Goal: Communication & Community: Answer question/provide support

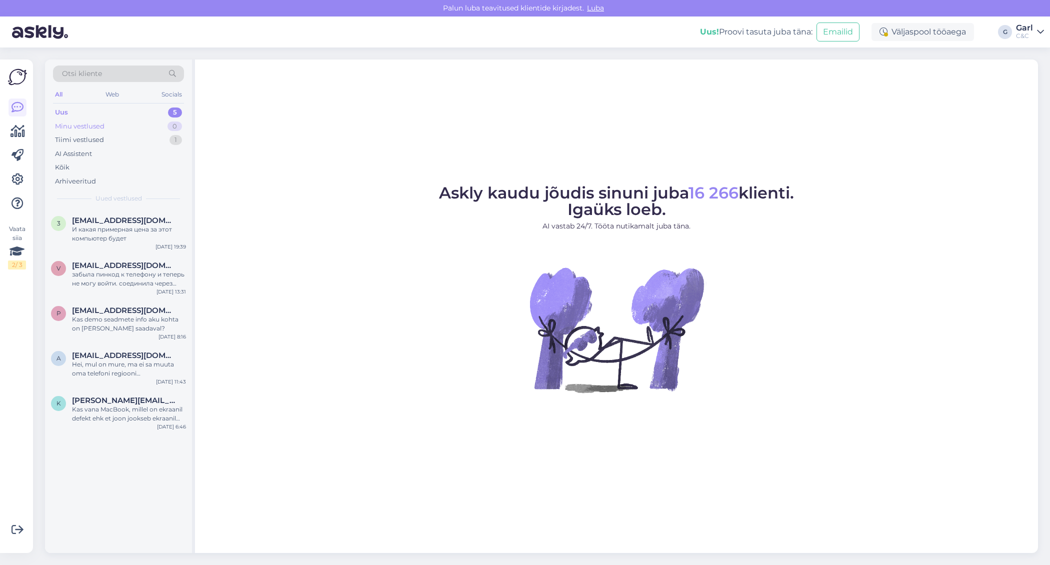
click at [154, 121] on div "Minu vestlused 0" at bounding box center [118, 127] width 131 height 14
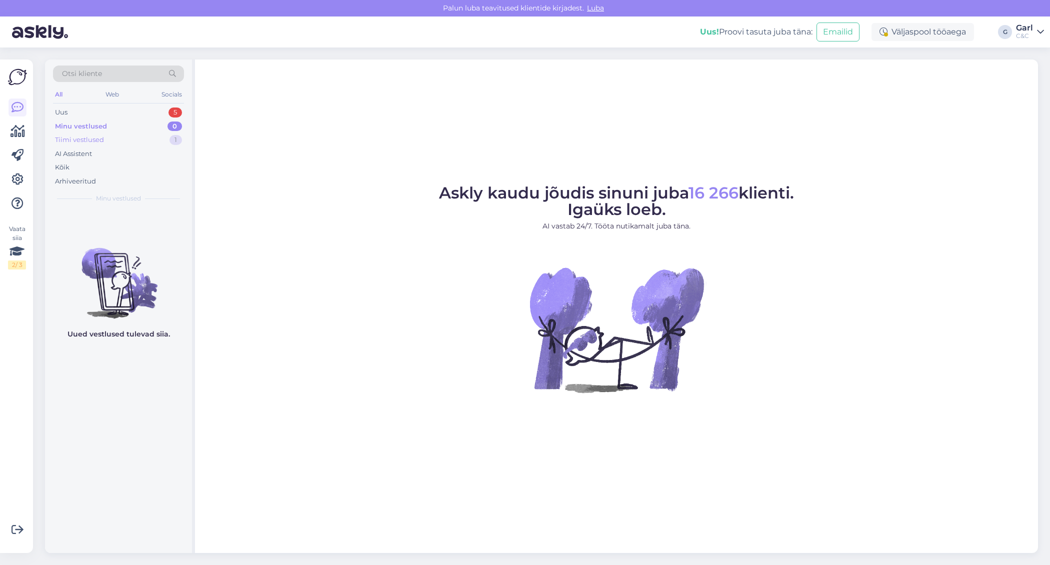
click at [152, 145] on div "Tiimi vestlused 1" at bounding box center [118, 140] width 131 height 14
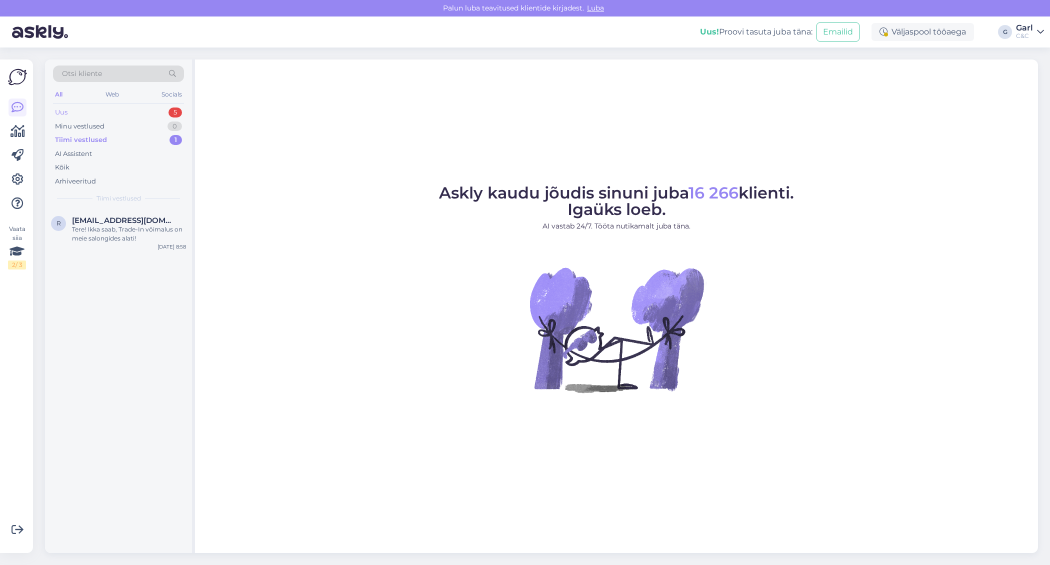
click at [154, 109] on div "Uus 5" at bounding box center [118, 113] width 131 height 14
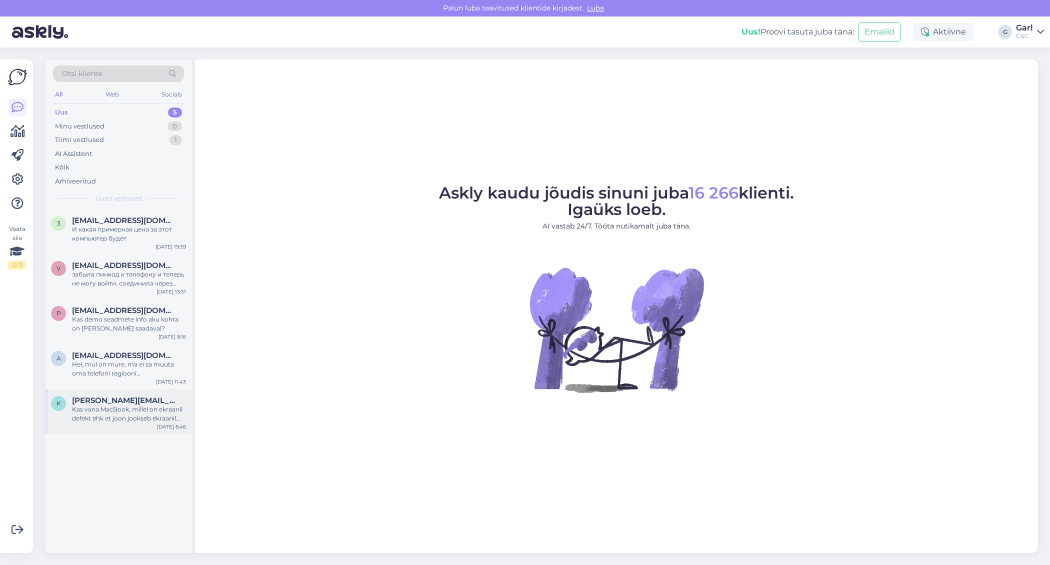
click at [125, 422] on div "Kas vana MacBook, millel on ekraanil defekt ehk et joon jookseb ekraanil keskel…" at bounding box center [129, 414] width 114 height 18
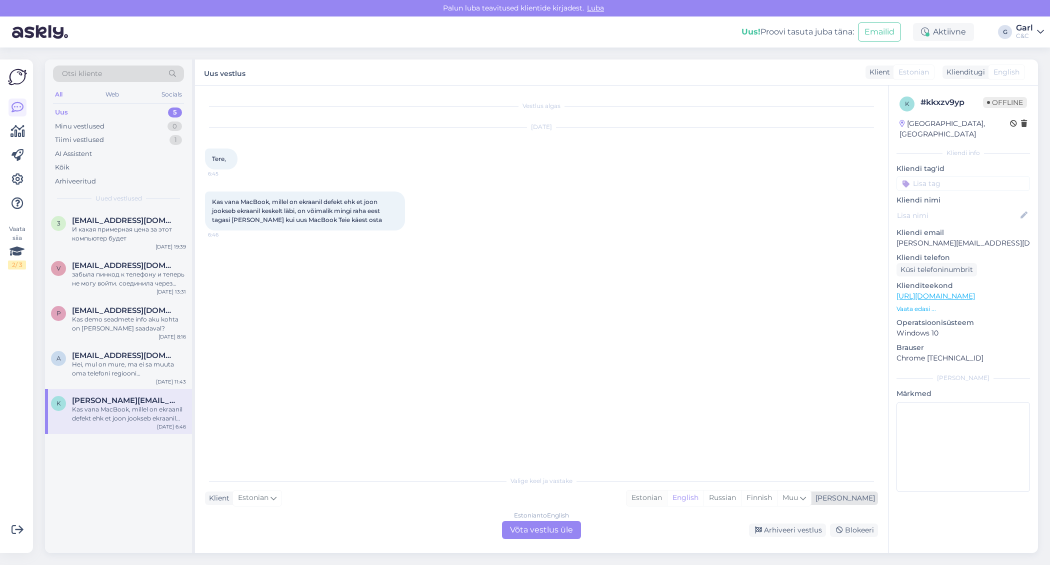
click at [667, 495] on div "Estonian" at bounding box center [647, 498] width 41 height 15
click at [545, 529] on div "Estonian to Estonian Võta vestlus üle" at bounding box center [541, 530] width 79 height 18
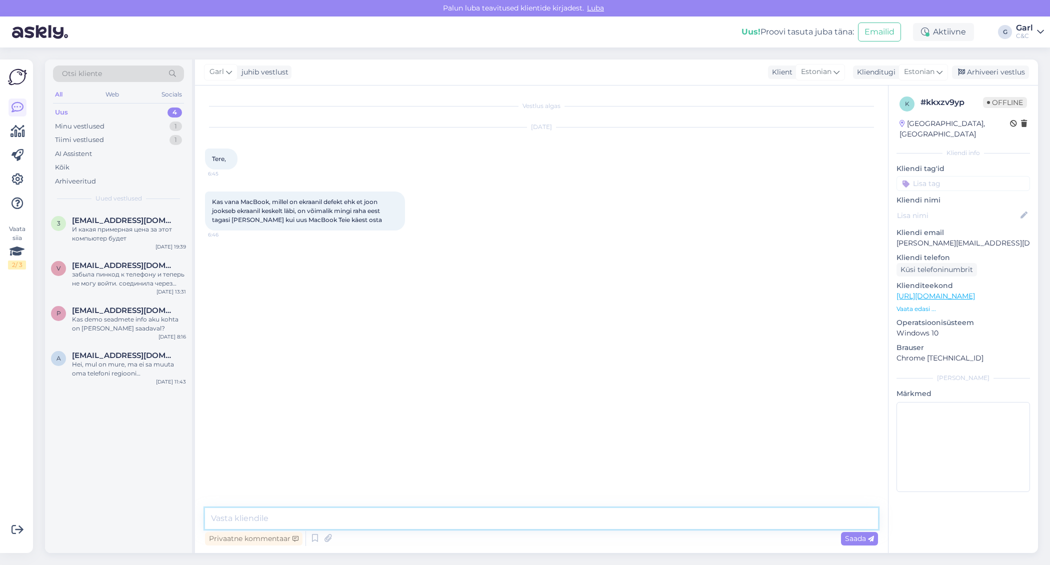
click at [545, 529] on textarea at bounding box center [541, 518] width 673 height 21
type textarea "Tere! See on võimalik, kuid peate arvestama, et selle väärtus väga kõrge ei ole…"
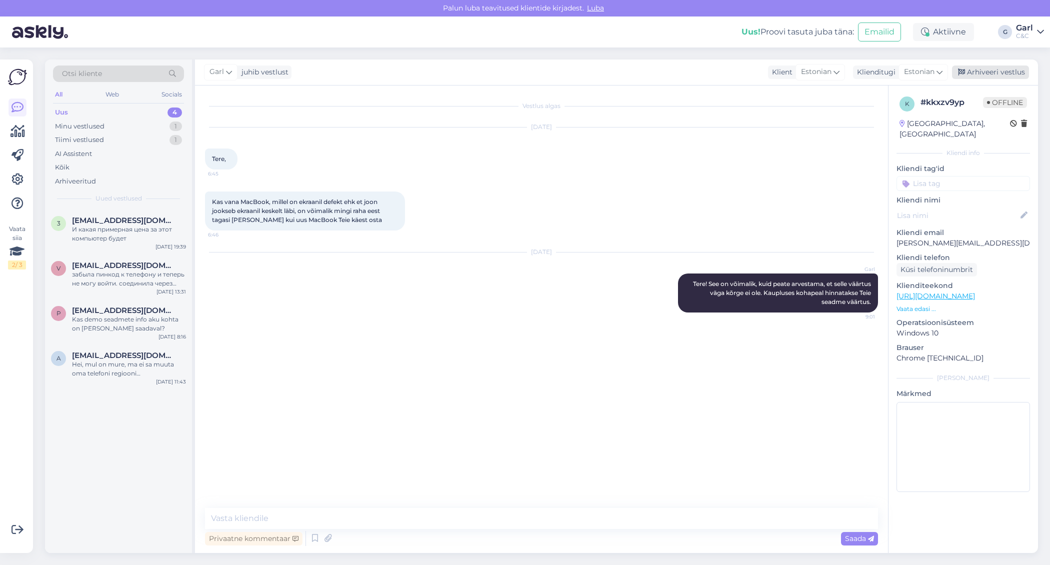
click at [979, 69] on div "Arhiveeri vestlus" at bounding box center [990, 73] width 77 height 14
click at [113, 358] on span "atsniitov@hotmail.com" at bounding box center [124, 355] width 104 height 9
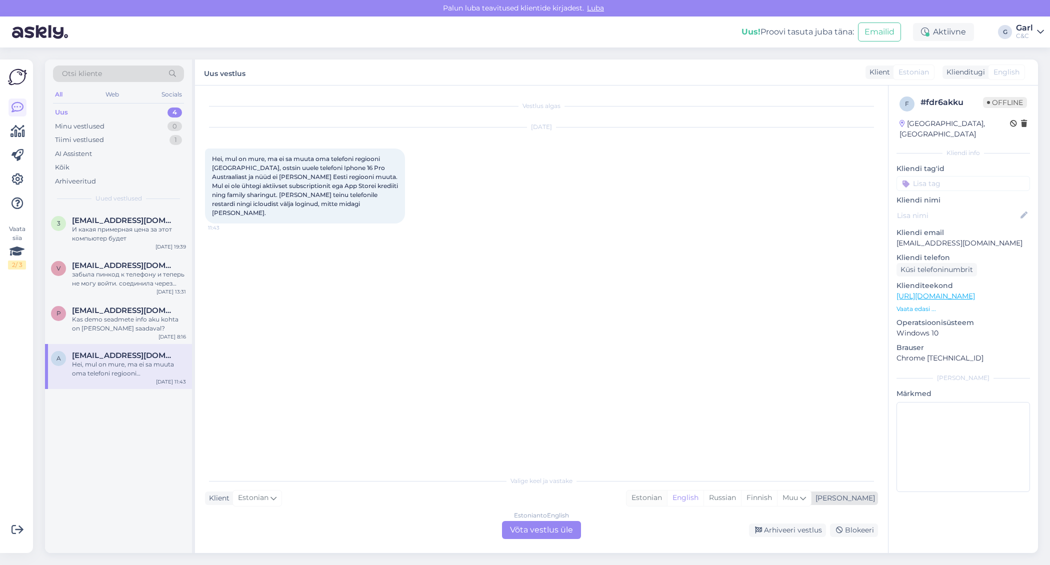
click at [667, 499] on div "Estonian" at bounding box center [647, 498] width 41 height 15
click at [549, 533] on div "Estonian to Estonian Võta vestlus üle" at bounding box center [541, 530] width 79 height 18
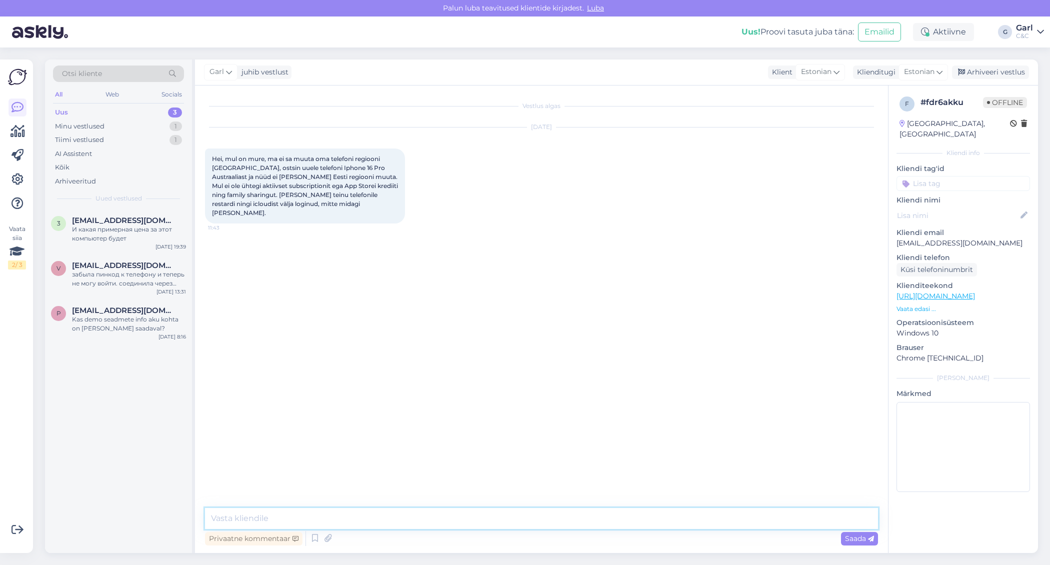
click at [553, 522] on textarea at bounding box center [541, 518] width 673 height 21
type textarea "Tere! Kui te peate silmas Apple ID regiooni, siis seda muuta ei ole võimalik."
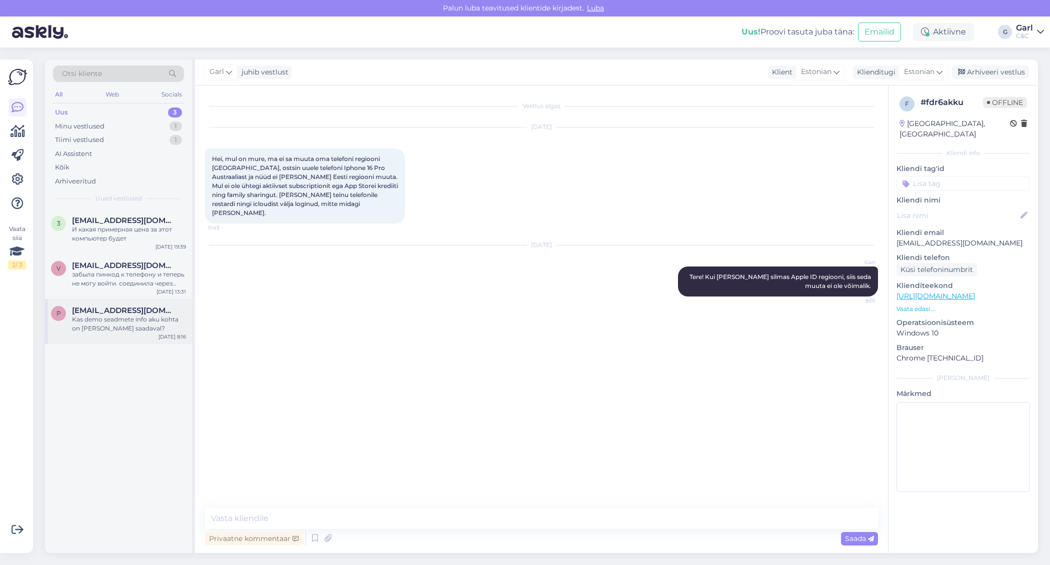
click at [128, 331] on div "Kas demo seadmete info aku kohta on ka kuskil saadaval?" at bounding box center [129, 324] width 114 height 18
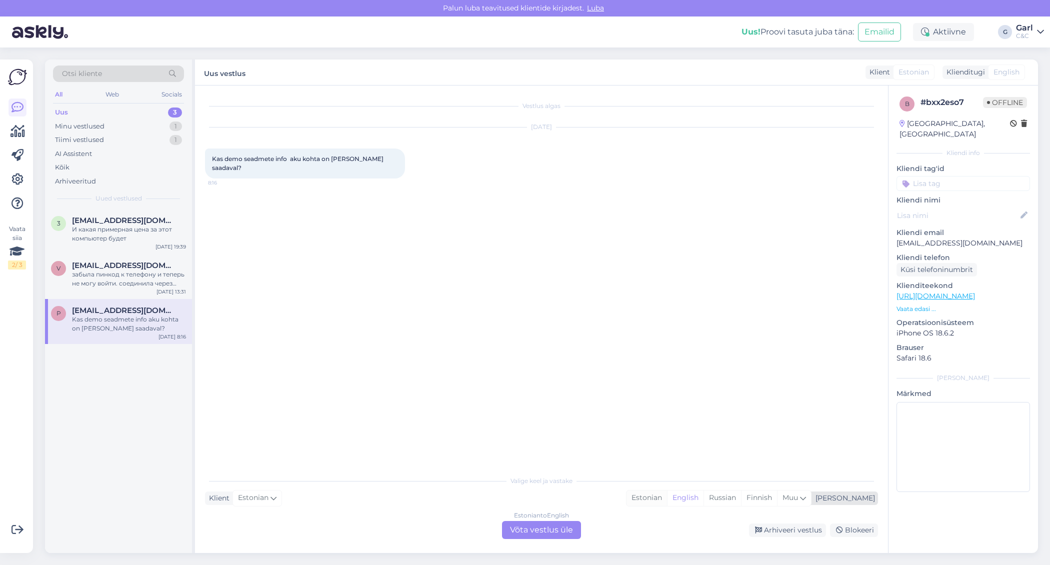
click at [667, 500] on div "Estonian" at bounding box center [647, 498] width 41 height 15
click at [516, 519] on div "Estonian to Estonian" at bounding box center [542, 515] width 60 height 9
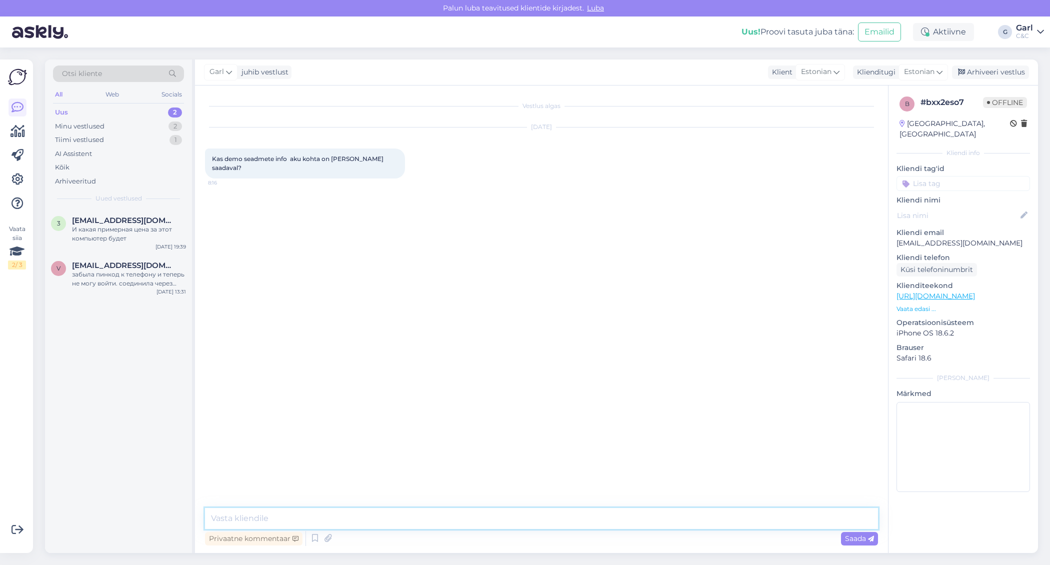
click at [515, 513] on textarea at bounding box center [541, 518] width 673 height 21
type textarea "Tere! Kahjuks mitte. Kui Teid huvitab täpsem informatsioon, siis soovitame Teil…"
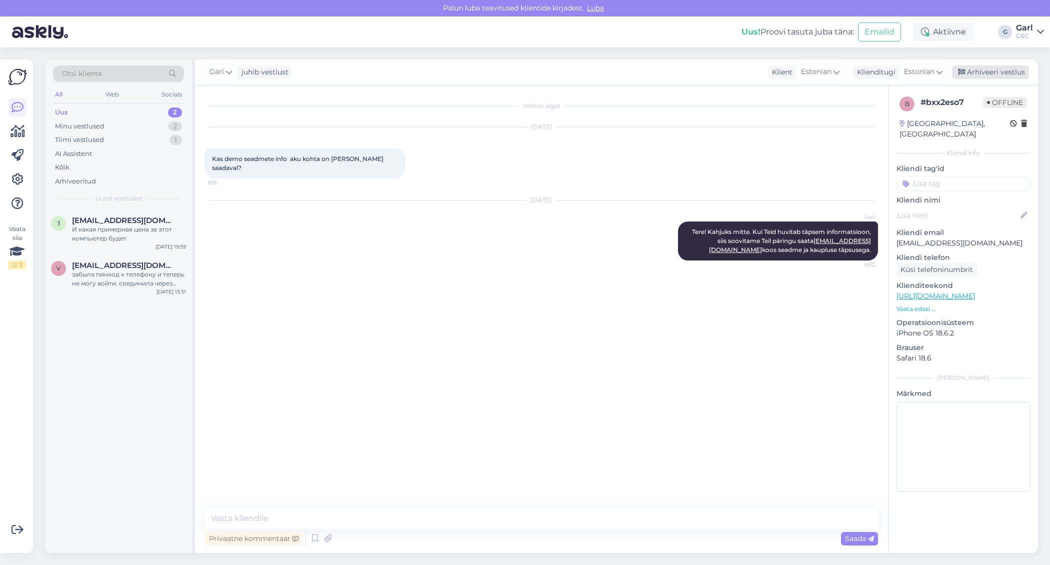
click at [978, 75] on div "Arhiveeri vestlus" at bounding box center [990, 73] width 77 height 14
click at [140, 263] on span "vetslina123rada@gmail.com" at bounding box center [124, 265] width 104 height 9
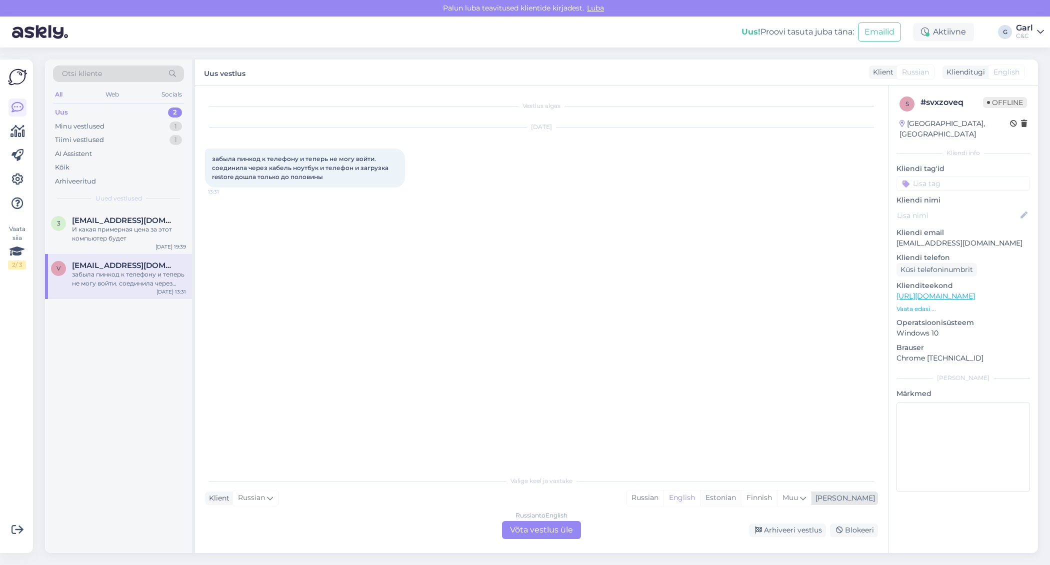
click at [741, 498] on div "Estonian" at bounding box center [720, 498] width 41 height 15
click at [515, 531] on div "Russian to Estonian Võta vestlus üle" at bounding box center [541, 530] width 79 height 18
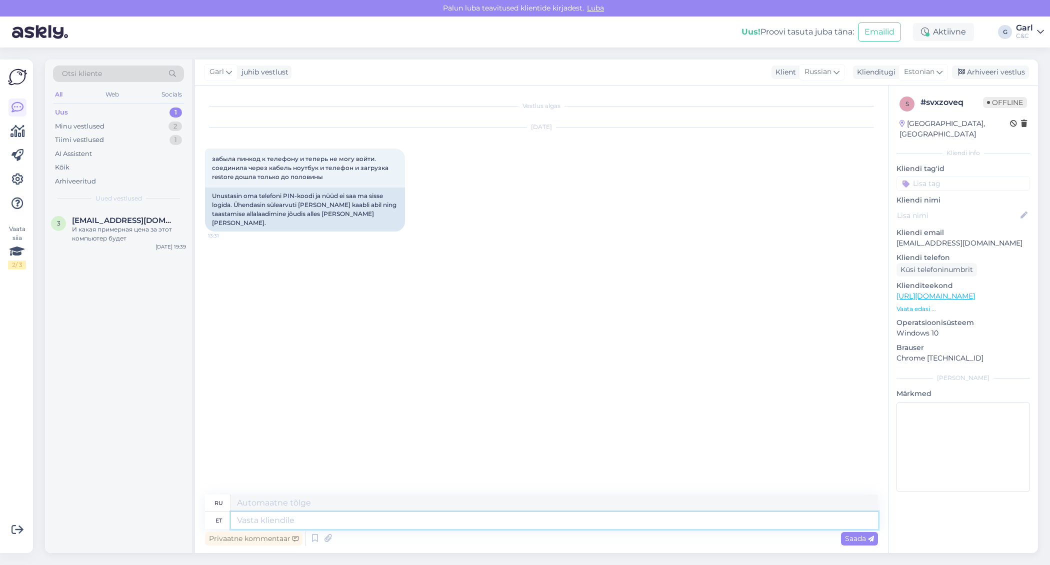
click at [504, 517] on textarea at bounding box center [554, 520] width 647 height 17
type textarea "Tere!"
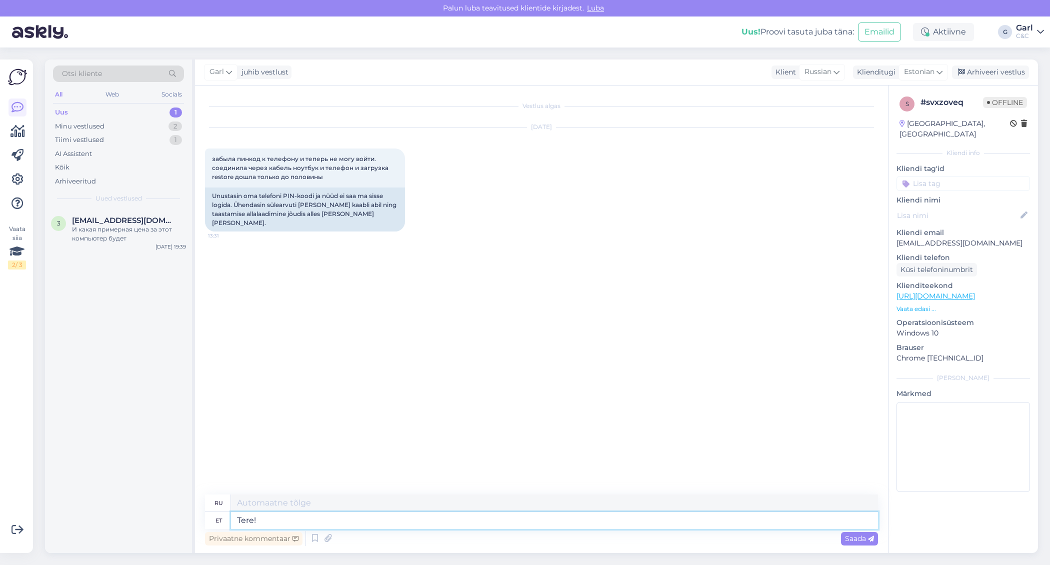
type textarea "Привет!"
type textarea "Tere! [PERSON_NAME]"
type textarea "Привет! Если"
type textarea "Tere! Kui te"
type textarea "Привет! Если вы"
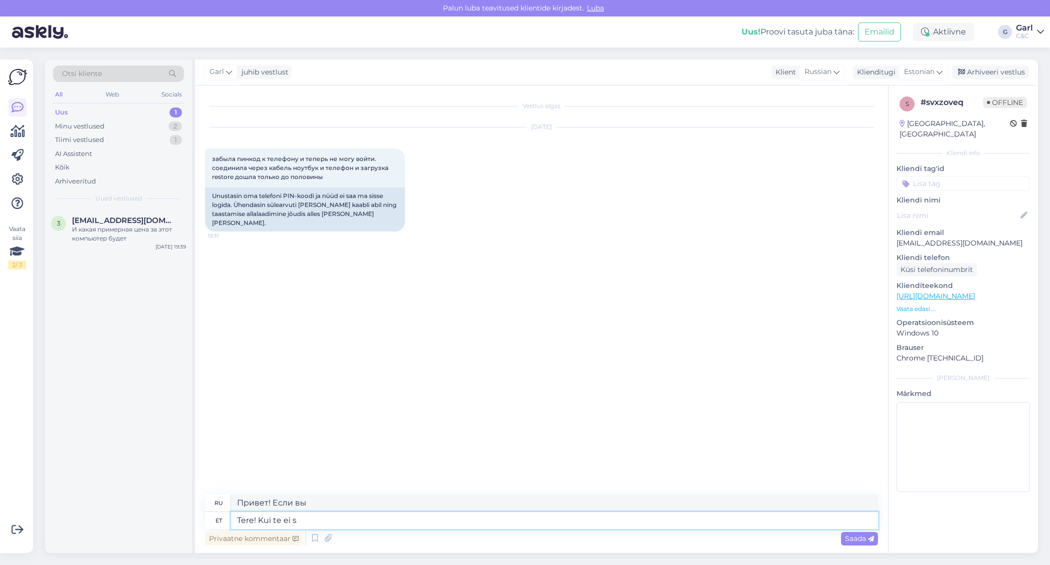
type textarea "Tere! Kui te ei sa"
type textarea "Привет! Если ты не..."
type textarea "Tere! Kui te ei saa"
type textarea "Привет! Если ты не можешь"
type textarea "Tere! Kui te ei saa hakkama"
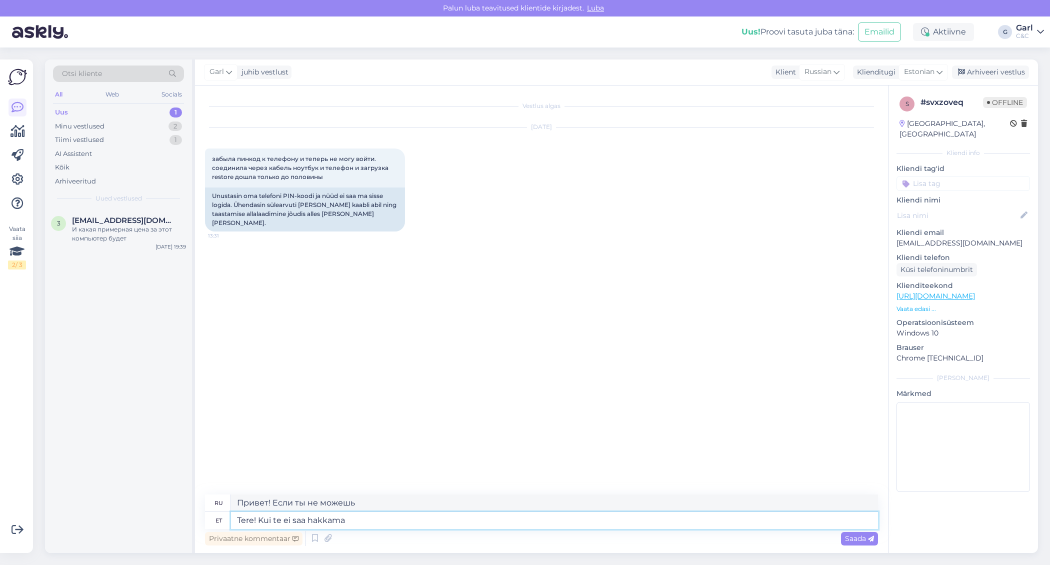
type textarea "Привет! Если ты не можешь справиться"
type textarea "Tere! Kui te ei saa hakkama tehaseseadete al"
type textarea "Привет! Если не получается сбросить настройки до заводских"
type textarea "Tere! Kui te ei saa hakkama tehaseseadete algtaastusega, s"
type textarea "Здравствуйте! Если вам не удаётся выполнить сброс настроек,"
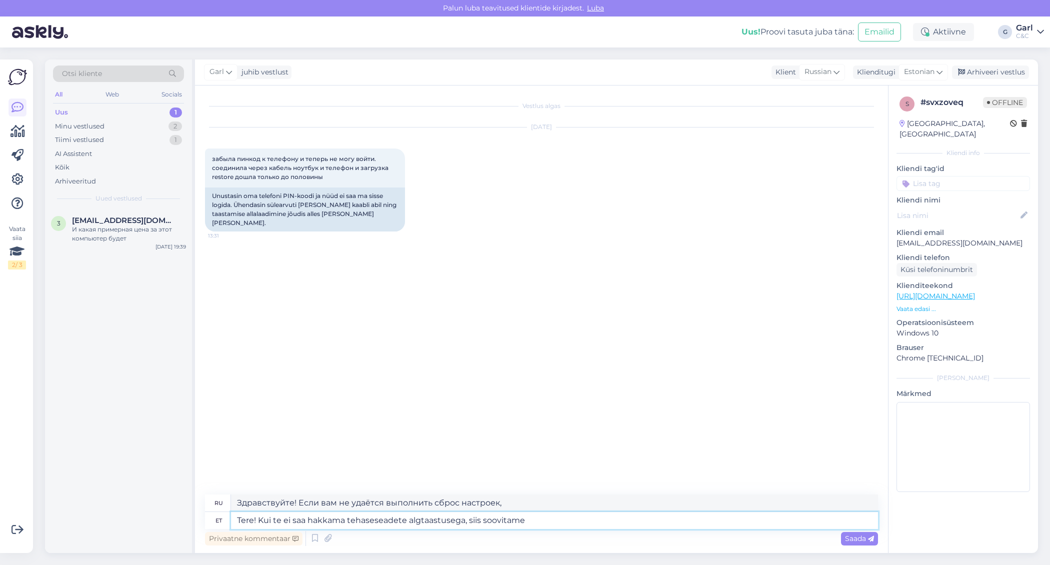
type textarea "Tere! Kui te ei saa hakkama tehaseseadete algtaastusega, siis soovitame"
type textarea "Здравствуйте! Если у вас не получается выполнить сброс настроек к заводским, ре…"
type textarea "Tere! Kui te ei saa hakkama tehaseseadete algtaastusega, siis soovitame tulla ka"
type textarea "Здравствуйте! Если у вас не получается выполнить сброс настроек, рекомендуем об…"
type textarea "Tere! Kui te ei saa hakkama tehaseseadete algtaastusega, siis soovitame tulla k…"
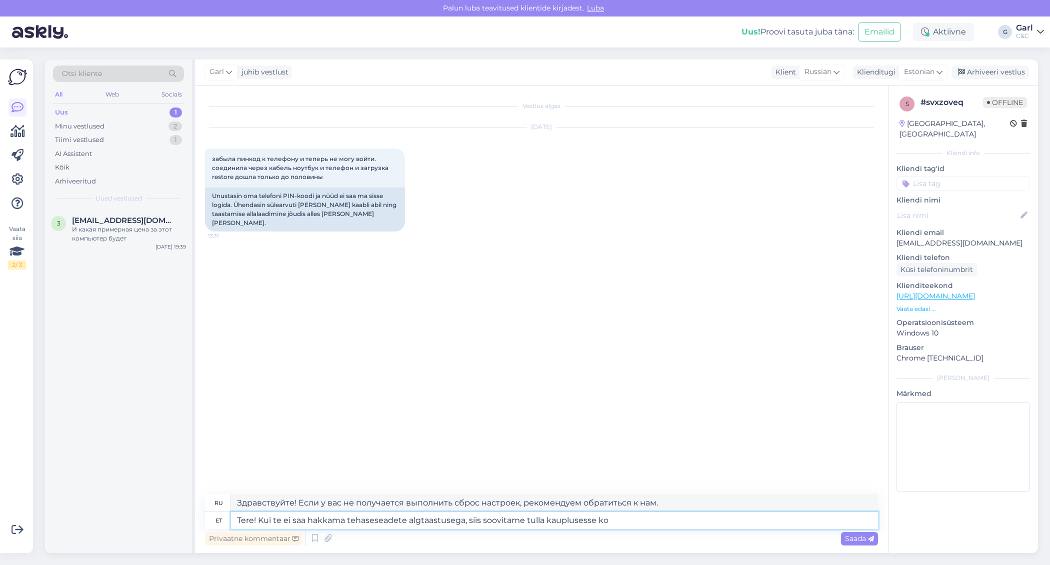
type textarea "Здравствуйте! Если у вас не получается выполнить сброс настроек, рекомендуем об…"
type textarea "Tere! Kui te ei saa hakkama tehaseseadete algtaastusega, siis soovitame tulla k…"
type textarea "Здравствуйте! Если у вас не получается выполнить сброс настроек, рекомендуем ва…"
type textarea "Tere! Kui te ei saa hakkama tehaseseadete algtaastusega, siis soovitame tulla k…"
type textarea "Здравствуйте! Если у вас не получается выполнить сброс настроек, рекомендуем ва…"
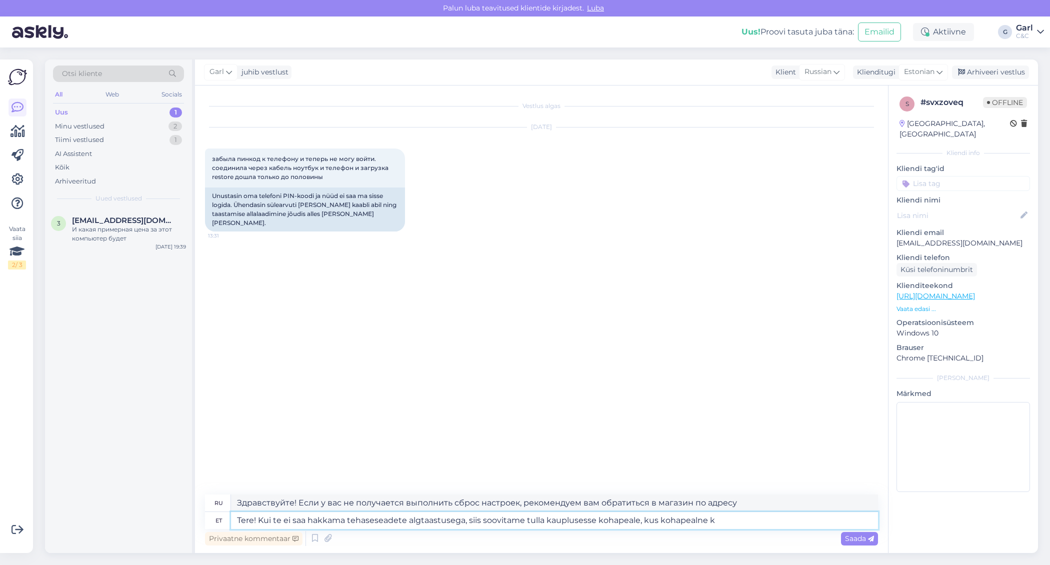
type textarea "Tere! Kui te ei saa hakkama tehaseseadete algtaastusega, siis soovitame tulla k…"
type textarea "Здравствуйте! Если у вас не получается выполнить сброс настроек к заводским, ре…"
type textarea "Tere! Kui te ei saa hakkama tehaseseadete algtaastusega, siis soovitame tulla k…"
type textarea "Здравствуйте! Если у вас не получается выполнить сброс настроек, рекомендуем ва…"
type textarea "Tere! Kui te ei saa hakkama tehaseseadete algtaastusega, siis soovitame tulla k…"
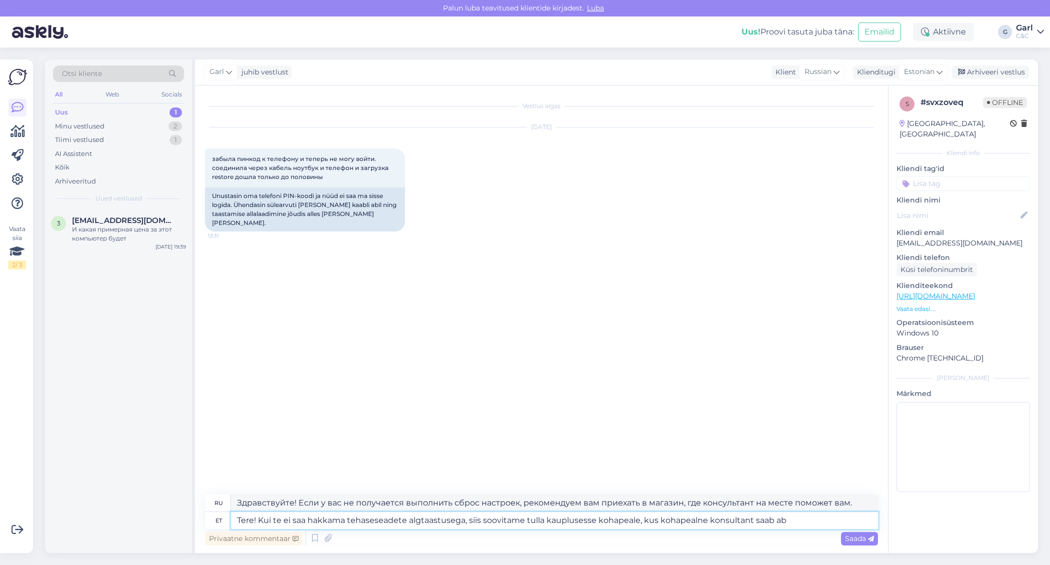
type textarea "Здравствуйте! Если у вас не получается выполнить сброс настроек, рекомендуем ва…"
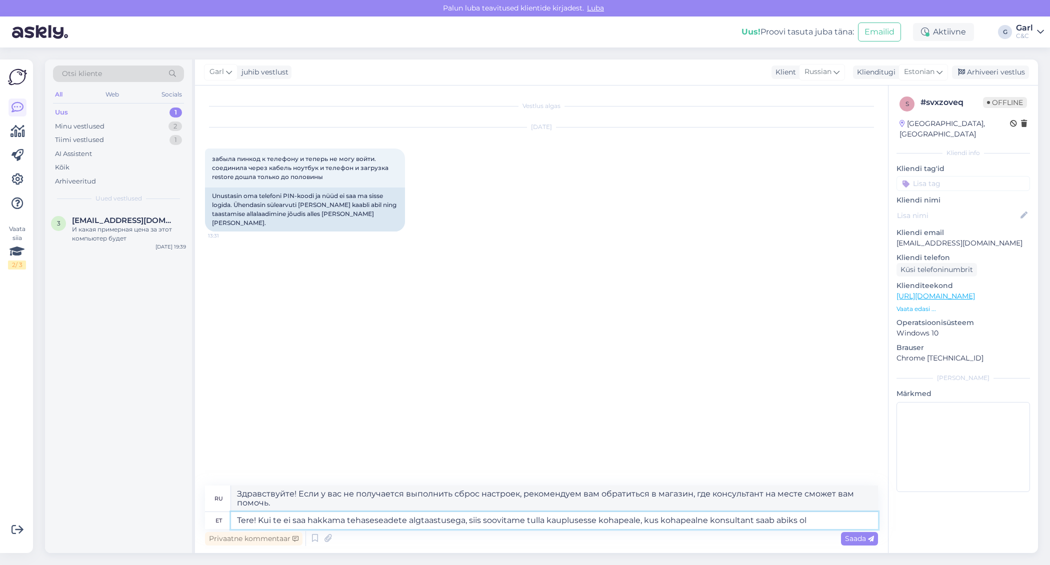
type textarea "Tere! Kui te ei saa hakkama tehaseseadete algtaastusega, siis soovitame tulla k…"
type textarea "Здравствуйте! Если у вас не получается выполнить сброс настроек к заводским, ре…"
type textarea "Tere! Kui te ei saa hakkama tehaseseadete algtaastusega, siis soovitame tulla k…"
type textarea "Здравствуйте! Если у вас не получается выполнить сброс настроек к заводским, ре…"
type textarea "Tere! Kui te ei saa hakkama tehaseseadete algtaastusega, siis soovitame tulla k…"
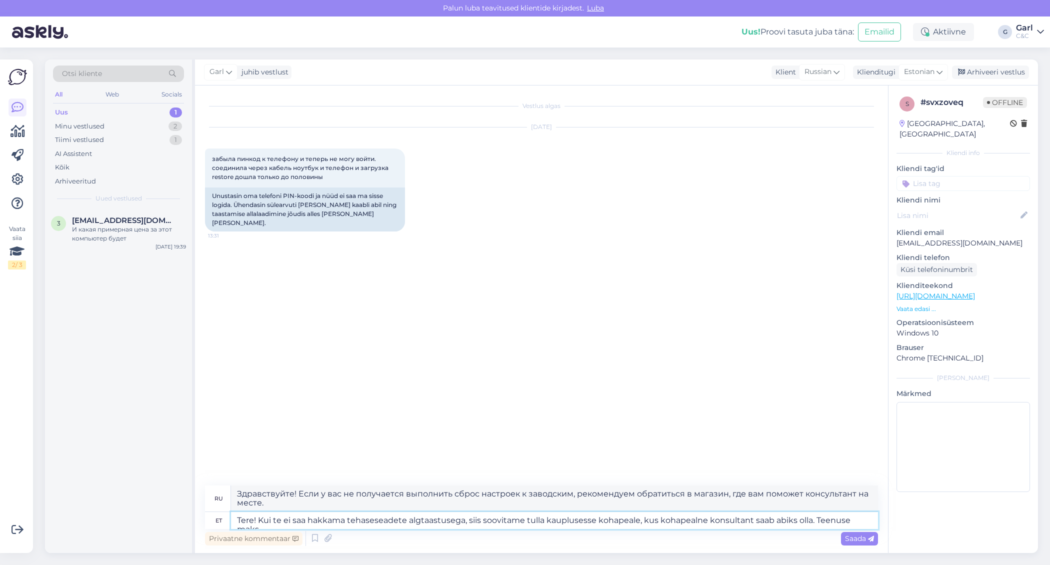
type textarea "Здравствуйте! Если у вас не получается выполнить сброс настроек до заводских, р…"
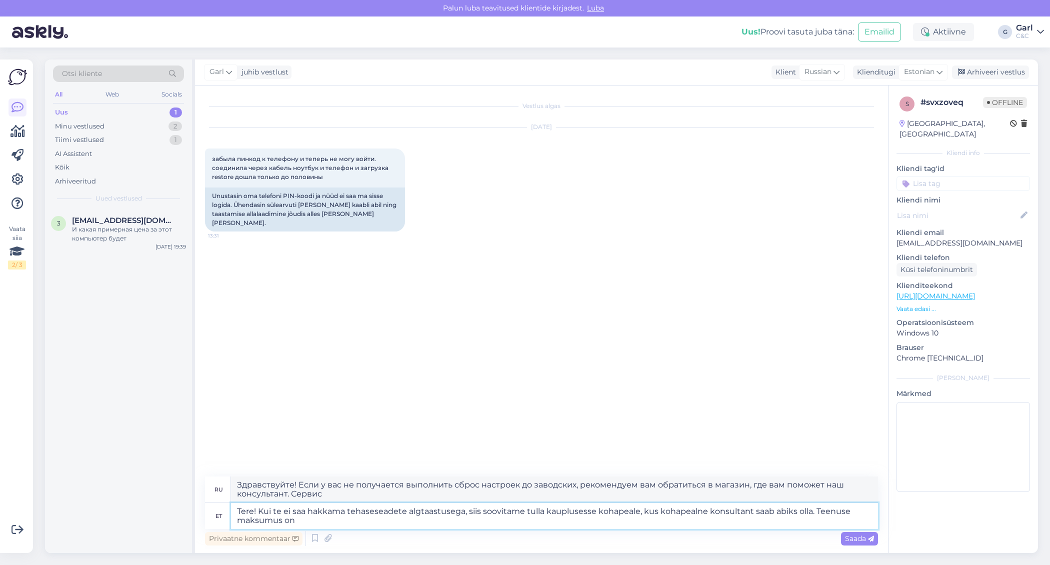
type textarea "Tere! Kui te ei saa hakkama tehaseseadete algtaastusega, siis soovitame tulla k…"
type textarea "Здравствуйте! Если вам не удаётся выполнить сброс настроек к заводским, рекомен…"
type textarea "Tere! Kui te ei saa hakkama tehaseseadete algtaastusega, siis soovitame tulla k…"
type textarea "Здравствуйте! Если у вас не получается выполнить сброс настроек, рекомендуем ва…"
type textarea "Tere! Kui te ei saa hakkama tehaseseadete algtaastusega, siis soovitame tulla k…"
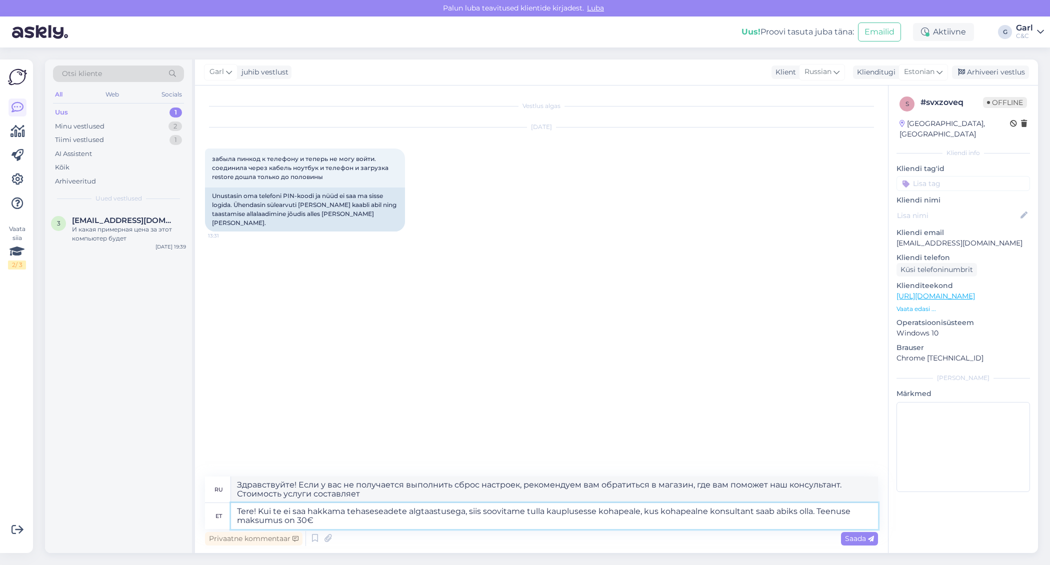
type textarea "Здравствуйте! Если у вас не получается выполнить сброс настроек, рекомендуем об…"
type textarea "Tere! Kui te ei saa hakkama tehaseseadete algtaastusega, siis soovitame tulla k…"
type textarea "Здравствуйте! Если у вас не получается выполнить сброс настроек, рекомендуем об…"
type textarea "Tere! Kui te ei saa hakkama tehaseseadete algtaastusega, siis soovitame tulla k…"
type textarea "Здравствуйте! Если у вас не получается выполнить сброс настроек, рекомендуем об…"
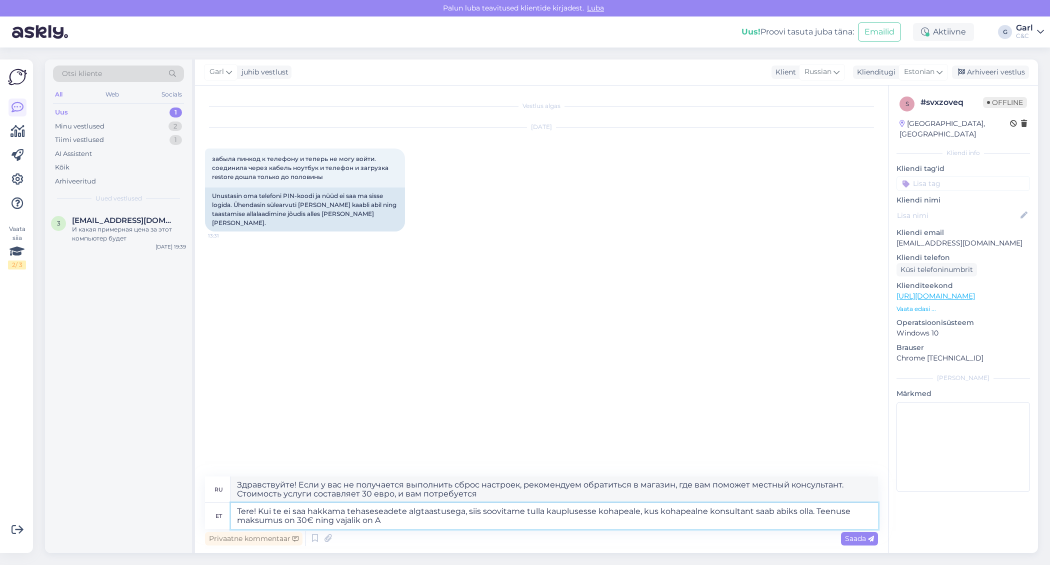
type textarea "Tere! Kui te ei saa hakkama tehaseseadete algtaastusega, siis soovitame tulla k…"
type textarea "Здравствуйте! Если у вас не получается выполнить сброс настроек, рекомендуем об…"
type textarea "Tere! Kui te ei saa hakkama tehaseseadete algtaastusega, siis soovitame tulla k…"
type textarea "Здравствуйте! Если у вас не получается выполнить сброс настроек, рекомендуем об…"
type textarea "Tere! Kui te ei saa hakkama tehaseseadete algtaastusega, siis soovitame tulla k…"
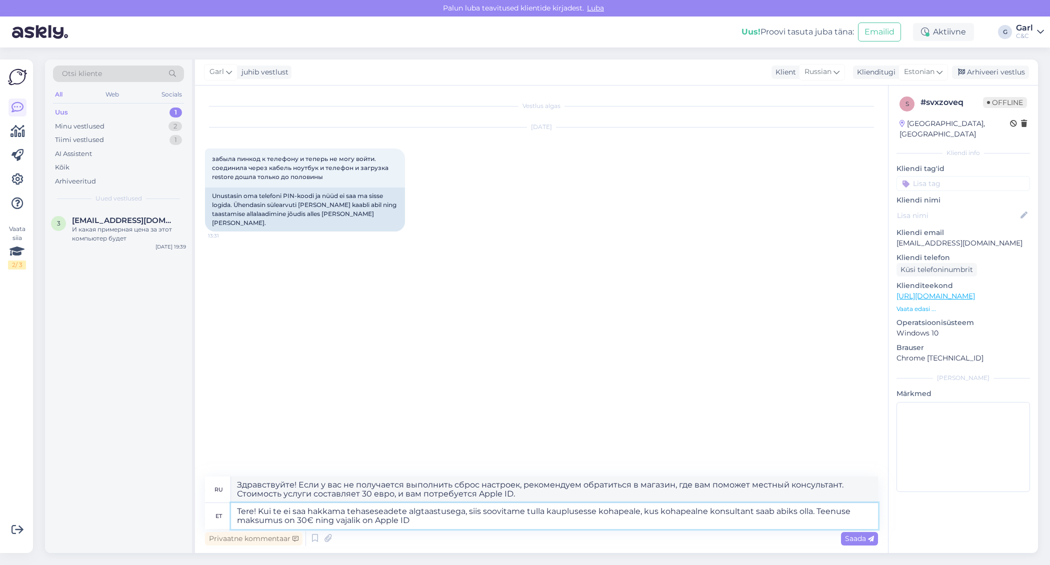
type textarea "Здравствуйте! Если вам не удаётся выполнить сброс настроек, рекомендуем обратит…"
type textarea "Tere! Kui te ei saa hakkama tehaseseadete algtaastusega, siis soovitame tulla k…"
type textarea "Здравствуйте! Если у вас не получается выполнить сброс настроек, рекомендуем об…"
type textarea "Tere! Kui te ei saa hakkama tehaseseadete algtaastusega, siis soovitame tulla k…"
type textarea "Здравствуйте! Если вам не удаётся выполнить сброс настроек, рекомендуем обратит…"
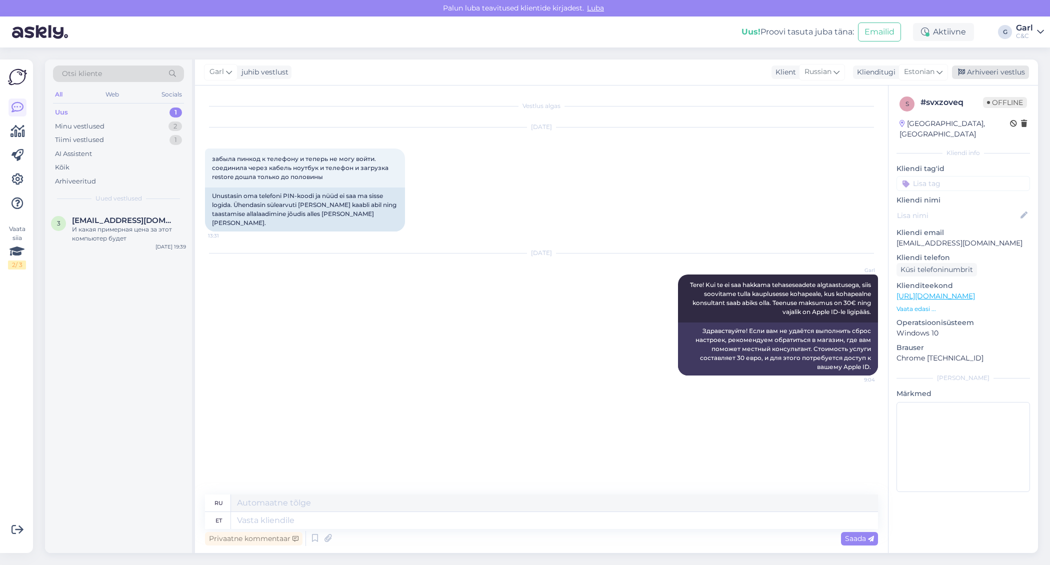
click at [987, 73] on div "Arhiveeri vestlus" at bounding box center [990, 73] width 77 height 14
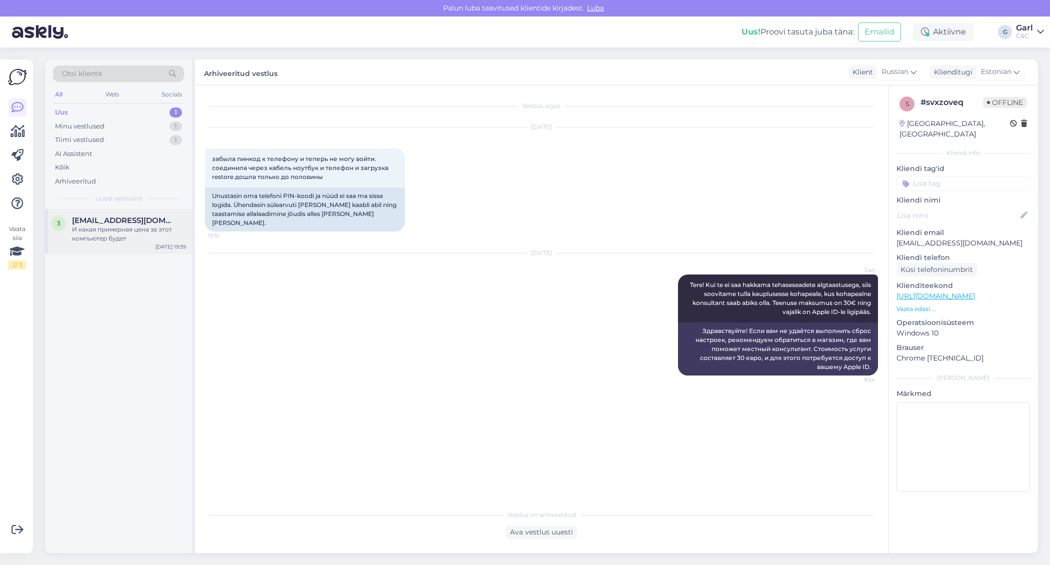
click at [139, 215] on div "3 3004@duck.com И какая примерная цена за этот компьютер будет Sep 7 19:39" at bounding box center [118, 231] width 147 height 45
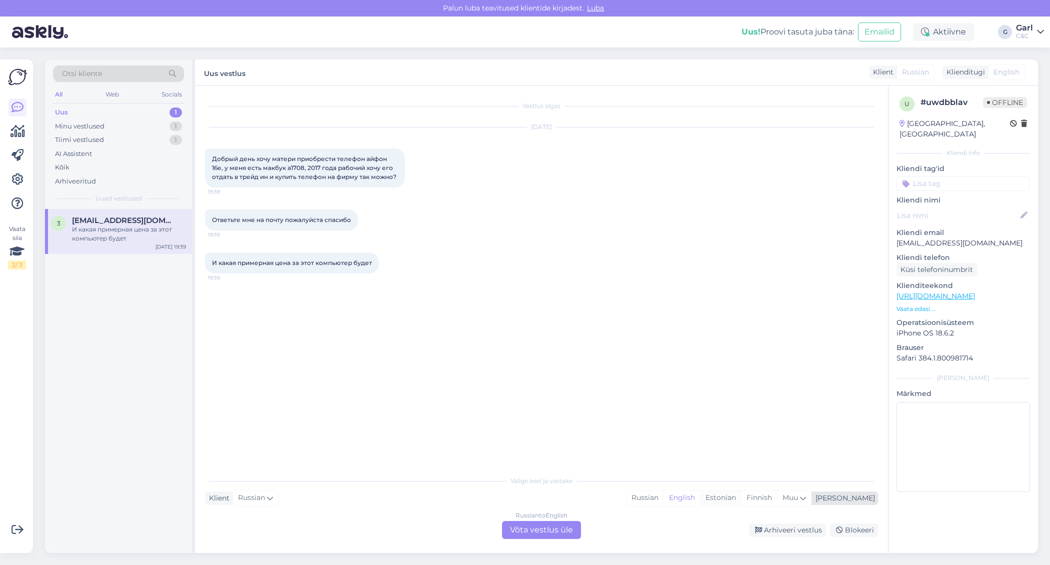
click at [741, 493] on div "Estonian" at bounding box center [720, 498] width 41 height 15
click at [532, 525] on div "Russian to Estonian Võta vestlus üle" at bounding box center [541, 530] width 79 height 18
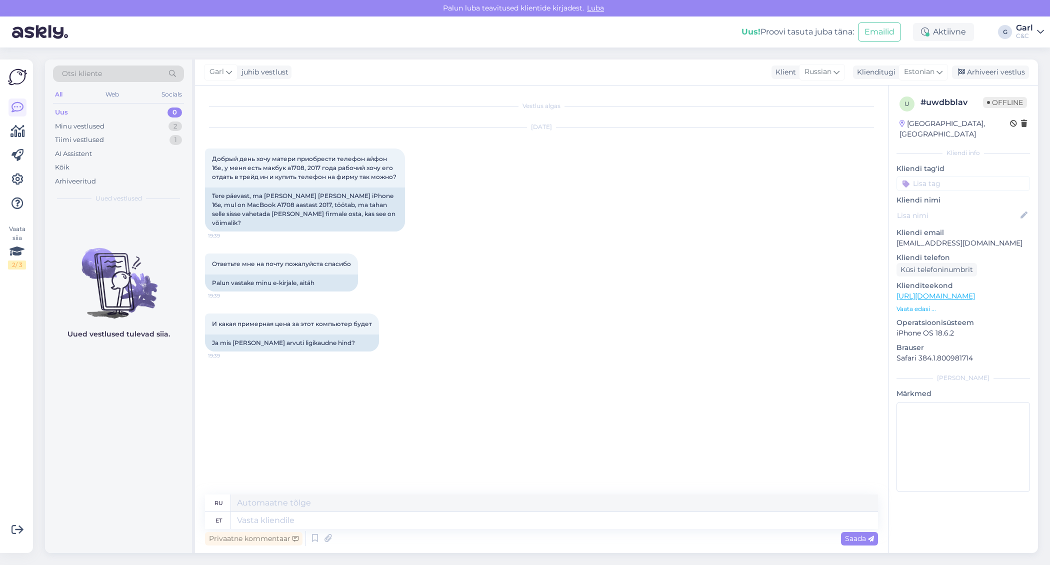
click at [466, 534] on div "Privaatne kommentaar Saada" at bounding box center [541, 538] width 673 height 19
click at [465, 525] on textarea at bounding box center [554, 520] width 647 height 17
type textarea "Tere!"
type textarea "Привет!"
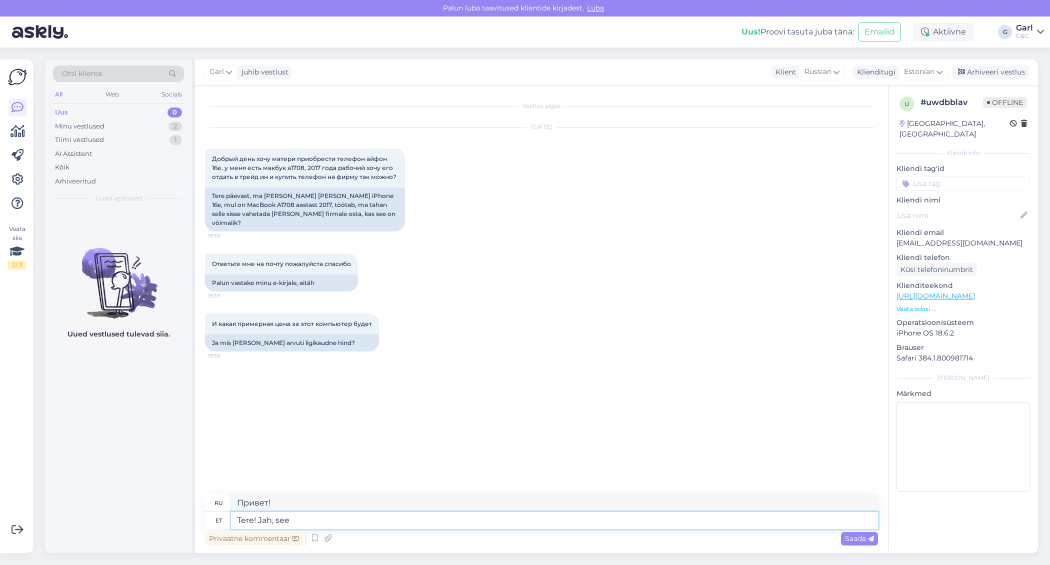
type textarea "Tere! Jah, see"
type textarea "Привет! Да,"
type textarea "Tere! Jah, see on"
type textarea "Привет! Да, именно так."
type textarea "Tere! Jah, see on võ"
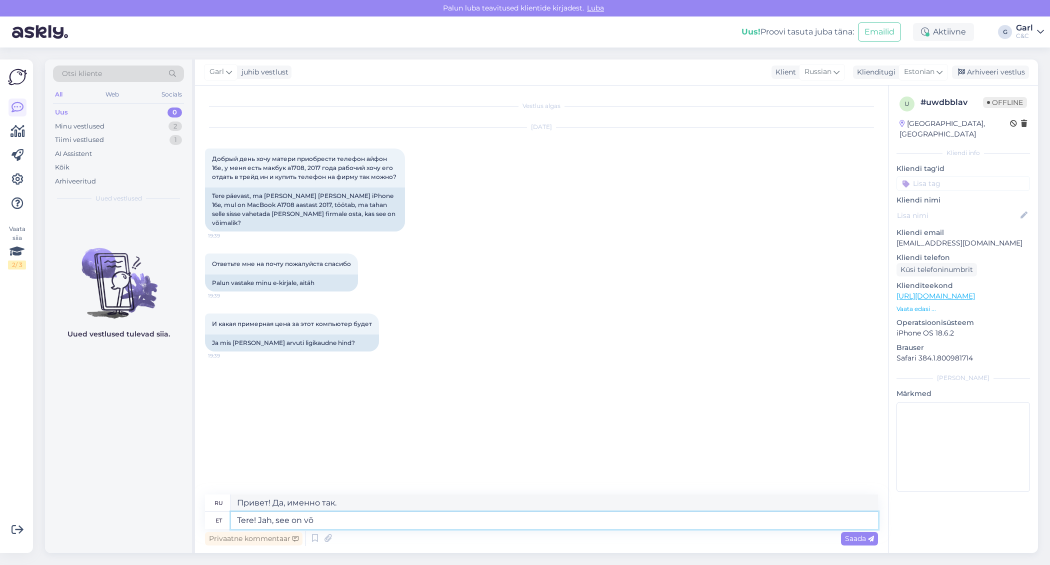
type textarea "Привет! Да, это так."
type textarea "Tere! Jah, see on võimalik. Ee"
type textarea "Здравствуйте! Да, это возможно."
type textarea "Tere! Jah, see on võimalik. Eeldatava t"
type textarea "Здравствуйте! Да, это возможно. Ожидается."
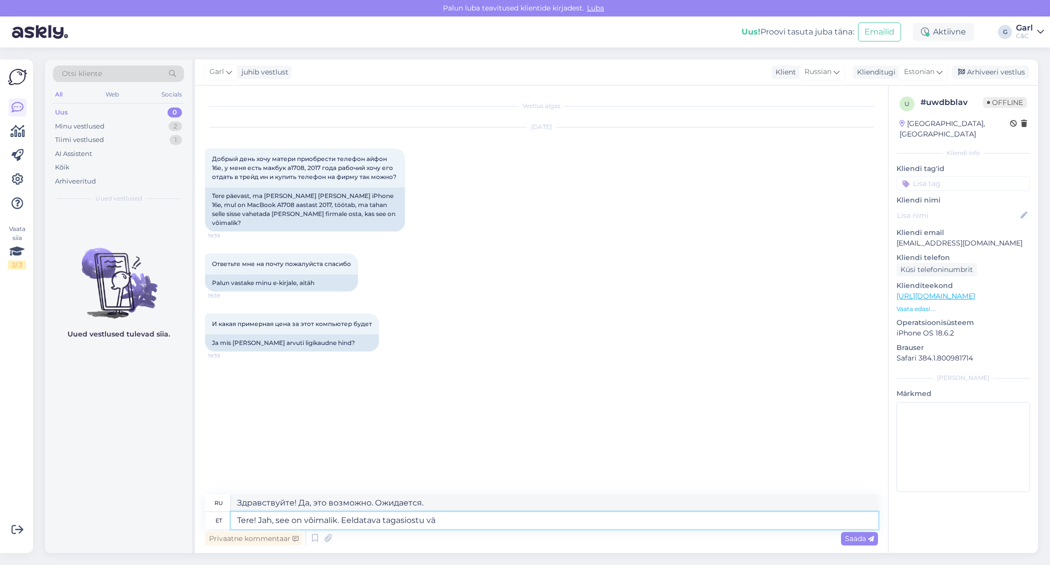
type textarea "Tere! Jah, see on võimalik. Eeldatava tagasiostu vää"
type textarea "Здравствуйте! Да, это возможно. Ожидается обратный выкуп."
type textarea "Tere! Jah, see on võimalik. Eeldatava tagasiostu väärtusega sa"
type textarea "Здравствуйте! Да, это возможно. Ожидаемая стоимость выкупа"
type textarea "Tere! Jah, see on võimalik. Eeldatava tagasiostu väärtusega saate"
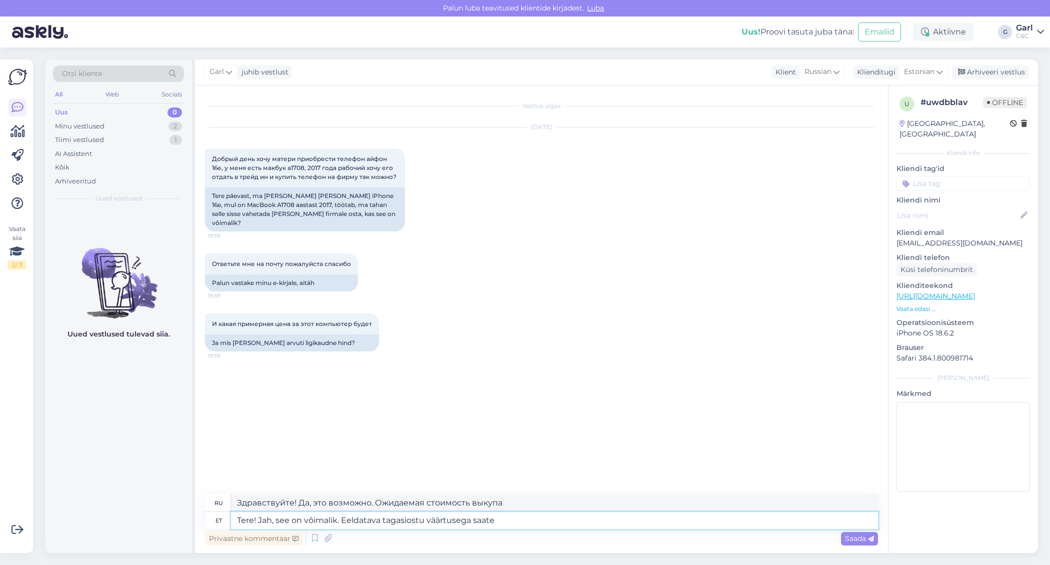
type textarea "Здравствуйте! Да, это возможно. С ожидаемой выкупной стоимостью вы можете"
type textarea "Tere! Jah, see on võimalik. Eeldatava tagasiostu väärtusega saate t"
type textarea "Здравствуйте! Да, это возможно. С учётом ожидаемой стоимости выкупа вы можете"
type textarea "Tere! Jah, see on võimalik. Eeldatava tagasiostu väärtusega saate tutvuda si"
type textarea "Здравствуйте! Да, это возможно. Вы можете проверить ожидаемую стоимость выкупа."
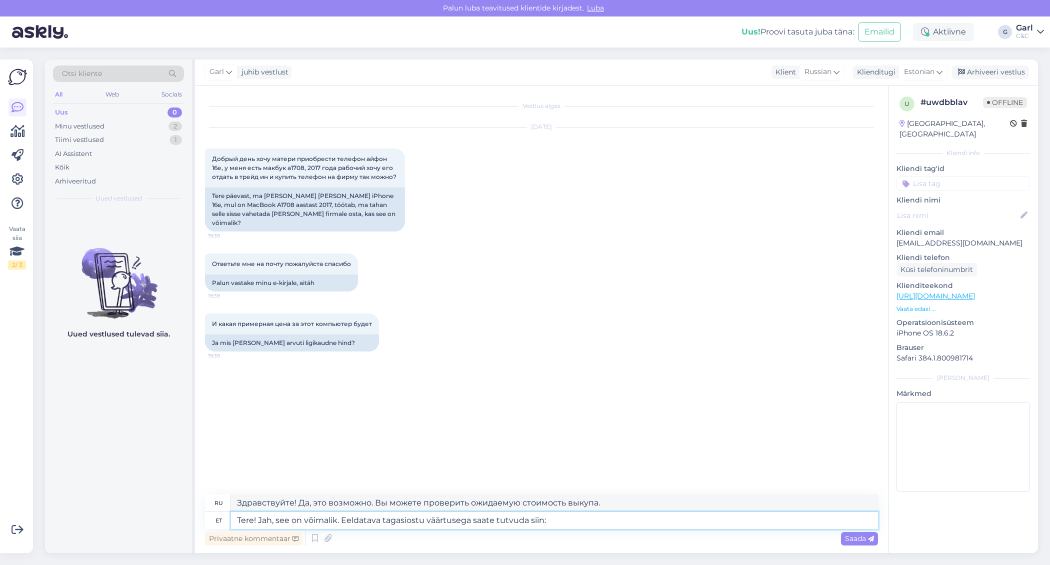
type textarea "Tere! Jah, see on võimalik. Eeldatava tagasiostu väärtusega saate tutvuda siin:"
type textarea "Здравствуйте! Да, это возможно. Ожидаемую выкупную стоимость можно узнать здесь:"
paste textarea "https://www.shop.cec.ee/vaheta-apple-seade"
type textarea "Tere! Jah, see on võimalik. Eeldatava tagasiostu väärtusega saate tutvuda siin:…"
type textarea "Здравствуйте! Да, это возможно. Вы можете узнать ожидаемую стоимость выкупа зде…"
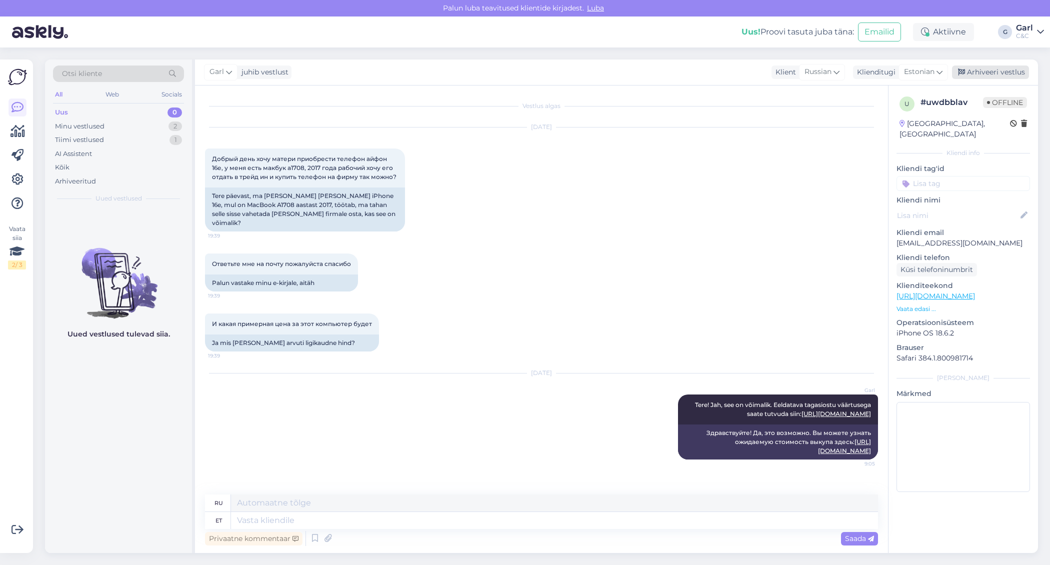
click at [989, 69] on div "Arhiveeri vestlus" at bounding box center [990, 73] width 77 height 14
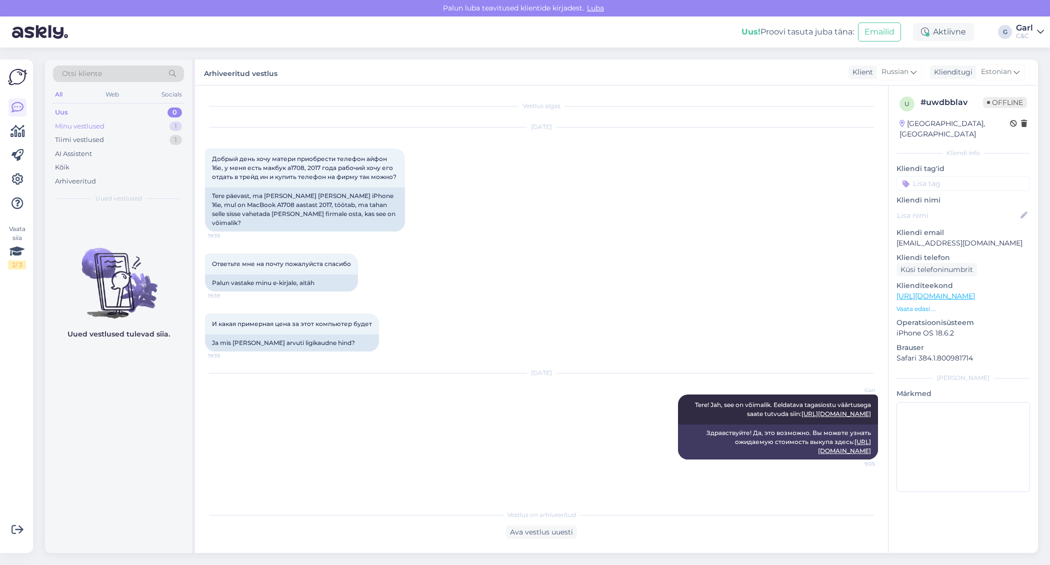
click at [155, 128] on div "Minu vestlused 1" at bounding box center [118, 127] width 131 height 14
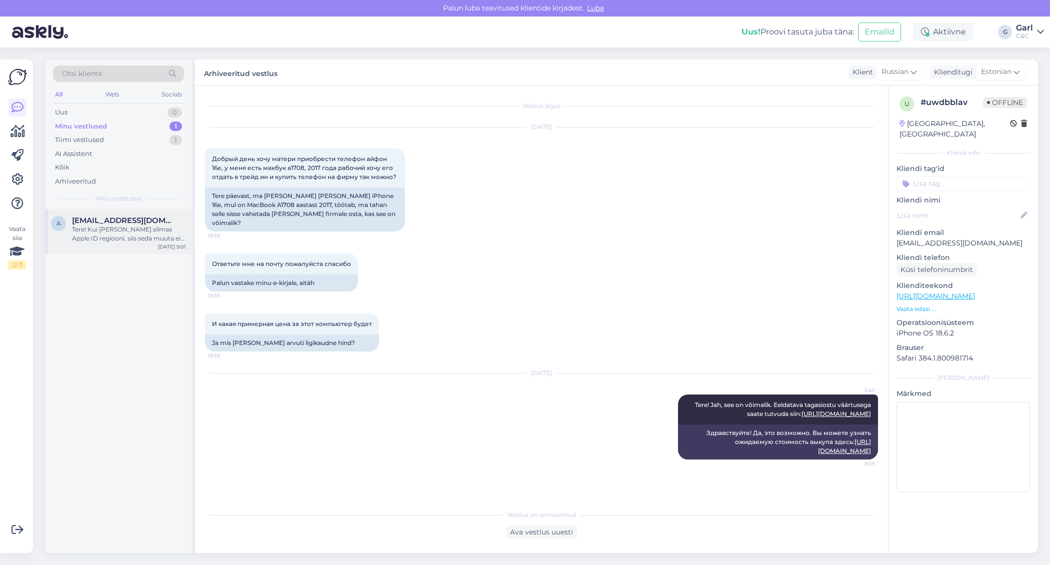
click at [130, 249] on div "a atsniitov@hotmail.com Tere! Kui te peate silmas Apple ID regiooni, siis seda …" at bounding box center [118, 231] width 147 height 45
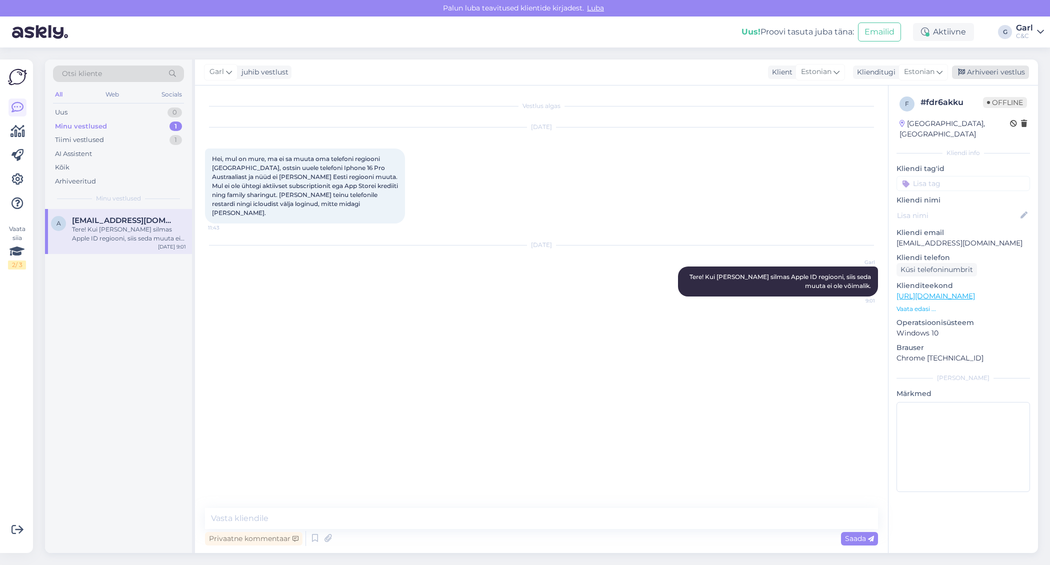
click at [969, 71] on div "Arhiveeri vestlus" at bounding box center [990, 73] width 77 height 14
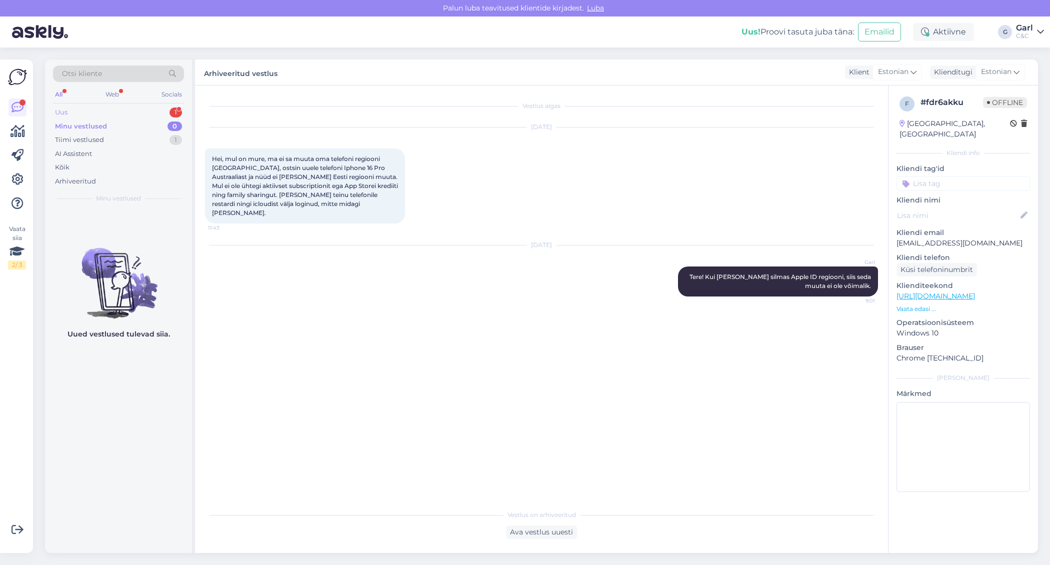
click at [169, 108] on div "Uus 1" at bounding box center [118, 113] width 131 height 14
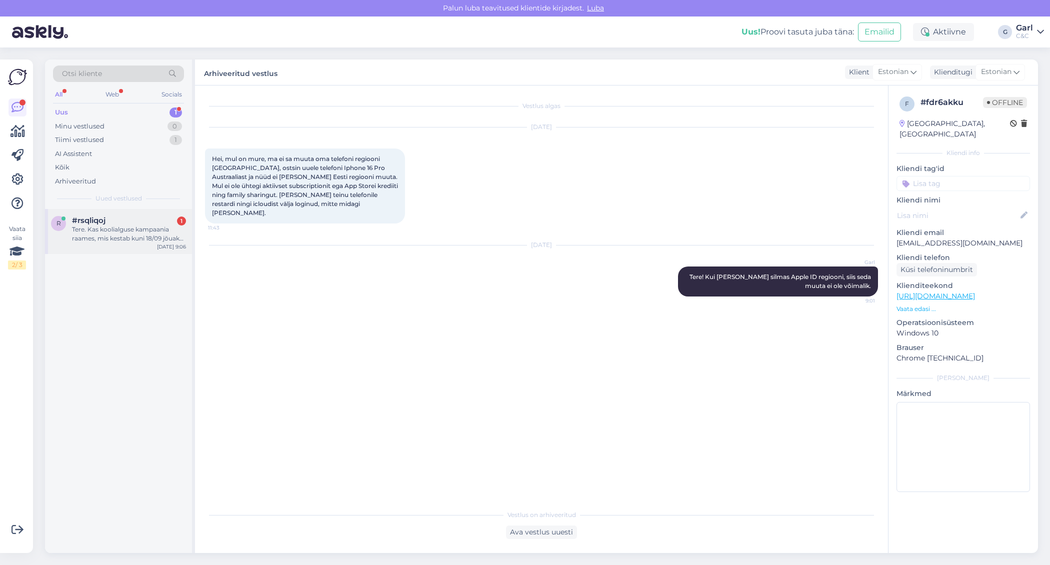
click at [163, 248] on div "Sep 8 9:06" at bounding box center [171, 247] width 29 height 8
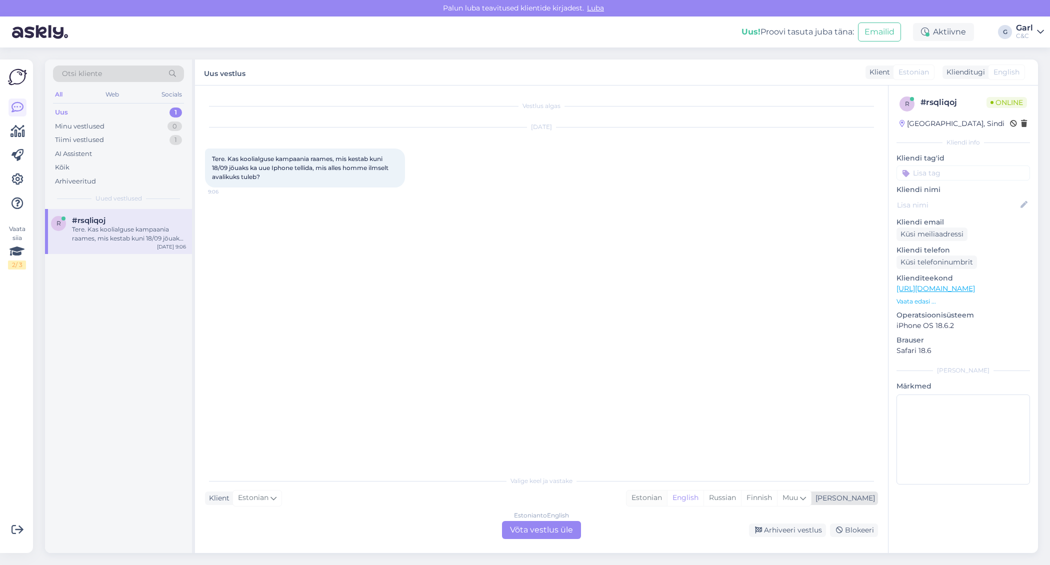
click at [667, 504] on div "Estonian" at bounding box center [647, 498] width 41 height 15
click at [543, 523] on div "Estonian to Estonian Võta vestlus üle" at bounding box center [541, 530] width 79 height 18
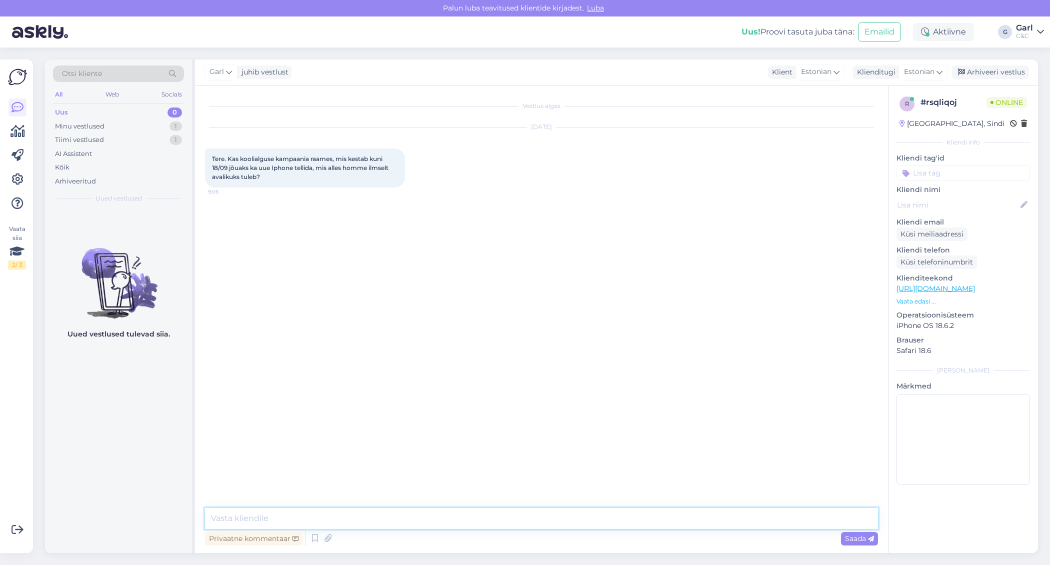
click at [543, 522] on textarea at bounding box center [541, 518] width 673 height 21
click at [975, 291] on link "https://cec.ee/back-to-school" at bounding box center [936, 288] width 79 height 9
click at [287, 516] on textarea "Tere!" at bounding box center [541, 518] width 673 height 21
type textarea "Tere! Uutele mudelitele tõenäoliselt antud kampaania ei rakendu. See on veel tä…"
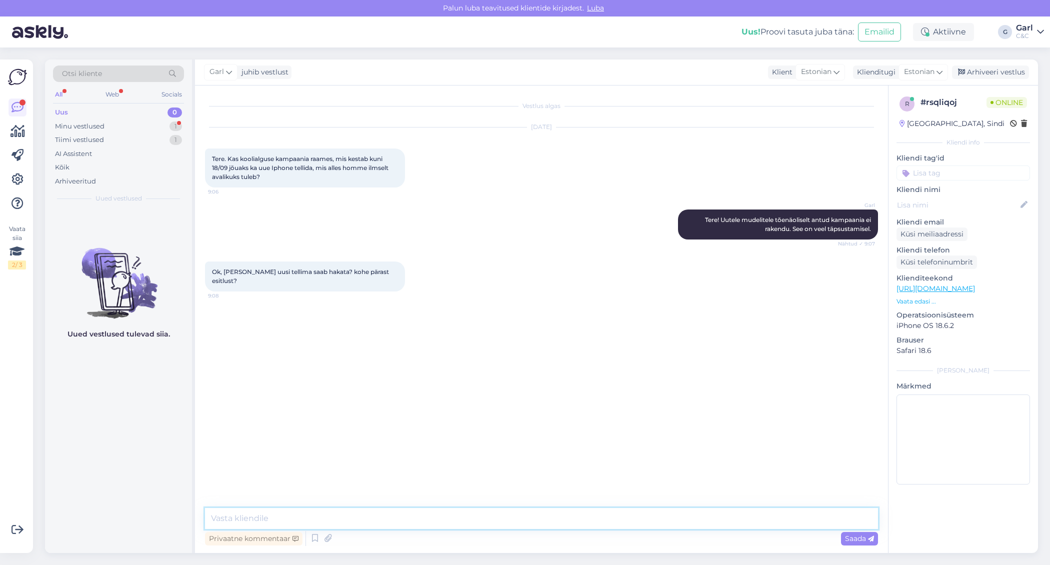
click at [449, 514] on textarea at bounding box center [541, 518] width 673 height 21
type textarea "See selgub homsel esitlusel."
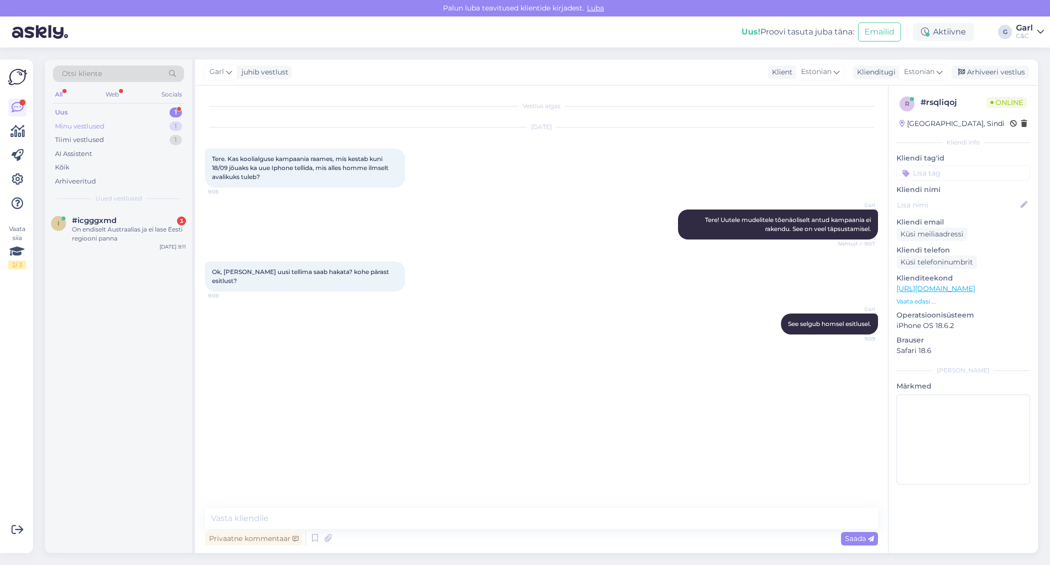
click at [134, 123] on div "Minu vestlused 1" at bounding box center [118, 127] width 131 height 14
click at [140, 111] on div "Uus 1" at bounding box center [118, 113] width 131 height 14
click at [160, 123] on div "Minu vestlused 1" at bounding box center [118, 127] width 131 height 14
click at [159, 111] on div "Uus 1" at bounding box center [118, 113] width 131 height 14
click at [154, 123] on div "Minu vestlused 1" at bounding box center [118, 127] width 131 height 14
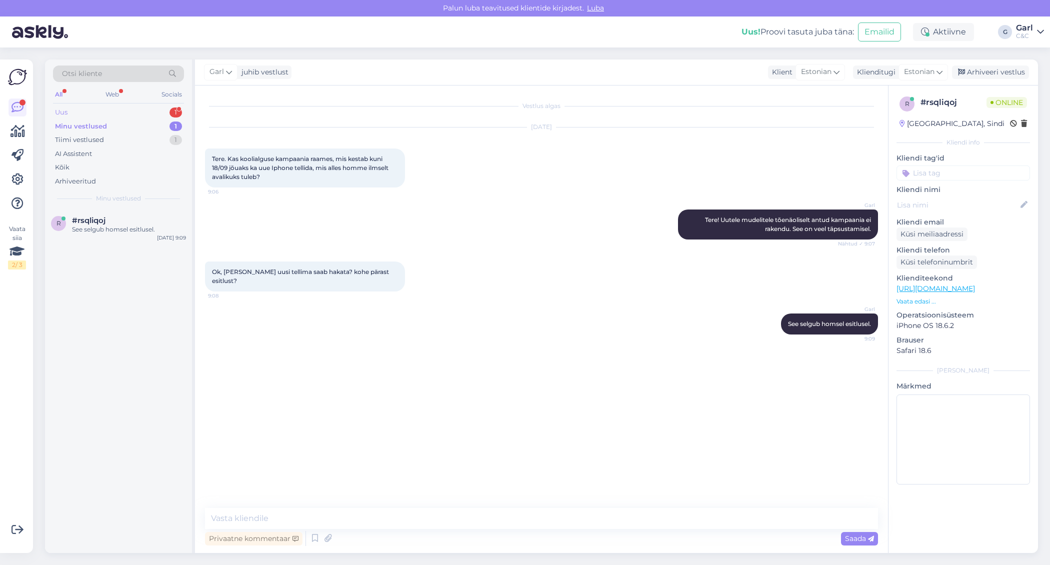
click at [180, 110] on div "1" at bounding box center [176, 113] width 13 height 10
click at [171, 128] on div "1" at bounding box center [176, 127] width 13 height 10
click at [169, 104] on div "Otsi kliente All Web Socials Uus 1 Minu vestlused 1 Tiimi vestlused 1 AI Assist…" at bounding box center [118, 135] width 147 height 150
click at [163, 111] on div "Uus 1" at bounding box center [118, 113] width 131 height 14
click at [154, 129] on div "Minu vestlused 1" at bounding box center [118, 127] width 131 height 14
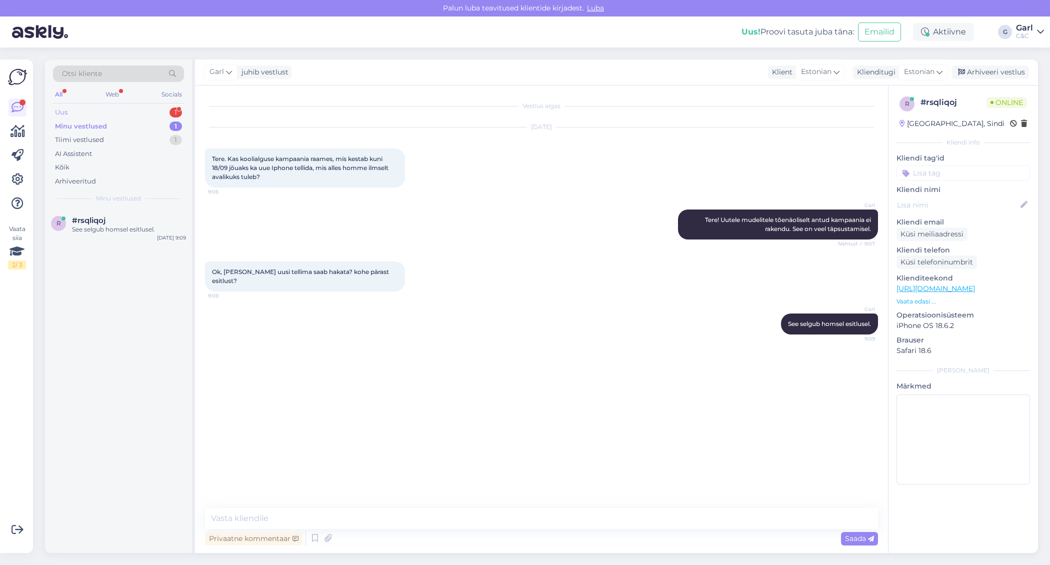
click at [164, 108] on div "Uus 1" at bounding box center [118, 113] width 131 height 14
click at [156, 123] on div "Minu vestlused 1" at bounding box center [118, 127] width 131 height 14
click at [159, 118] on div "Uus 1" at bounding box center [118, 113] width 131 height 14
click at [152, 131] on div "Minu vestlused 1" at bounding box center [118, 127] width 131 height 14
click at [159, 117] on div "Uus 1" at bounding box center [118, 113] width 131 height 14
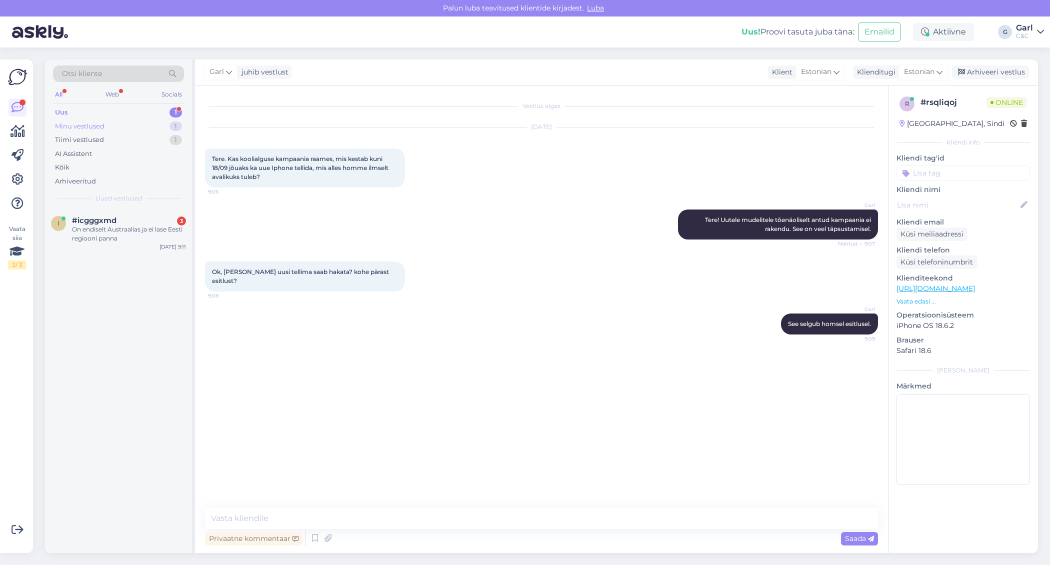
click at [116, 125] on div "Minu vestlused 1" at bounding box center [118, 127] width 131 height 14
click at [126, 114] on div "Uus 1" at bounding box center [118, 113] width 131 height 14
click at [125, 231] on div "On endiselt Austraalias ja ei lase Eesti regiooni panna" at bounding box center [129, 234] width 114 height 18
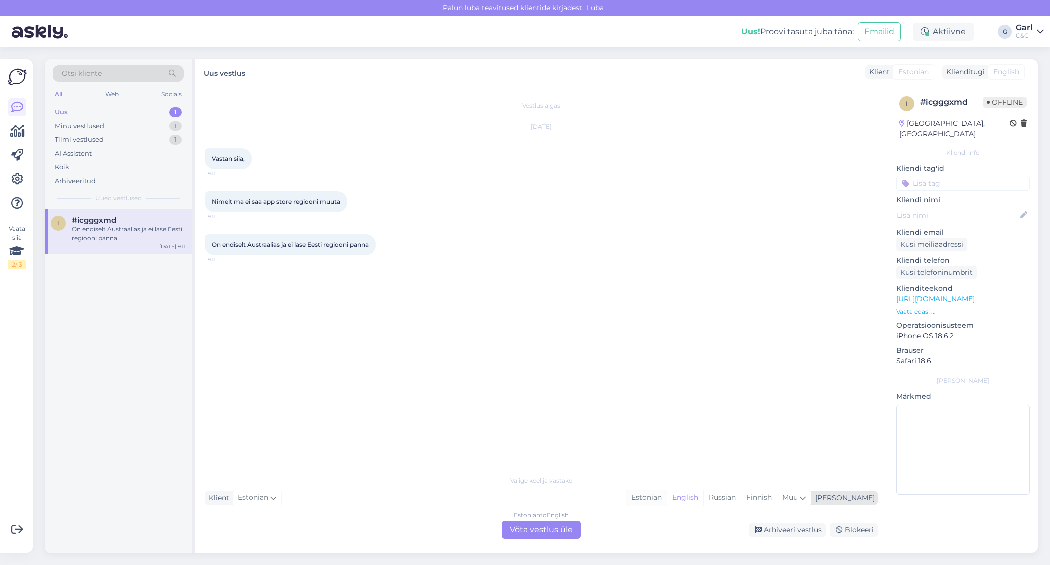
click at [667, 503] on div "Estonian" at bounding box center [647, 498] width 41 height 15
click at [548, 529] on div "Estonian to Estonian Võta vestlus üle" at bounding box center [541, 530] width 79 height 18
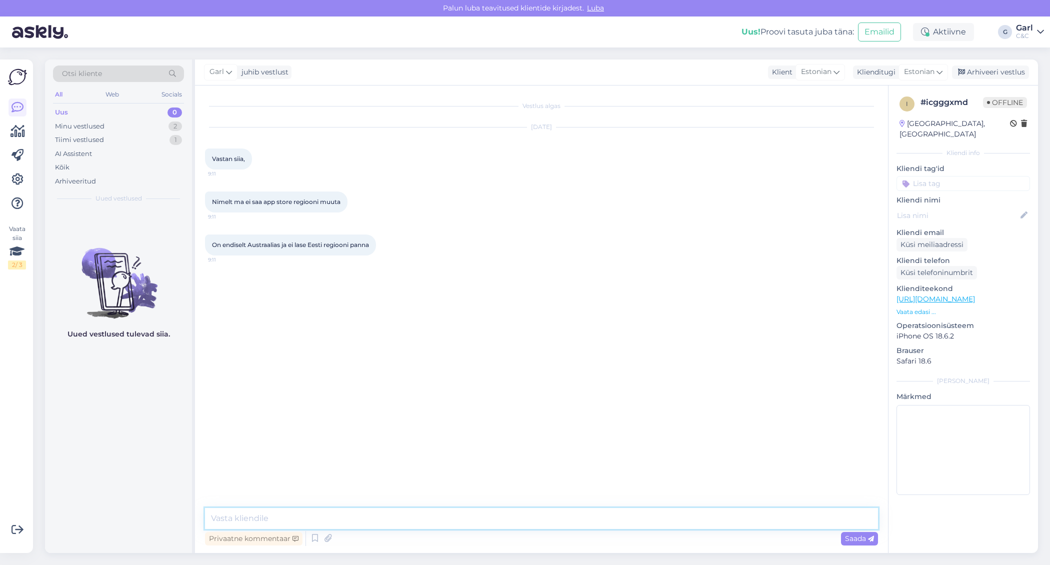
click at [485, 508] on textarea at bounding box center [541, 518] width 673 height 21
click at [483, 508] on textarea at bounding box center [541, 518] width 673 height 21
click at [453, 500] on div "Vestlus algas Sep 8 2025 Vastan siia, 9:11 Nimelt ma ei saa app store regiooni …" at bounding box center [541, 320] width 693 height 468
click at [449, 513] on textarea at bounding box center [541, 518] width 673 height 21
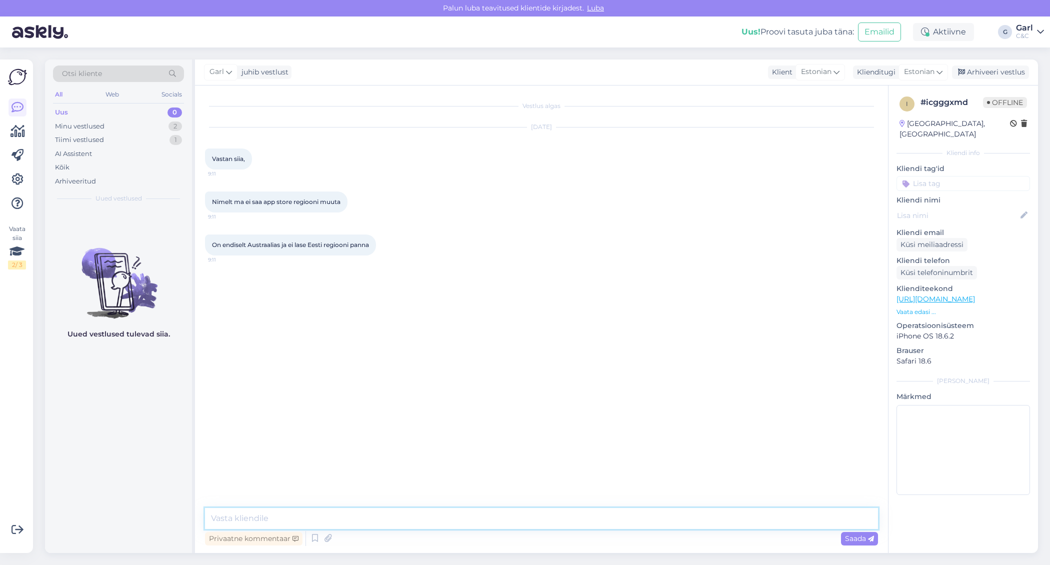
click at [449, 513] on textarea at bounding box center [541, 518] width 673 height 21
click at [449, 512] on textarea at bounding box center [541, 518] width 673 height 21
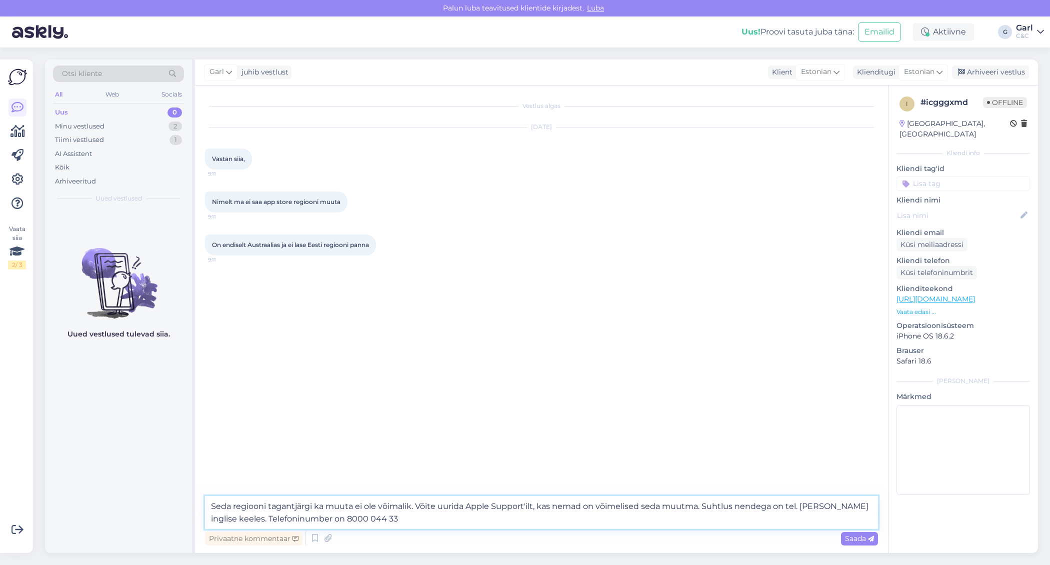
type textarea "Seda regiooni tagantjärgi ka muuta ei ole võimalik. Võite uurida Apple Support'…"
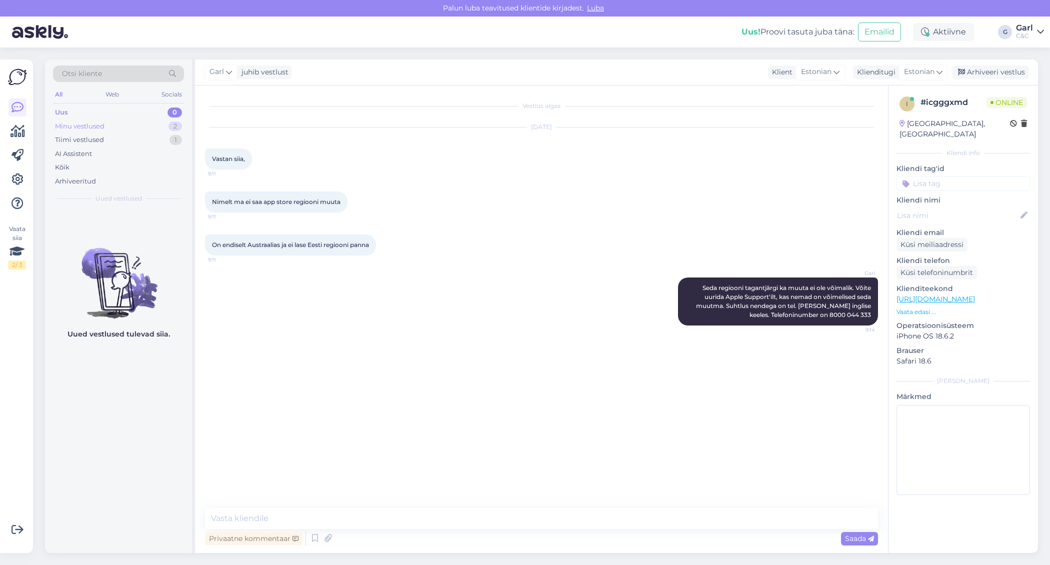
click at [142, 125] on div "Minu vestlused 2" at bounding box center [118, 127] width 131 height 14
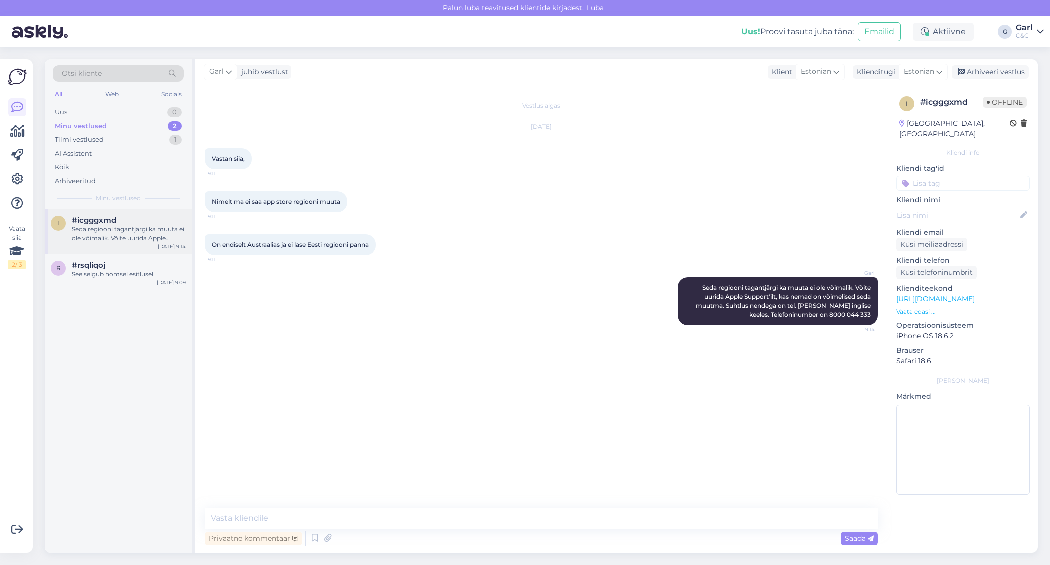
click at [133, 230] on div "Seda regiooni tagantjärgi ka muuta ei ole võimalik. Võite uurida Apple Support'…" at bounding box center [129, 234] width 114 height 18
click at [995, 62] on div "Garl juhib vestlust Klient Estonian Klienditugi Estonian Arhiveeri vestlus" at bounding box center [616, 73] width 843 height 26
click at [995, 67] on div "Arhiveeri vestlus" at bounding box center [990, 73] width 77 height 14
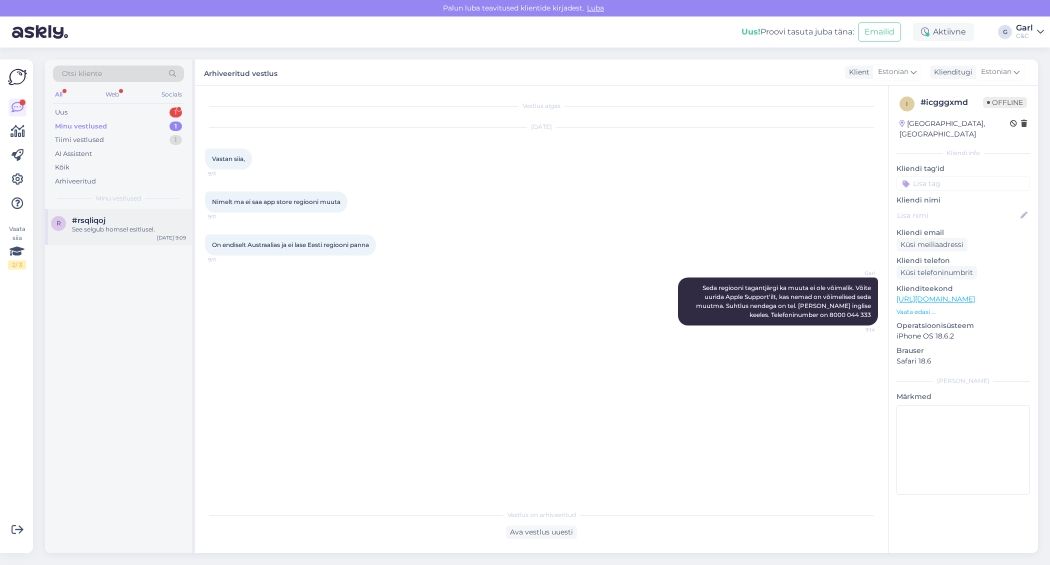
click at [172, 229] on div "See selgub homsel esitlusel." at bounding box center [129, 229] width 114 height 9
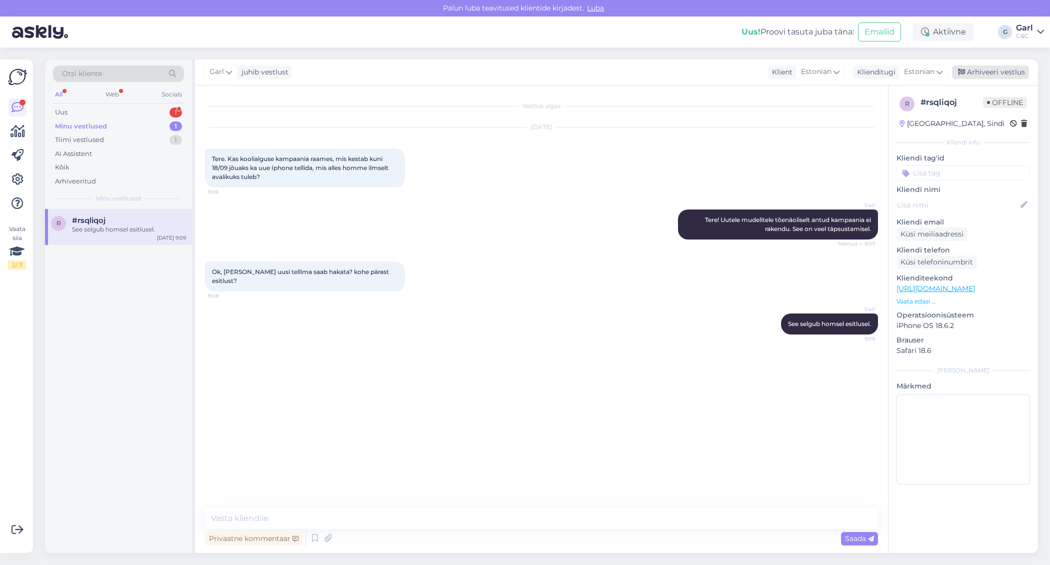
click at [973, 73] on div "Arhiveeri vestlus" at bounding box center [990, 73] width 77 height 14
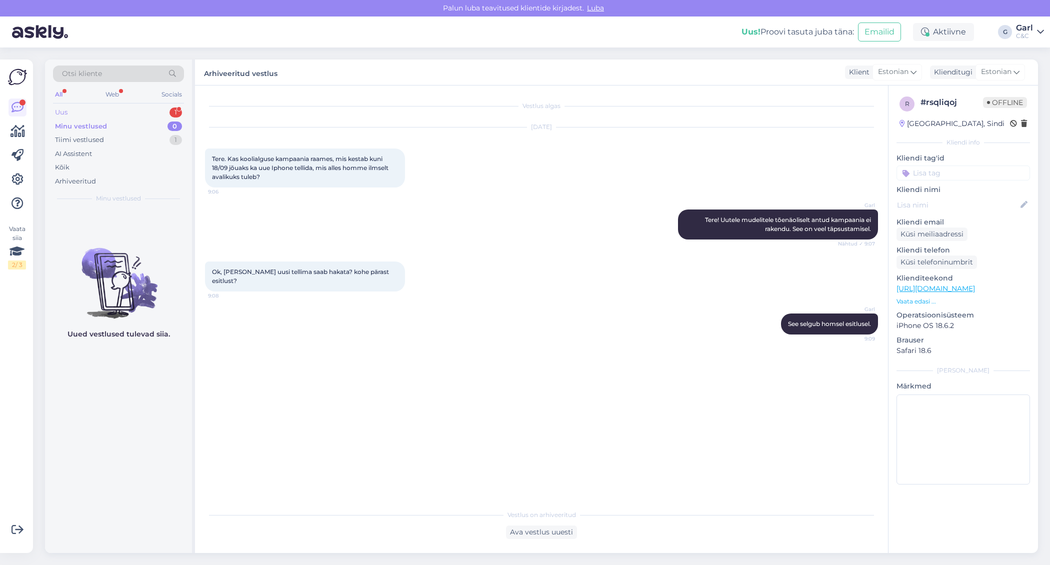
click at [148, 109] on div "Uus 1" at bounding box center [118, 113] width 131 height 14
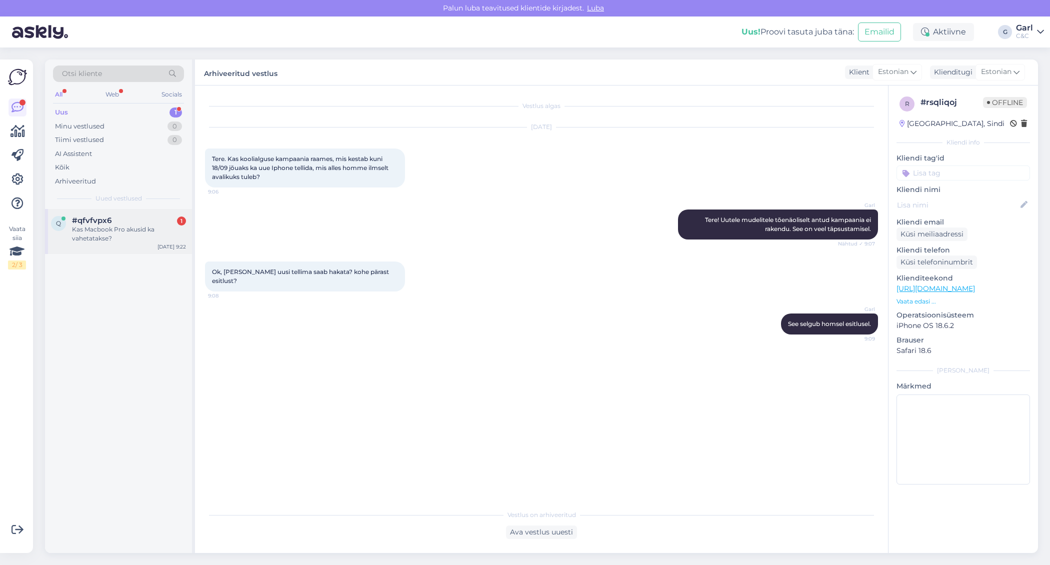
click at [147, 240] on div "Kas Macbook Pro akusid ka vahetatakse?" at bounding box center [129, 234] width 114 height 18
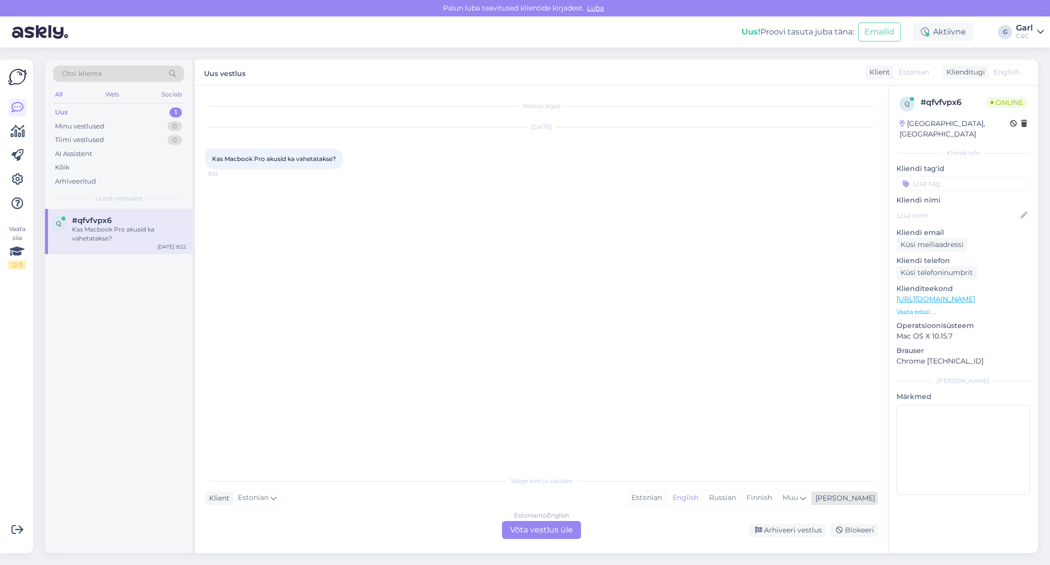
click at [667, 503] on div "Estonian" at bounding box center [647, 498] width 41 height 15
click at [552, 528] on div "Estonian to Estonian Võta vestlus üle" at bounding box center [541, 530] width 79 height 18
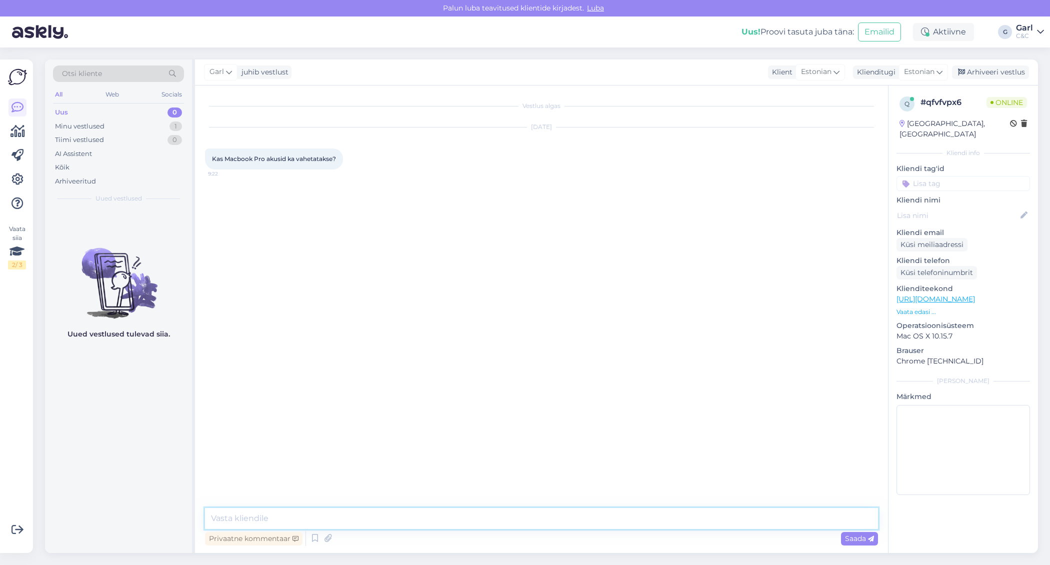
click at [552, 528] on textarea at bounding box center [541, 518] width 673 height 21
type textarea "Tere! Jah, vahetatakse ka MacBook Pro akusid."
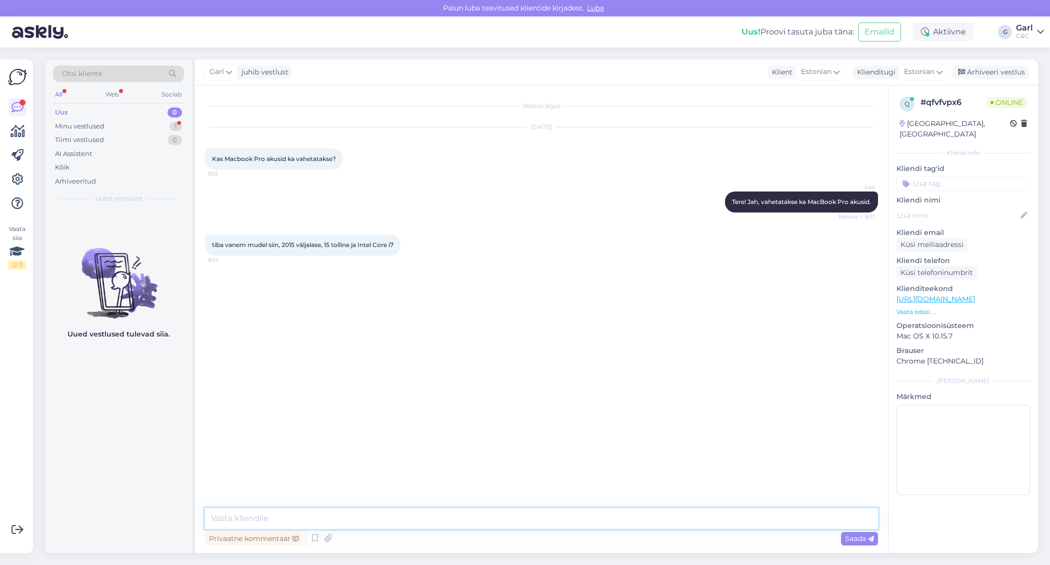
click at [330, 523] on textarea at bounding box center [541, 518] width 673 height 21
type textarea "Sellele mudelile tõenäoliselt enam akut saadaval ei ole. Soovitame selleks koos…"
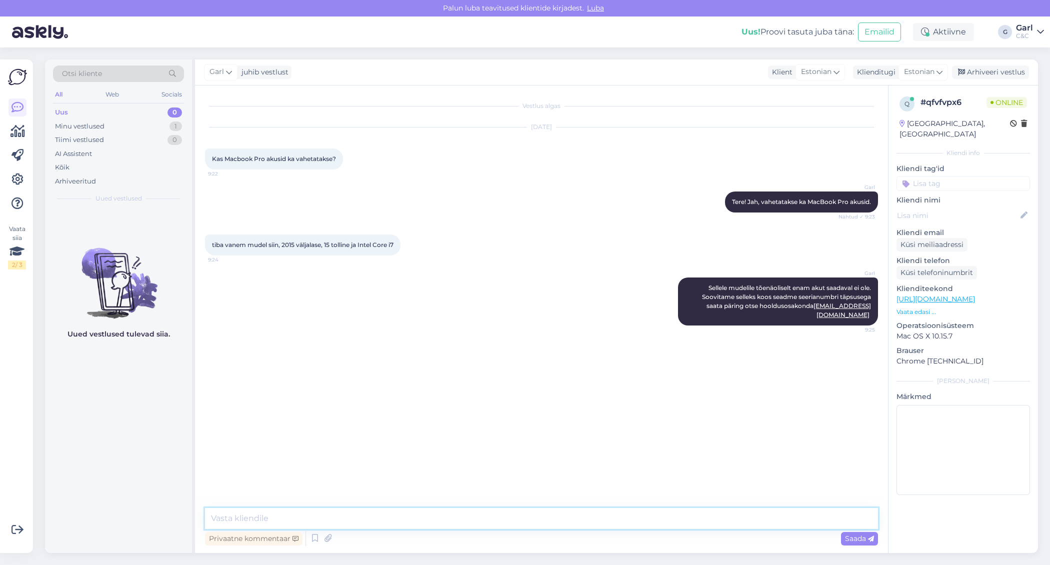
click at [334, 527] on textarea at bounding box center [541, 518] width 673 height 21
click at [163, 124] on div "Minu vestlused 1" at bounding box center [118, 127] width 131 height 14
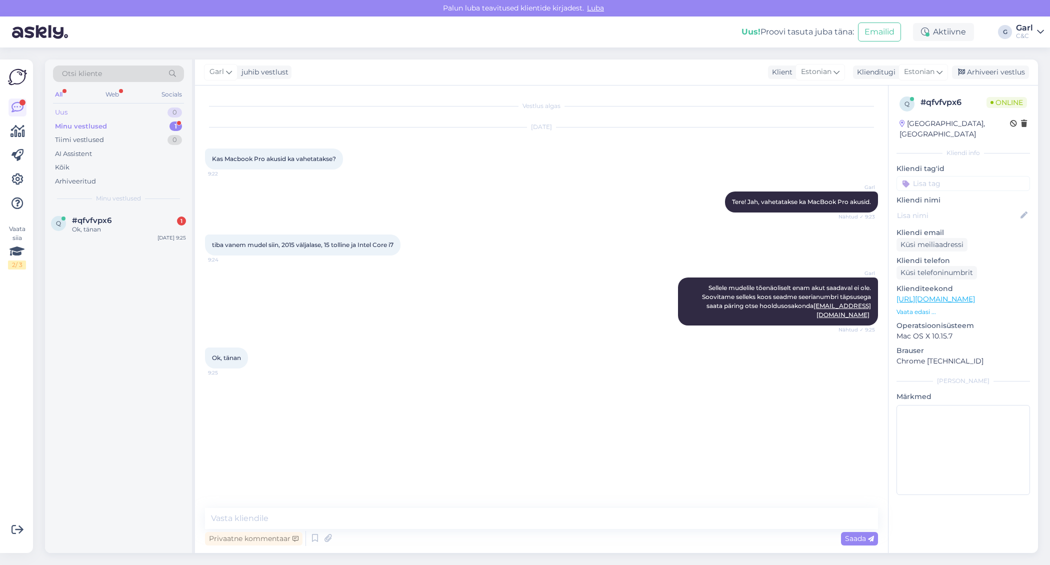
click at [158, 112] on div "Uus 0" at bounding box center [118, 113] width 131 height 14
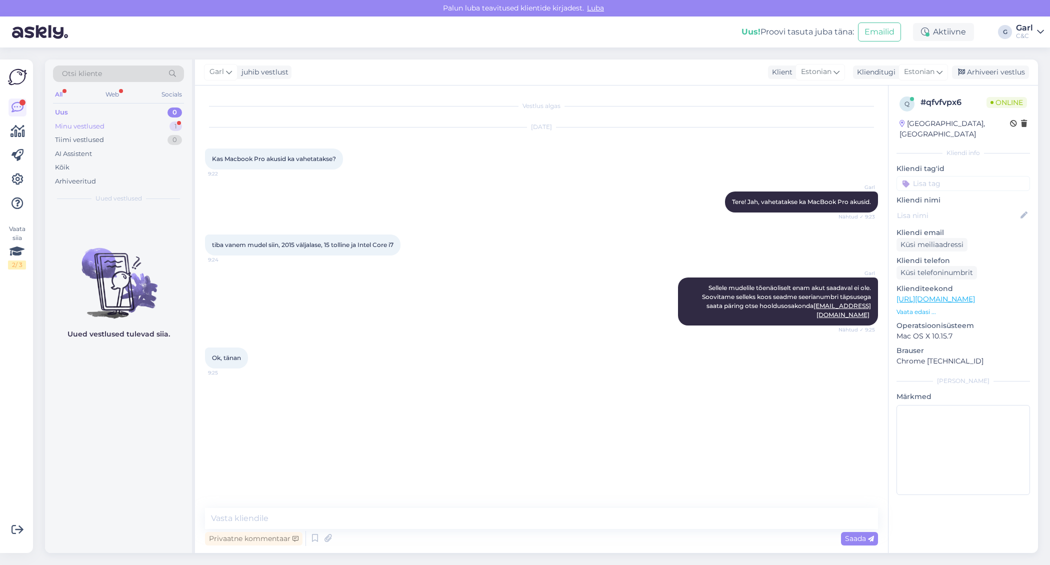
click at [150, 129] on div "Minu vestlused 1" at bounding box center [118, 127] width 131 height 14
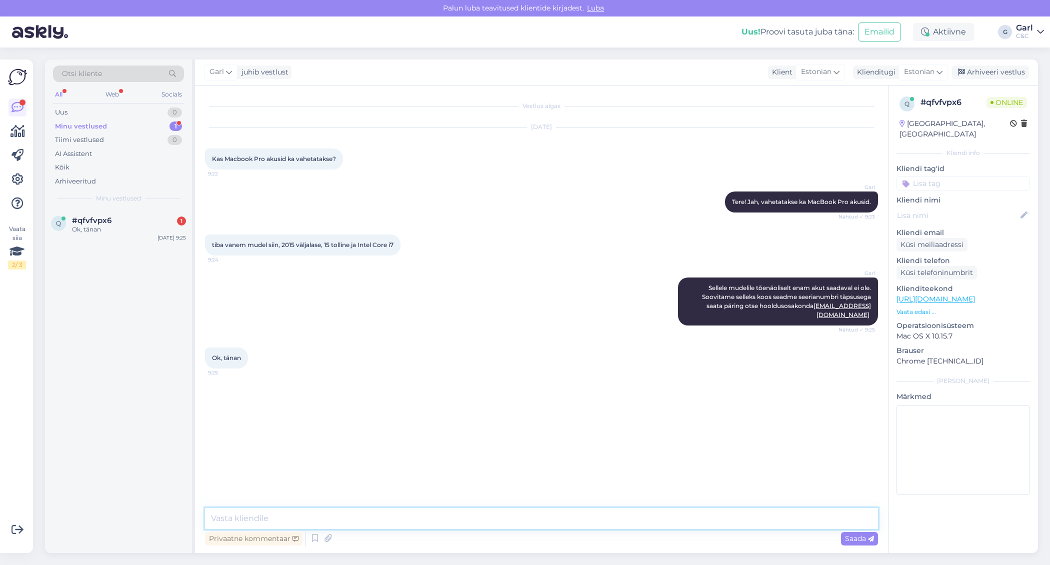
click at [332, 522] on textarea at bounding box center [541, 518] width 673 height 21
type textarea "[PERSON_NAME], võtke heaks!"
click at [162, 113] on div "Uus 1" at bounding box center [118, 113] width 131 height 14
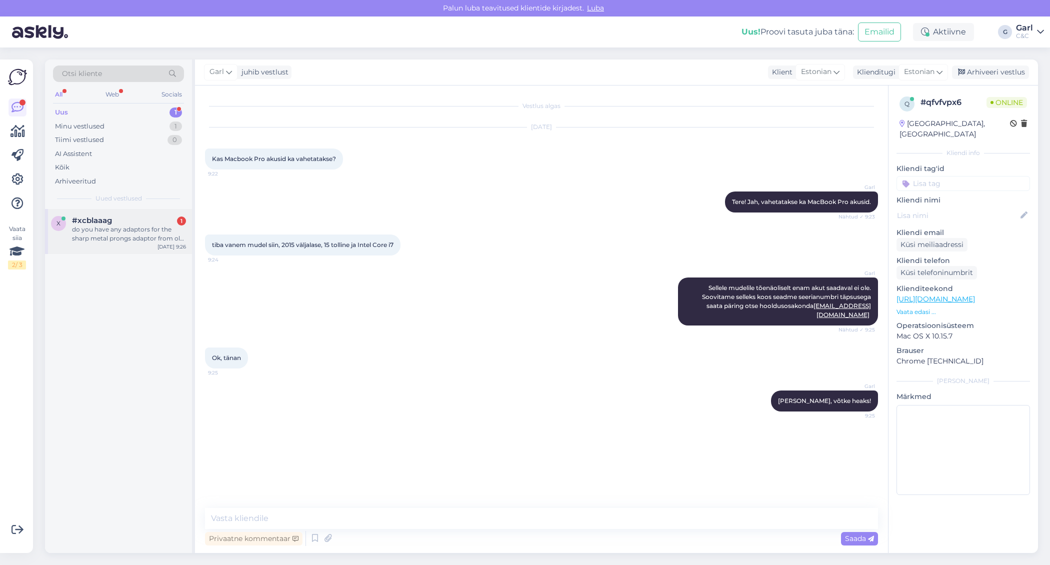
click at [127, 241] on div "do you have any adaptors for the sharp metal prongs adaptor from old magsafe ch…" at bounding box center [129, 234] width 114 height 18
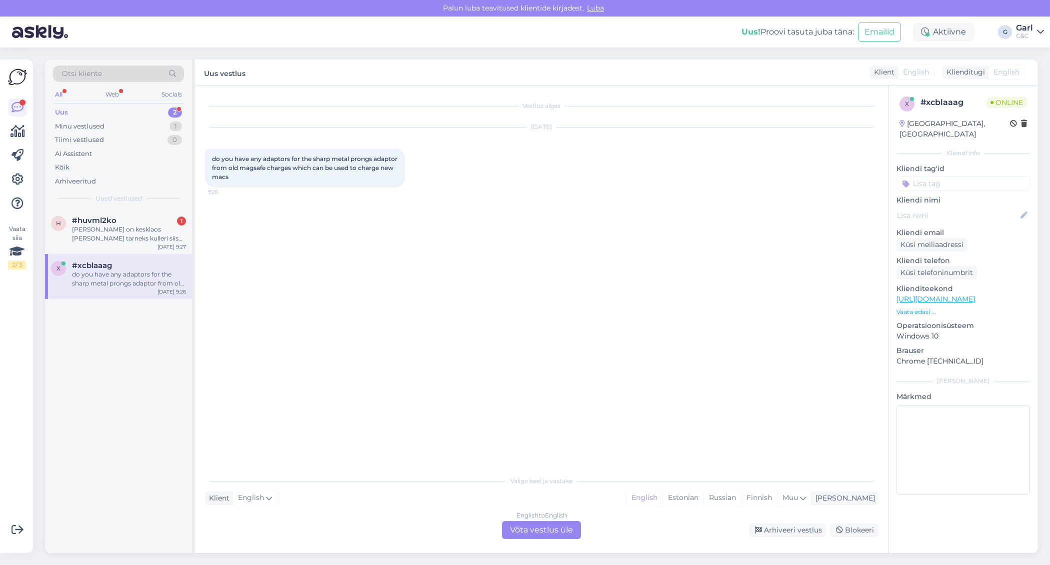
click at [517, 518] on div "English to English" at bounding box center [542, 515] width 51 height 9
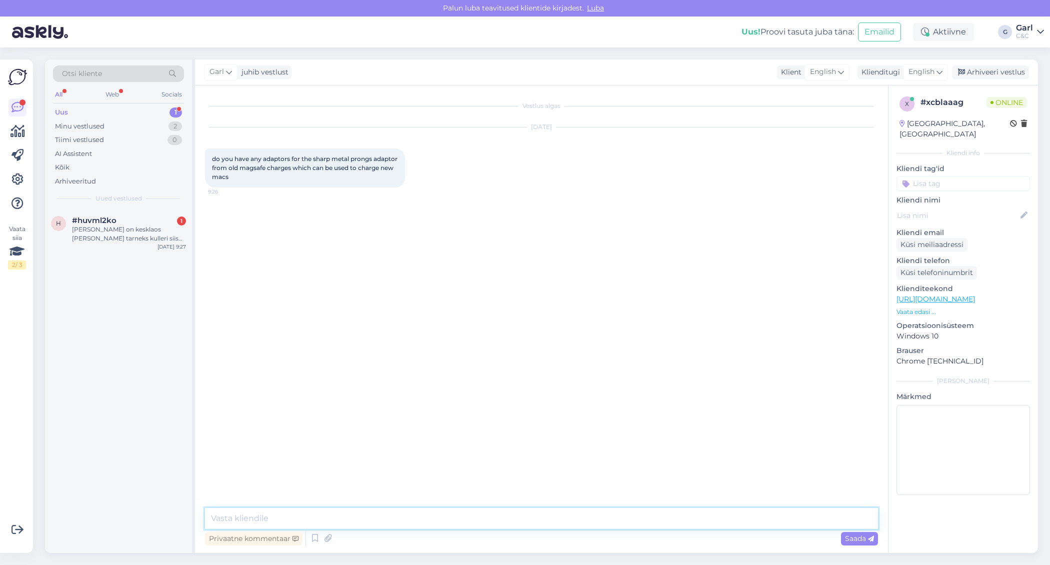
click at [516, 526] on textarea at bounding box center [541, 518] width 673 height 21
type textarea "Hello! Unfortunately, we do not have such adapter."
click at [132, 252] on div "h #huvml2ko 1 Kui kaup on kesklaos ja valin tarneks kulleri siis kui kaua on ta…" at bounding box center [118, 231] width 147 height 45
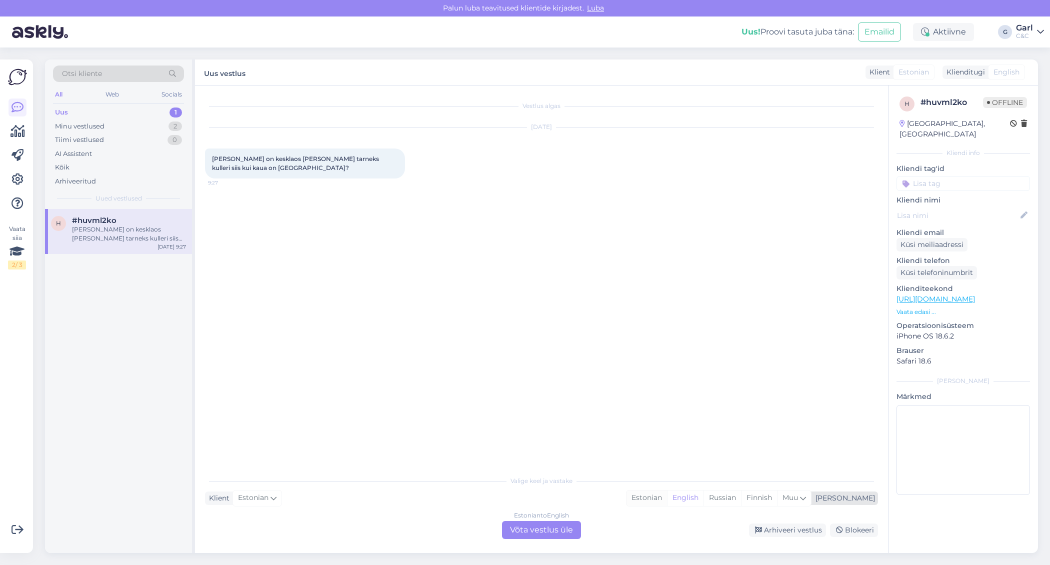
click at [667, 502] on div "Estonian" at bounding box center [647, 498] width 41 height 15
click at [549, 533] on div "Estonian to Estonian Võta vestlus üle" at bounding box center [541, 530] width 79 height 18
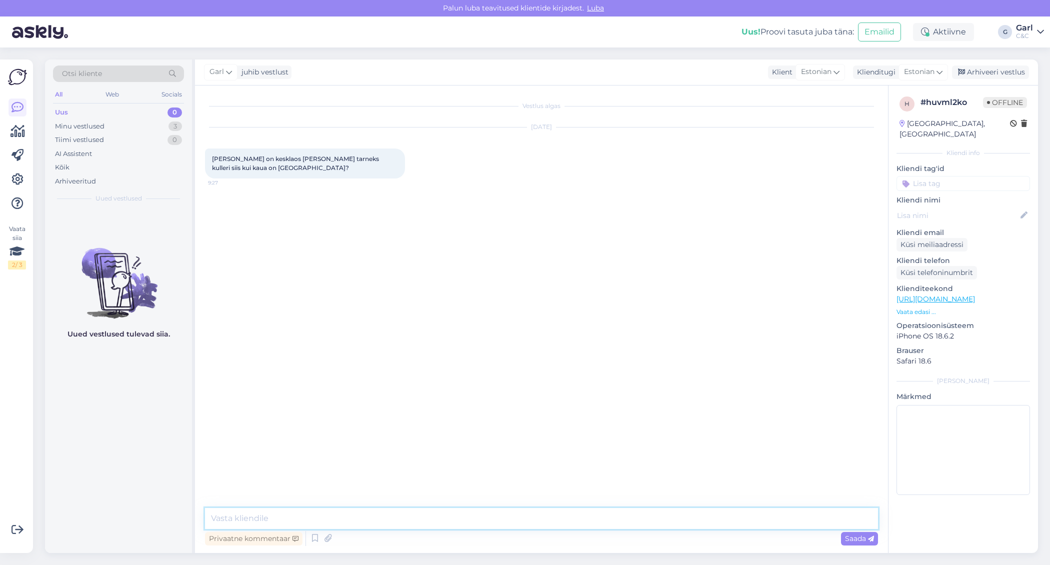
click at [550, 523] on textarea at bounding box center [541, 518] width 673 height 21
type textarea "Tere! Kesklaost tarne Eestisse on keskmiselt 1-3 tööpäeva. Kui seade on meieni …"
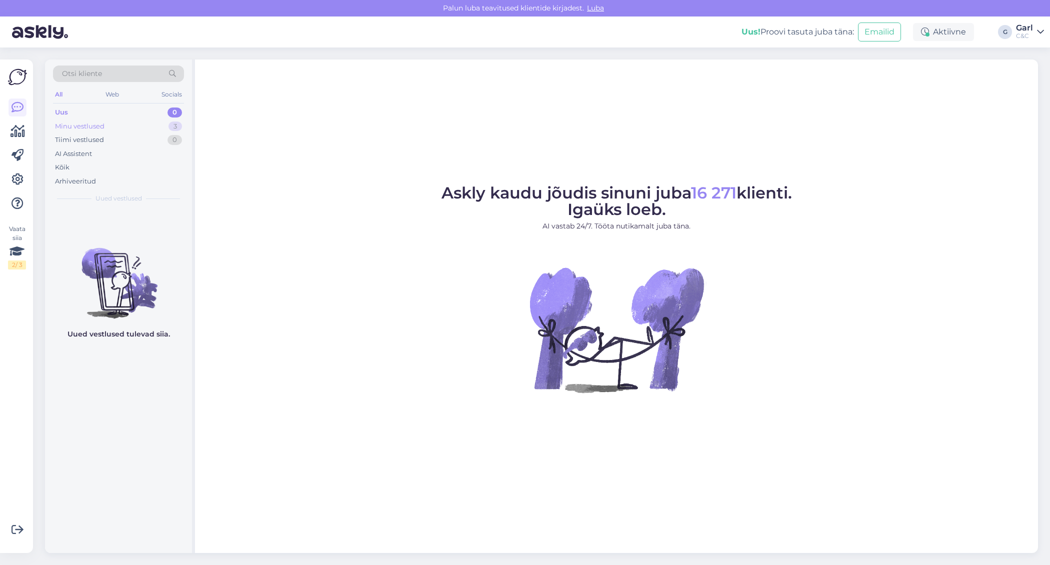
click at [154, 124] on div "Minu vestlused 3" at bounding box center [118, 127] width 131 height 14
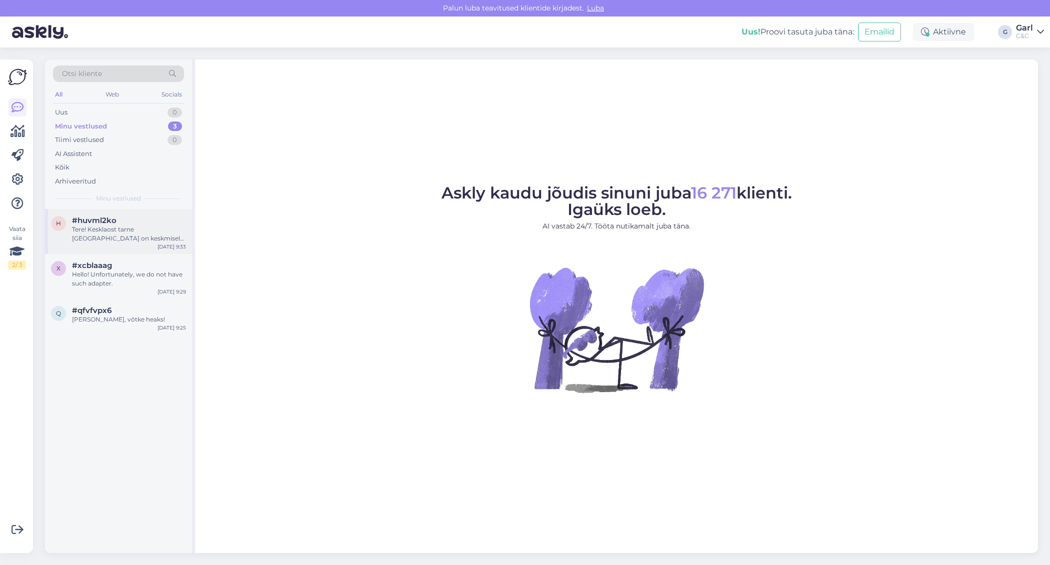
click at [169, 221] on div "#huvml2ko" at bounding box center [129, 220] width 114 height 9
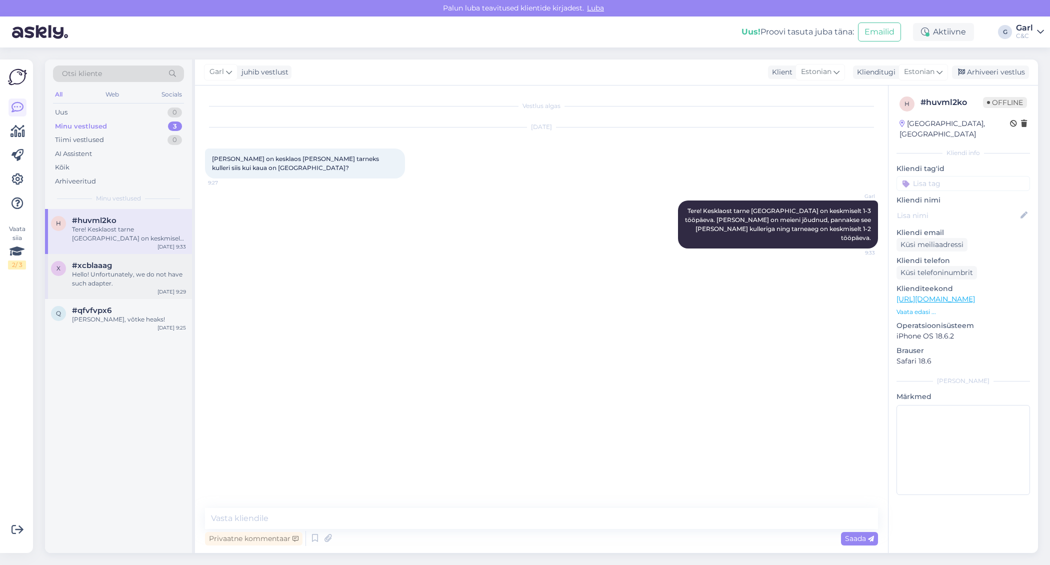
click at [153, 267] on div "#xcblaaag" at bounding box center [129, 265] width 114 height 9
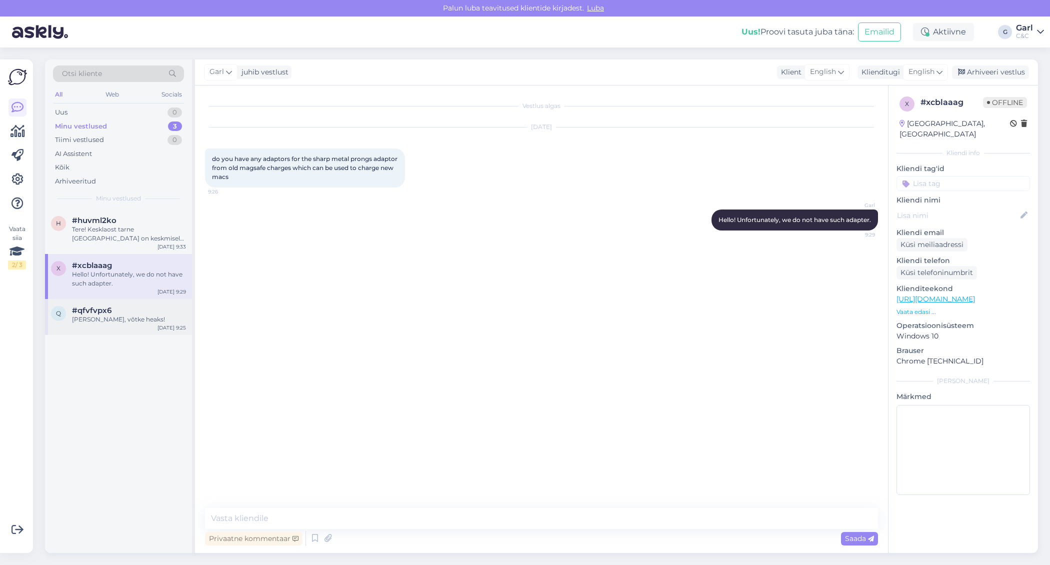
click at [154, 317] on div "[PERSON_NAME], võtke heaks!" at bounding box center [129, 319] width 114 height 9
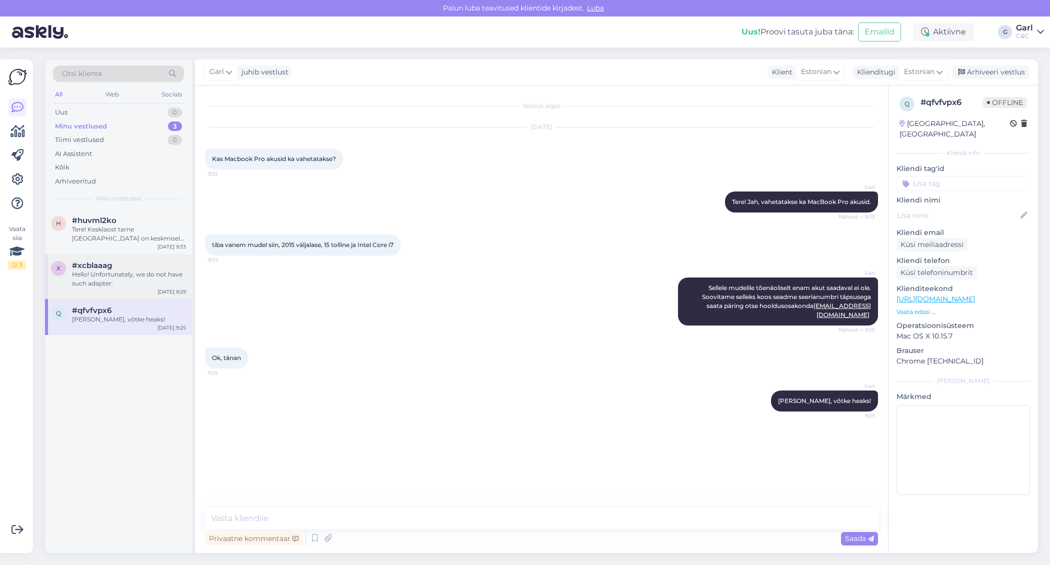
click at [160, 291] on div "x #xcblaaag Hello! Unfortunately, we do not have such adapter. Sep 8 9:29" at bounding box center [118, 276] width 147 height 45
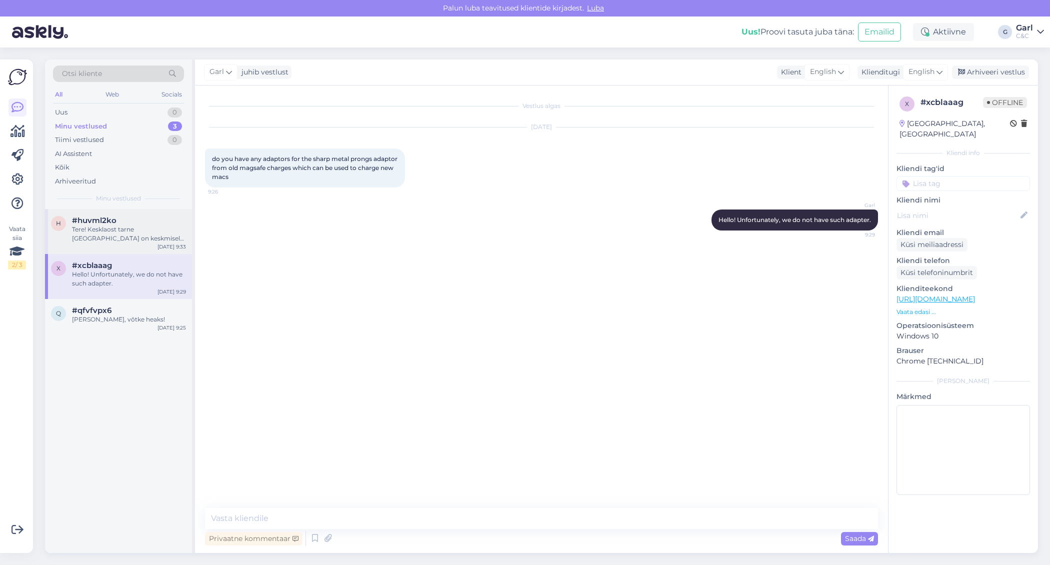
click at [166, 246] on div "Sep 8 9:33" at bounding box center [172, 247] width 29 height 8
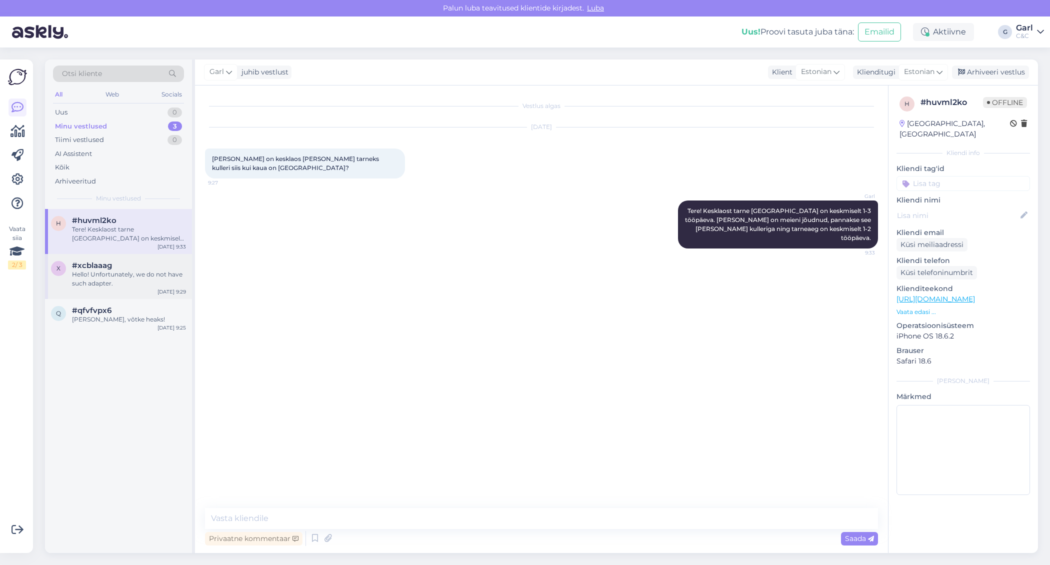
click at [162, 295] on div "x #xcblaaag Hello! Unfortunately, we do not have such adapter. Sep 8 9:29" at bounding box center [118, 276] width 147 height 45
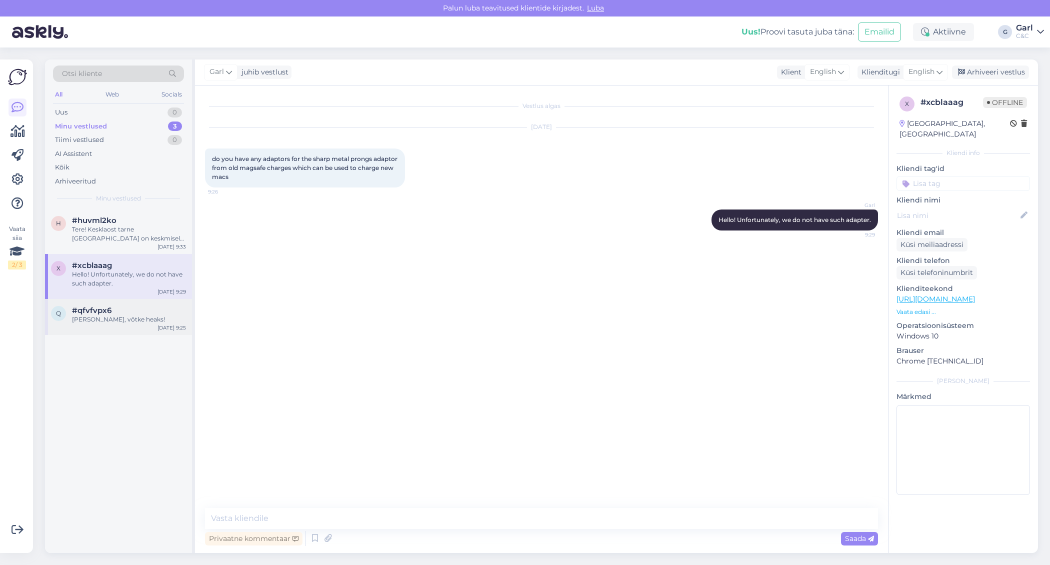
click at [162, 331] on div "Sep 8 9:25" at bounding box center [172, 328] width 29 height 8
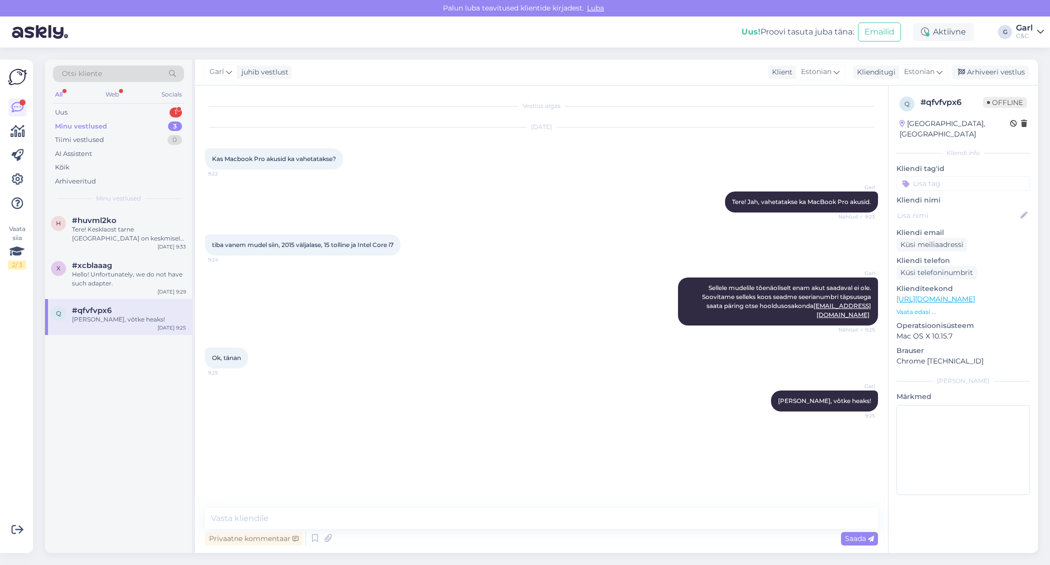
click at [180, 120] on div "Minu vestlused 3" at bounding box center [118, 127] width 131 height 14
click at [177, 112] on div "1" at bounding box center [176, 113] width 13 height 10
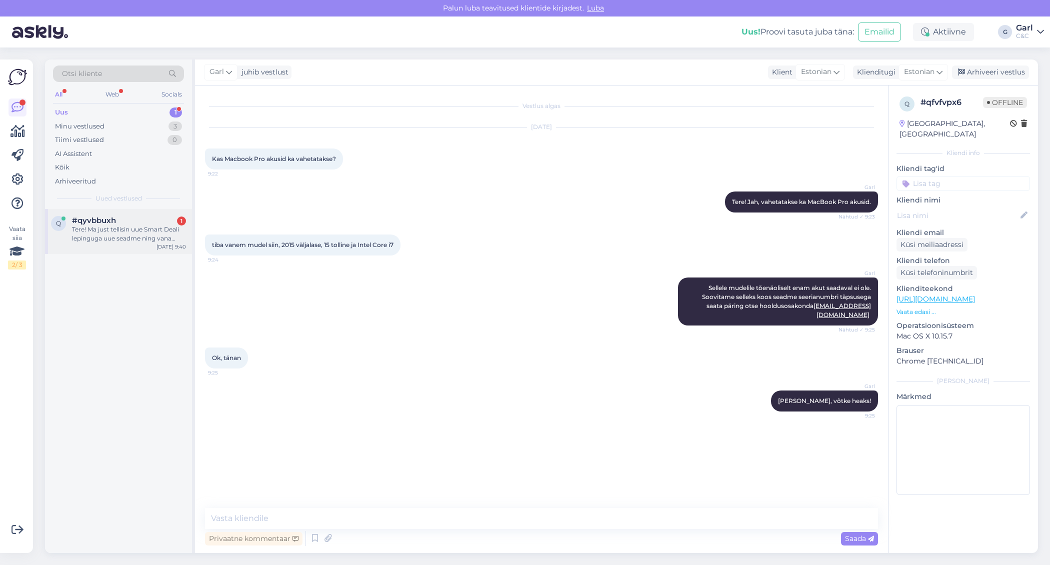
click at [156, 250] on div "q #qyvbbuxh 1 Tere! Ma just tellisin uue Smart Deali lepinguga uue seadme ning …" at bounding box center [118, 231] width 147 height 45
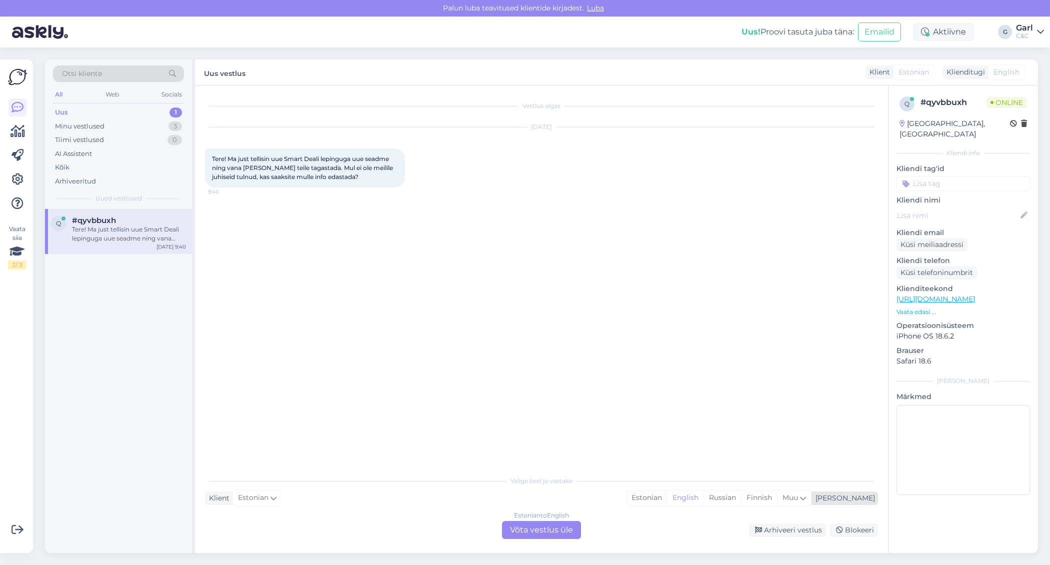
click at [667, 497] on div "Estonian" at bounding box center [647, 498] width 41 height 15
click at [534, 527] on div "Estonian to Estonian Võta vestlus üle" at bounding box center [541, 530] width 79 height 18
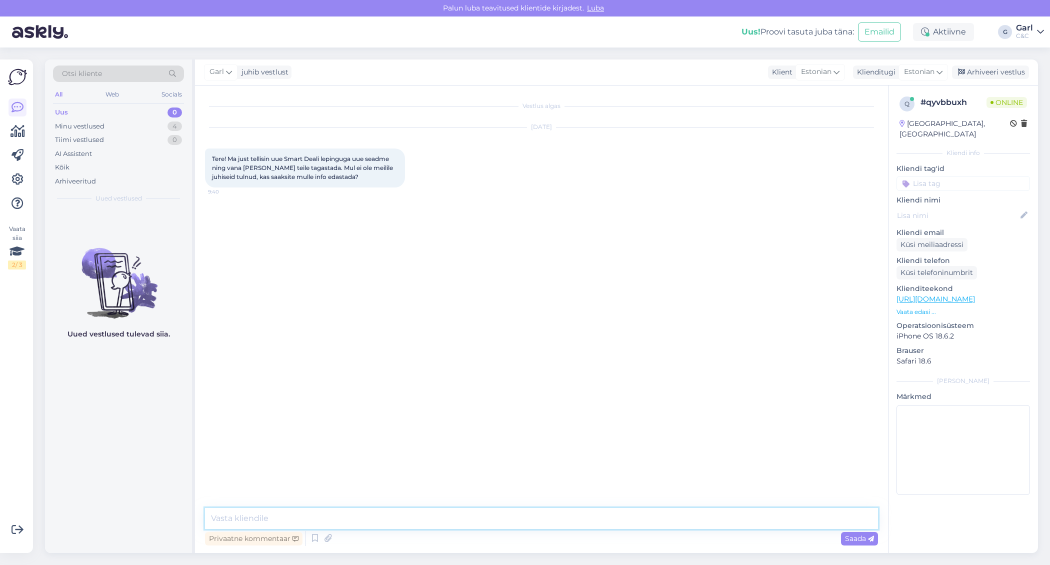
click at [534, 522] on textarea at bounding box center [541, 518] width 673 height 21
type textarea "Tere! Kauplus saadab Teile tellimuse komplekteerimisel juhised, kuidas vana sea…"
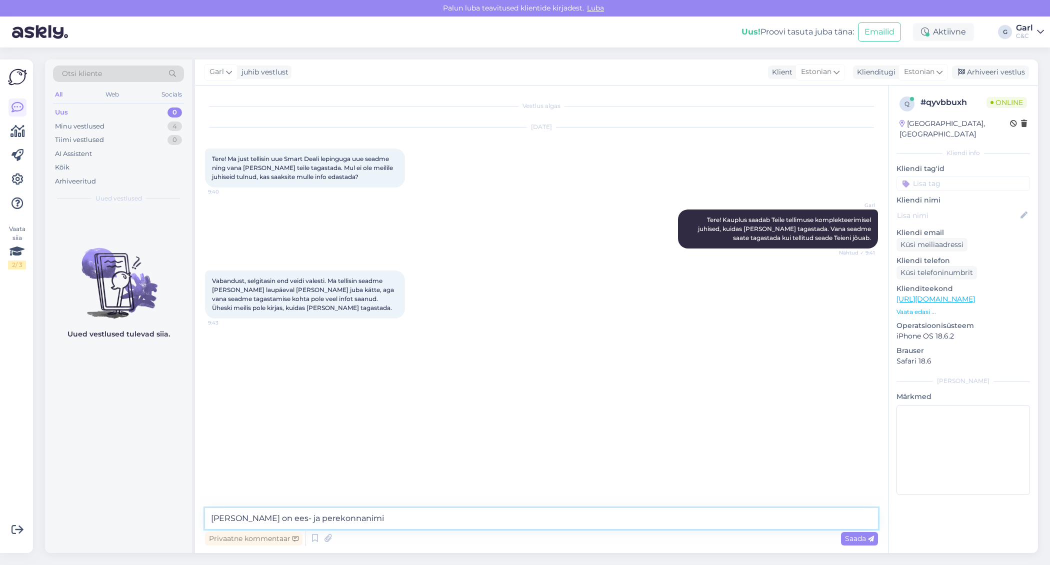
type textarea "Kuidas on ees- ja perekonnanimi?"
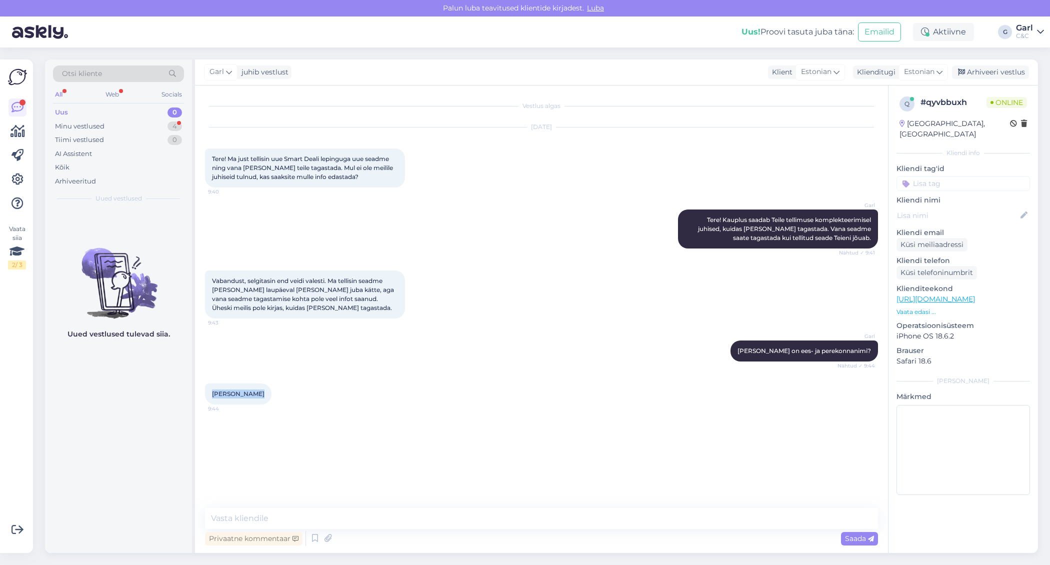
drag, startPoint x: 213, startPoint y: 395, endPoint x: 253, endPoint y: 400, distance: 40.3
click at [253, 400] on div "Triinu Maisla 9:44" at bounding box center [238, 394] width 67 height 21
copy span "Triinu Maisla"
click at [300, 506] on div "Vestlus algas Sep 8 2025 Tere! Ma just tellisin uue Smart Deali lepinguga uue s…" at bounding box center [541, 320] width 693 height 468
click at [298, 509] on textarea at bounding box center [541, 518] width 673 height 21
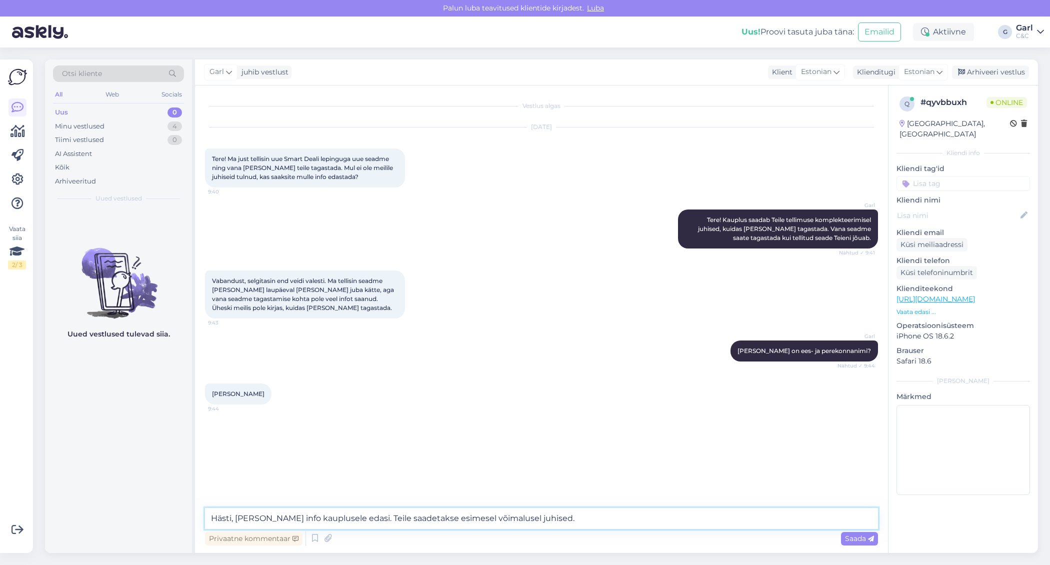
type textarea "Hästi, annan info kauplusele edasi. Teile saadetakse esimesel võimalusel juhise…"
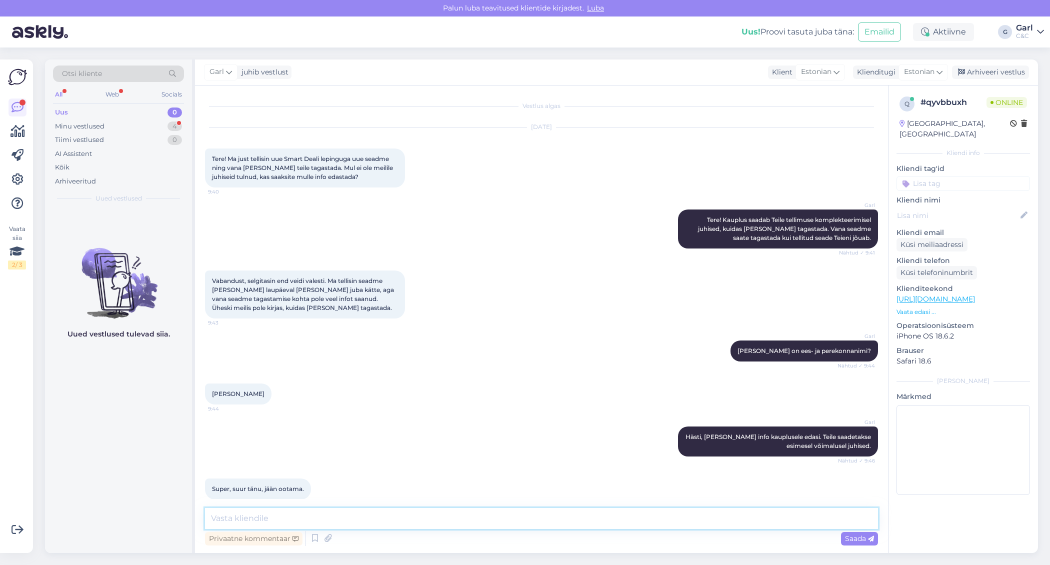
scroll to position [12, 0]
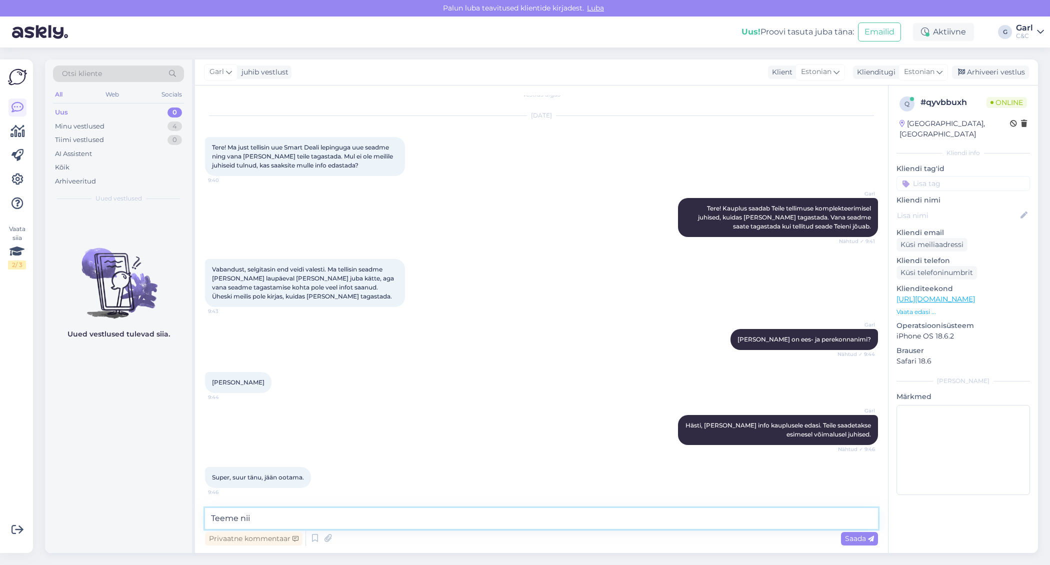
type textarea "Teeme nii!"
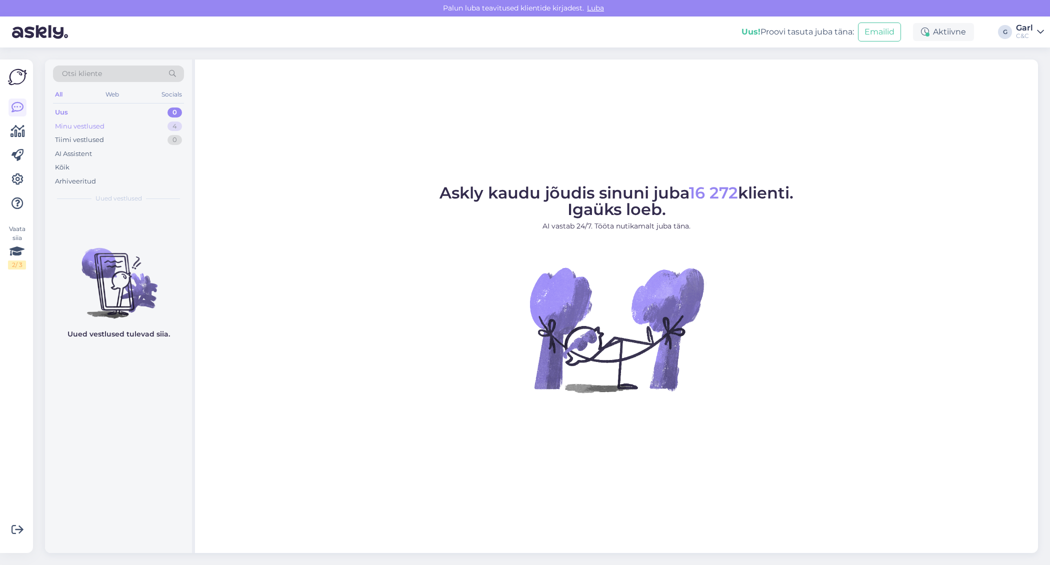
click at [157, 125] on div "Minu vestlused 4" at bounding box center [118, 127] width 131 height 14
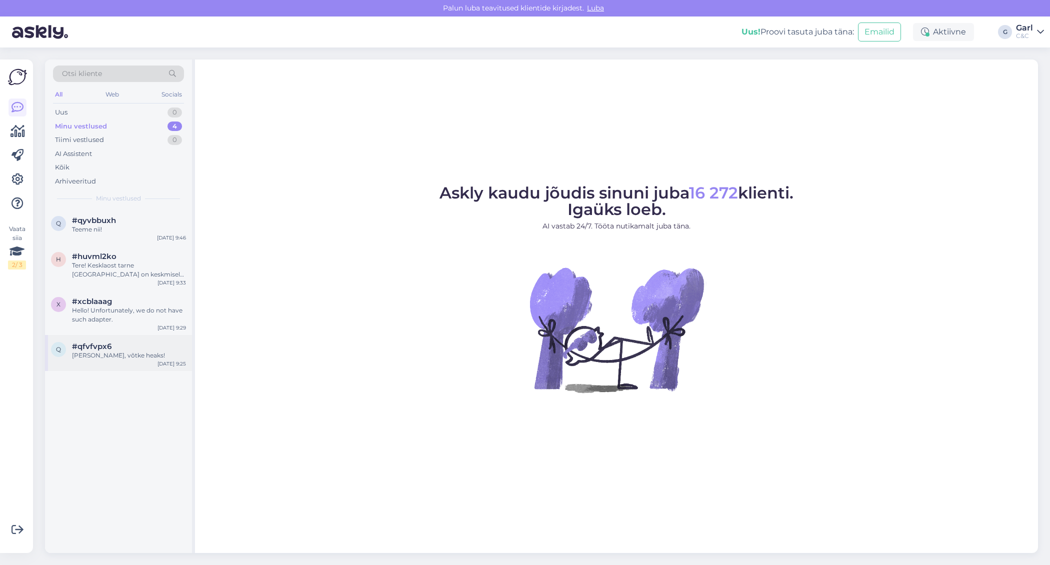
click at [139, 337] on div "q #qfvfvpx6 Ikka, võtke heaks! Sep 8 9:25" at bounding box center [118, 353] width 147 height 36
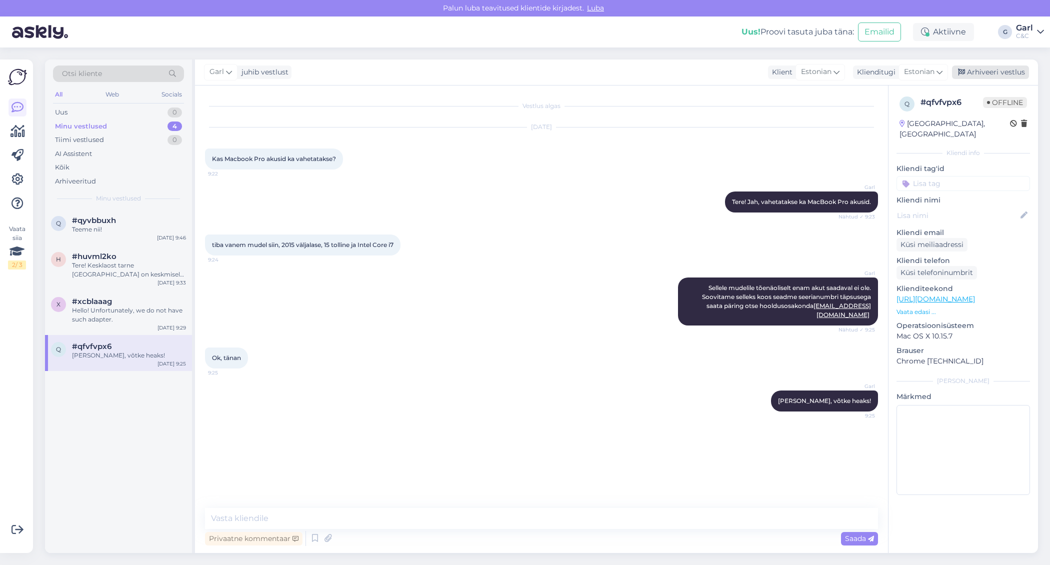
click at [980, 71] on div "Arhiveeri vestlus" at bounding box center [990, 73] width 77 height 14
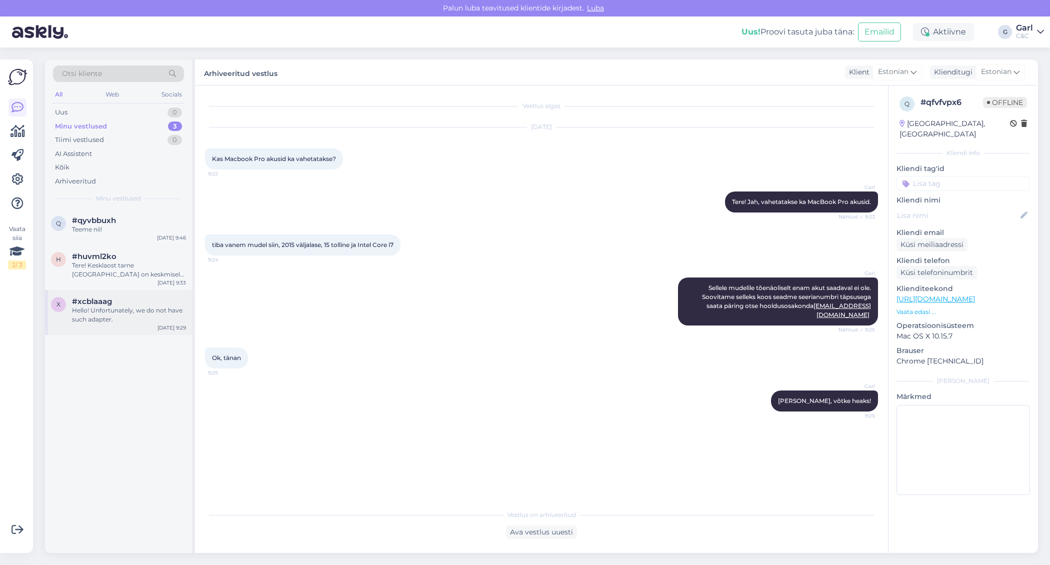
click at [127, 321] on div "Hello! Unfortunately, we do not have such adapter." at bounding box center [129, 315] width 114 height 18
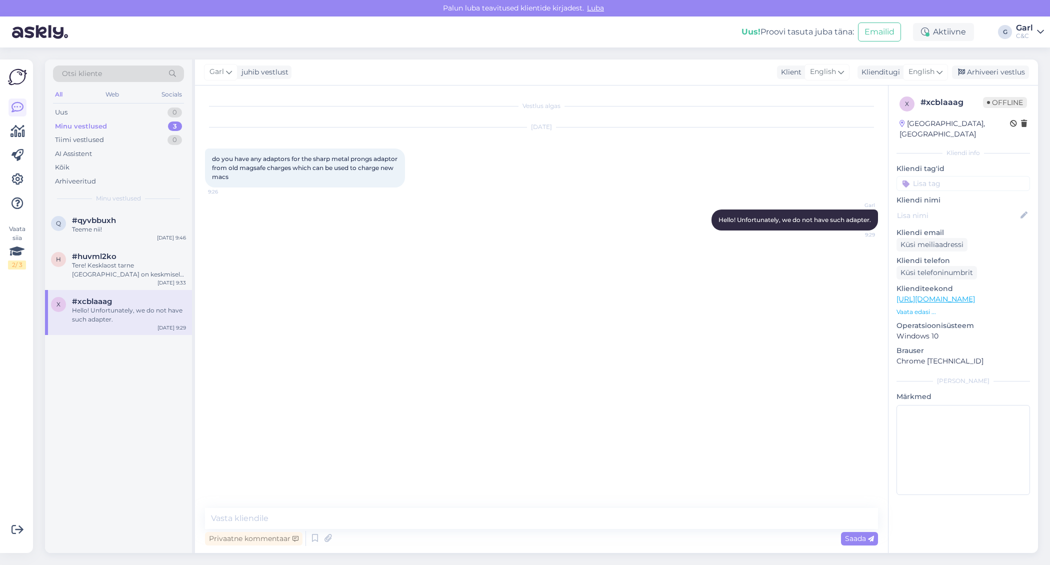
click at [1023, 65] on div "Garl juhib vestlust Klient English Klienditugi English Arhiveeri vestlus" at bounding box center [616, 73] width 843 height 26
click at [1016, 74] on div "Arhiveeri vestlus" at bounding box center [990, 73] width 77 height 14
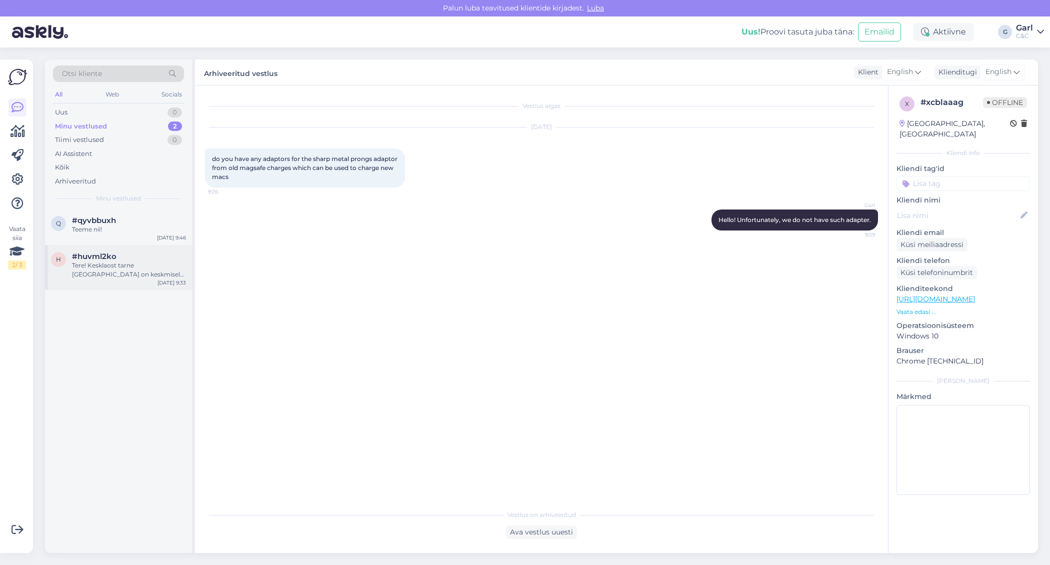
click at [170, 269] on div "Tere! Kesklaost tarne Eestisse on keskmiselt 1-3 tööpäeva. Kui seade on meieni …" at bounding box center [129, 270] width 114 height 18
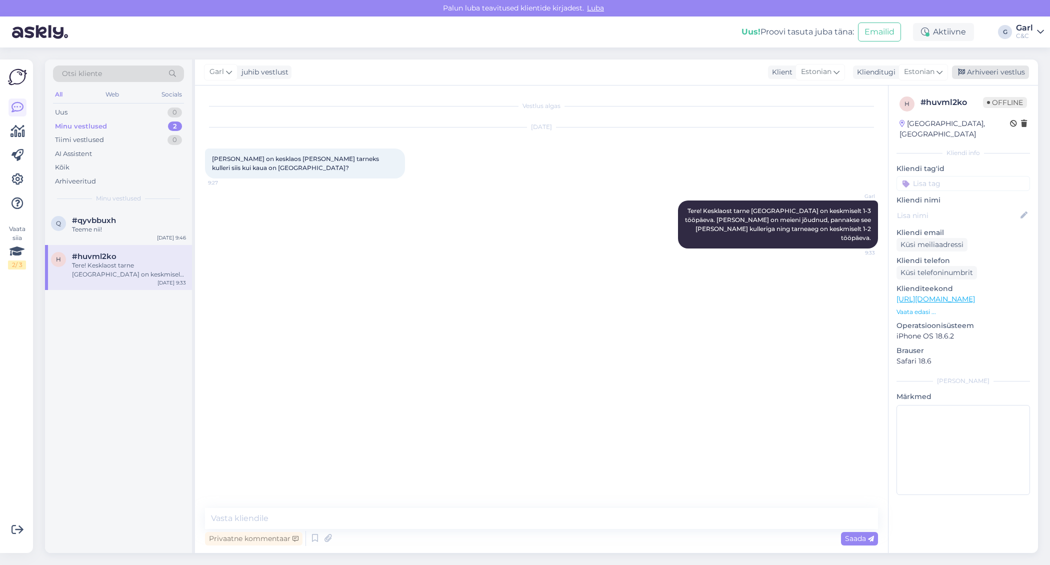
click at [1006, 79] on div "Arhiveeri vestlus" at bounding box center [990, 73] width 77 height 14
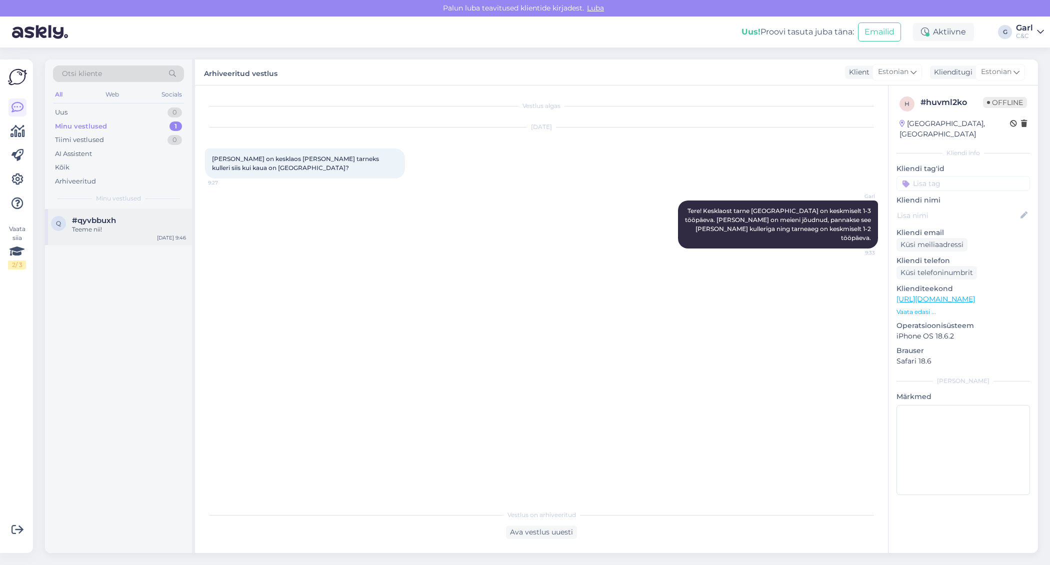
click at [139, 242] on div "q #qyvbbuxh Teeme nii! Sep 8 9:46" at bounding box center [118, 227] width 147 height 36
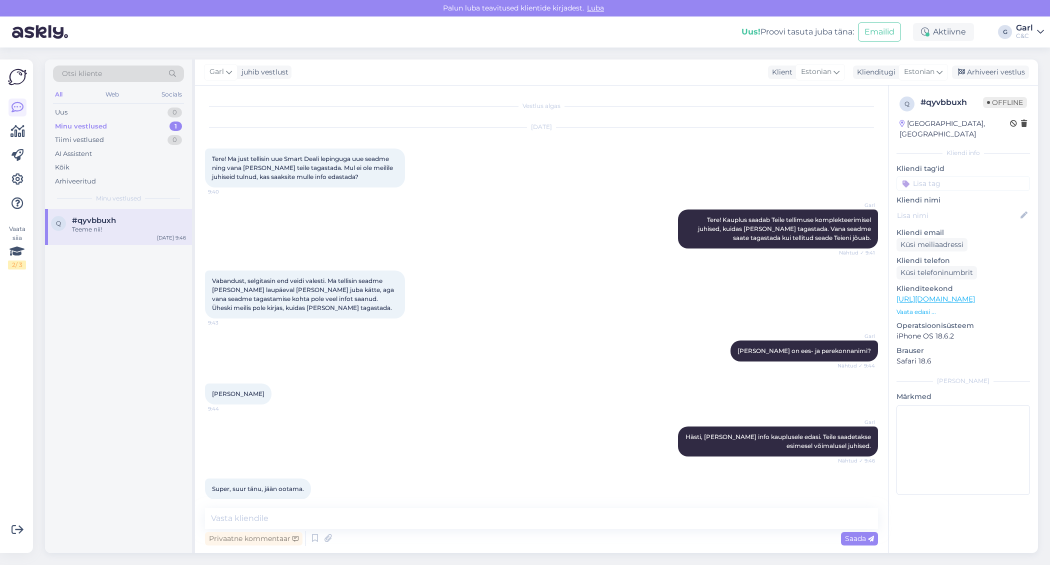
scroll to position [54, 0]
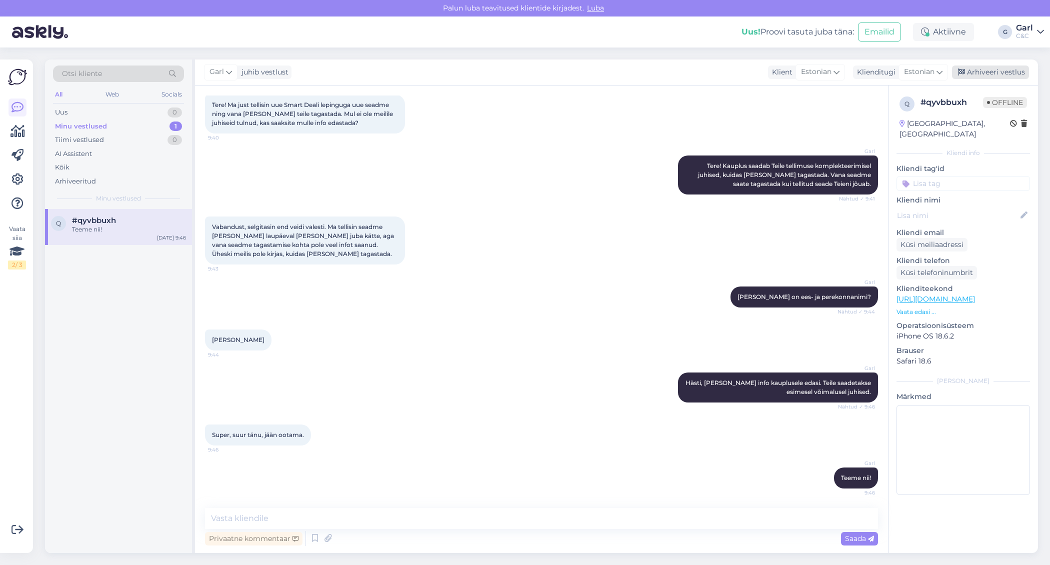
click at [994, 77] on div "Arhiveeri vestlus" at bounding box center [990, 73] width 77 height 14
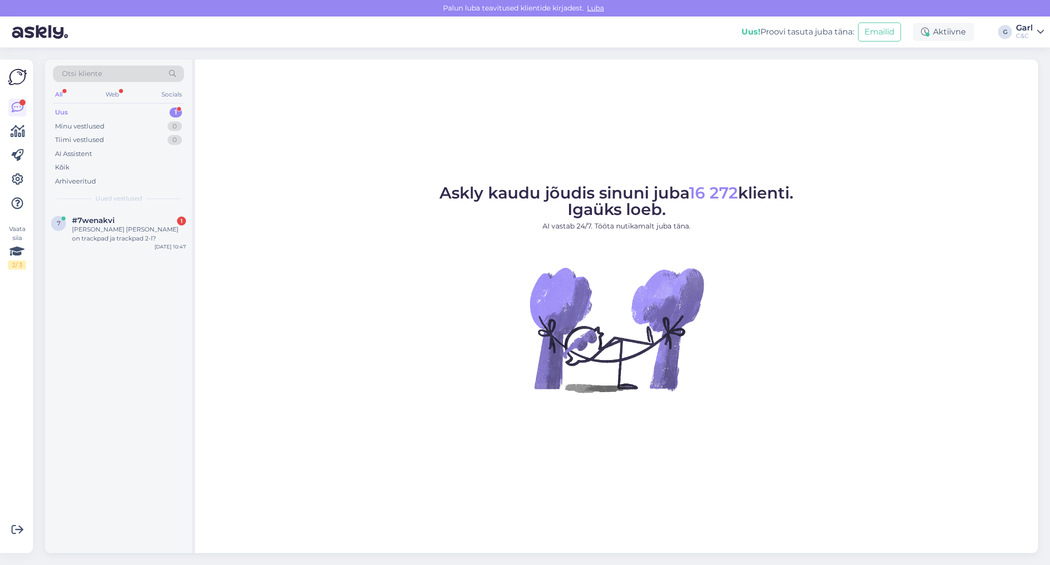
click at [145, 206] on div "Otsi kliente All Web Socials Uus 1 Minu vestlused 0 Tiimi vestlused 0 AI Assist…" at bounding box center [118, 135] width 147 height 150
click at [140, 238] on div "[PERSON_NAME] [PERSON_NAME] on trackpad ja trackpad 2-l?" at bounding box center [129, 234] width 114 height 18
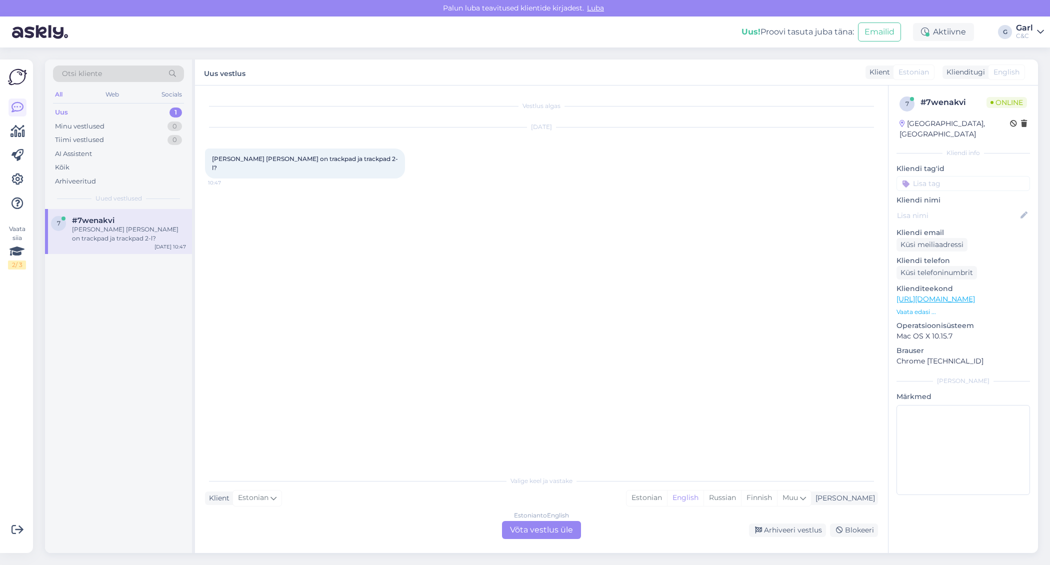
click at [975, 295] on link "[URL][DOMAIN_NAME]" at bounding box center [936, 299] width 79 height 9
drag, startPoint x: 212, startPoint y: 169, endPoint x: 359, endPoint y: 168, distance: 147.5
click at [359, 168] on div "[DATE] Tere Mis [PERSON_NAME] on trackpad ja trackpad 2-l? 10:47" at bounding box center [541, 153] width 673 height 73
copy span "Mis [PERSON_NAME] on trackpad ja trackpad 2-l?"
click at [667, 499] on div "Estonian" at bounding box center [647, 498] width 41 height 15
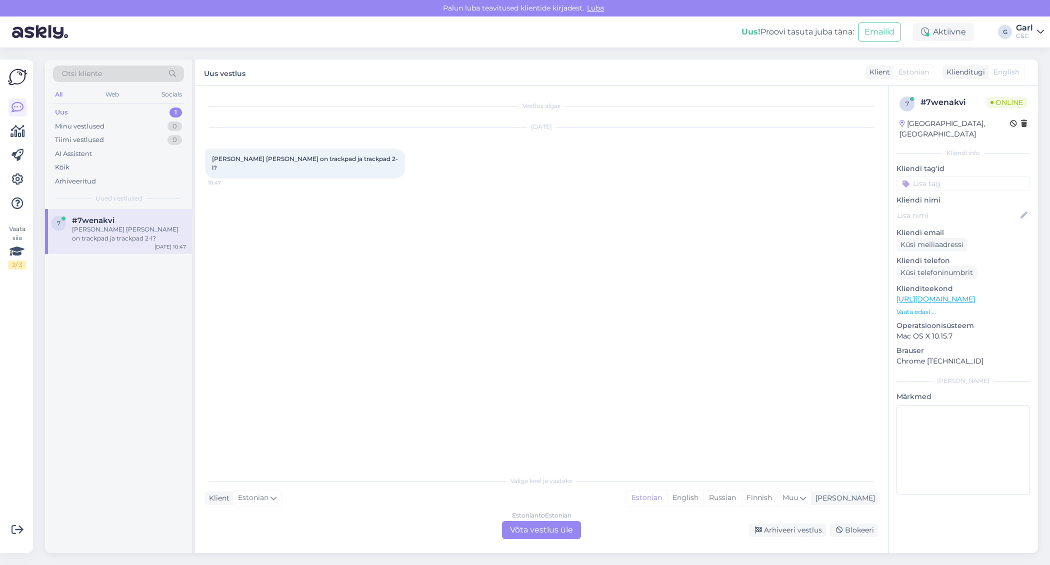
click at [521, 528] on div "Estonian to Estonian Võta vestlus üle" at bounding box center [541, 530] width 79 height 18
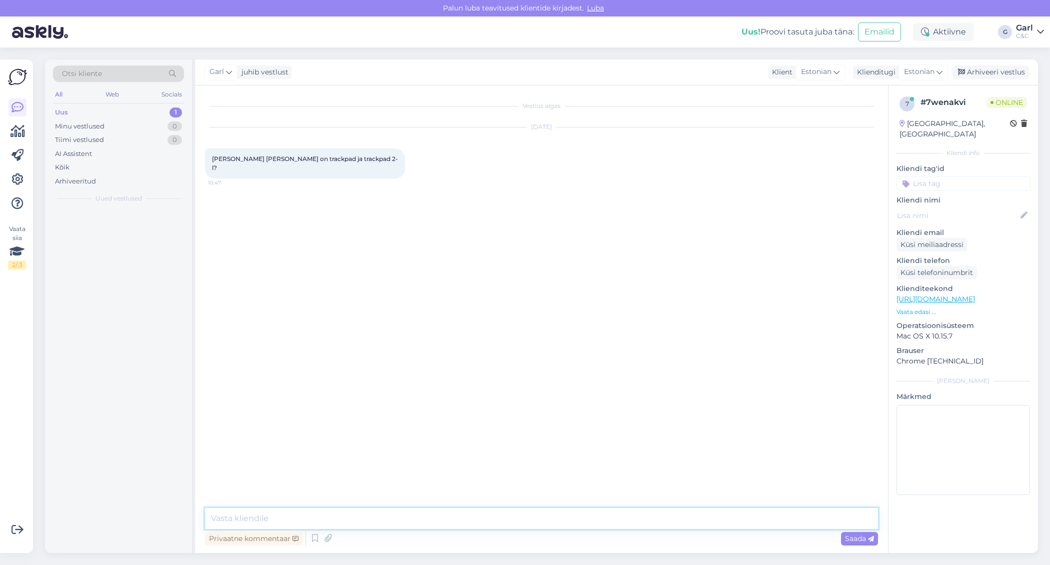
click at [521, 522] on textarea at bounding box center [541, 518] width 673 height 21
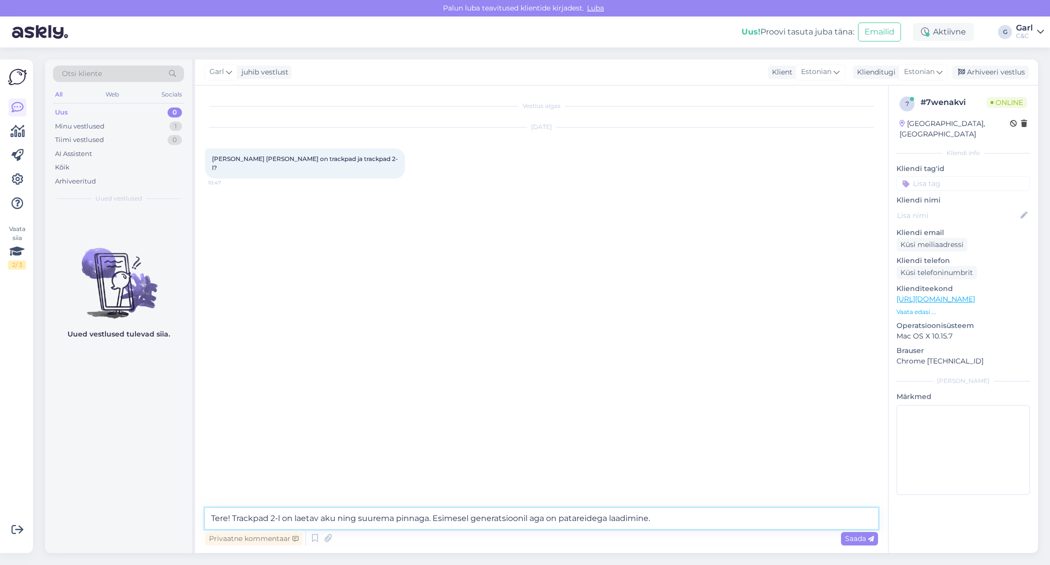
type textarea "Tere! Trackpad 2-l on laetav aku ning suurema pinnaga. Esimesel generatsioonil …"
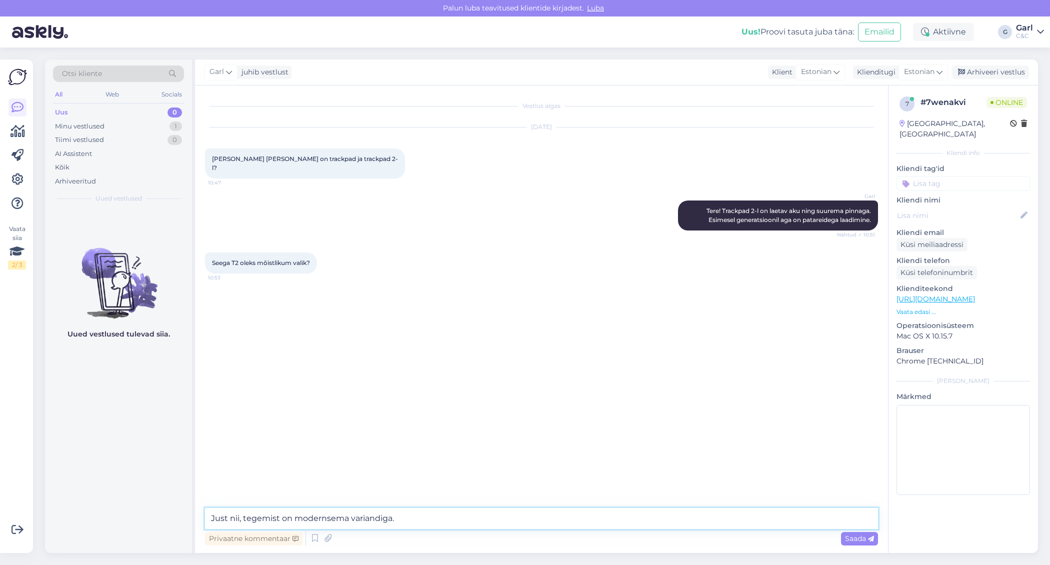
type textarea "Just nii, tegemist on modernsema variandiga."
type textarea "Ikka, võtke heaks! ;)"
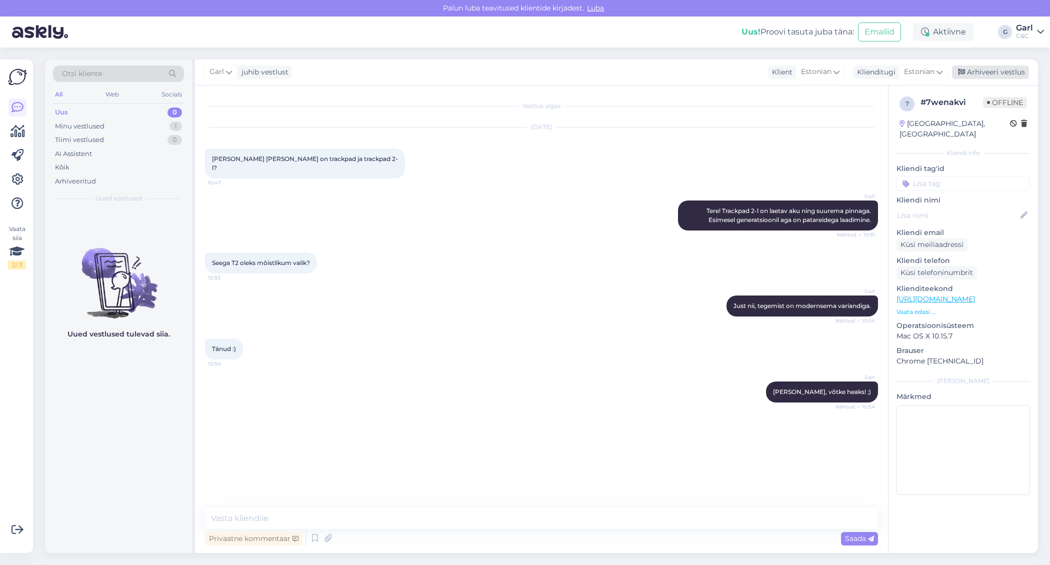
click at [969, 77] on div "Arhiveeri vestlus" at bounding box center [990, 73] width 77 height 14
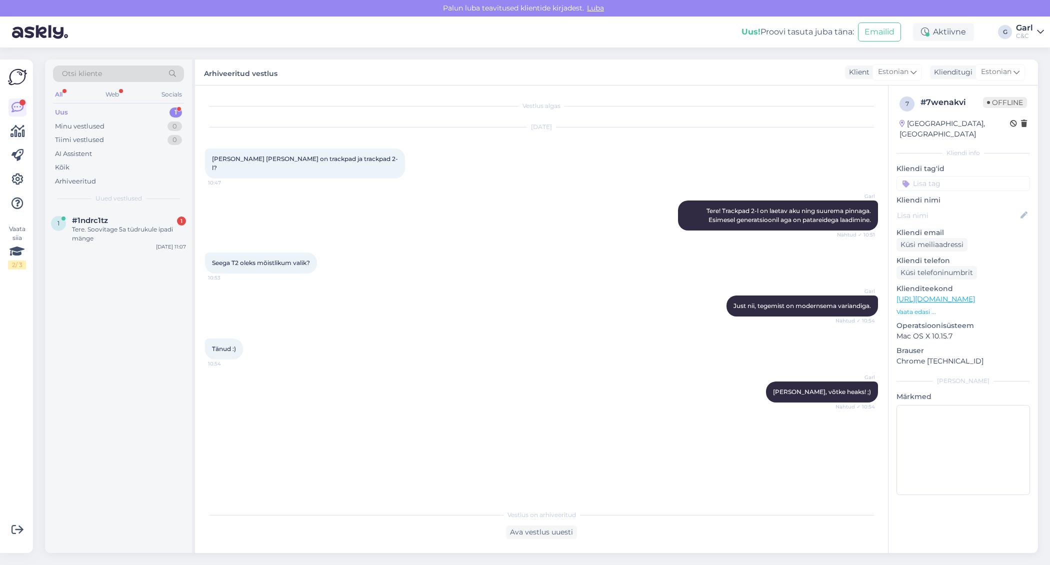
click at [128, 258] on div "1 #1ndrc1tz 1 Tere. Soovitage 5a tüdrukule ipadi mänge Sep 8 11:07" at bounding box center [118, 381] width 147 height 344
click at [149, 219] on div "#1ndrc1tz 1" at bounding box center [129, 220] width 114 height 9
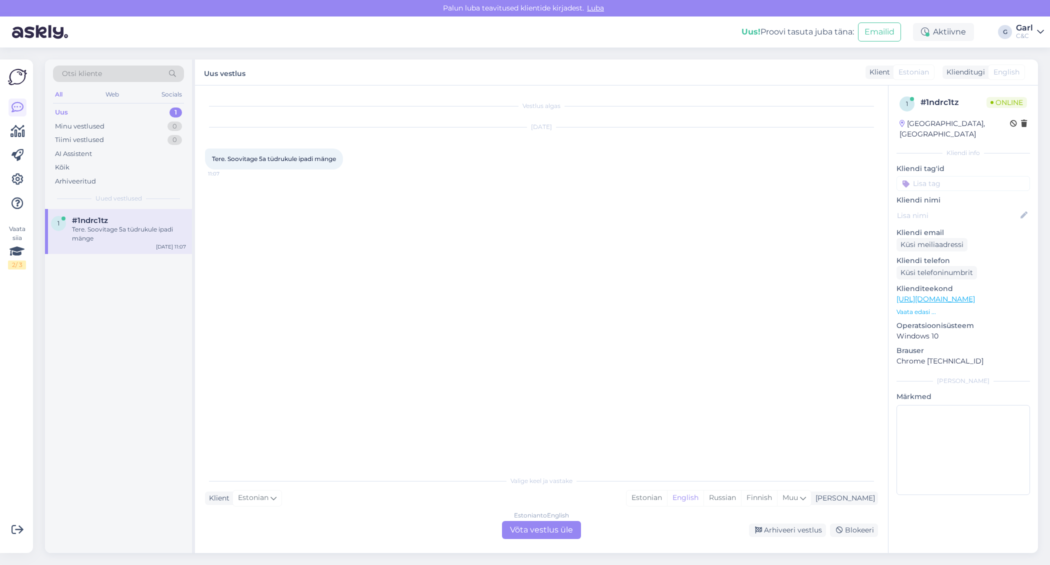
click at [974, 295] on link "https://www.shop.cec.ee/shifu-plugo-tunes-shifu022" at bounding box center [936, 299] width 79 height 9
click at [667, 492] on div "Estonian" at bounding box center [647, 498] width 41 height 15
click at [551, 532] on div "Estonian to Estonian Võta vestlus üle" at bounding box center [541, 530] width 79 height 18
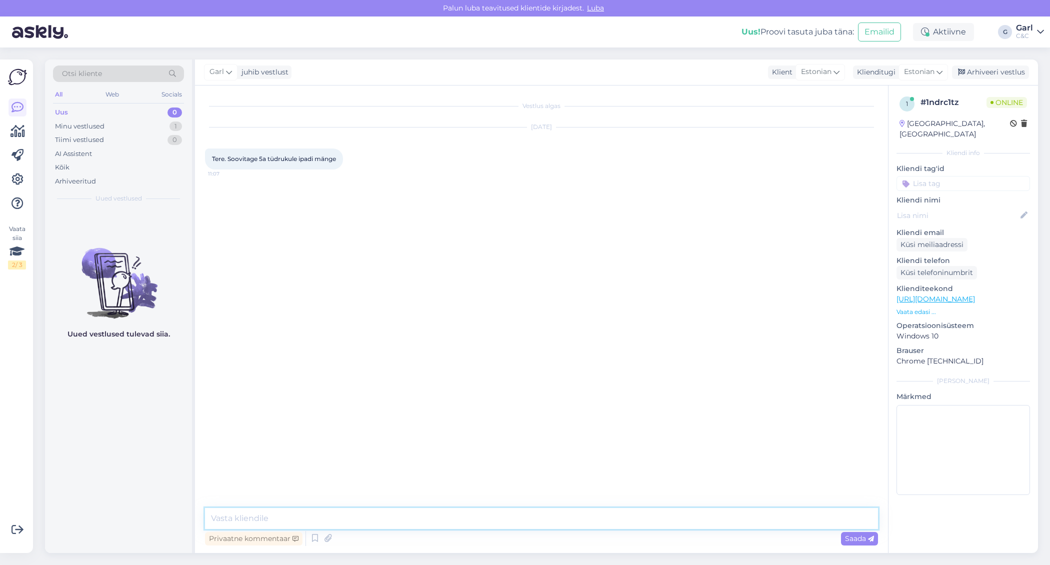
click at [551, 518] on textarea at bounding box center [541, 518] width 673 height 21
paste textarea "https://www.shop.cec.ee/lisavarustus/smart-home-and-gadgets/gaming-and-toys"
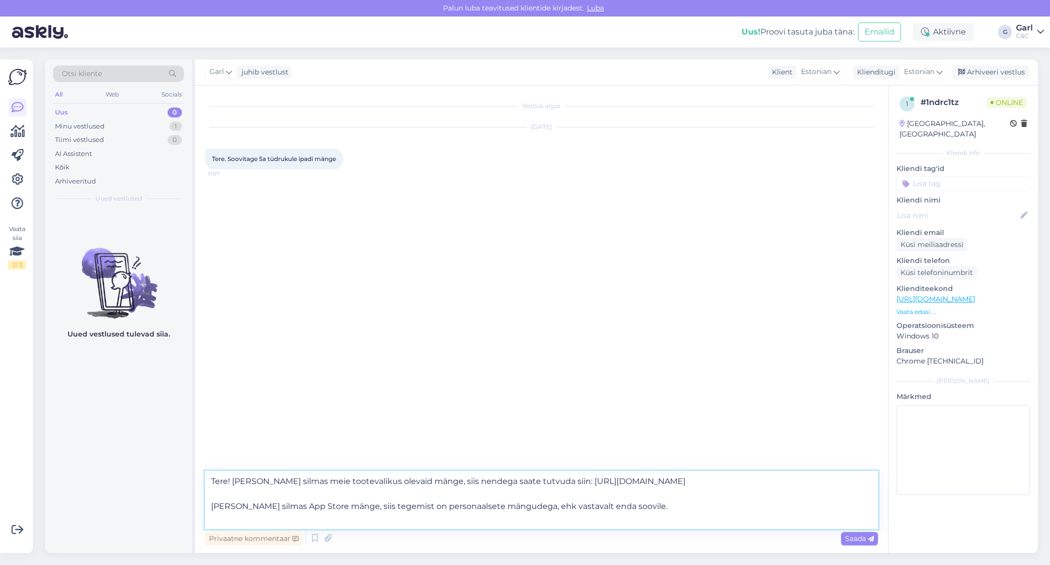
type textarea "Tere! Kui peate silmas meie tootevalikus olevaid mänge, siis nendega saate tutv…"
click at [478, 489] on textarea "Tere! Kui peate silmas meie tootevalikus olevaid mänge, siis nendega saate tutv…" at bounding box center [541, 500] width 673 height 58
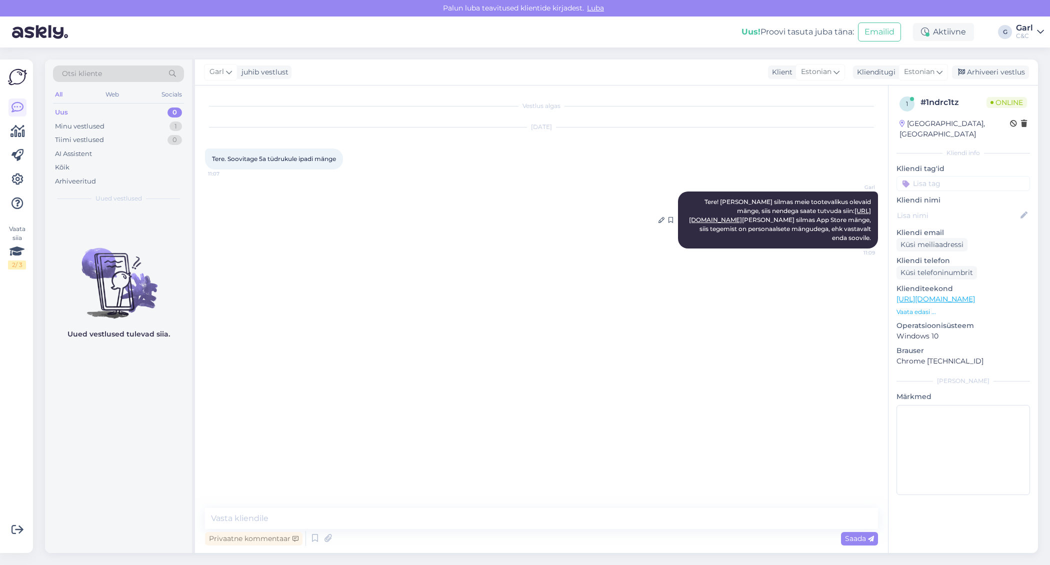
click at [828, 222] on link "https://www.shop.cec.ee/lisavarustus/smart-home-and-gadgets/gaming-and-toys" at bounding box center [780, 215] width 182 height 17
click at [267, 520] on textarea at bounding box center [541, 518] width 673 height 21
type textarea "I"
type textarea "K"
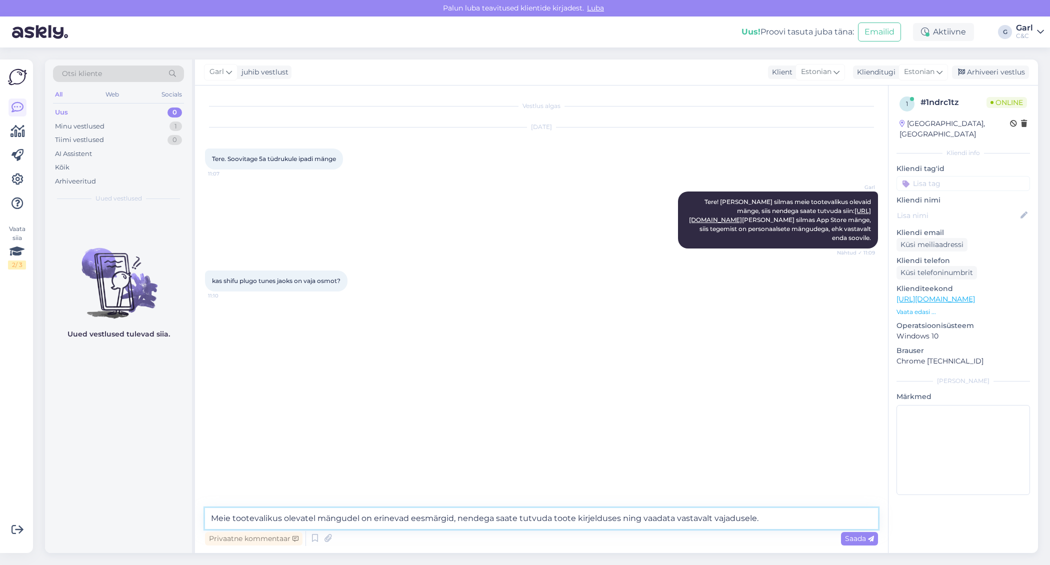
type textarea "Meie tootevalikus olevatel mängudel on erinevad eesmärgid, nendega saate tutvud…"
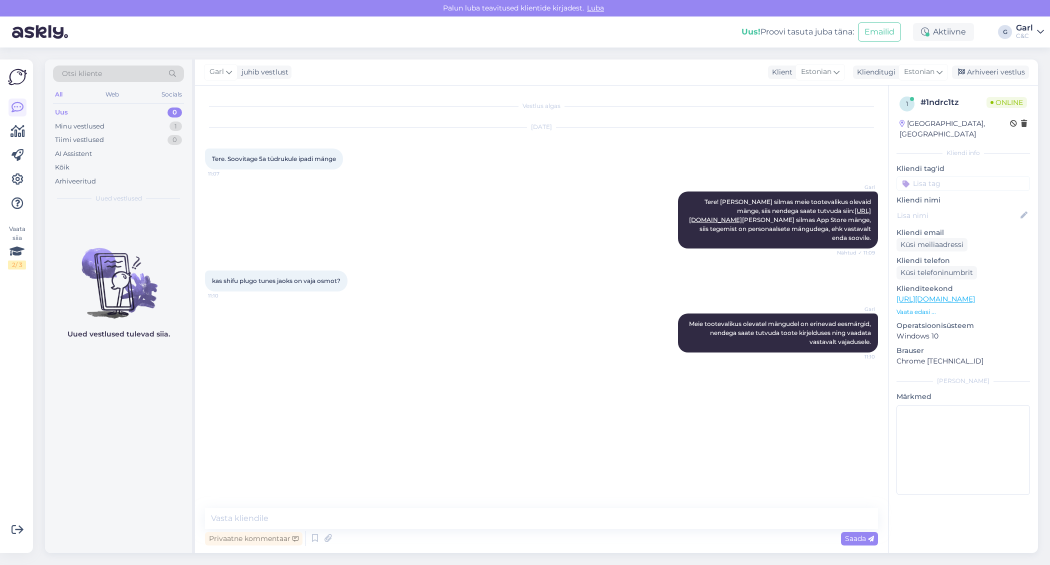
click at [975, 295] on link "https://www.shop.cec.ee/lisavarustus/smart-home-and-gadgets/gaming-and-toys" at bounding box center [936, 299] width 79 height 9
click at [404, 509] on textarea at bounding box center [541, 518] width 673 height 21
click at [975, 295] on link "https://www.shop.cec.ee/lisavarustus/smart-home-and-gadgets/gaming-and-toys" at bounding box center [936, 299] width 79 height 9
click at [287, 513] on textarea at bounding box center [541, 518] width 673 height 21
type textarea "Ei ole tarvis Osmot."
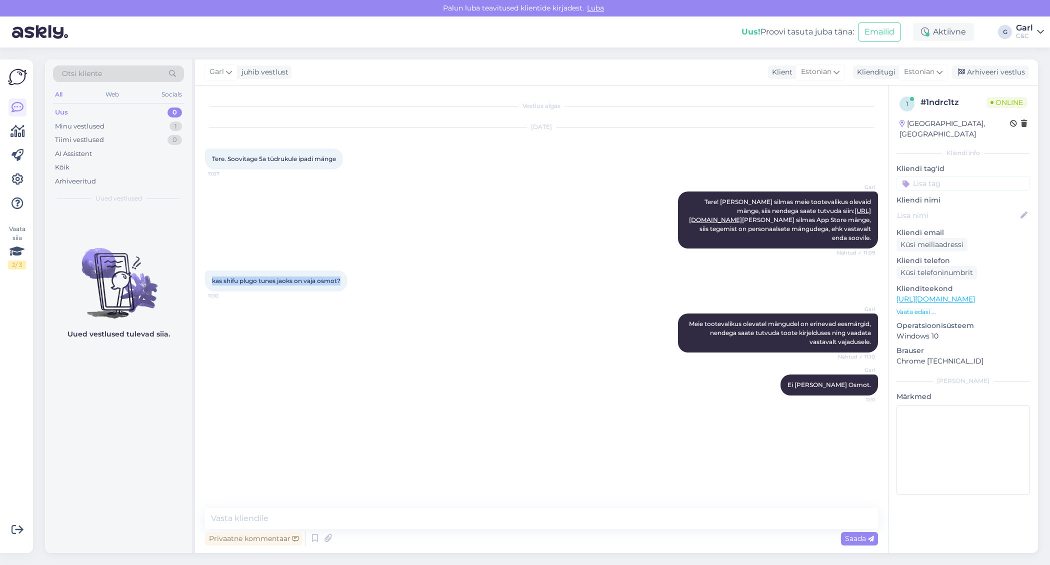
drag, startPoint x: 210, startPoint y: 297, endPoint x: 384, endPoint y: 298, distance: 174.0
click at [384, 298] on div "kas shifu plugo tunes jaoks on vaja osmot? 11:10" at bounding box center [541, 281] width 673 height 43
click at [952, 295] on link "https://www.shop.cec.ee/osmo-coding-starter-kit-2021-901-00127" at bounding box center [936, 299] width 79 height 9
click at [338, 515] on textarea at bounding box center [541, 518] width 673 height 21
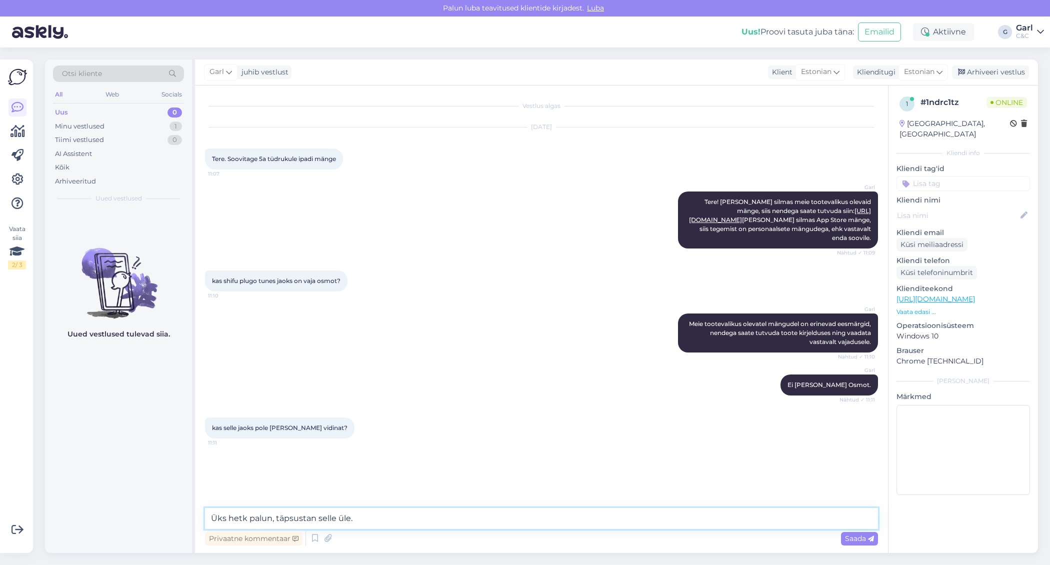
type textarea "Üks hetk palun, täpsustan selle üle."
click at [384, 514] on textarea at bounding box center [541, 518] width 673 height 21
type textarea "Eraldi lisavidinat vaja ei ole, tuleks alla laadida App Store'st Plugo by PlayS…"
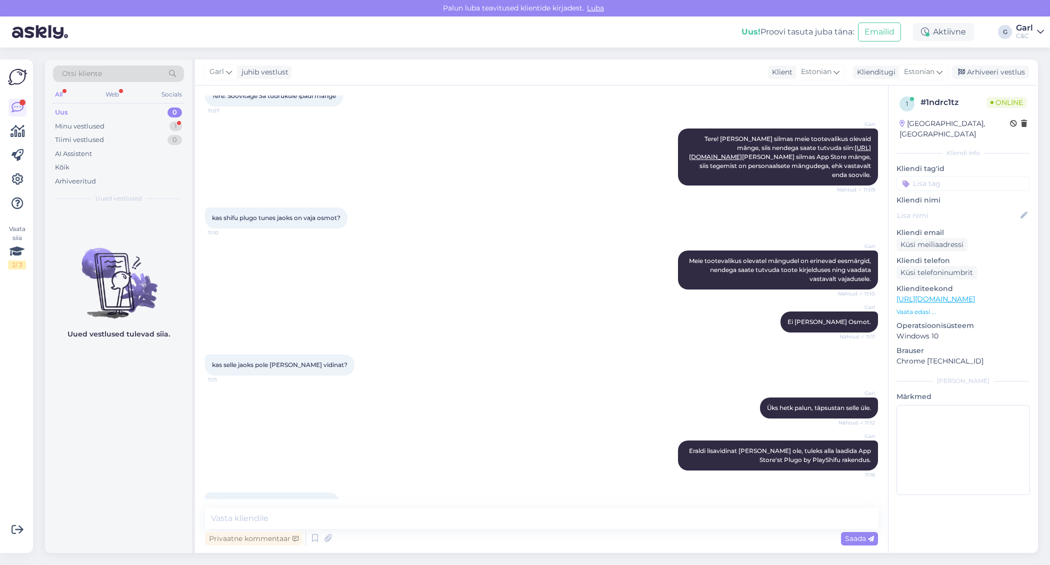
scroll to position [106, 0]
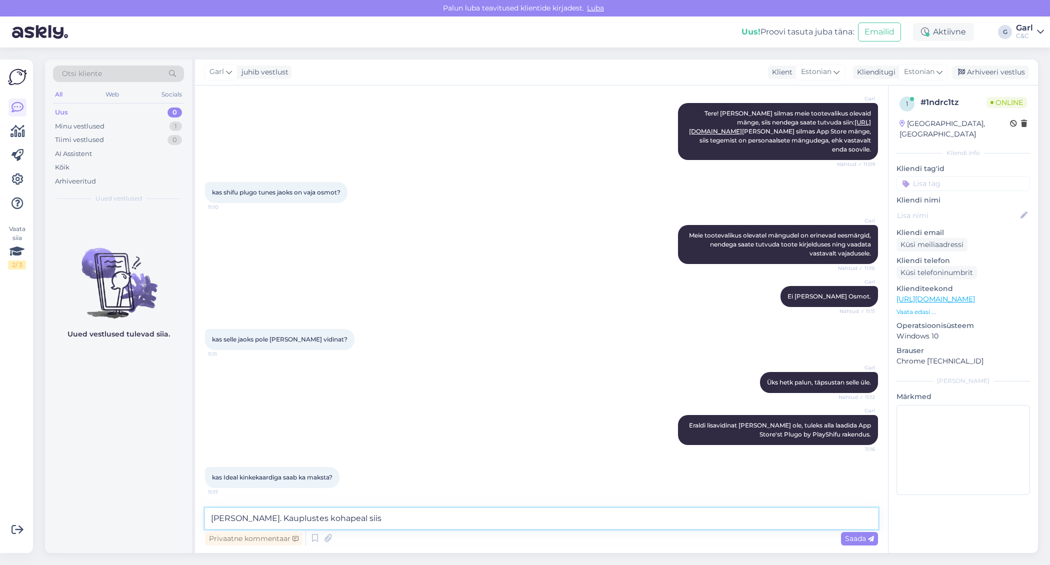
type textarea "Ikka saab. Kauplustes kohapeal siis."
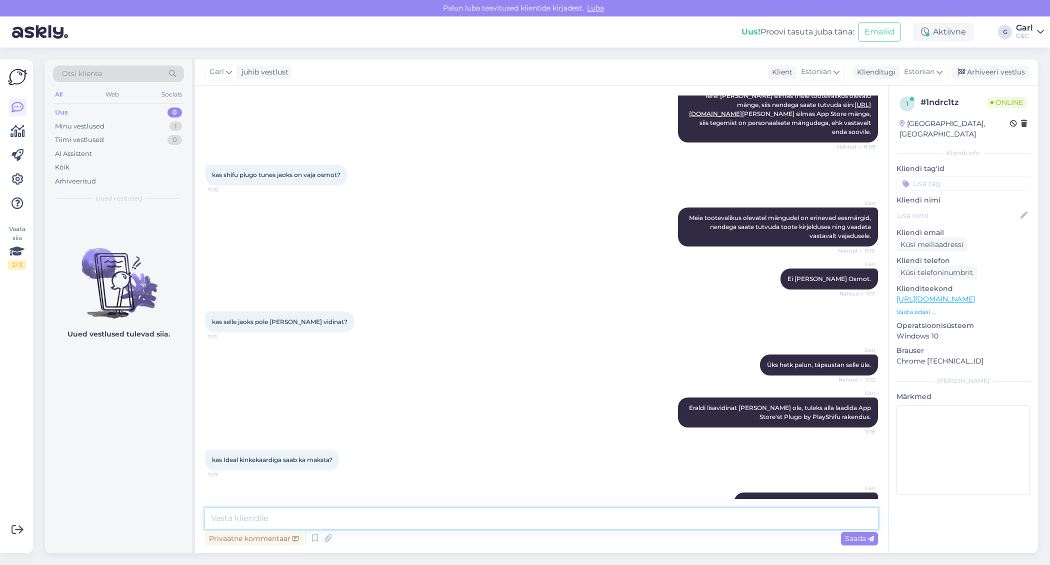
scroll to position [149, 0]
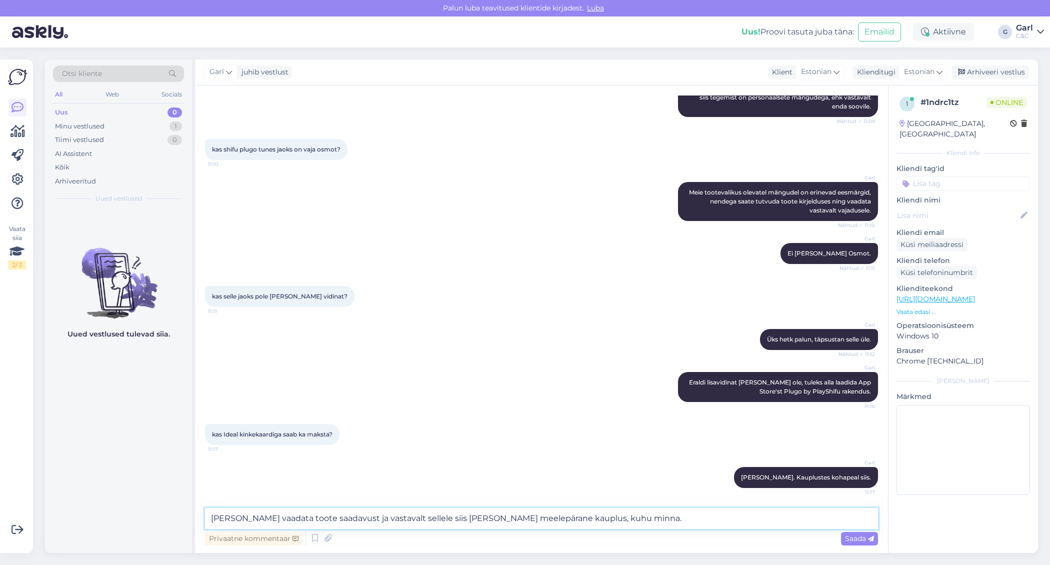
type textarea "Soovitan vaadata toote saadavust ja vastavalt sellele siis valida endale meelep…"
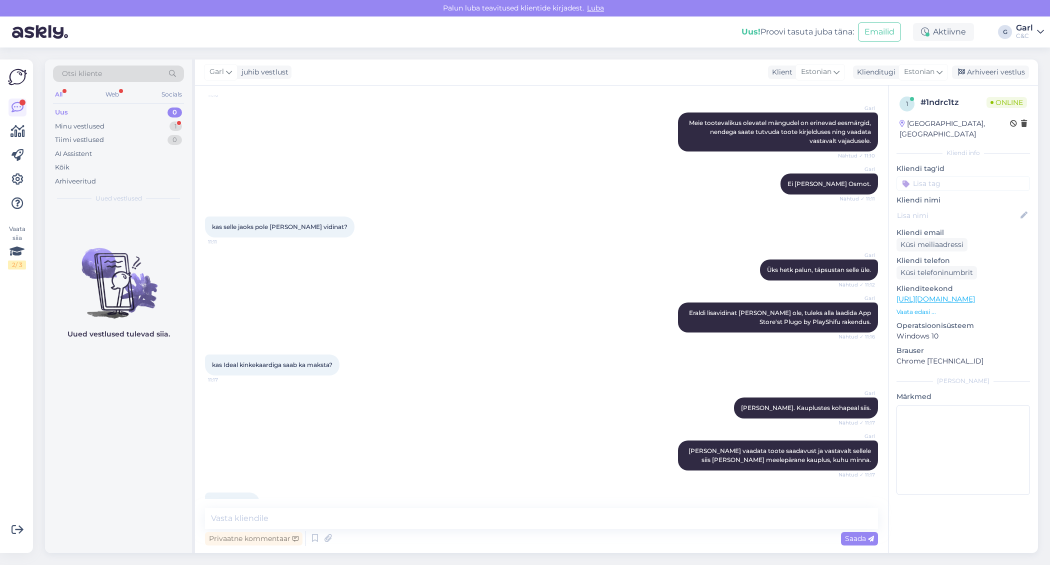
scroll to position [287, 0]
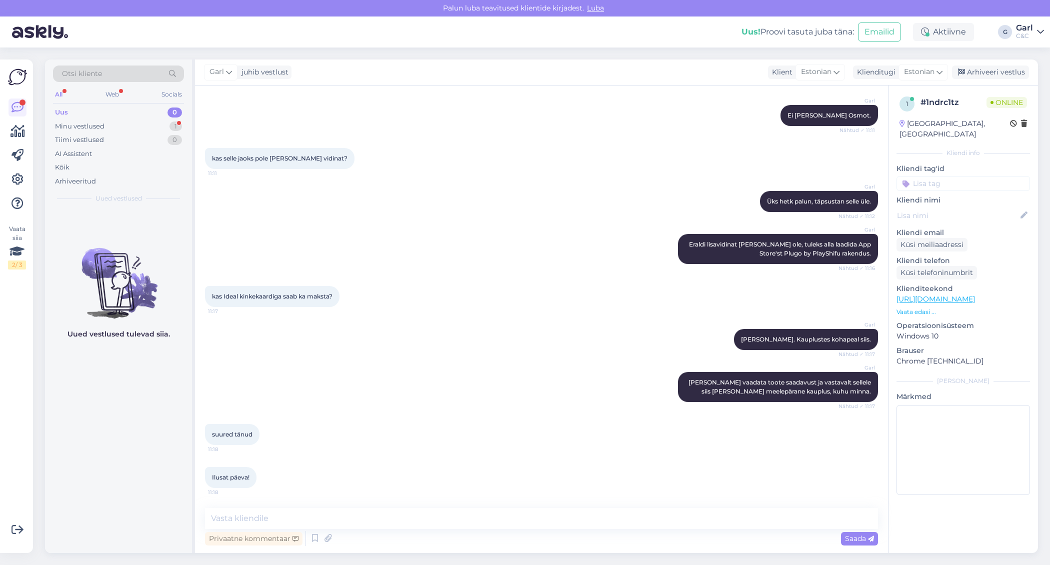
click at [550, 533] on div "Privaatne kommentaar Saada" at bounding box center [541, 538] width 673 height 19
click at [548, 534] on div "Privaatne kommentaar Saada" at bounding box center [541, 538] width 673 height 19
click at [547, 525] on textarea at bounding box center [541, 518] width 673 height 21
type textarea "Ikka. Teilegi! ;)"
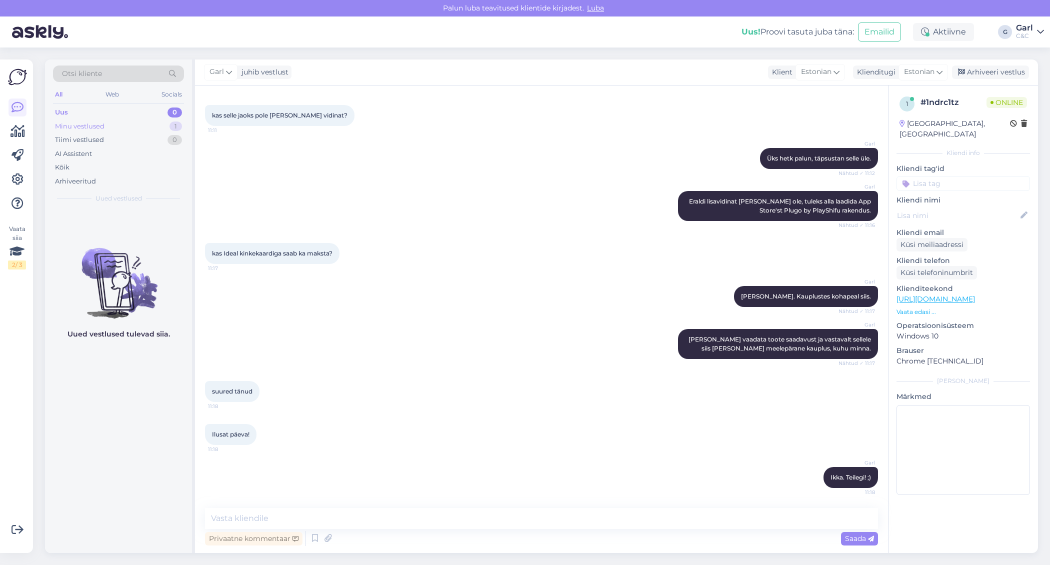
click at [160, 125] on div "Minu vestlused 1" at bounding box center [118, 127] width 131 height 14
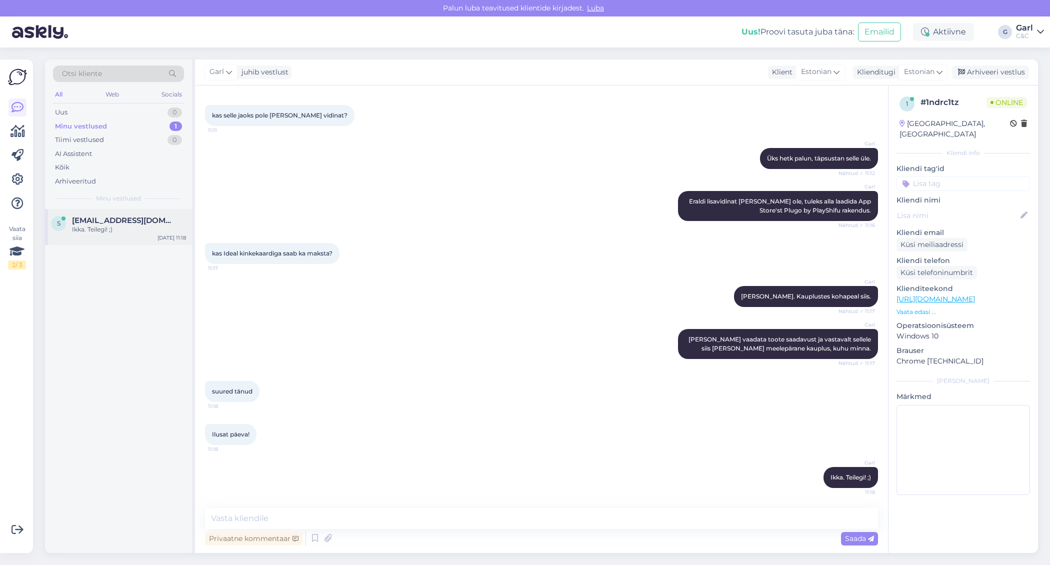
click at [139, 231] on div "Ikka. Teilegi! ;)" at bounding box center [129, 229] width 114 height 9
click at [982, 72] on div "Arhiveeri vestlus" at bounding box center [990, 73] width 77 height 14
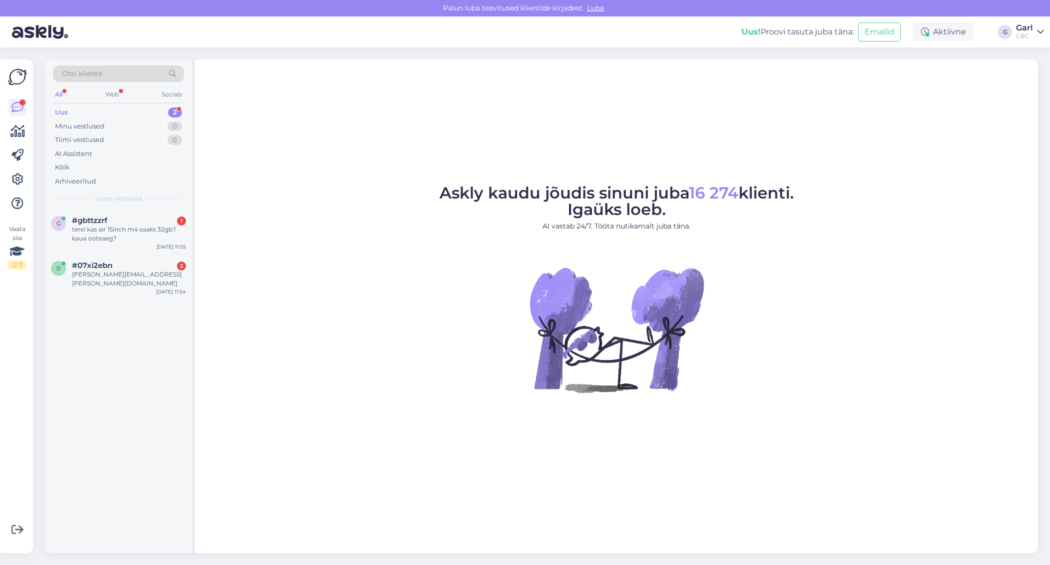
click at [441, 188] on span "Askly kaudu jõudis sinuni juba 16 274 klienti. Igaüks loeb." at bounding box center [617, 201] width 355 height 36
drag, startPoint x: 432, startPoint y: 188, endPoint x: 497, endPoint y: 196, distance: 65.0
click at [497, 196] on figure "Askly kaudu jõudis sinuni juba 16 274 klienti. Igaüks loeb. AI vastab 24/7. Töö…" at bounding box center [616, 302] width 825 height 235
click at [497, 196] on span "Askly kaudu jõudis sinuni juba 16 274 klienti. Igaüks loeb." at bounding box center [617, 201] width 355 height 36
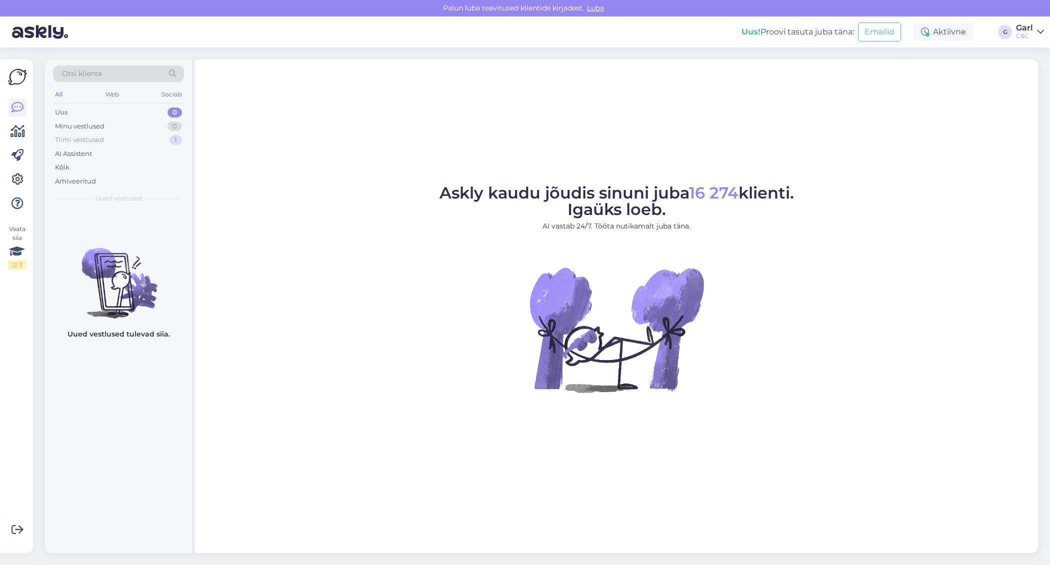
click at [145, 138] on div "Tiimi vestlused 1" at bounding box center [118, 140] width 131 height 14
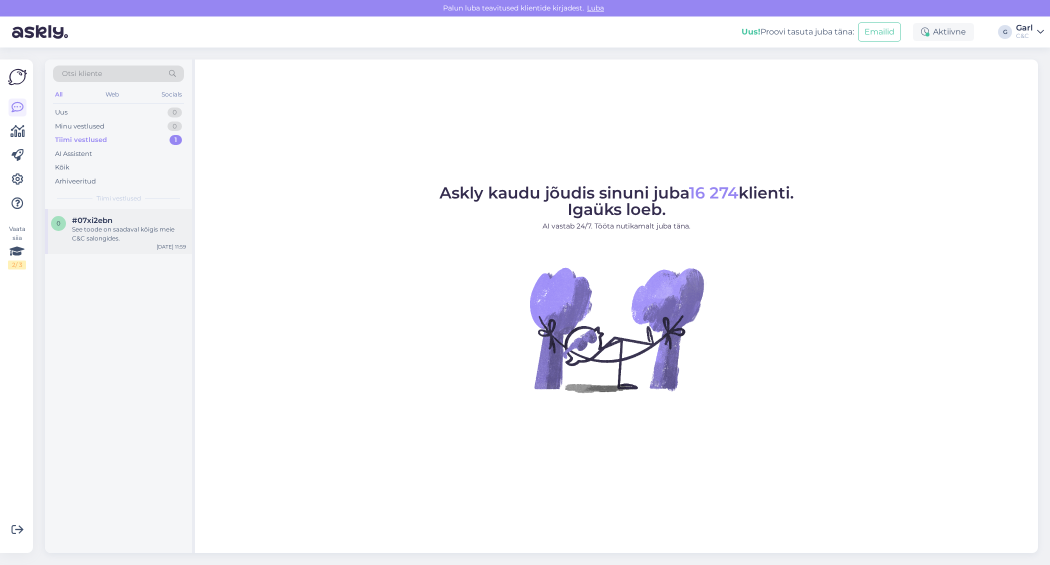
click at [139, 217] on div "#07xi2ebn" at bounding box center [129, 220] width 114 height 9
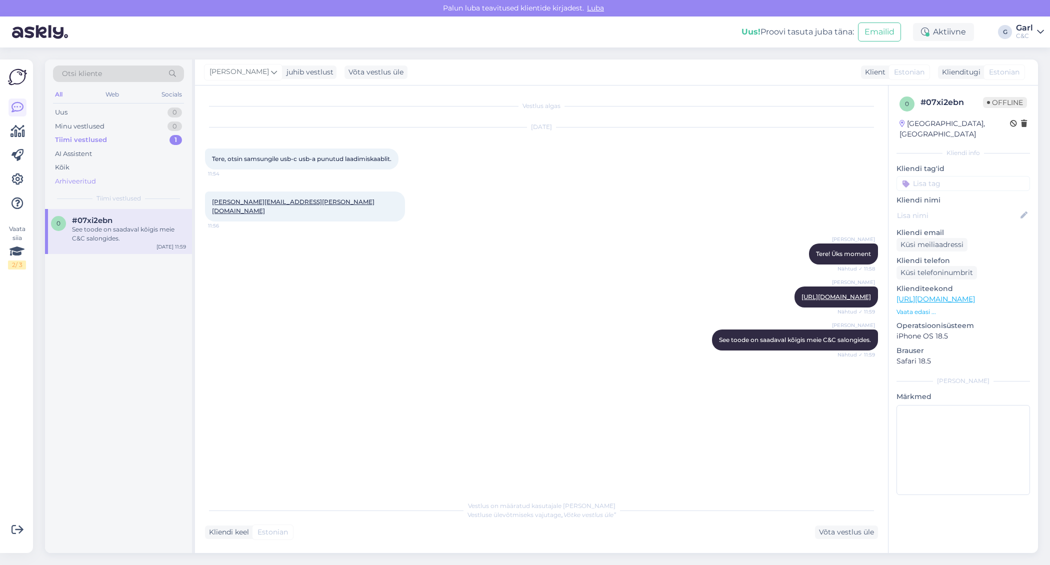
click at [128, 180] on div "Arhiveeritud" at bounding box center [118, 182] width 131 height 14
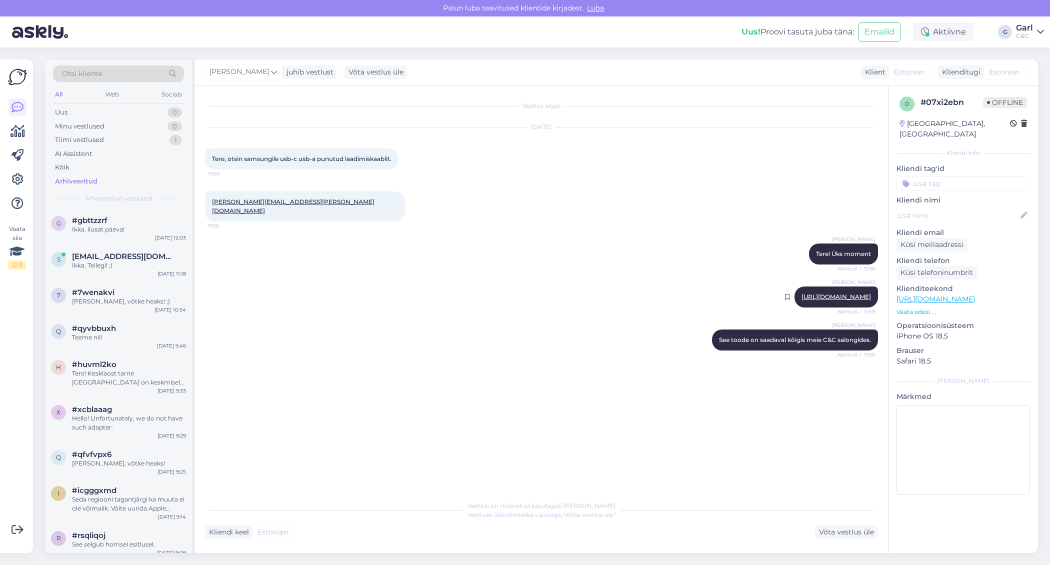
click at [802, 293] on link "[URL][DOMAIN_NAME]" at bounding box center [837, 297] width 70 height 8
click at [159, 112] on div "Uus 1" at bounding box center [118, 113] width 131 height 14
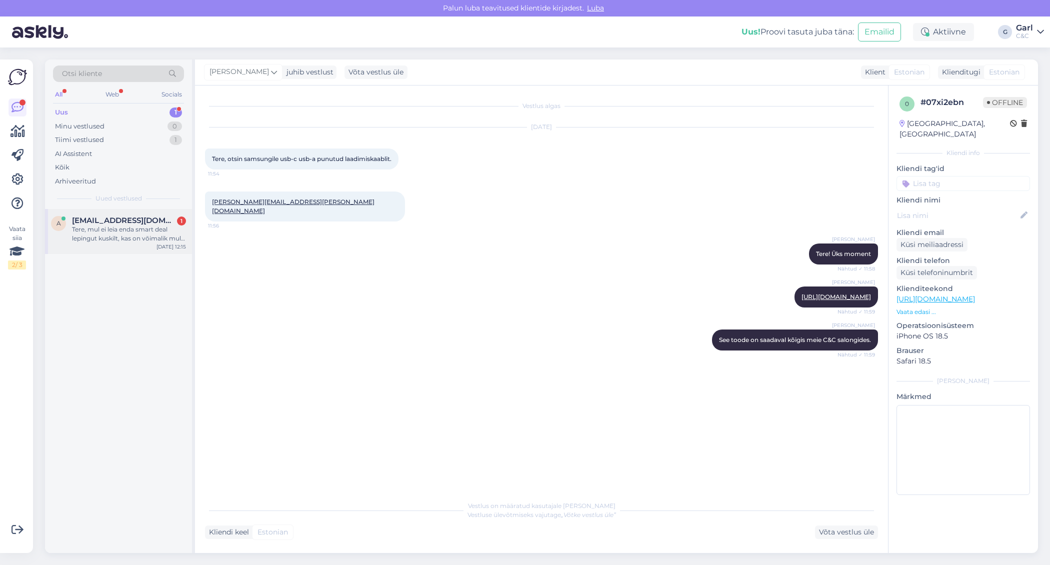
click at [144, 243] on div "a [EMAIL_ADDRESS][DOMAIN_NAME] 1 Tere, mul ei leia enda smart deal lepingut kus…" at bounding box center [118, 231] width 147 height 45
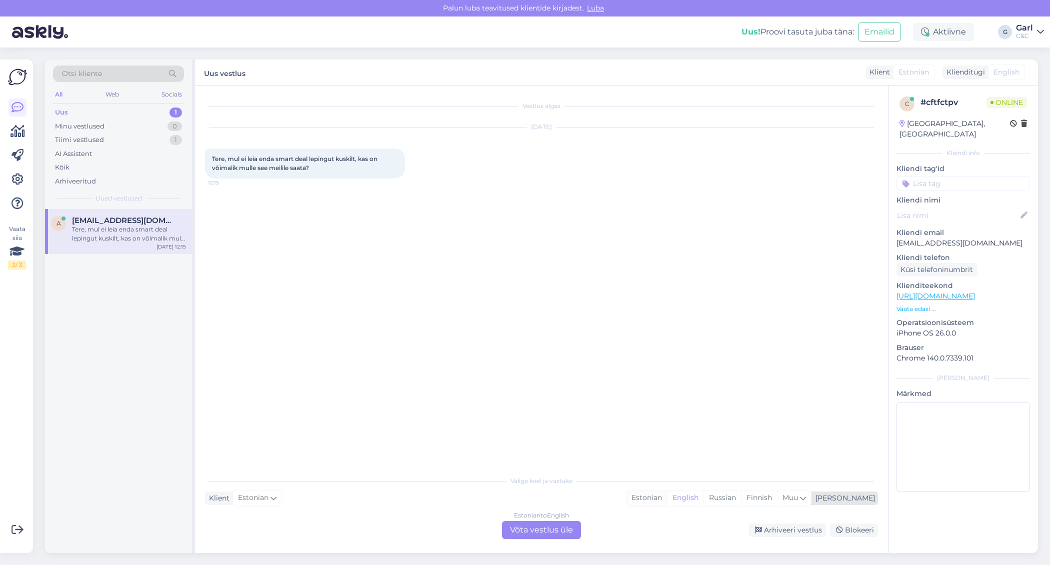
click at [667, 494] on div "Estonian" at bounding box center [647, 498] width 41 height 15
click at [556, 529] on div "Estonian to Estonian Võta vestlus üle" at bounding box center [541, 530] width 79 height 18
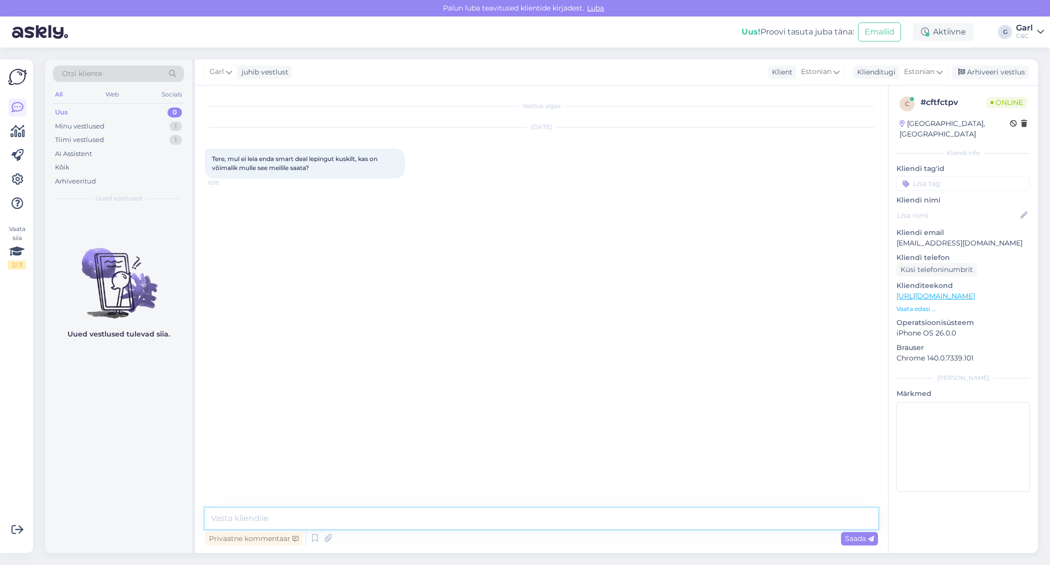
click at [556, 521] on textarea at bounding box center [541, 518] width 673 height 21
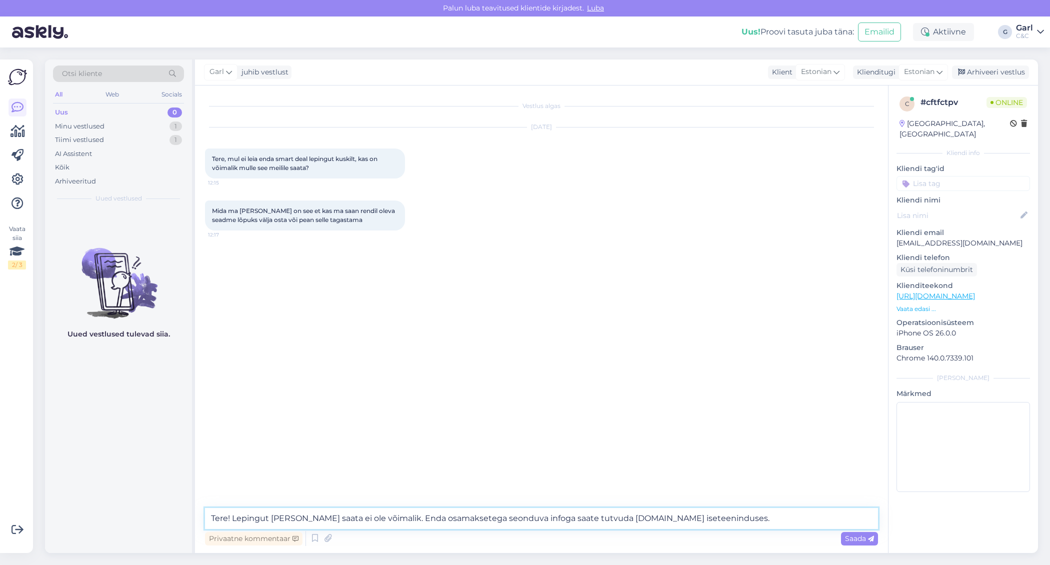
type textarea "Tere! Lepingut [PERSON_NAME] saata ei ole võimalik. Enda osamaksetega seonduva …"
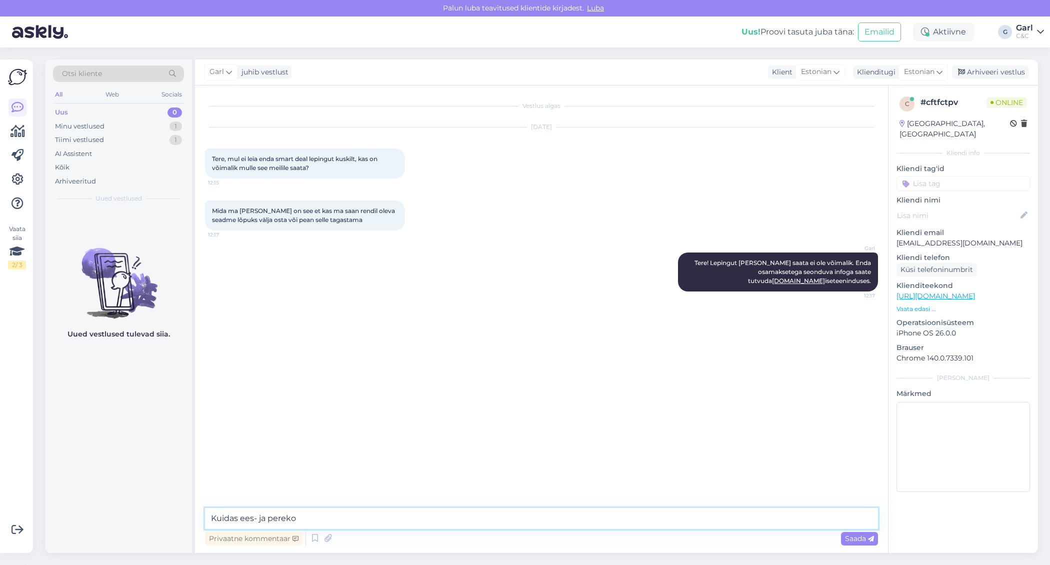
type textarea "Kuidas ees- ja perekon"
type textarea "Millal leping sõlmitud sai?"
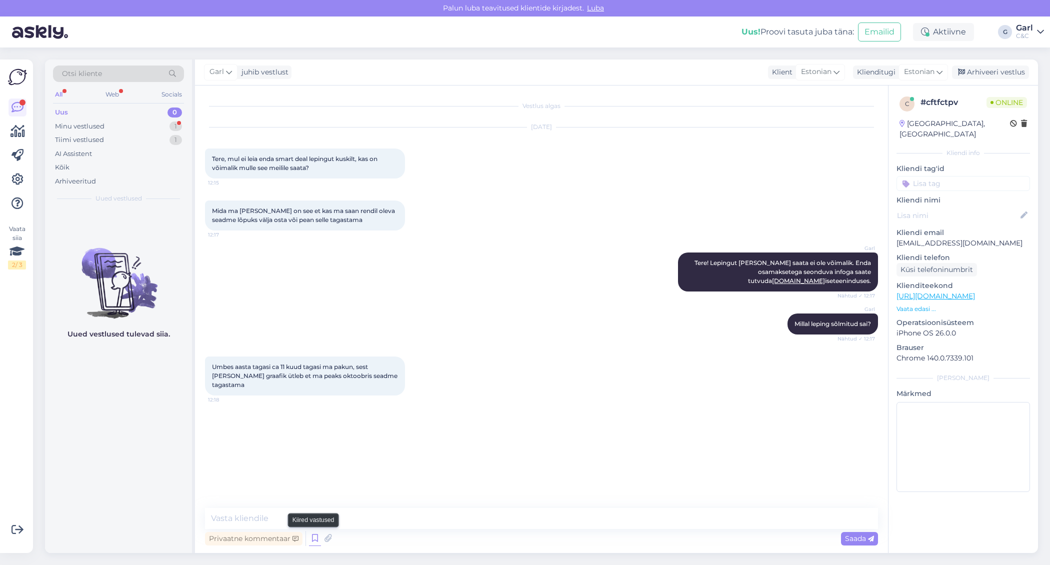
click at [312, 535] on icon at bounding box center [315, 538] width 12 height 15
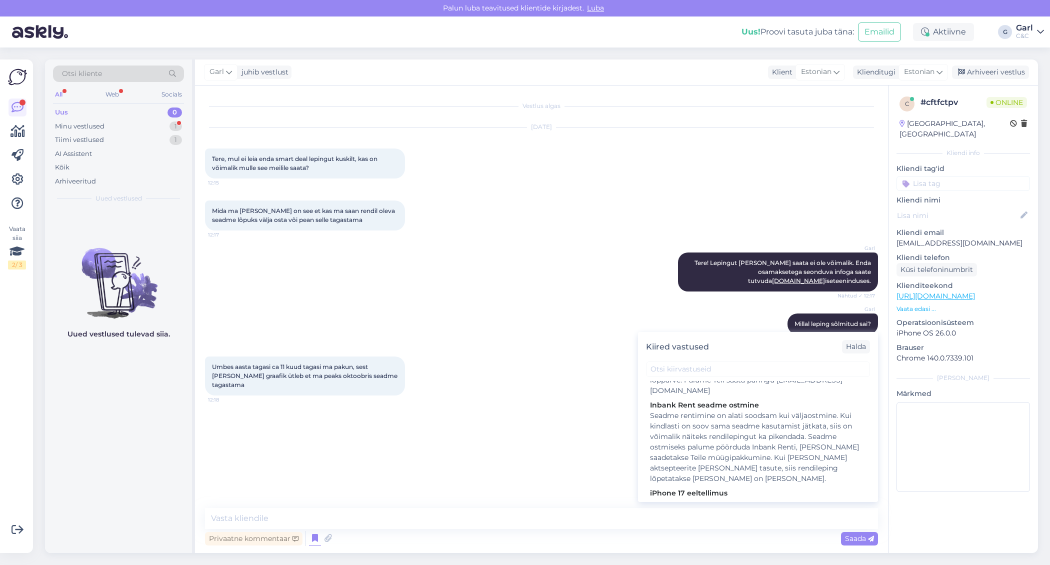
scroll to position [161, 0]
click at [740, 438] on div "Seadme rentimine on alati soodsam kui väljaostmine. Kui kindlasti on soov sama …" at bounding box center [758, 446] width 216 height 74
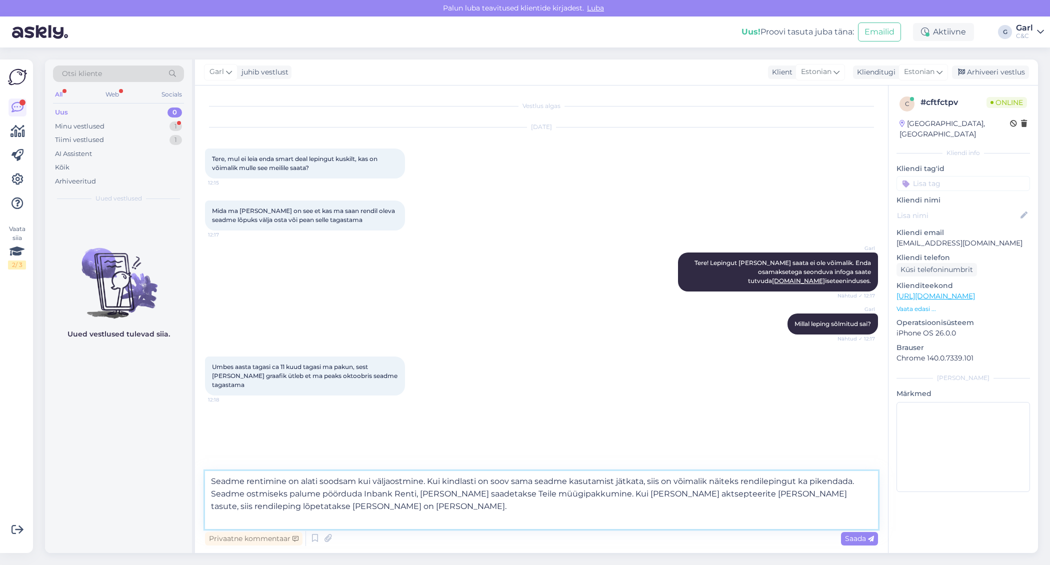
click at [531, 504] on textarea "Seadme rentimine on alati soodsam kui väljaostmine. Kui kindlasti on soov sama …" at bounding box center [541, 500] width 673 height 58
click at [532, 517] on textarea "Seadme rentimine on alati soodsam kui väljaostmine. Kui kindlasti on soov sama …" at bounding box center [541, 500] width 673 height 58
type textarea "Seadme rentimine on alati soodsam kui väljaostmine. Kui kindlasti on soov sama …"
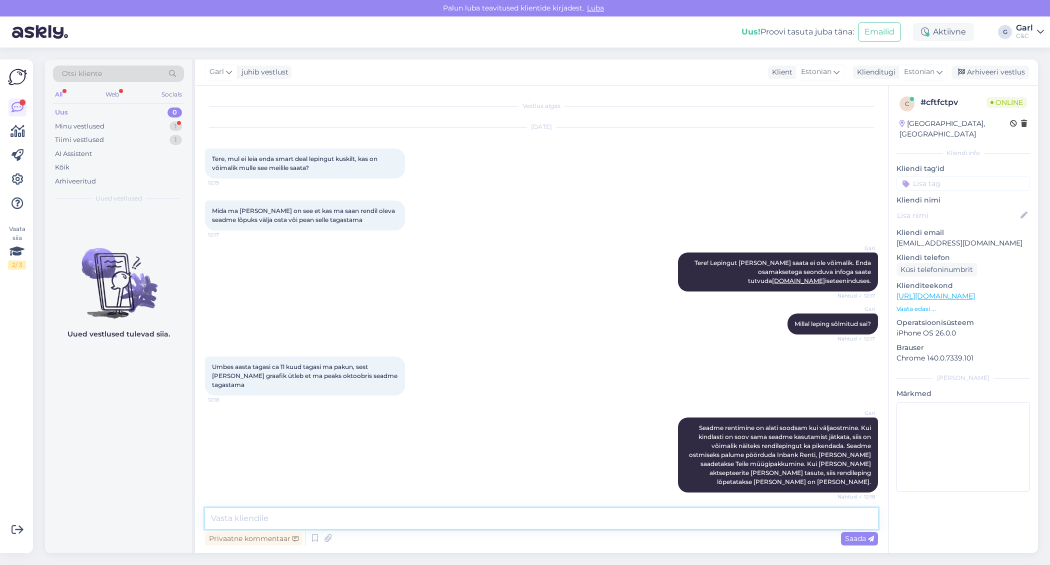
scroll to position [57, 0]
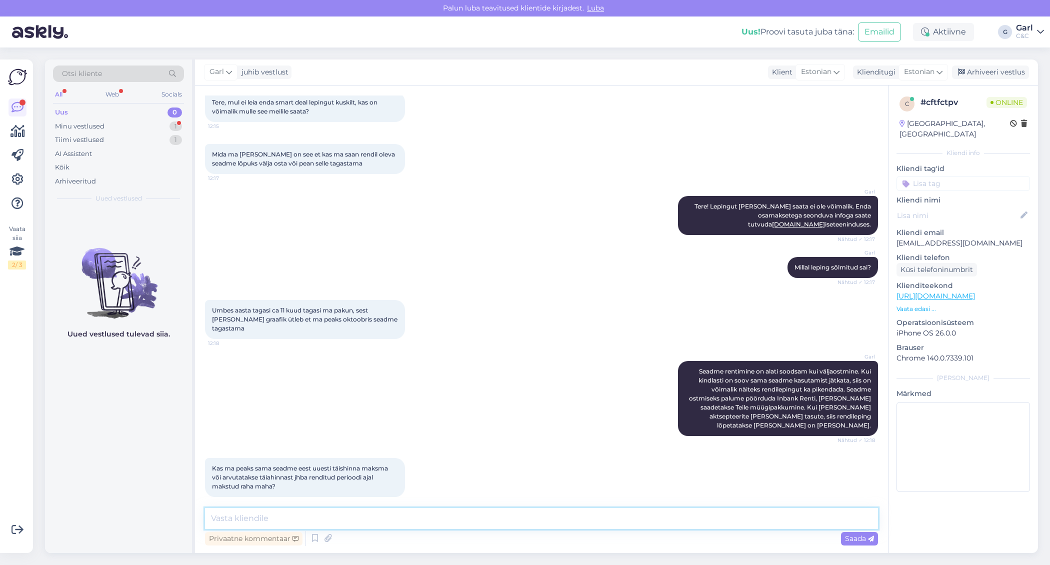
click at [396, 515] on textarea at bounding box center [541, 518] width 673 height 21
click at [395, 514] on textarea at bounding box center [541, 518] width 673 height 21
type textarea "[PERSON_NAME] uurida otse Inbank'ilt, saates päring [EMAIL_ADDRESS][DOMAIN_NAME…"
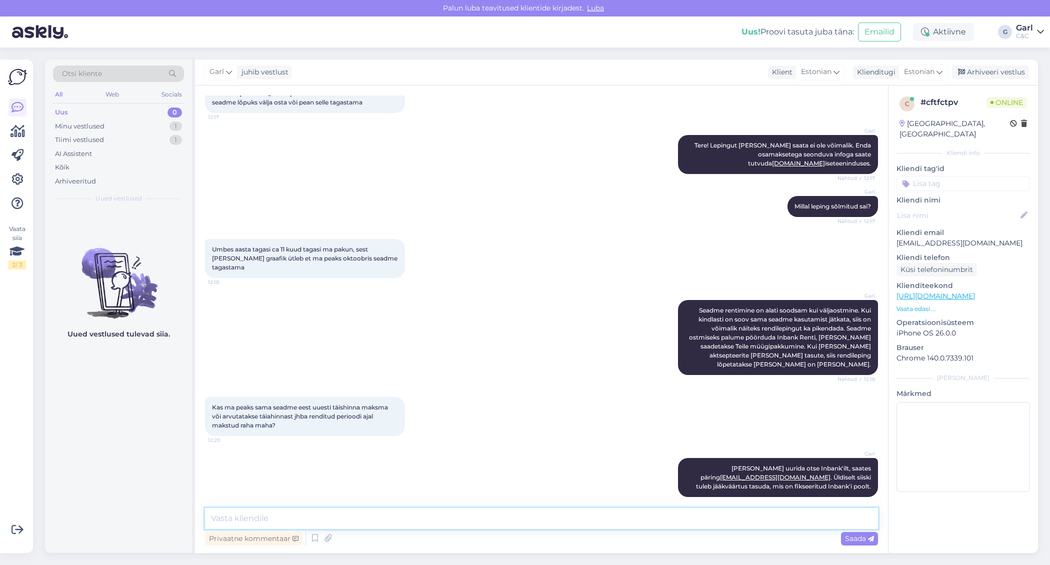
scroll to position [160, 0]
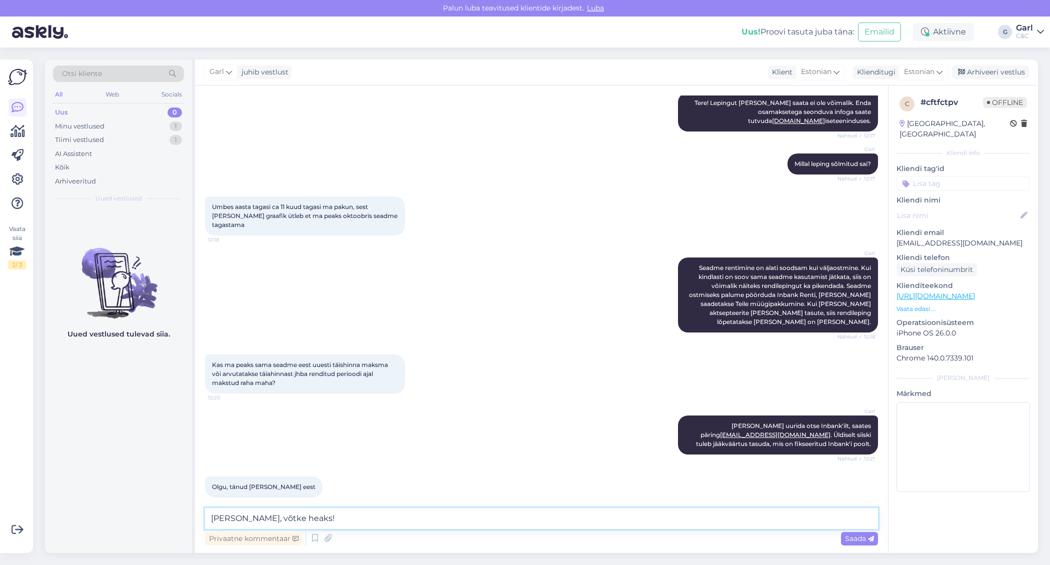
type textarea "[PERSON_NAME], võtke heaks!"
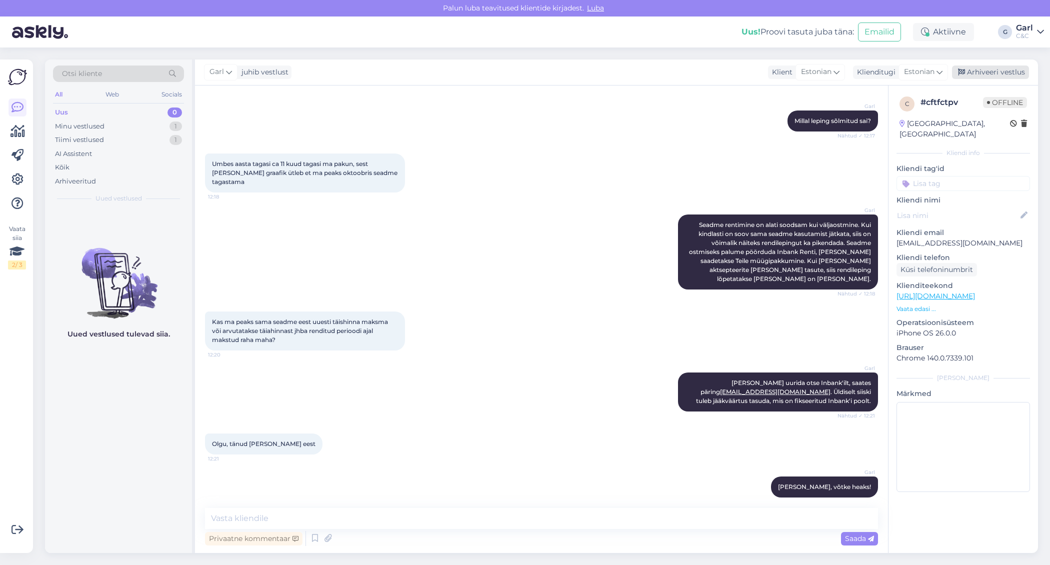
click at [1009, 71] on div "Arhiveeri vestlus" at bounding box center [990, 73] width 77 height 14
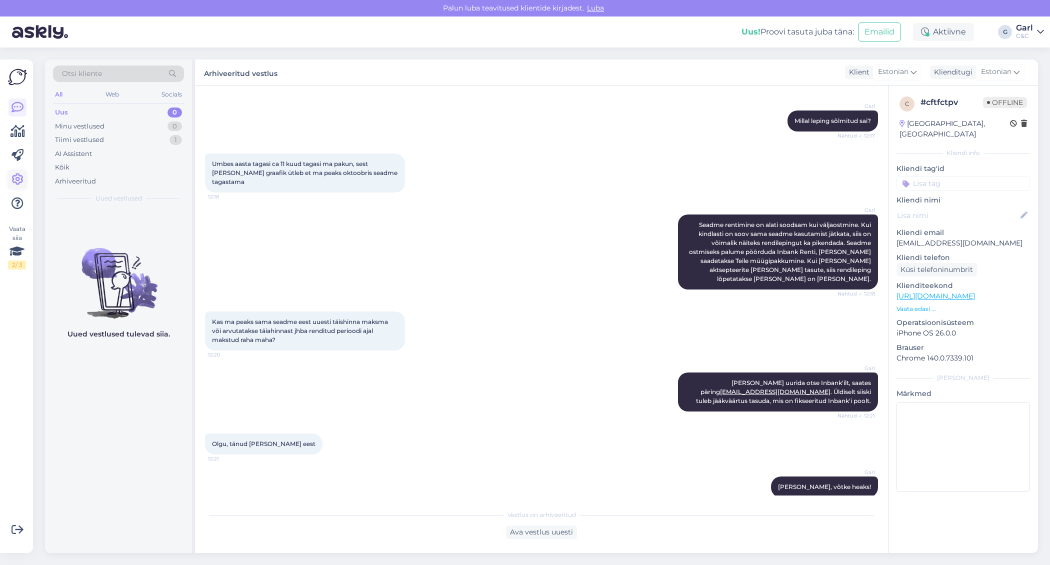
click at [15, 175] on icon at bounding box center [18, 180] width 12 height 12
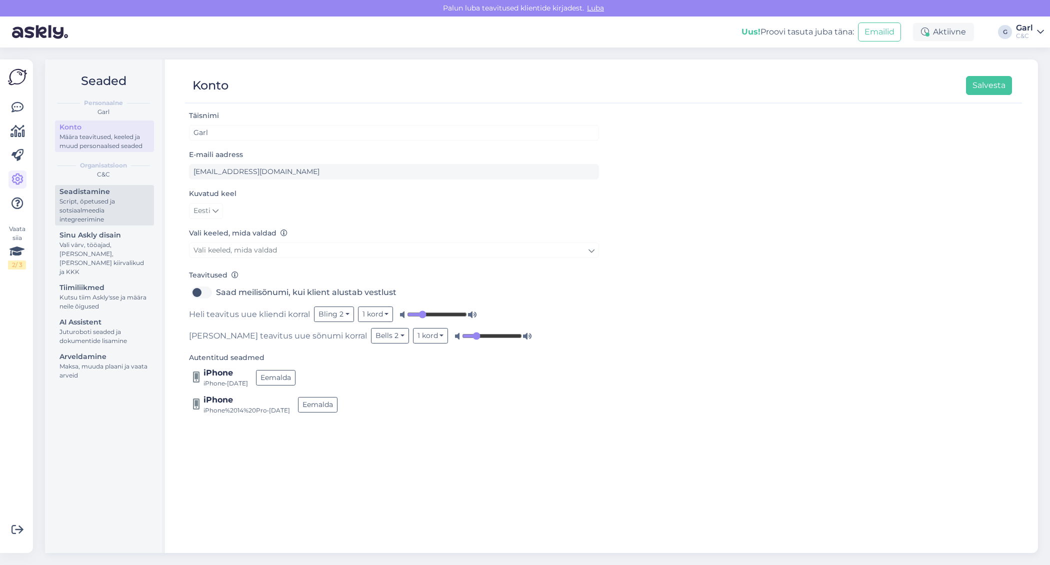
click at [114, 199] on div "Script, õpetused ja sotsiaalmeedia integreerimine" at bounding box center [105, 210] width 90 height 27
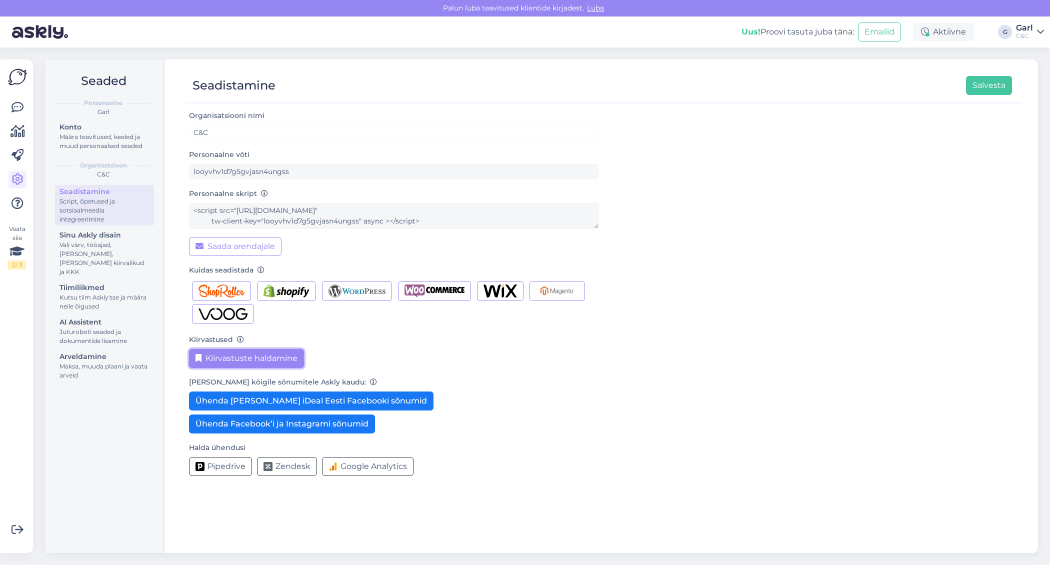
click at [213, 355] on button "Kiirvastuste haldamine" at bounding box center [246, 358] width 115 height 19
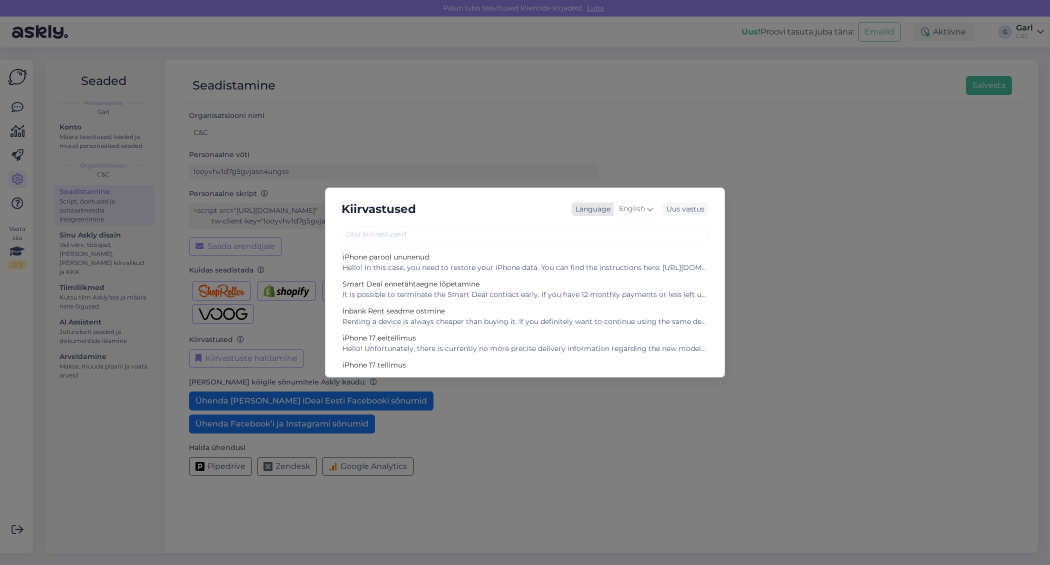
click at [636, 210] on span "English" at bounding box center [632, 209] width 26 height 11
click at [597, 346] on link "Estonian" at bounding box center [615, 344] width 110 height 16
click at [473, 296] on div "Smart Deal lepingu ennetähtaegselt lõpetamine on võimalik. Kui Teil on jäänud r…" at bounding box center [525, 295] width 365 height 11
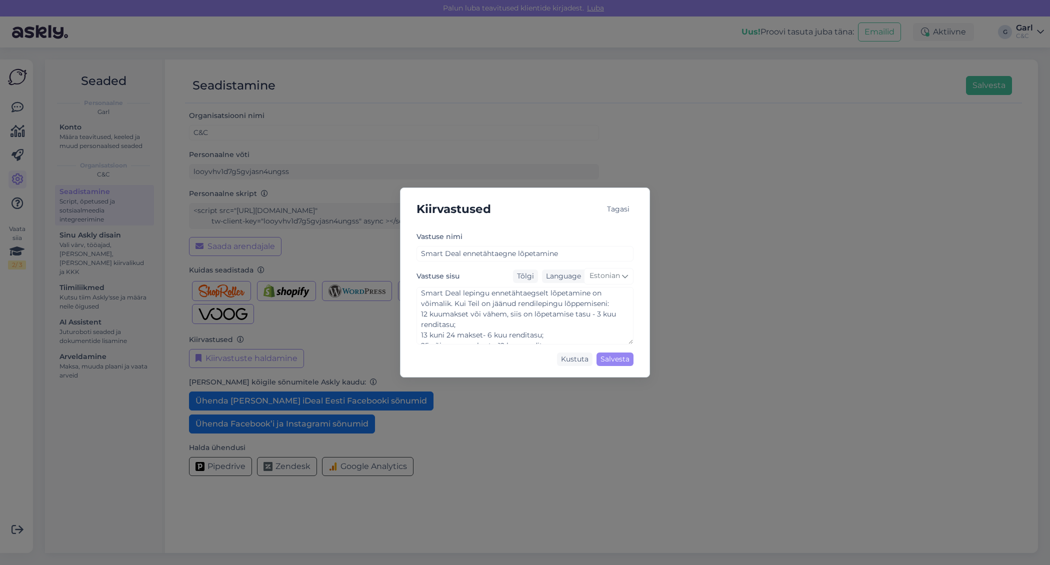
scroll to position [0, 0]
click at [469, 321] on textarea "Smart Deal lepingu ennetähtaegselt lõpetamine on võimalik. Kui Teil on jäänud r…" at bounding box center [525, 316] width 217 height 58
drag, startPoint x: 422, startPoint y: 332, endPoint x: 485, endPoint y: 336, distance: 62.6
click at [485, 336] on textarea "Smart Deal lepingu ennetähtaegselt lõpetamine on võimalik. Kui Teil on jäänud r…" at bounding box center [525, 316] width 217 height 58
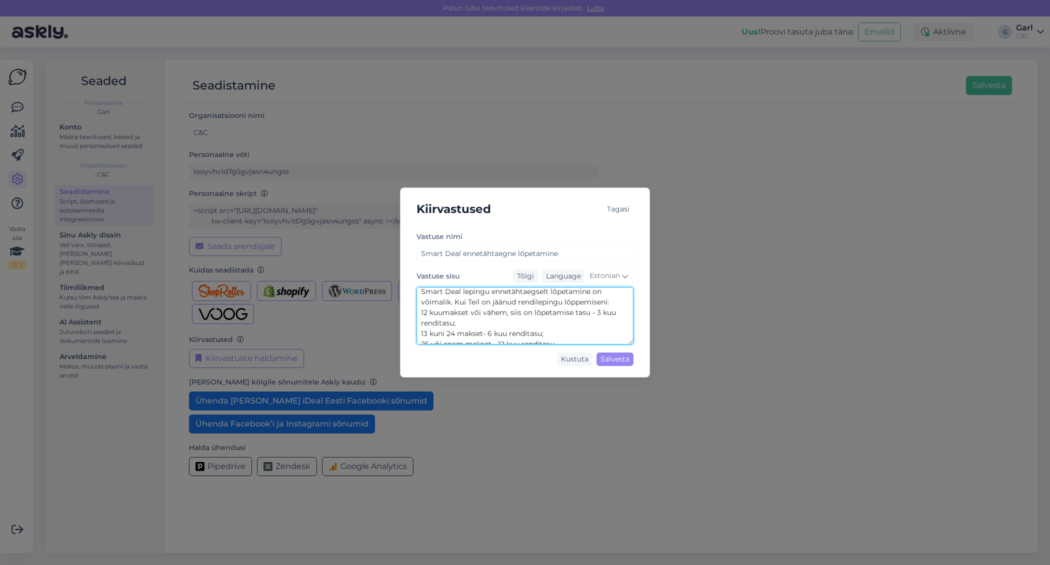
click at [534, 332] on textarea "Smart Deal lepingu ennetähtaegselt lõpetamine on võimalik. Kui Teil on jäänud r…" at bounding box center [525, 316] width 217 height 58
drag, startPoint x: 422, startPoint y: 333, endPoint x: 483, endPoint y: 334, distance: 61.5
click at [483, 334] on textarea "Smart Deal lepingu ennetähtaegselt lõpetamine on võimalik. Kui Teil on jäänud r…" at bounding box center [525, 316] width 217 height 58
drag, startPoint x: 482, startPoint y: 333, endPoint x: 543, endPoint y: 334, distance: 61.0
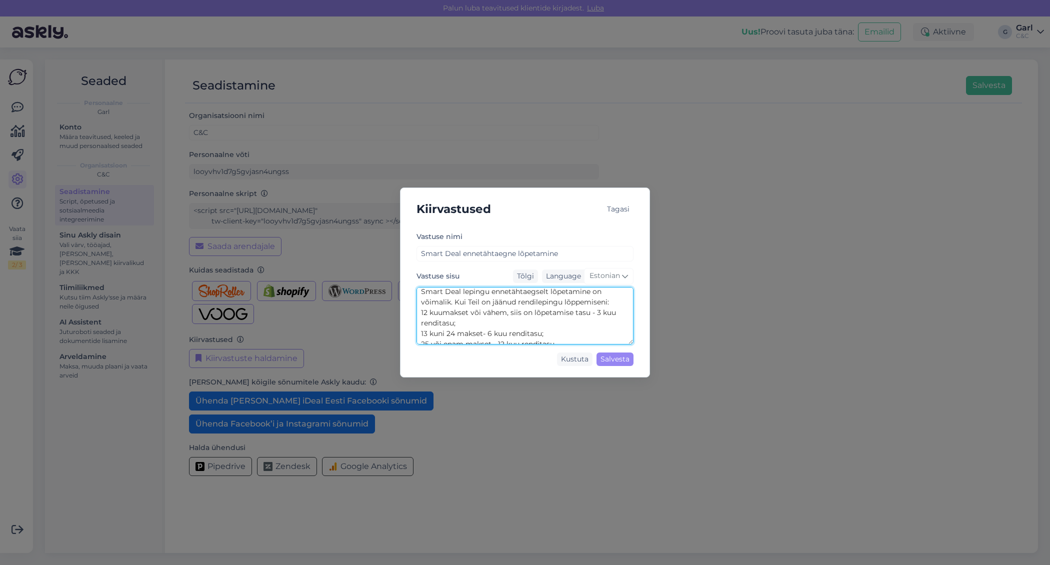
click at [543, 334] on textarea "Smart Deal lepingu ennetähtaegselt lõpetamine on võimalik. Kui Teil on jäänud r…" at bounding box center [525, 316] width 217 height 58
click at [558, 334] on textarea "Smart Deal lepingu ennetähtaegselt lõpetamine on võimalik. Kui Teil on jäänud r…" at bounding box center [525, 316] width 217 height 58
drag, startPoint x: 558, startPoint y: 334, endPoint x: 487, endPoint y: 331, distance: 71.1
click at [487, 331] on textarea "Smart Deal lepingu ennetähtaegselt lõpetamine on võimalik. Kui Teil on jäänud r…" at bounding box center [525, 316] width 217 height 58
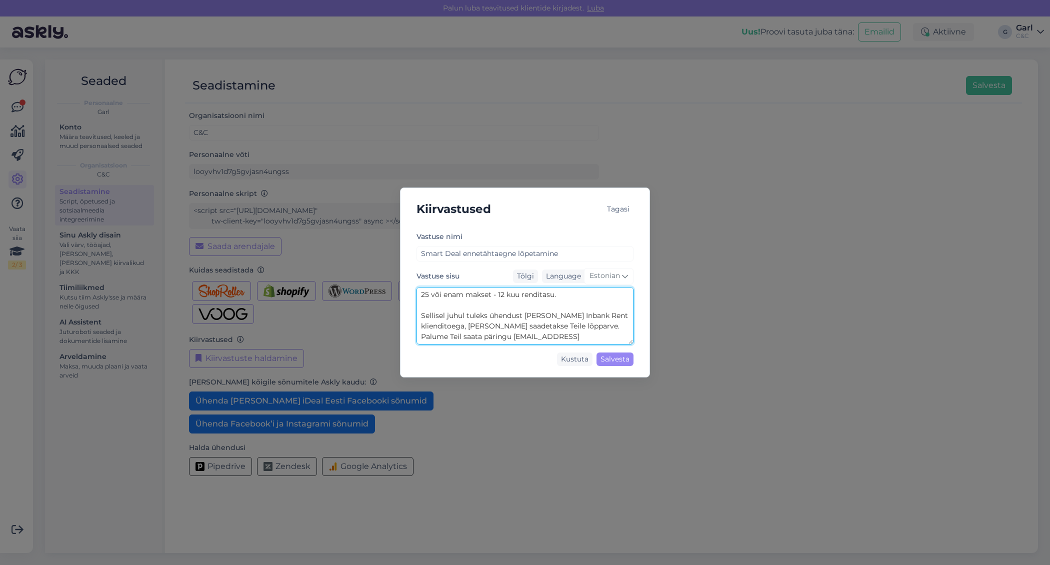
click at [538, 338] on textarea "Smart Deal lepingu ennetähtaegselt lõpetamine on võimalik. Kui Teil on jäänud r…" at bounding box center [525, 316] width 217 height 58
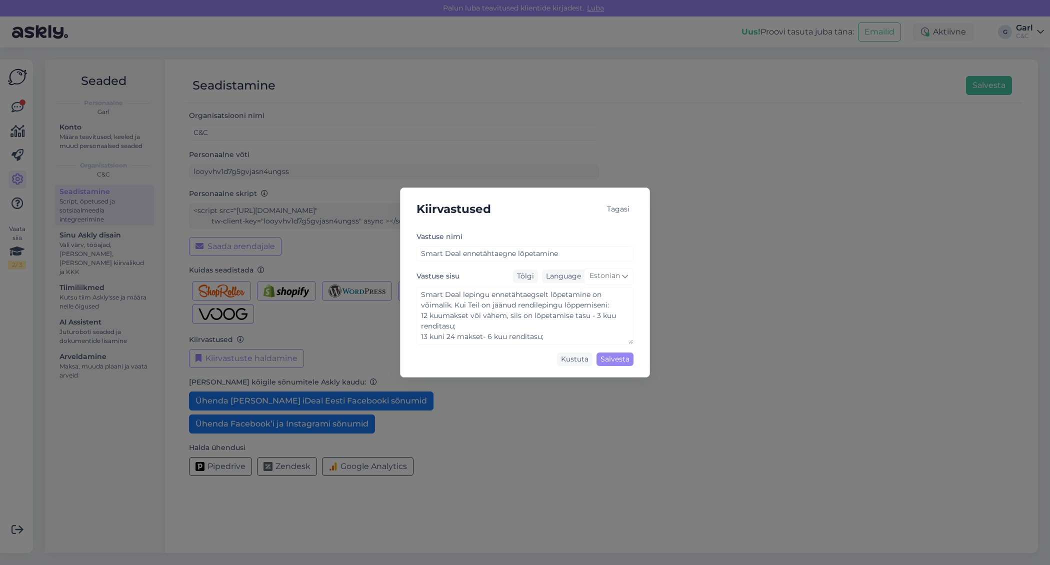
click at [643, 171] on div "Kiirvastused Tagasi Vastuse nimi Smart Deal ennetähtaegne lõpetamine Vastuse si…" at bounding box center [525, 282] width 1050 height 565
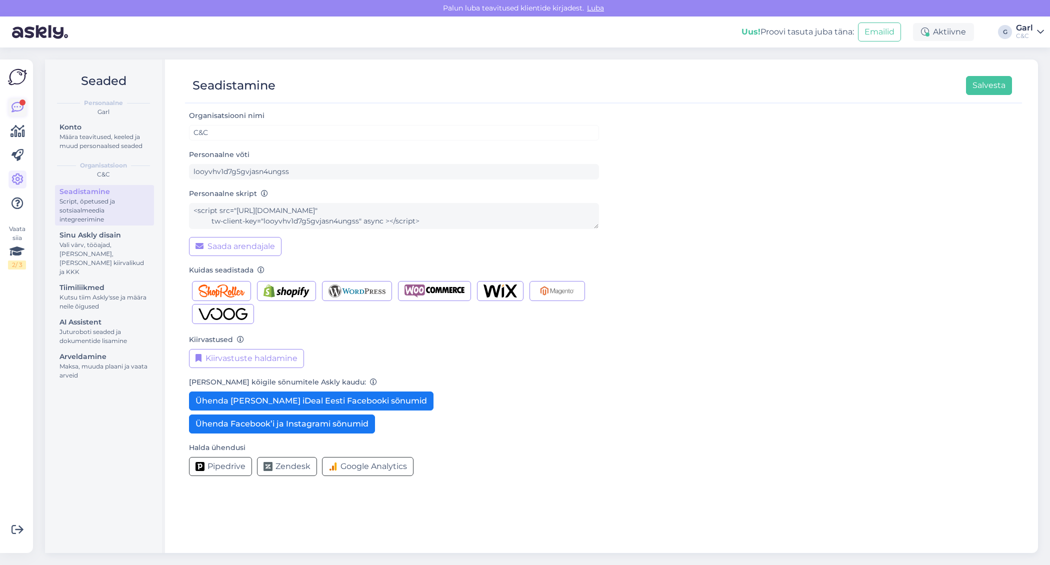
click at [19, 106] on icon at bounding box center [18, 108] width 12 height 12
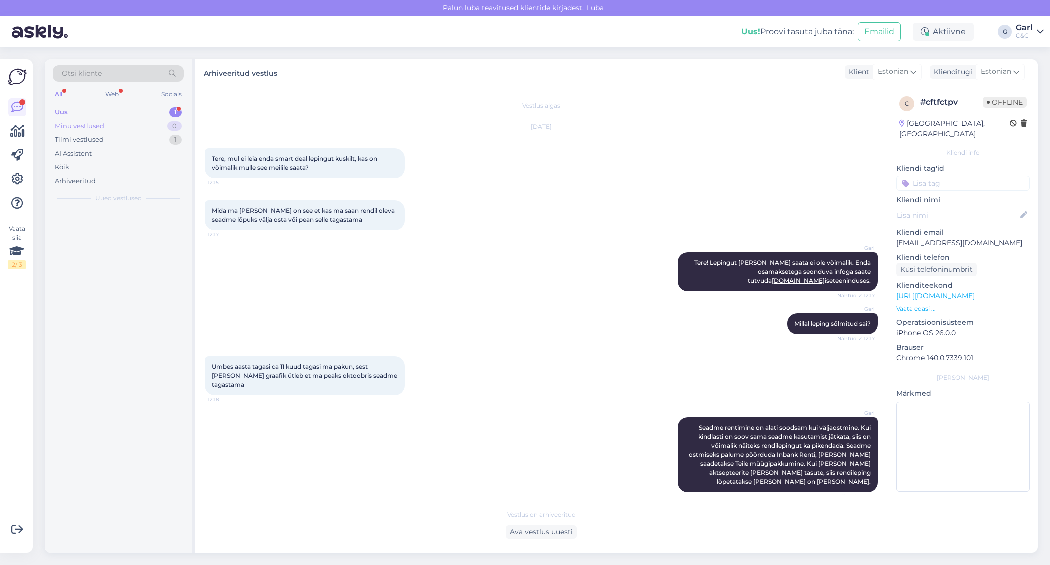
scroll to position [21, 0]
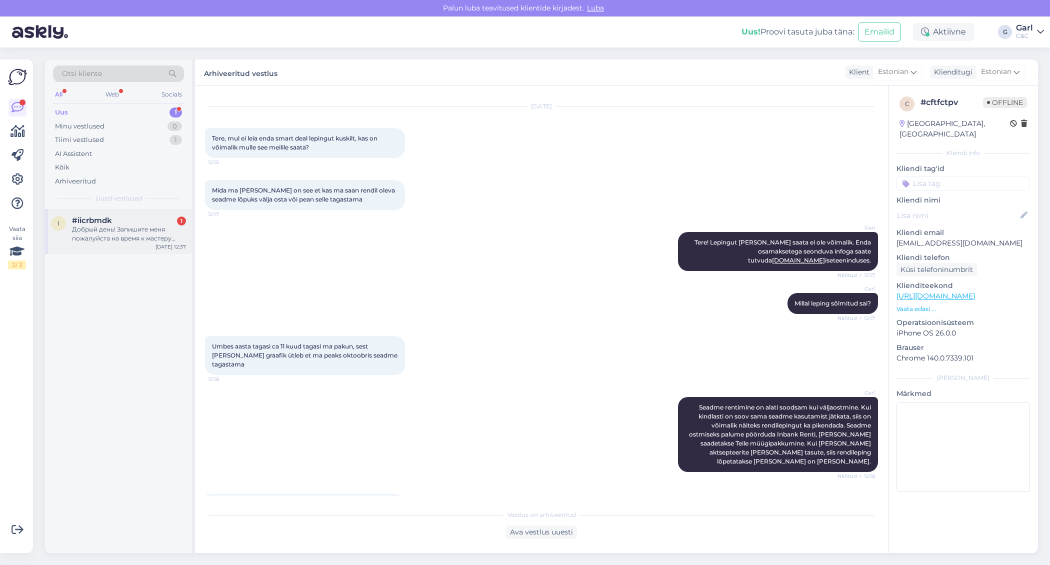
click at [151, 220] on div "#iicrbmdk 1" at bounding box center [129, 220] width 114 height 9
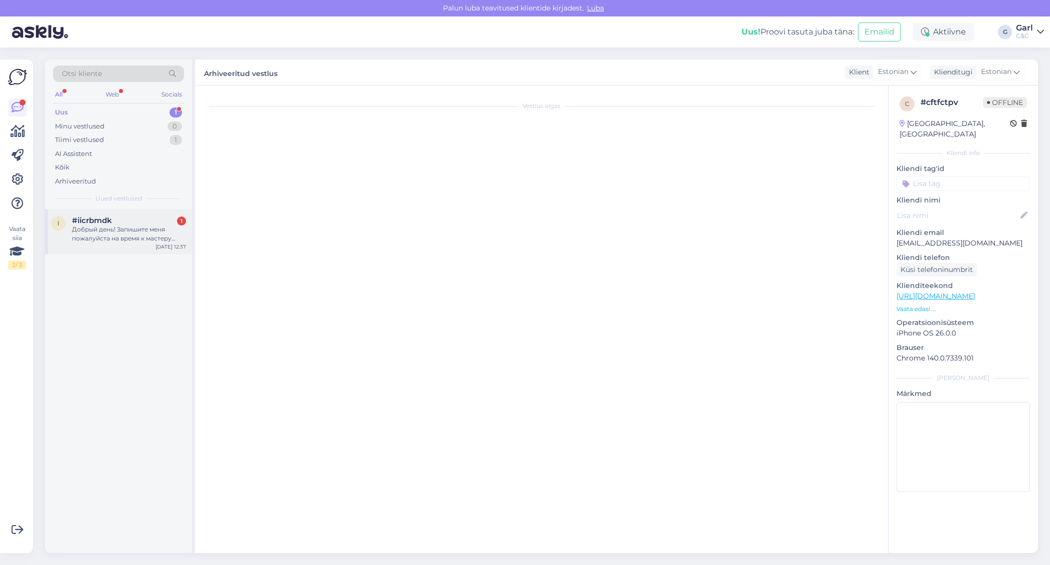
scroll to position [0, 0]
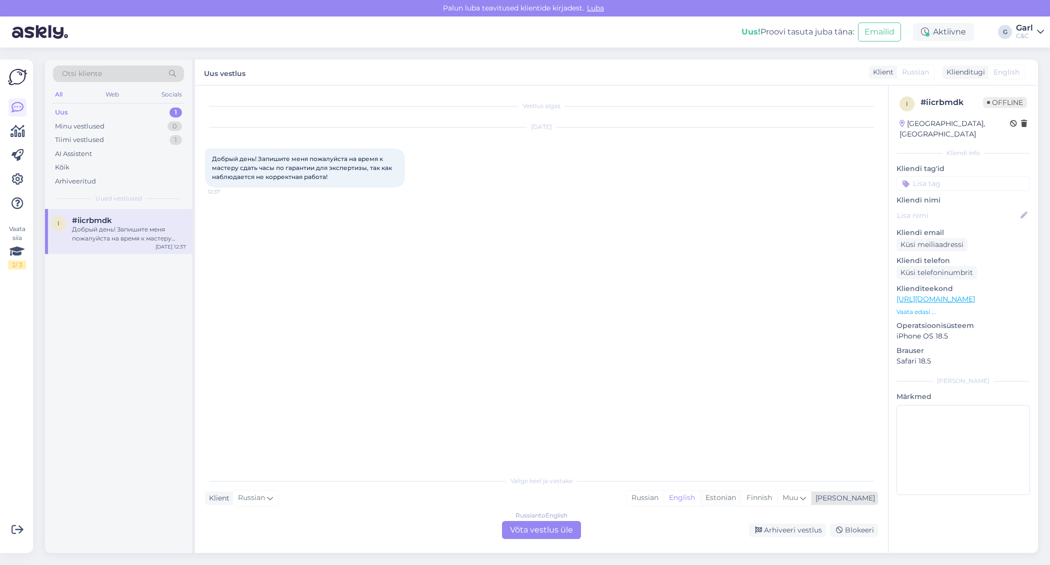
click at [741, 499] on div "Estonian" at bounding box center [720, 498] width 41 height 15
click at [569, 523] on div "Russian to Estonian Võta vestlus üle" at bounding box center [541, 530] width 79 height 18
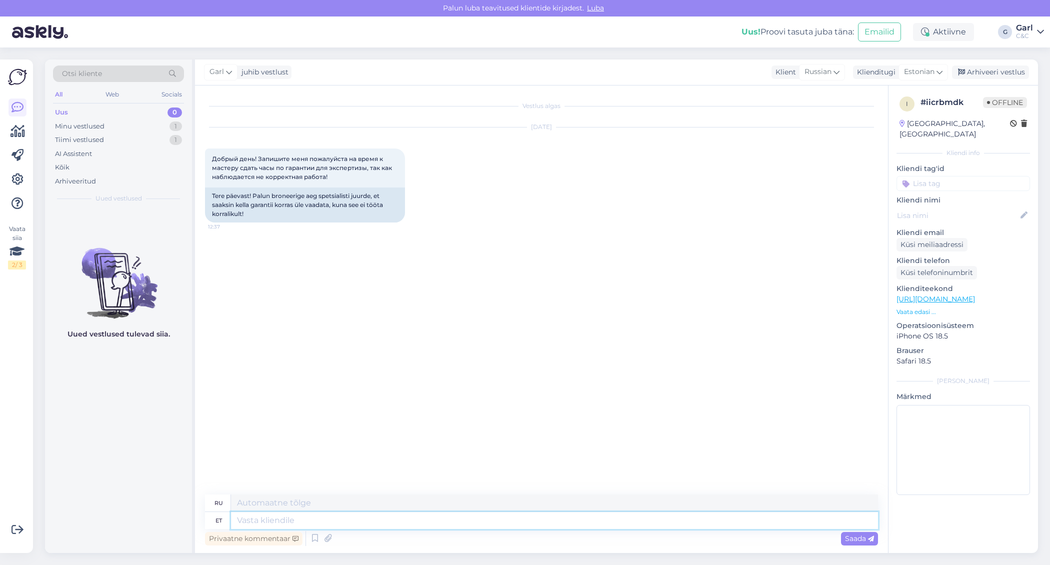
click at [533, 517] on textarea at bounding box center [554, 520] width 647 height 17
click at [530, 517] on textarea at bounding box center [554, 520] width 647 height 17
click at [312, 536] on icon at bounding box center [315, 538] width 12 height 15
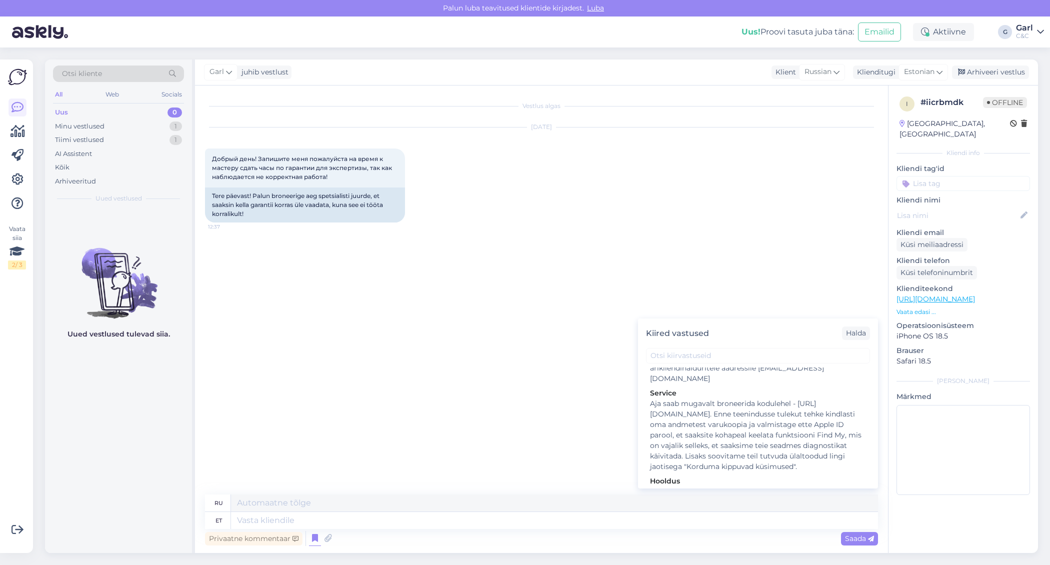
scroll to position [1569, 0]
click at [738, 486] on div "Hooldusesse saab aega broneerida kodulehel - https://cec.ee/hooldus. Enne hoold…" at bounding box center [758, 517] width 216 height 63
type textarea "Hooldusesse saab mugavalt aega broneerida kodulehel - https://www.ideal.ee/hool…"
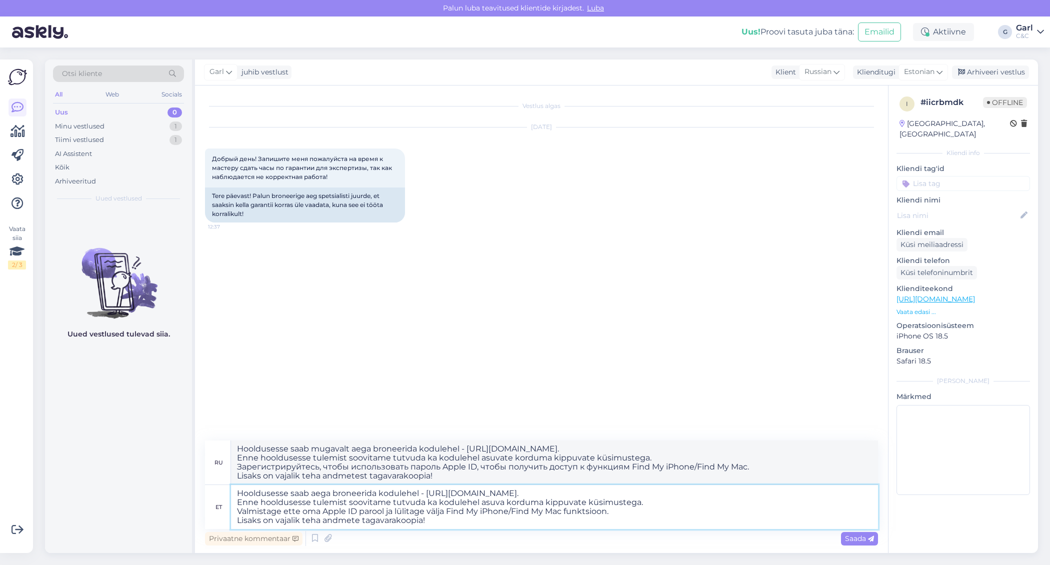
click at [238, 495] on textarea "Hooldusesse saab aega broneerida kodulehel - https://cec.ee/hooldus. Enne hoold…" at bounding box center [554, 507] width 647 height 44
type textarea "Tere! Hooldusesse saab aega broneerida kodulehel - https://cec.ee/hooldus. Enne…"
type textarea "Здравствуйте! Записаться на сервис можно на сайте - https://cec.ee/hooldus. Пер…"
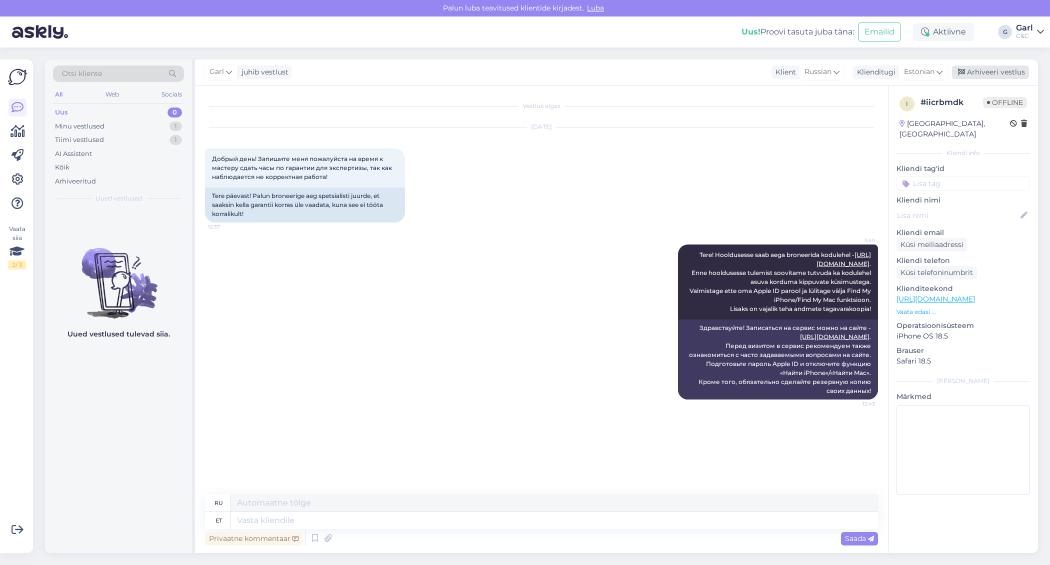
click at [970, 73] on div "Arhiveeri vestlus" at bounding box center [990, 73] width 77 height 14
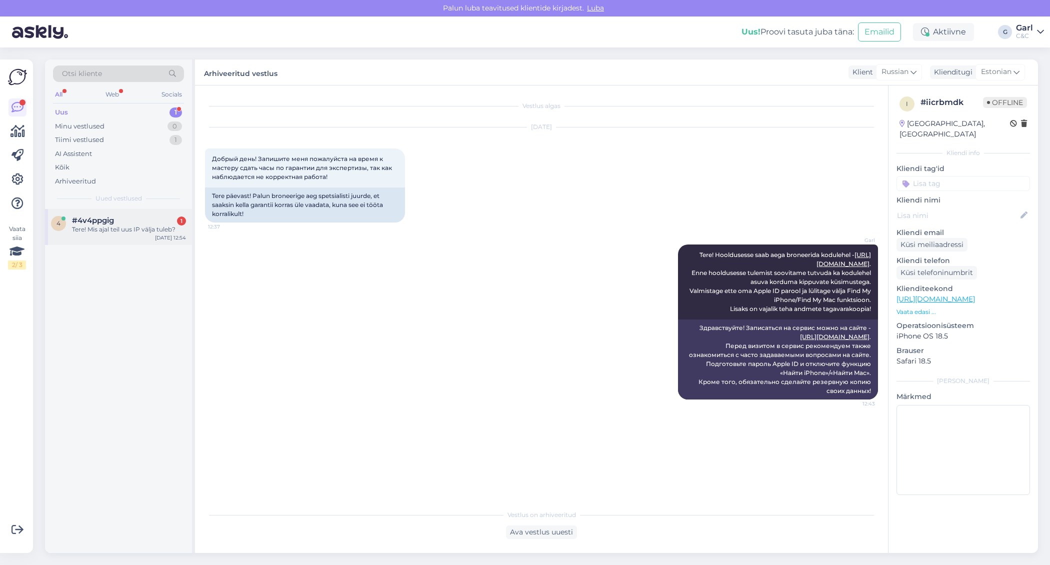
click at [157, 212] on div "4 #4v4ppgig 1 Tere! Mis ajal teil uus IP välja tuleb? Sep 8 12:54" at bounding box center [118, 227] width 147 height 36
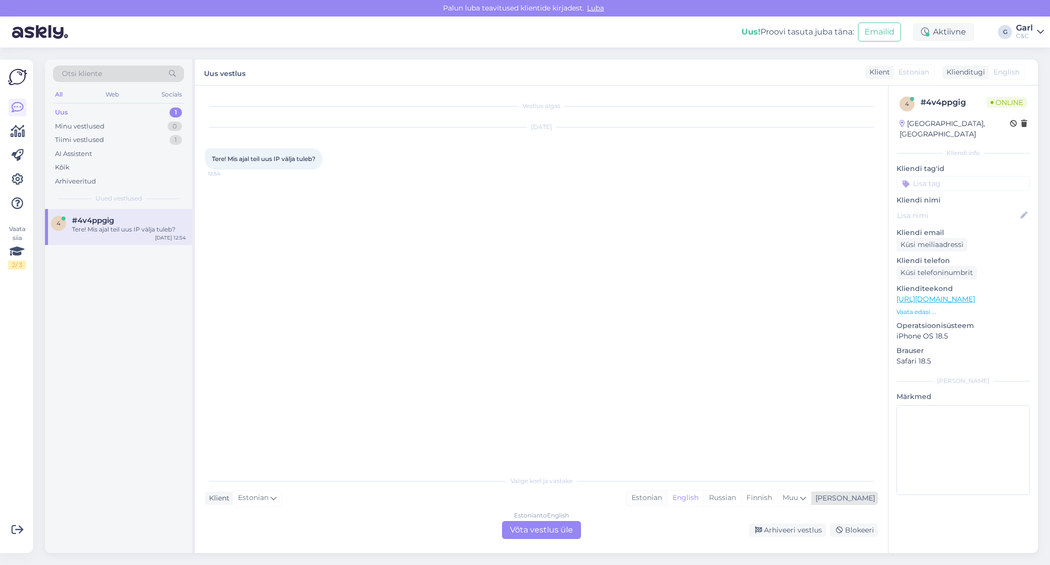
click at [667, 492] on div "Estonian" at bounding box center [647, 498] width 41 height 15
click at [556, 527] on div "Estonian to Estonian Võta vestlus üle" at bounding box center [541, 530] width 79 height 18
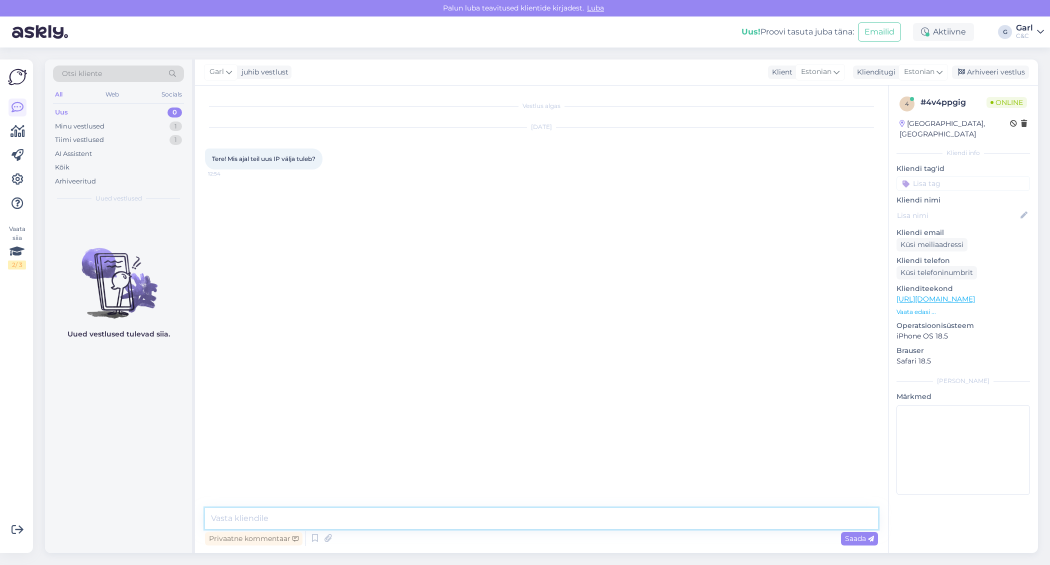
click at [556, 520] on textarea at bounding box center [541, 518] width 673 height 21
type textarea "Tere! See selgub homme õhtul, kuid Apple ka selle toote avalikustab."
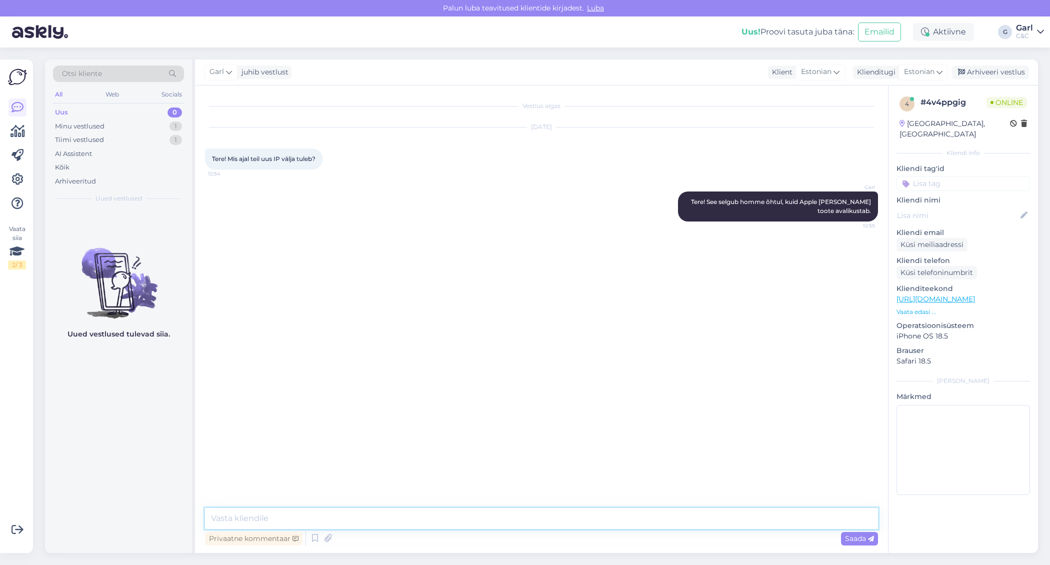
click at [541, 522] on textarea at bounding box center [541, 518] width 673 height 21
type textarea "Ikka, võtke heaks!"
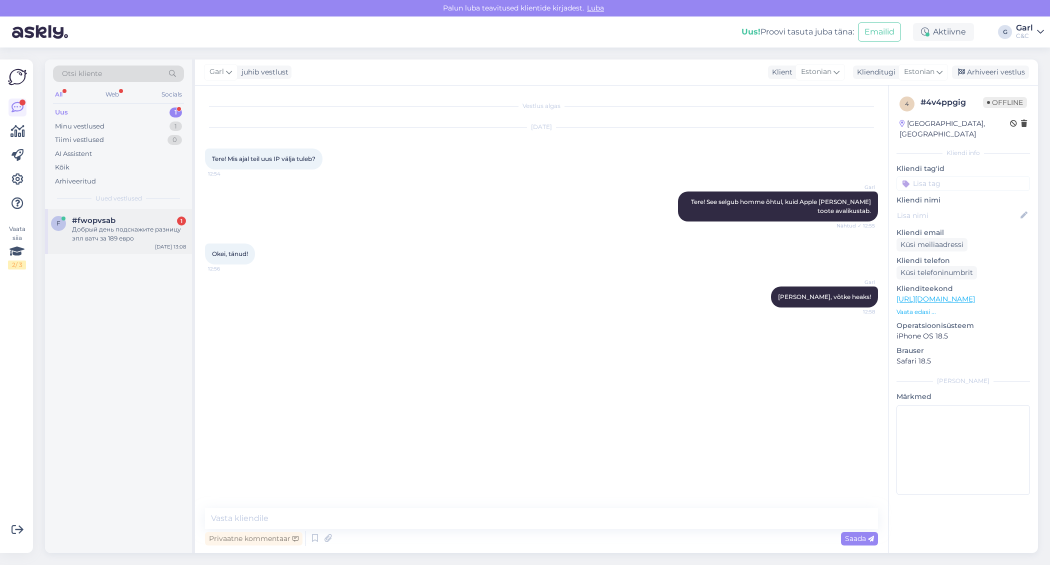
click at [125, 225] on div "Добрый день подскажите разницу эпл ватч за 189 евро" at bounding box center [129, 234] width 114 height 18
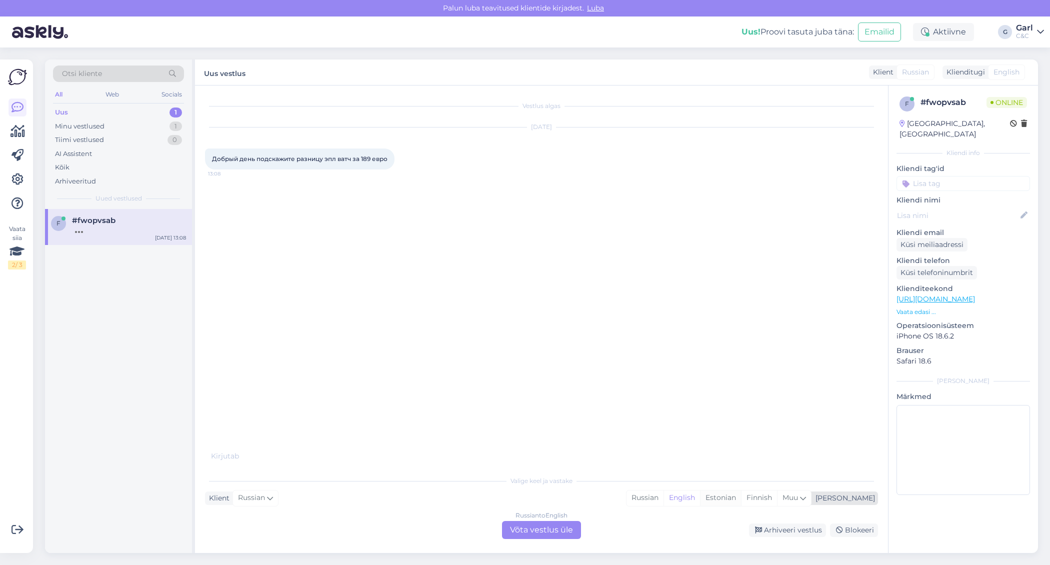
click at [741, 503] on div "Estonian" at bounding box center [720, 498] width 41 height 15
click at [551, 531] on div "Russian to Estonian Võta vestlus üle" at bounding box center [541, 530] width 79 height 18
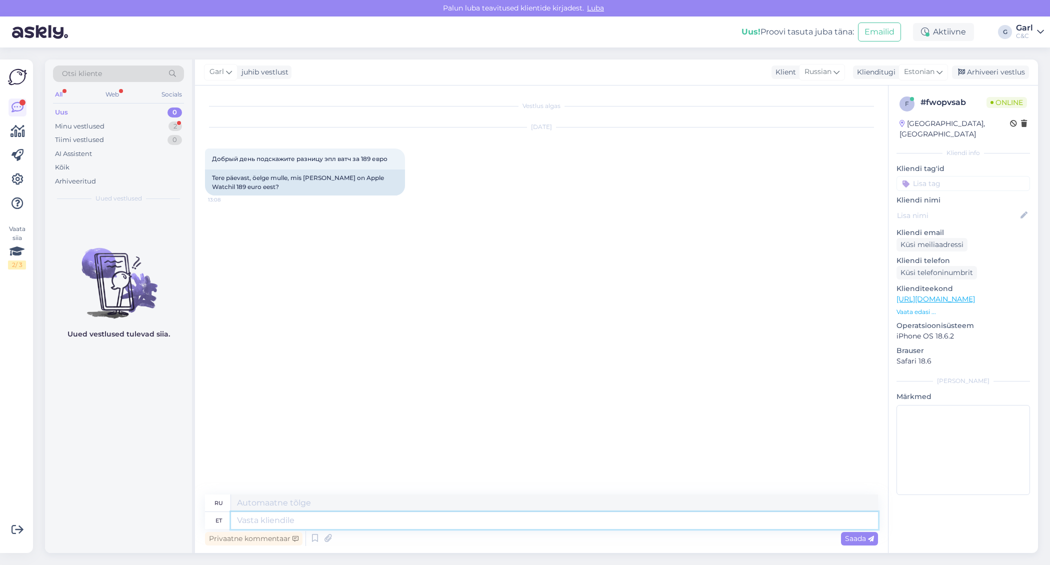
click at [529, 524] on textarea at bounding box center [554, 520] width 647 height 17
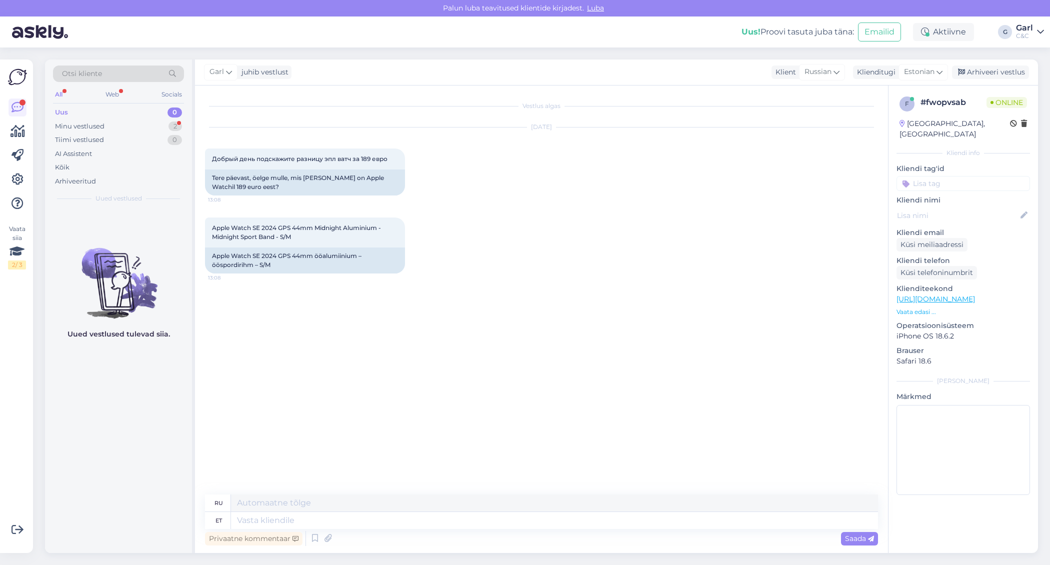
click at [966, 295] on link "https://www.shop.cec.ee/watch-se-2024-gps?color=217&erply_band_color=207&erply_…" at bounding box center [936, 299] width 79 height 9
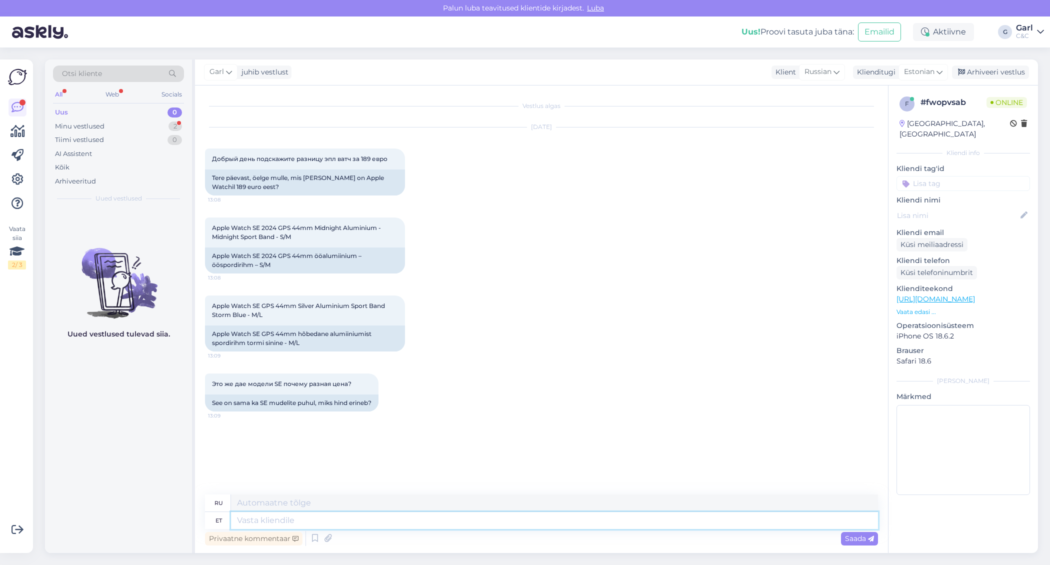
click at [290, 523] on textarea at bounding box center [554, 520] width 647 height 17
type textarea "Tere!"
type textarea "Привет!"
type textarea "Tere! Mõned"
type textarea "Привет! Некоторые"
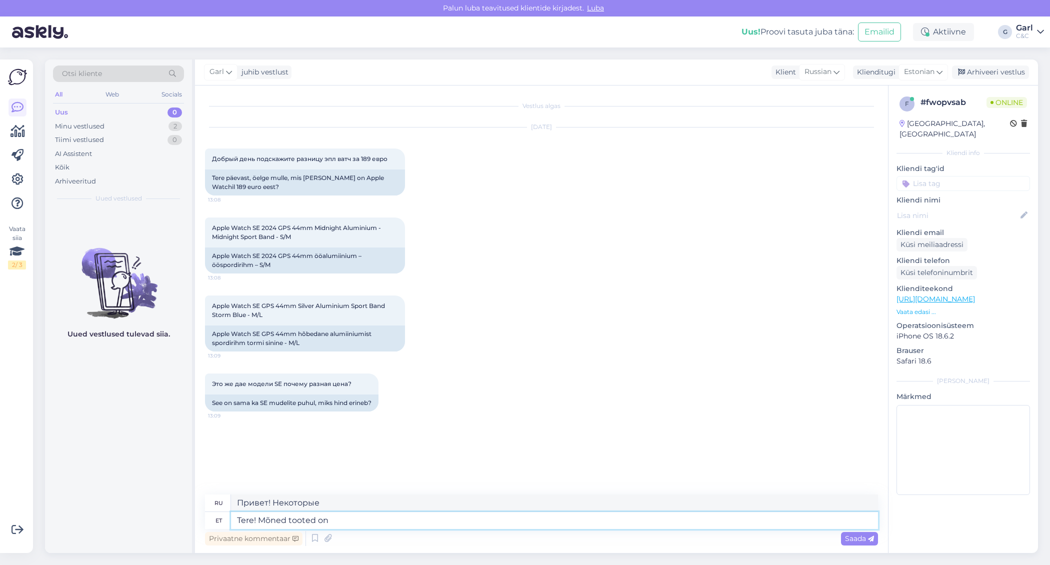
type textarea "Tere! Mõned tooted on e"
type textarea "Привет! Некоторые продукты"
type textarea "Tere! Mõned tooted on es"
type textarea "Здравствуйте! Некоторые продукты"
type textarea "Tere! Mõned tooted on e-smaspäeva r"
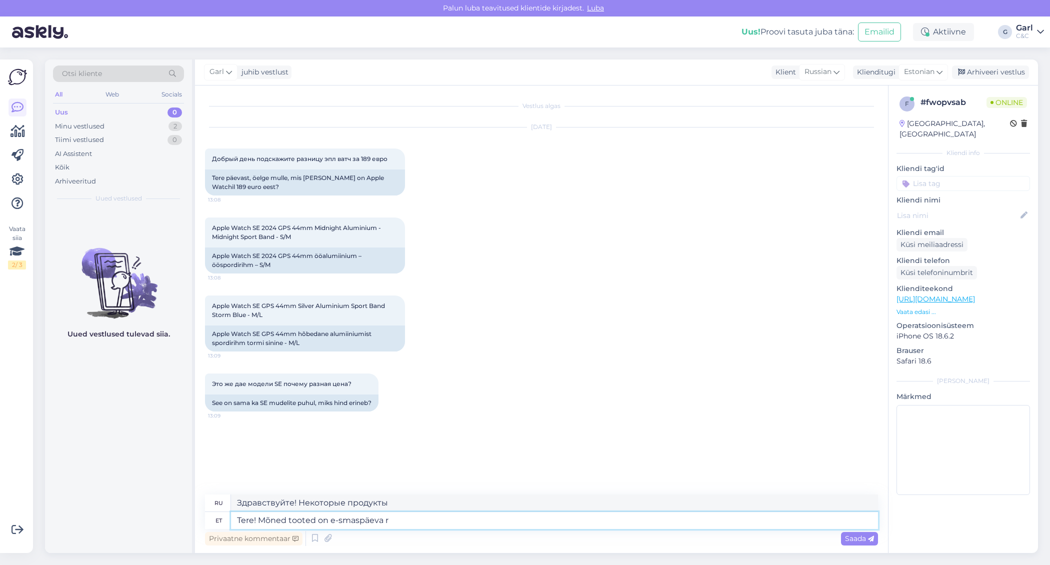
type textarea "Здравствуйте! В понедельник действуют скидки на некоторые товары."
type textarea "Tere! Mõned tooted on e-smaspäeva raames"
type textarea "Здравствуйте! Некоторые продукты доступны в рамках e-SMSpäeva."
type textarea "Tere! Mõned tooted on e-smaspäeva raames soods"
type textarea "Здравствуйте! Некоторые товары продаются по сниженной цене в течение электронно…"
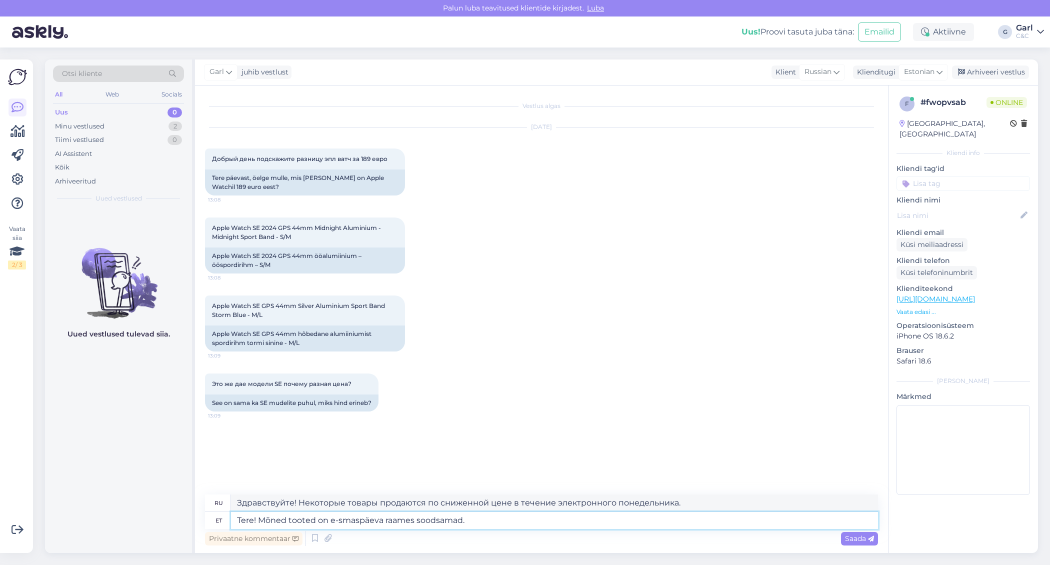
type textarea "Tere! Mõned tooted on e-smaspäeva raames soodsamad."
type textarea "Здравствуйте! В электронный понедельник некоторые товары продаются дешевле."
type textarea "Tere! Mõned tooted on e-smaspäeva raames soodsamad -"
paste textarea "https://cec.ee/e-smaspaev"
type textarea "Здравствуйте! Некоторые товары дешевле в e-Monday."
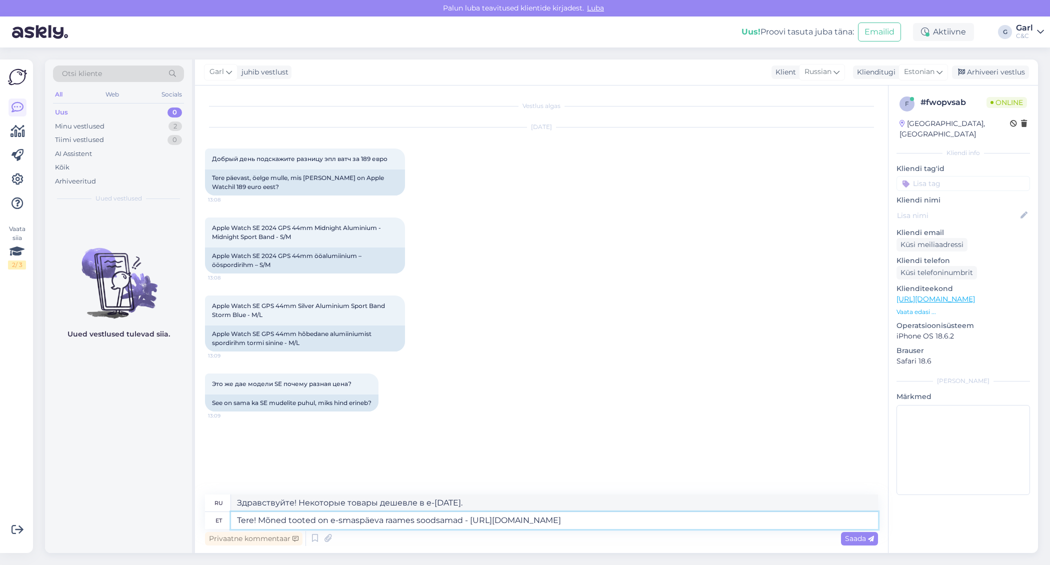
type textarea "Tere! Mõned tooted on e-smaspäeva raames soodsamad - https://cec.ee/e-smaspaev"
type textarea "Здравствуйте! Некоторые товары дешевле во время e-Smaspäeva - https://cec.ee/e-…"
click at [380, 521] on textarea "Tere! Mõned tooted on e-smaspäeva raames soodsamad - https://cec.ee/e-smaspaev" at bounding box center [554, 520] width 647 height 17
type textarea "Tere! Mõned tooted on e-smaspäeva kamp raames soodsamad - https://cec.ee/e-smas…"
type textarea "Здравствуйте! Некоторые товары дешевле во время e-Smaspäeva - https://cec.ee/e-…"
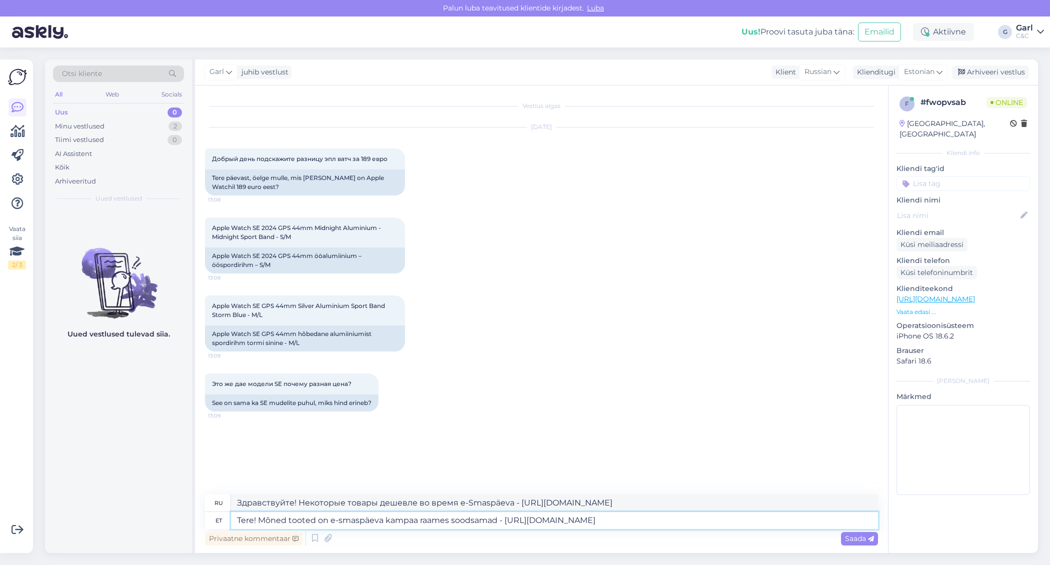
type textarea "Tere! Mõned tooted on e-smaspäeva kampaan raames soodsamad - https://cec.ee/e-s…"
type textarea "Здравствуйте! Некоторые товары дешевле в рамках акции e-Smaspäeva — https://cec…"
type textarea "Tere! Mõned tooted on e-smaspäeva kampaania raames soodsamad - https://cec.ee/e…"
type textarea "Здравствуйте! Некоторые товары дешевле в рамках акции e-smaspäev - https://cec.…"
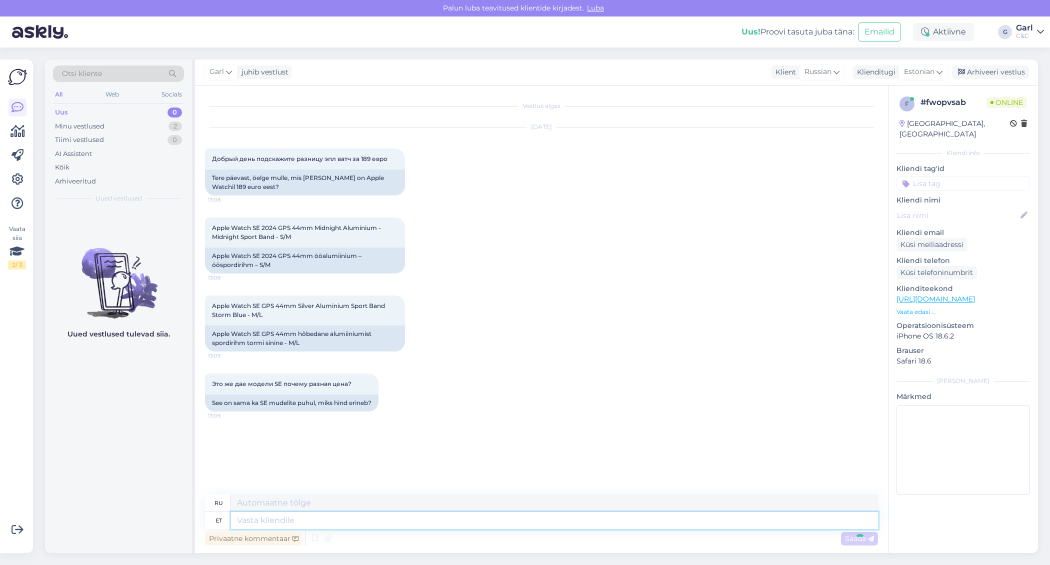
scroll to position [15, 0]
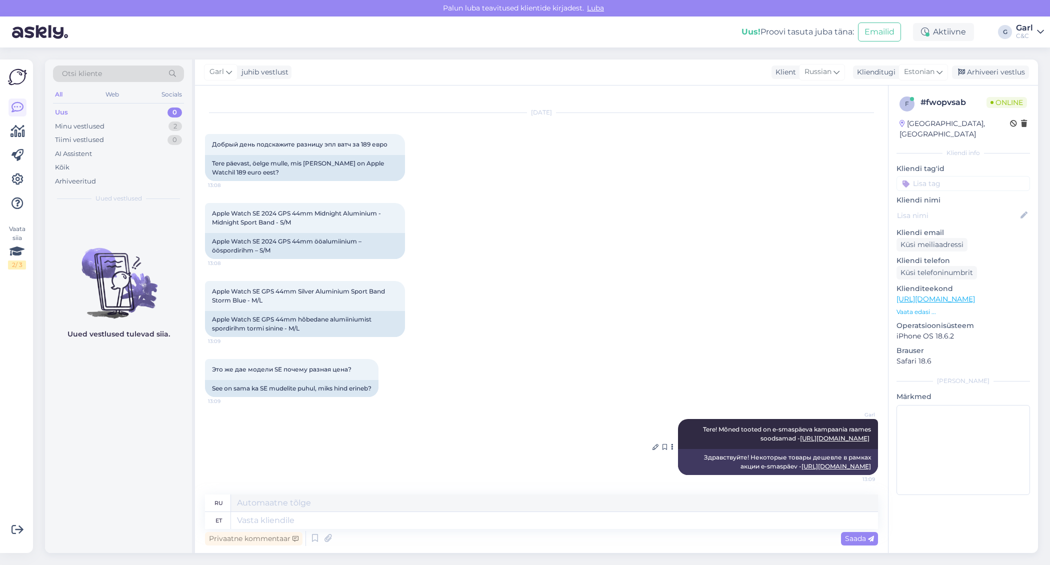
click at [824, 468] on link "https://cec.ee/e-smaspaev" at bounding box center [837, 467] width 70 height 8
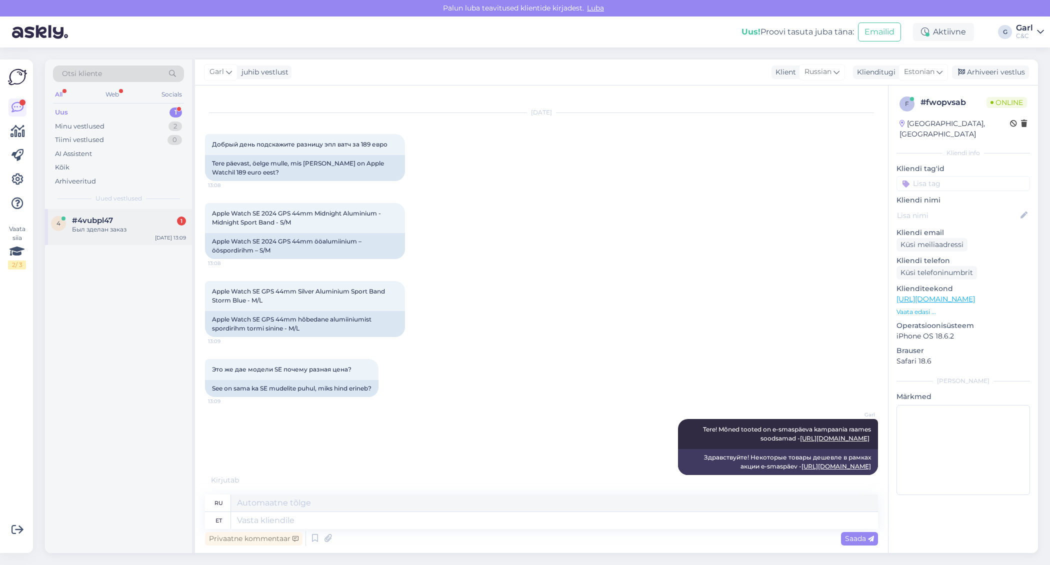
click at [143, 221] on div "#4vubpl47 1" at bounding box center [129, 220] width 114 height 9
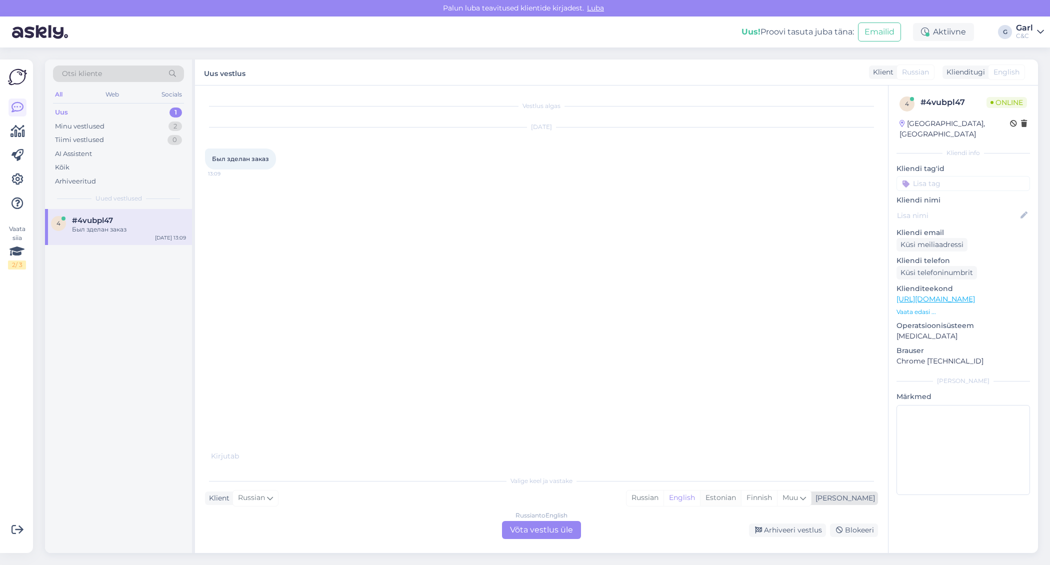
click at [741, 501] on div "Estonian" at bounding box center [720, 498] width 41 height 15
click at [555, 534] on div "Russian to Estonian Võta vestlus üle" at bounding box center [541, 530] width 79 height 18
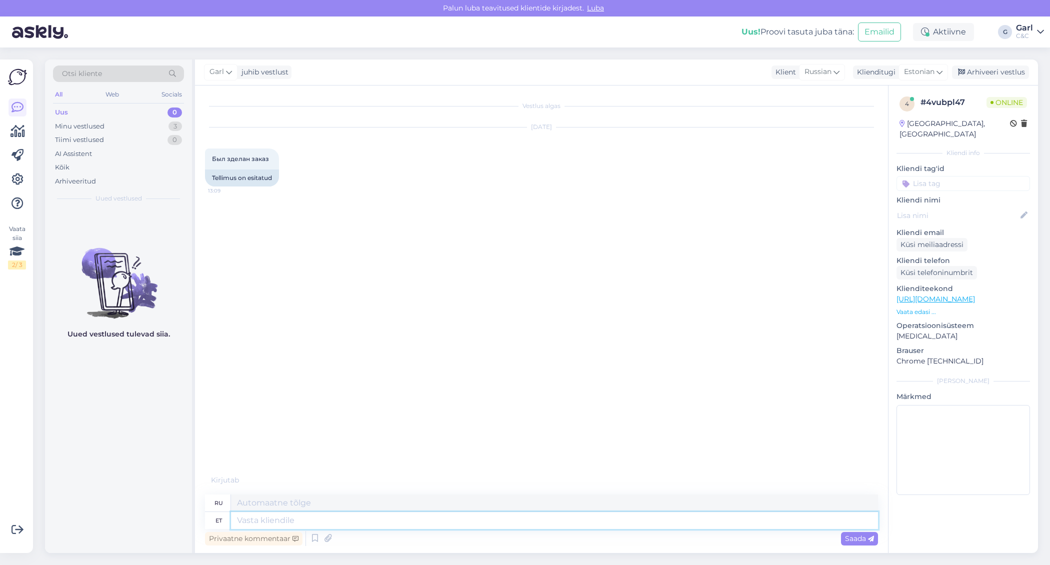
click at [539, 525] on textarea at bounding box center [554, 520] width 647 height 17
type textarea "Tere!"
type textarea "Привет!"
type textarea "Tere! Kuidas sa"
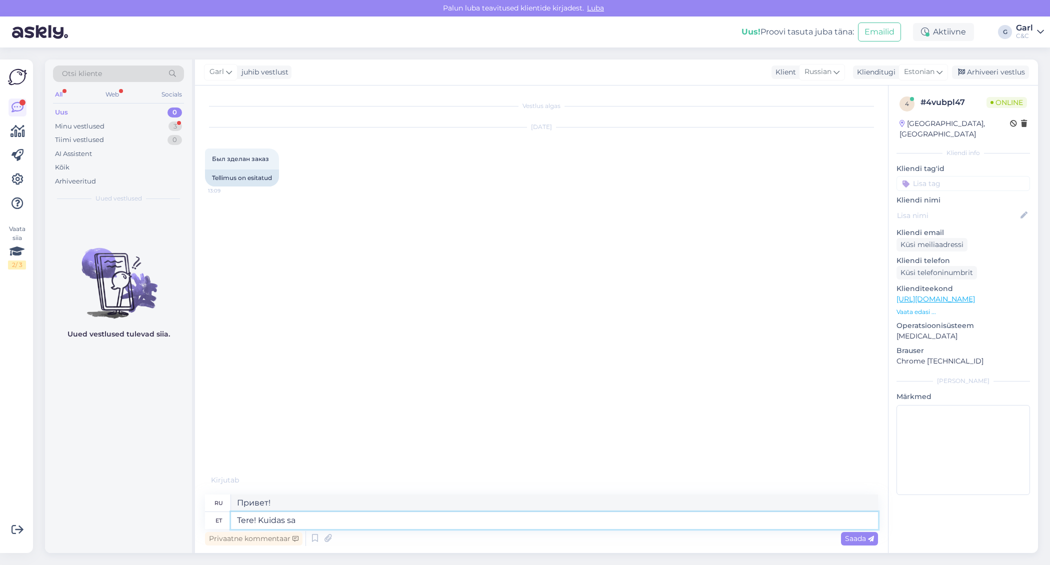
type textarea "Привет, как дела?"
type textarea "Tere! Kuidas saan T"
type textarea "Здравствуйте! Как я могу"
type textarea "Tere! Kuidas saan Teile ab"
type textarea "Здравствуйте! Как с вами связаться?"
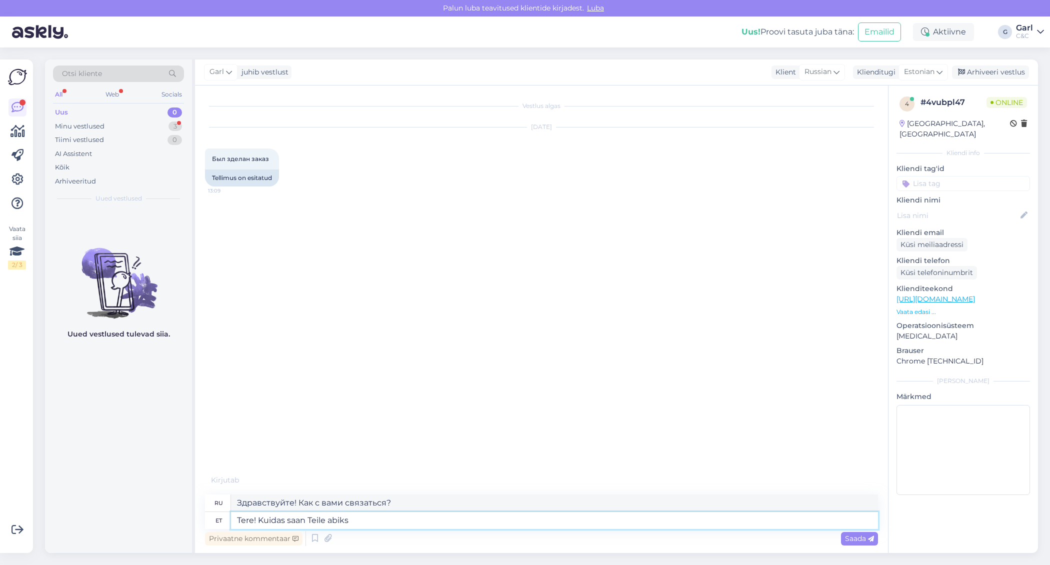
type textarea "Tere! Kuidas saan Teile abiks o"
type textarea "Здравствуйте! Чем я могу вам помочь?"
type textarea "Tere! Kuidas saan Teile abiks olla?"
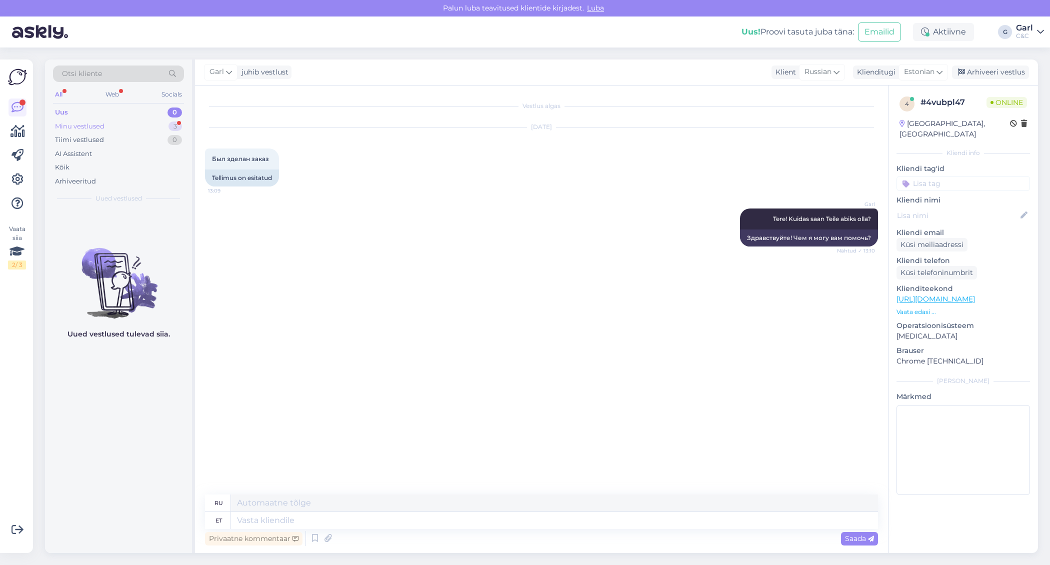
click at [172, 125] on div "3" at bounding box center [176, 127] width 14 height 10
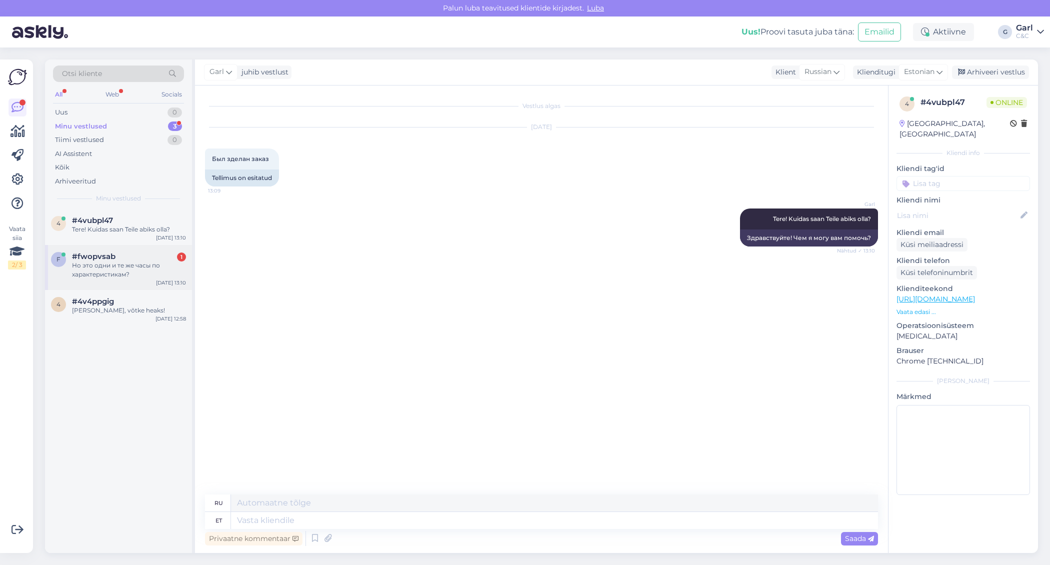
click at [150, 252] on div "#fwopvsab 1" at bounding box center [129, 256] width 114 height 9
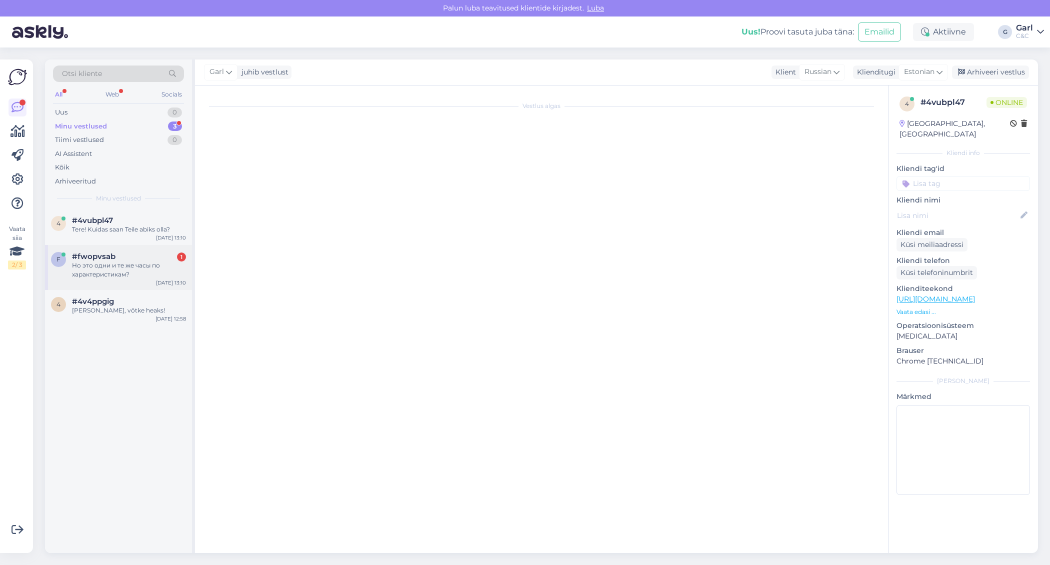
scroll to position [118, 0]
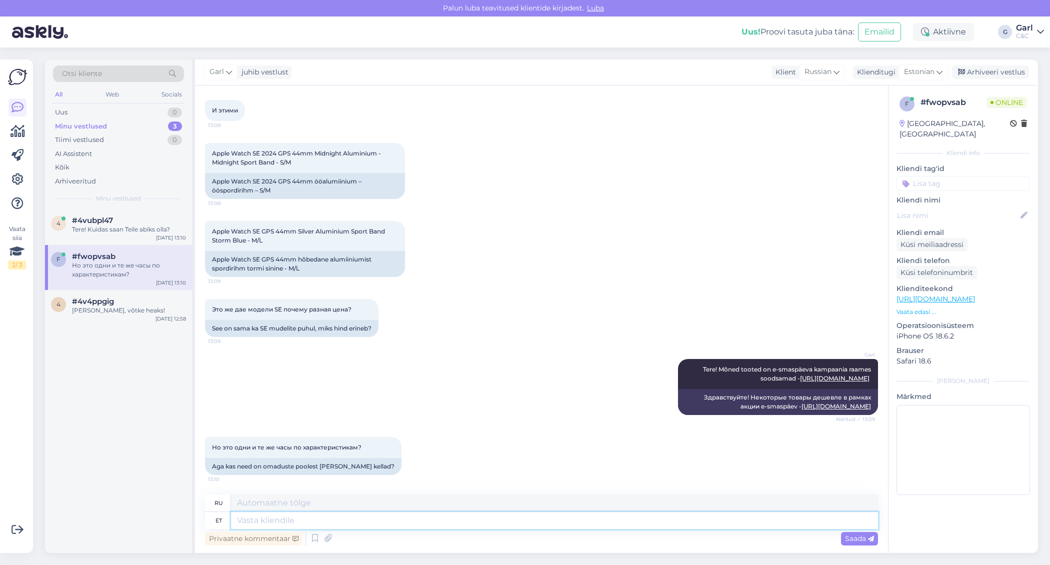
click at [365, 512] on textarea at bounding box center [554, 520] width 647 height 17
click at [364, 512] on textarea at bounding box center [554, 520] width 647 height 17
type textarea "Jah, t"
type textarea "Да,"
type textarea "Jah, tehnilisi er"
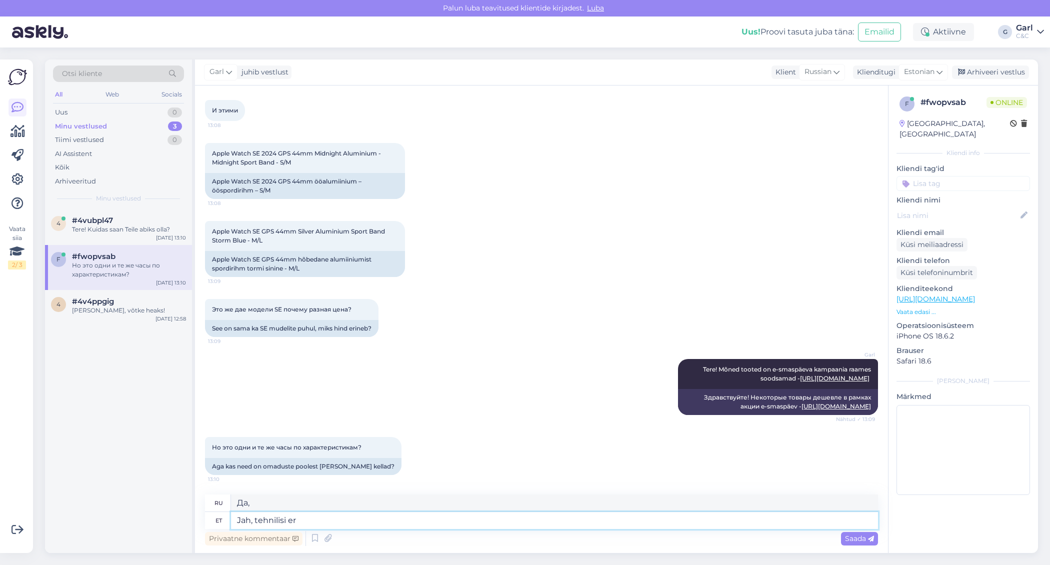
type textarea "Да, технический"
type textarea "Jah, tehnilisi erinevusi ei"
type textarea "Да, технические различия"
type textarea "Jah, tehnilisi erinevusi ei ol"
type textarea "Да, технических отличий нет."
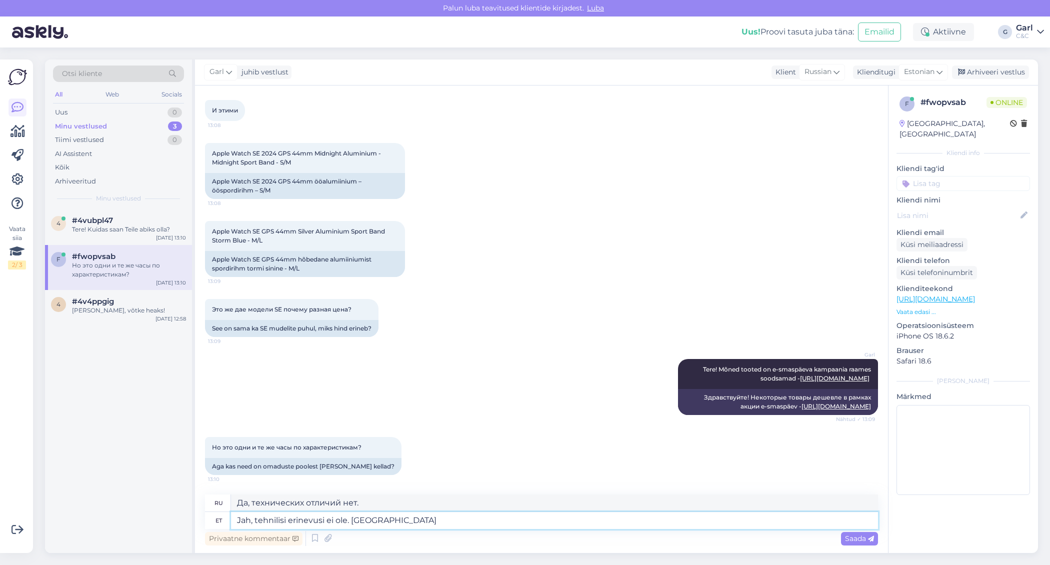
type textarea "Jah, tehnilisi erinevusi ei ole. Erinevus s"
type textarea "Да, технических отличий нет. Разница"
type textarea "Jah, tehnilisi erinevusi ei ole. Erinevus seisneb"
type textarea "Да, технических отличий нет. Разница заключается в"
type textarea "Jah, tehnilisi erinevusi ei ole. Erinevus seisneb rihmavalikus ja"
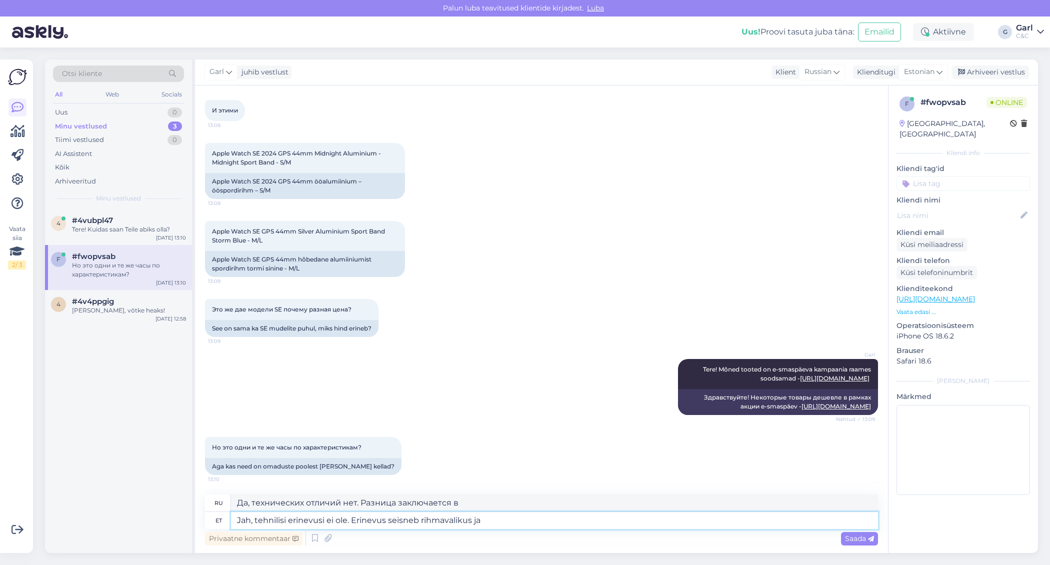
type textarea "Да, технических отличий нет. Разница лишь в выборе ремешка."
type textarea "Jah, tehnilisi erinevusi ei ole. Erinevus seisneb rihmavalikus ja"
type textarea "Да, технических отличий нет. Разница лишь в выборе ремешка и"
type textarea "Jah, tehnilisi erinevusi ei ole. Erinevus seisneb rihmavalikus ja värvuses."
type textarea "Да, технических отличий нет. Разница лишь в выборе ремешка и его цвете."
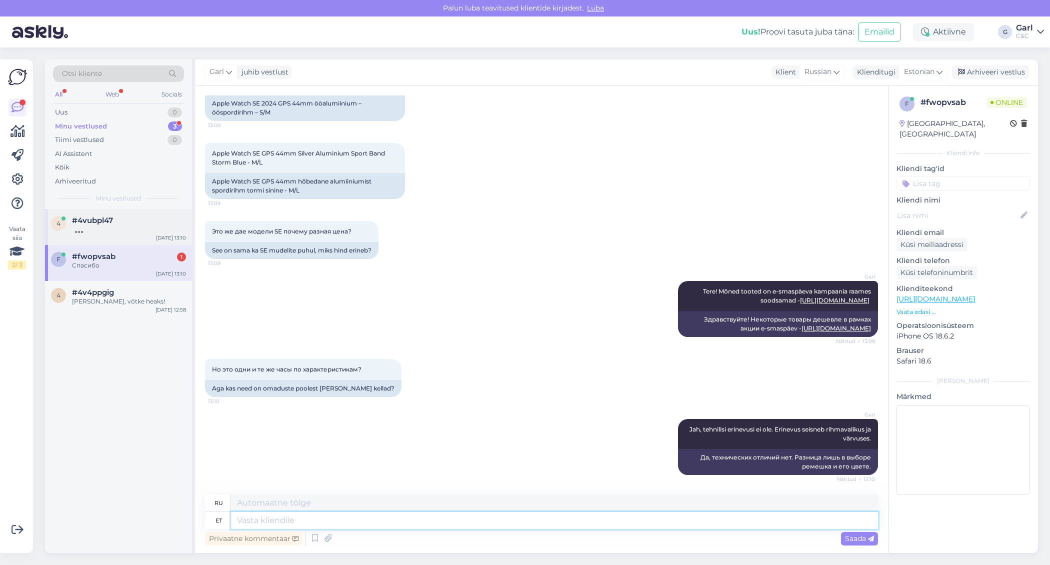
scroll to position [256, 0]
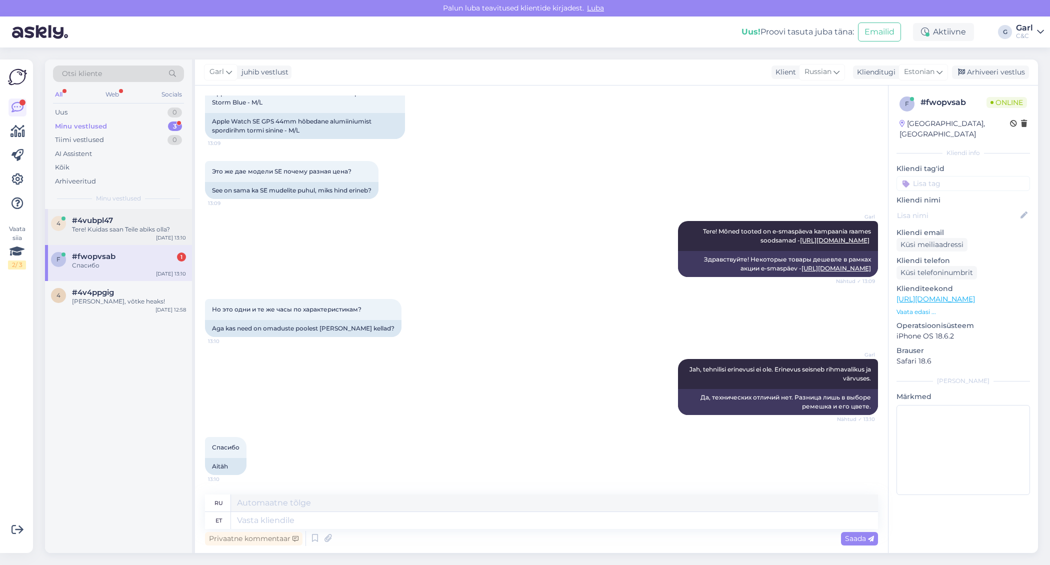
click at [132, 230] on div "Tere! Kuidas saan Teile abiks olla?" at bounding box center [129, 229] width 114 height 9
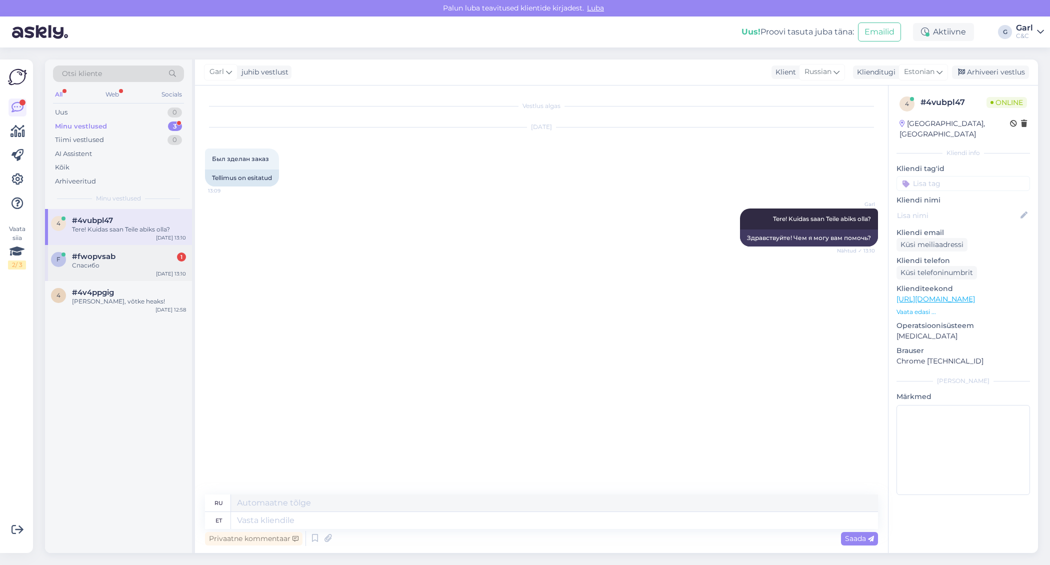
click at [126, 260] on div "#fwopvsab 1" at bounding box center [129, 256] width 114 height 9
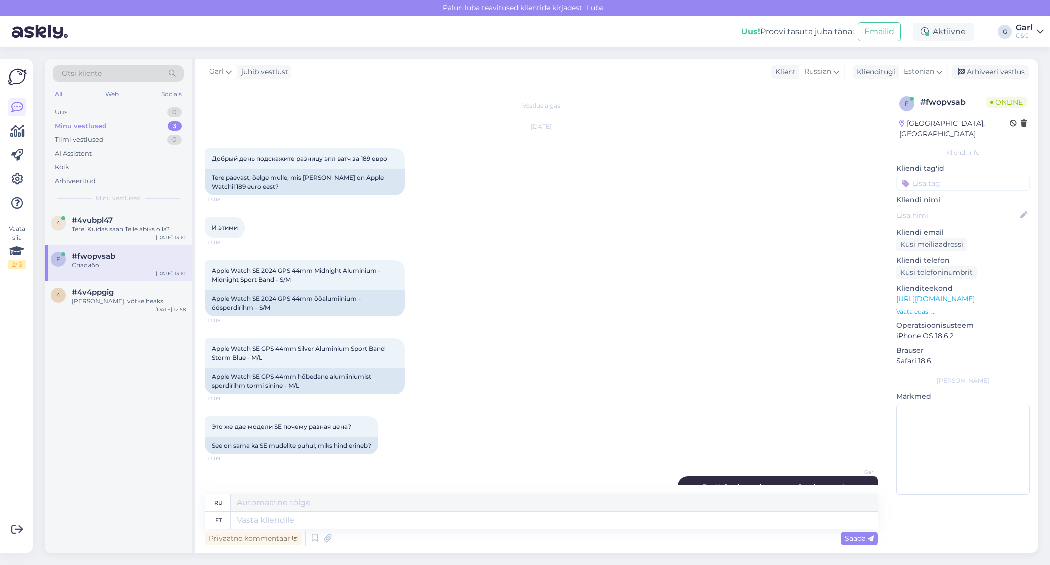
scroll to position [256, 0]
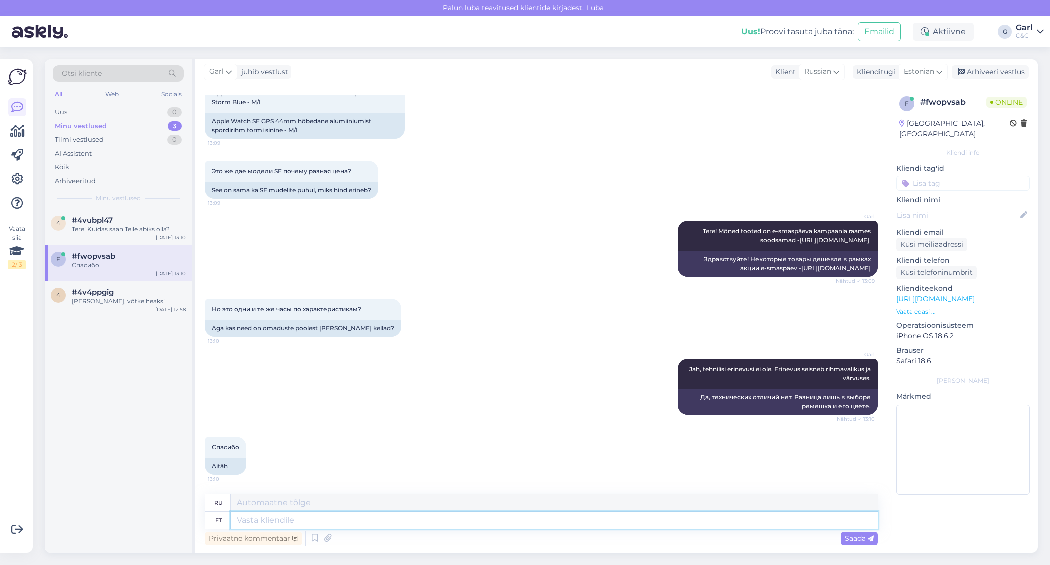
click at [308, 525] on textarea at bounding box center [554, 520] width 647 height 17
type textarea "Palun!"
type textarea "Пожалуйста!"
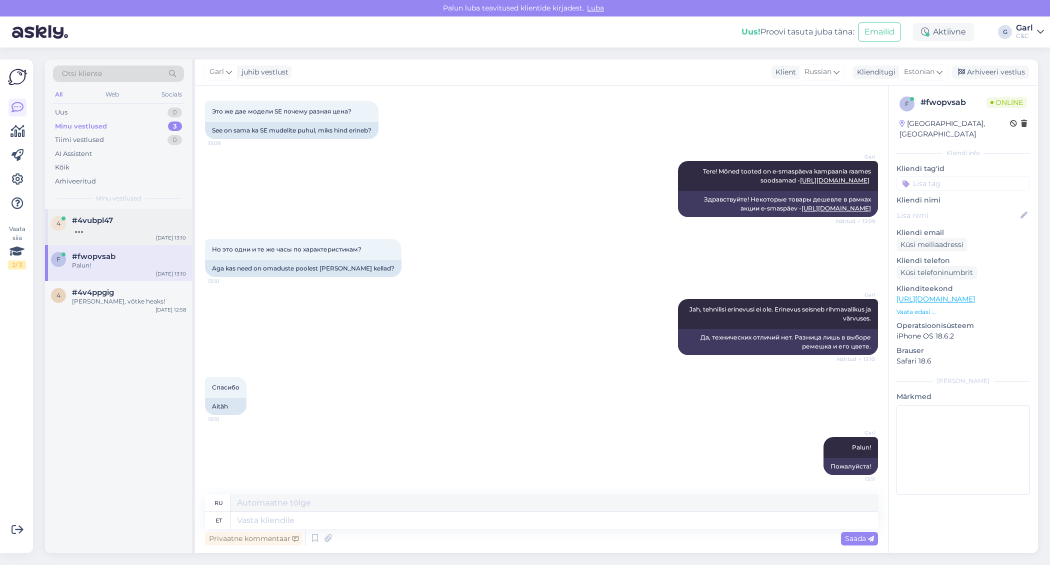
click at [120, 219] on div "#4vubpl47" at bounding box center [129, 220] width 114 height 9
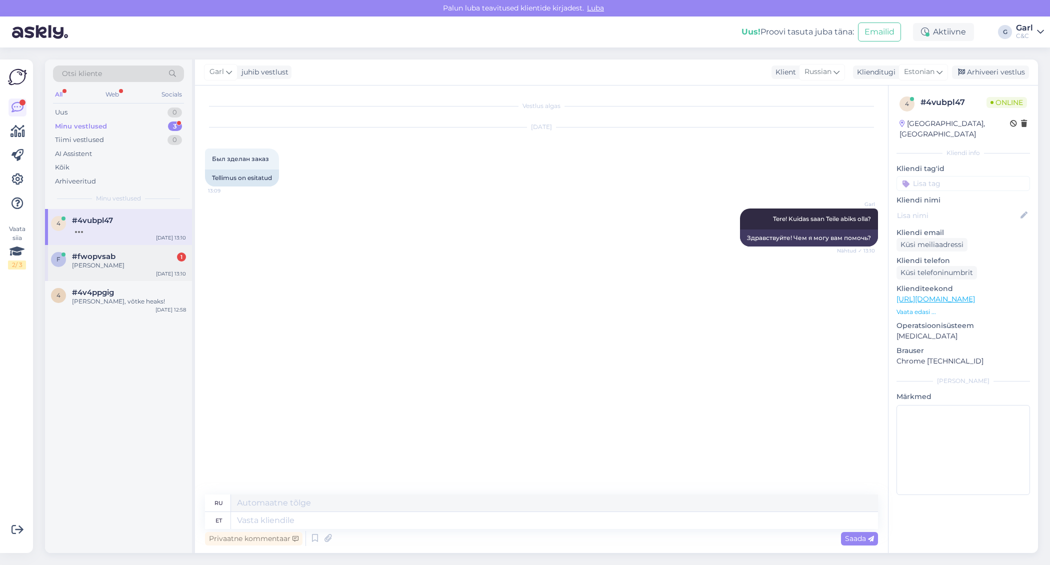
click at [156, 250] on div "f #fwopvsab 1 И Sep 8 13:10" at bounding box center [118, 263] width 147 height 36
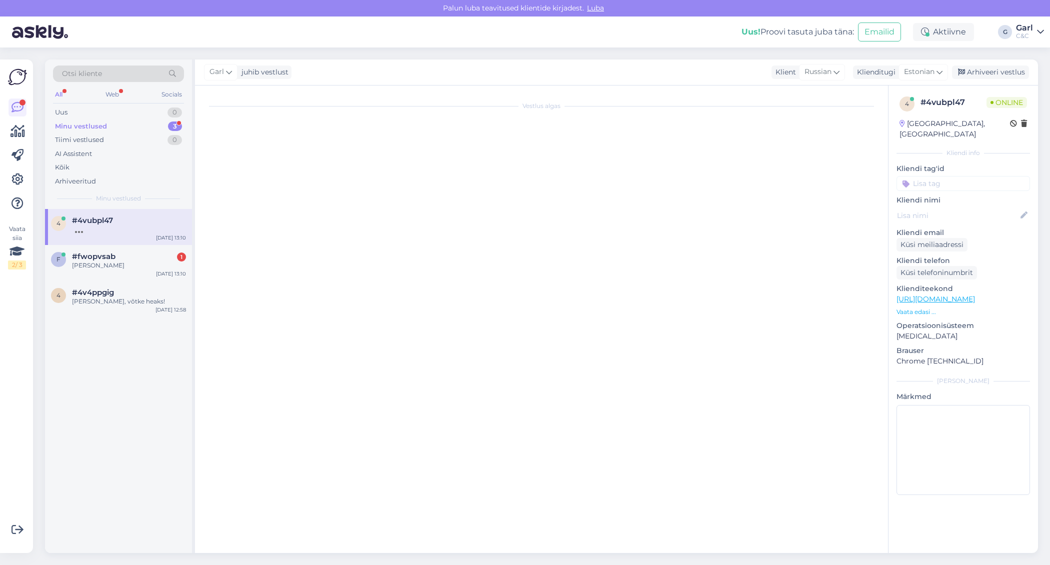
scroll to position [375, 0]
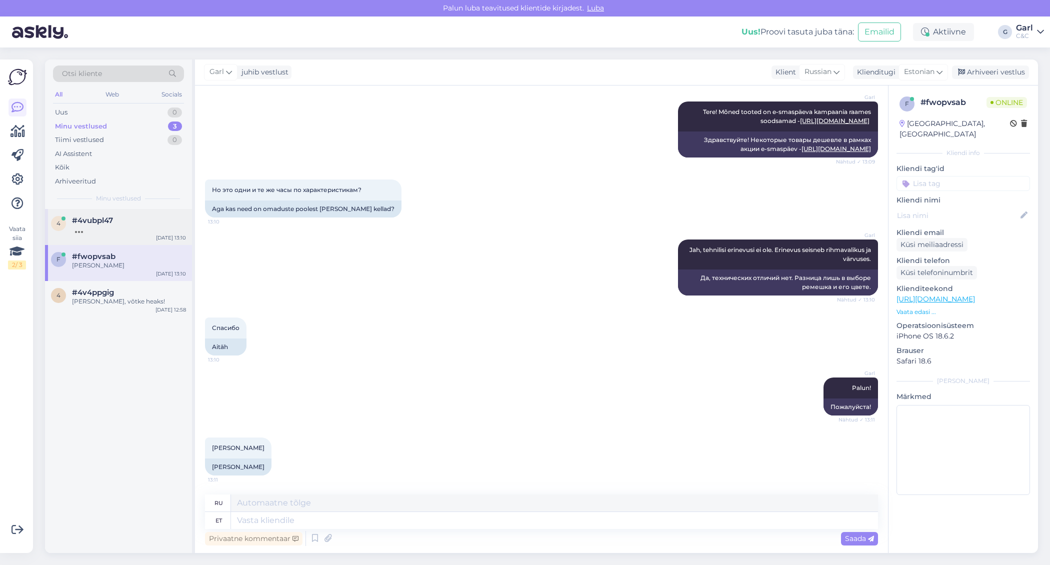
click at [151, 227] on div at bounding box center [129, 229] width 114 height 9
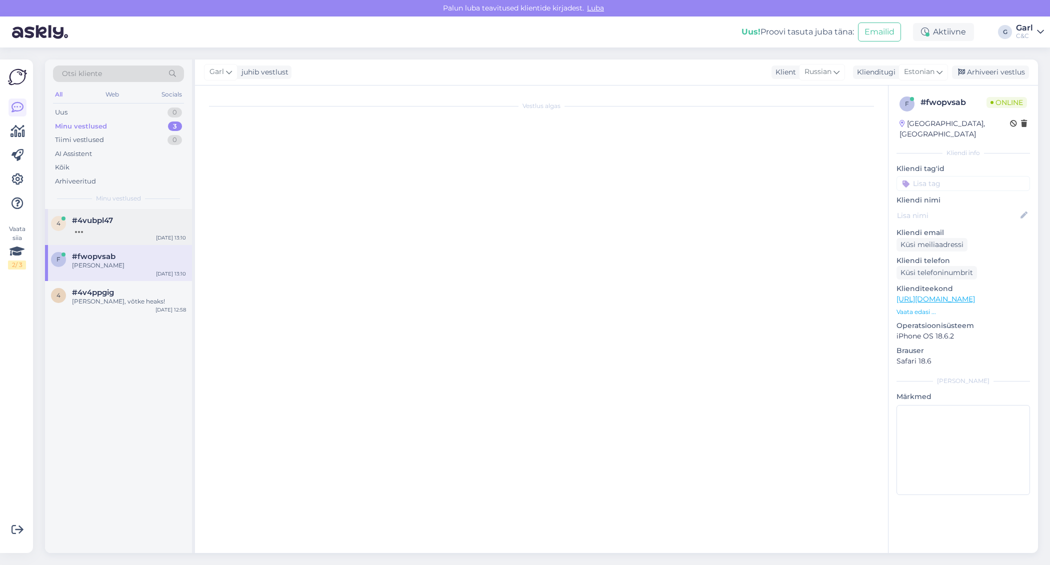
scroll to position [0, 0]
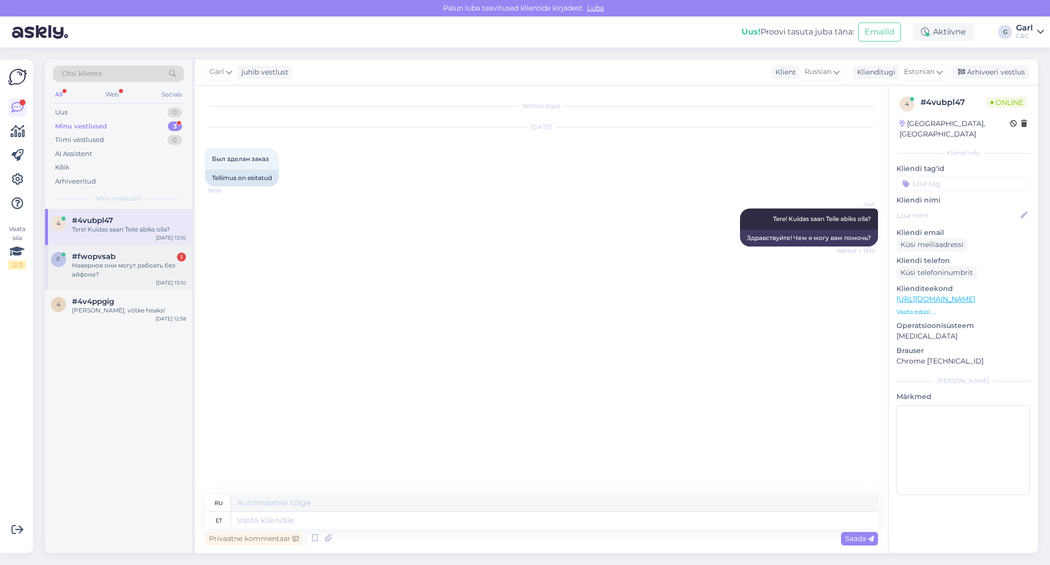
click at [134, 276] on div "Наверное они могут рабоать без айфона?" at bounding box center [129, 270] width 114 height 18
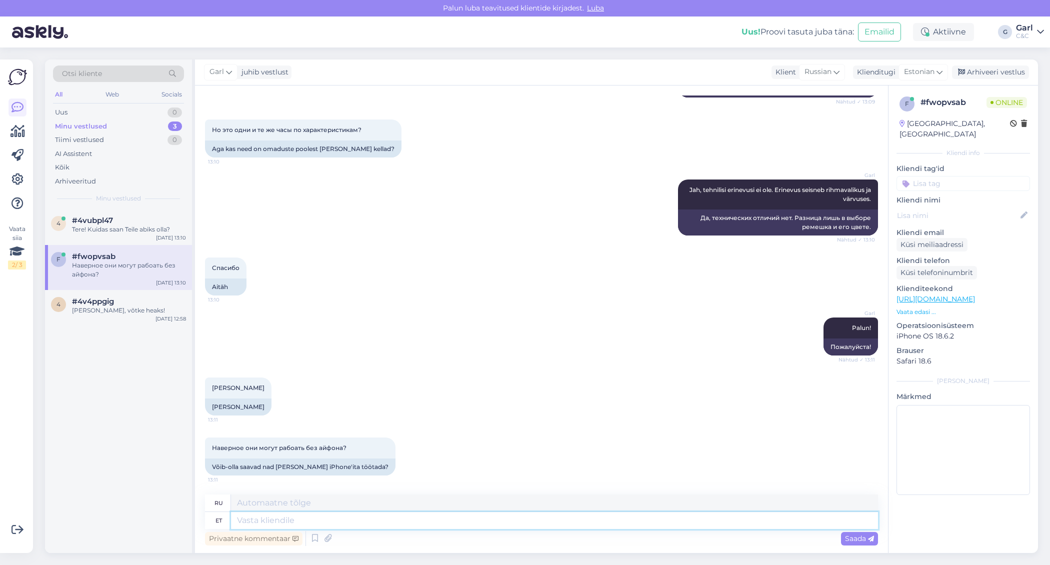
click at [335, 518] on textarea at bounding box center [554, 520] width 647 height 17
click at [335, 519] on textarea at bounding box center [554, 520] width 647 height 17
type textarea "Ei, A"
type textarea "Нет,"
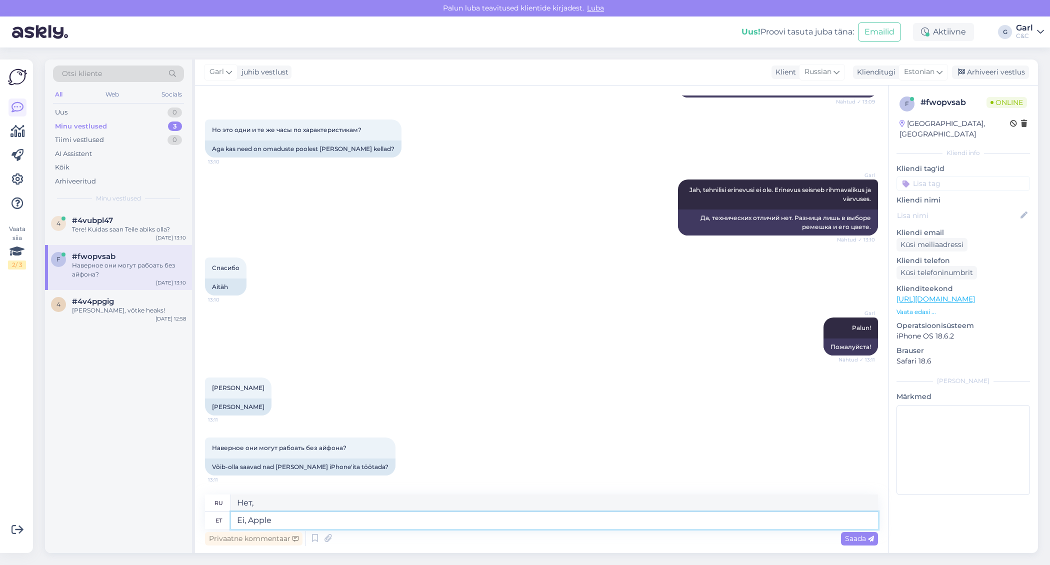
type textarea "Ei, Apple W"
type textarea "Нет, Эппл"
type textarea "Ei, Apple Watch'i ü"
type textarea "Нет, Apple Watch"
type textarea "Ei, Apple Watch'i ühildamiseks o"
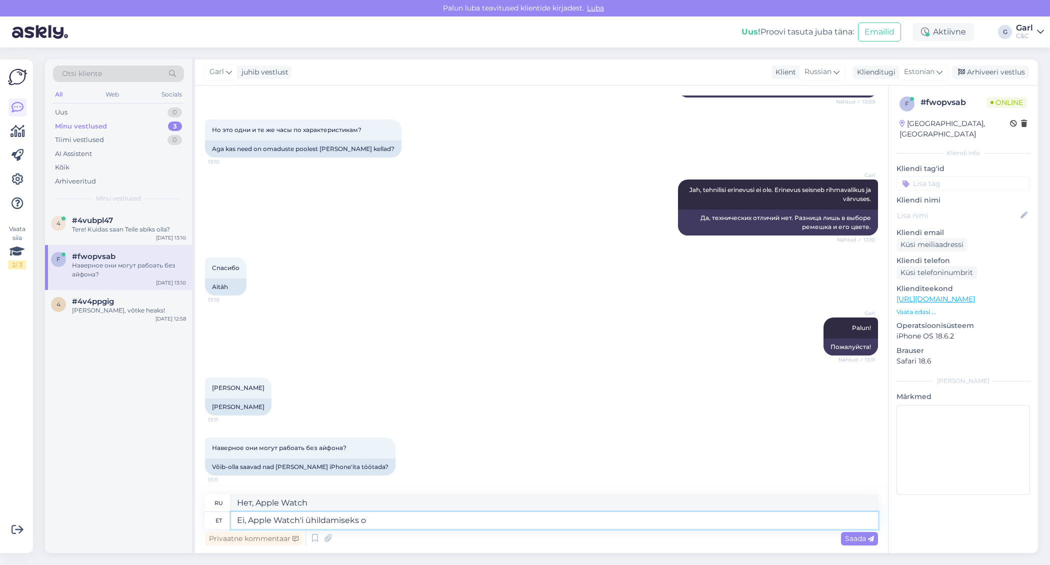
type textarea "Нет, для совместимости с Apple Watch"
type textarea "Ei, Apple Watch'i ühildamiseks on vaj"
type textarea "Нет, требуется совместимость с Apple Watch."
type textarea "Ei, Apple Watch'i ühildamiseks on vajalik vä"
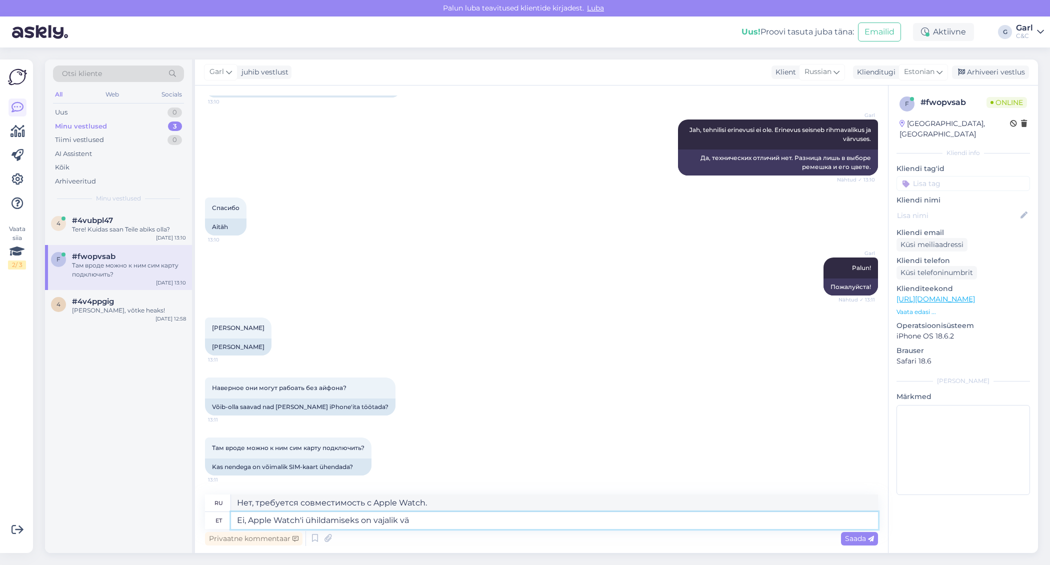
type textarea "Нет, требуется сопряжение с Apple Watch."
type textarea "Ei, Apple Watch'i ühildamiseks on vajalik vähemalt i"
type textarea "Нет, для сопряжения с Apple Watch вам потребуется как минимум"
type textarea "Ei, Apple Watch'i ühildamiseks on vajalik vähemalt iPhone"
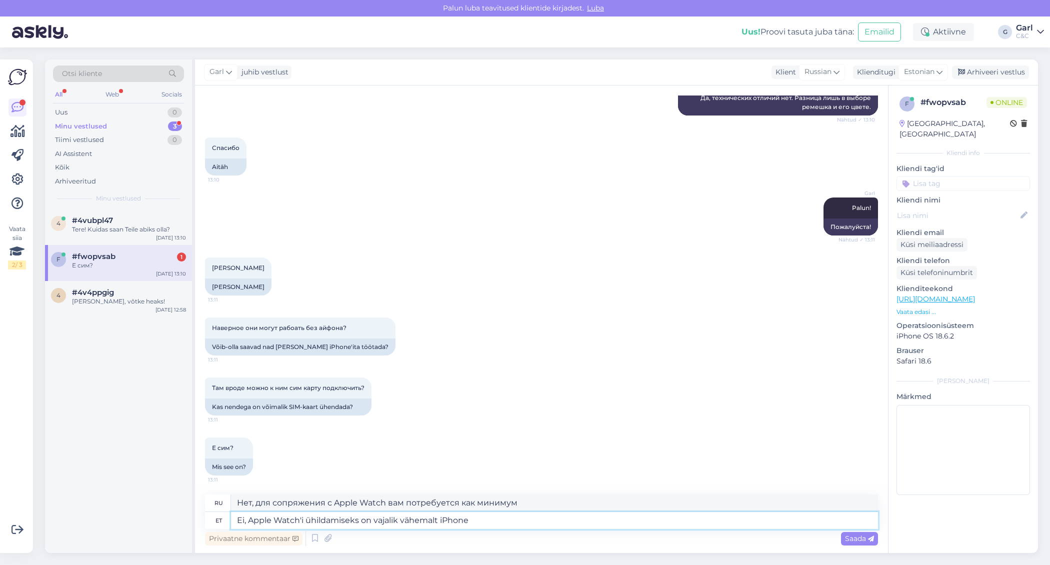
type textarea "Нет, для сопряжения с Apple Watch вам понадобится как минимум iPhone."
type textarea "Ei, Apple Watch'i ühildamiseks on vajalik vähemalt iPhone XS m"
type textarea "Нет, для совместимости с Apple Watch требуется как минимум iPhone XS."
type textarea "Ei, Apple Watch'i ühildamiseks on vajalik vähemalt iPhone XS mudelit."
type textarea "Нет, для совместимости с Apple Watch требуется как минимум модель iPhone XS."
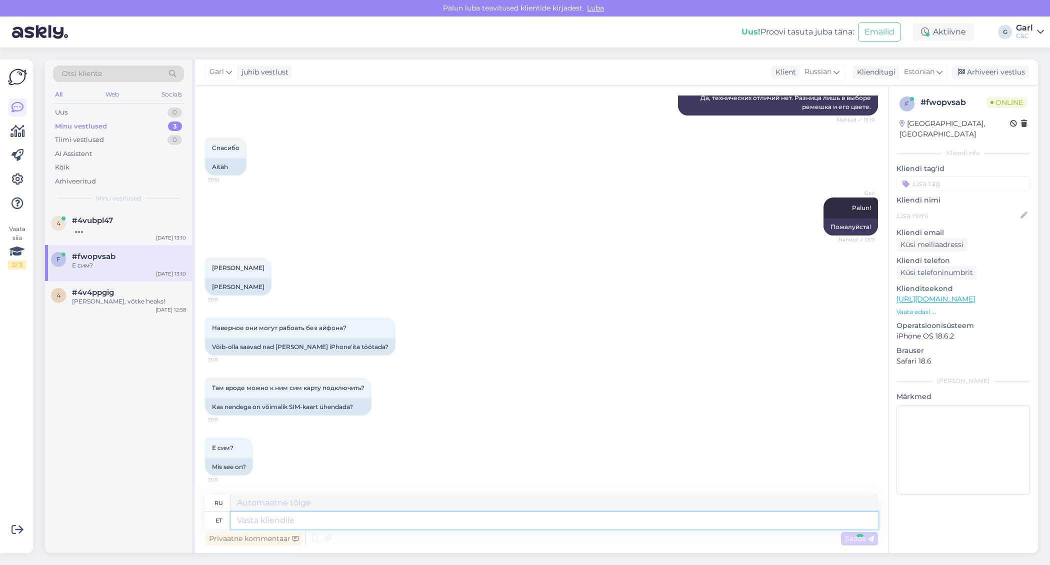
scroll to position [633, 0]
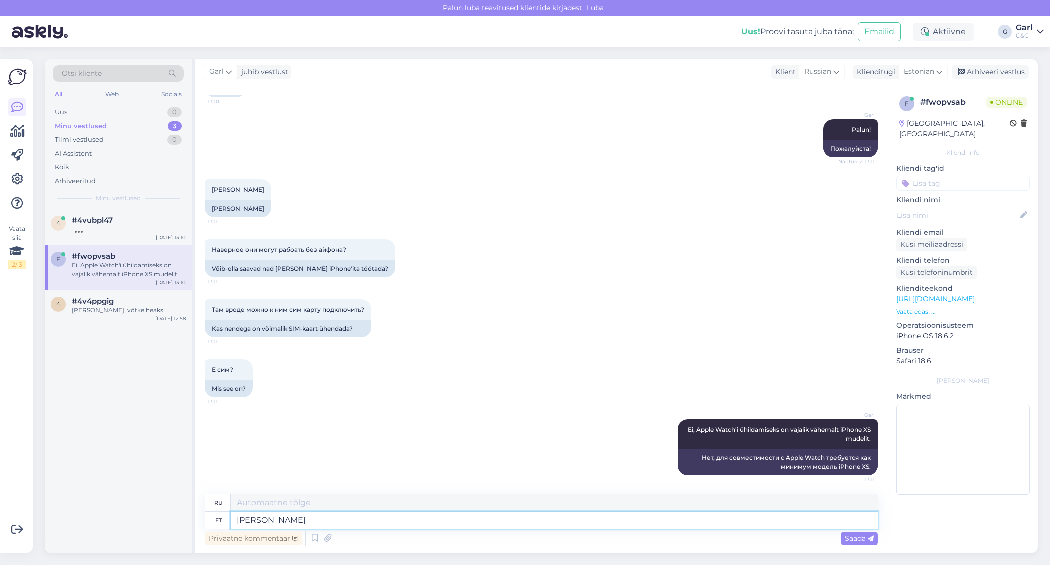
type textarea "Kui o"
type textarea "Если"
type textarea "Kui on G"
type textarea "Если есть"
type textarea "Kui on GPs +"
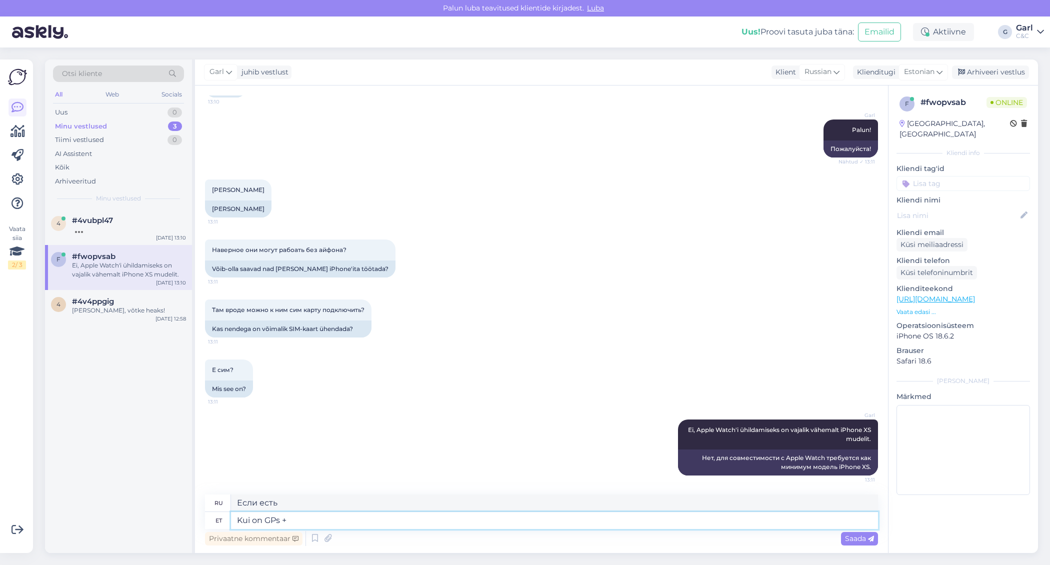
type textarea "Если есть врач общей практики"
type textarea "Kui on GPS +"
type textarea "Если есть GPS"
type textarea "Kui on GPS + Ce"
type textarea "Если есть GPS+"
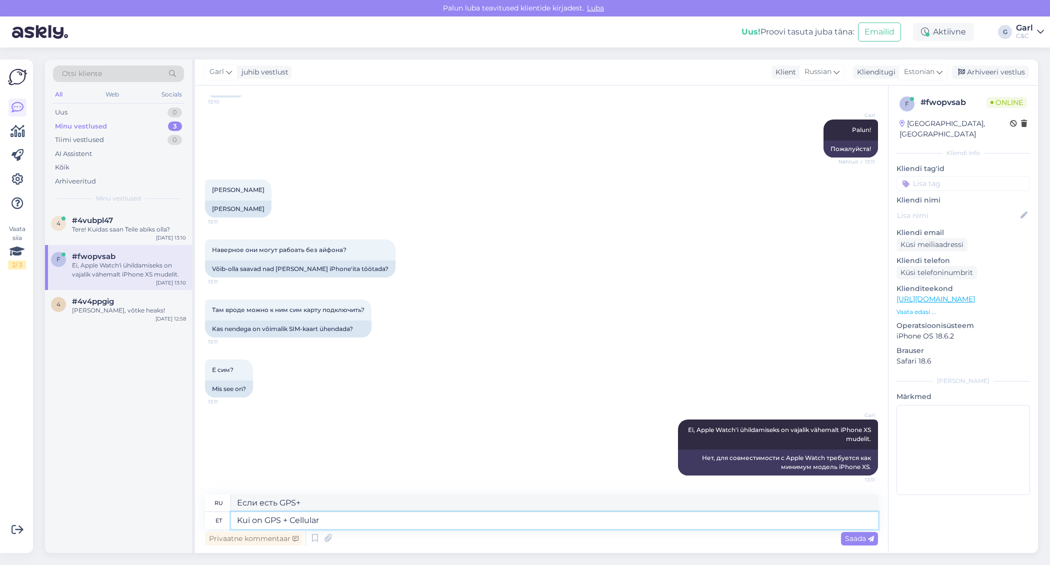
type textarea "Kui on GPS + Cellular m"
type textarea "Если есть GPS + сотовая связь"
type textarea "Kui on GPS + Cellular mudel, s"
type textarea "Если это модель GPS + Cellular,"
type textarea "Kui on GPS + Cellular mudel, siis on"
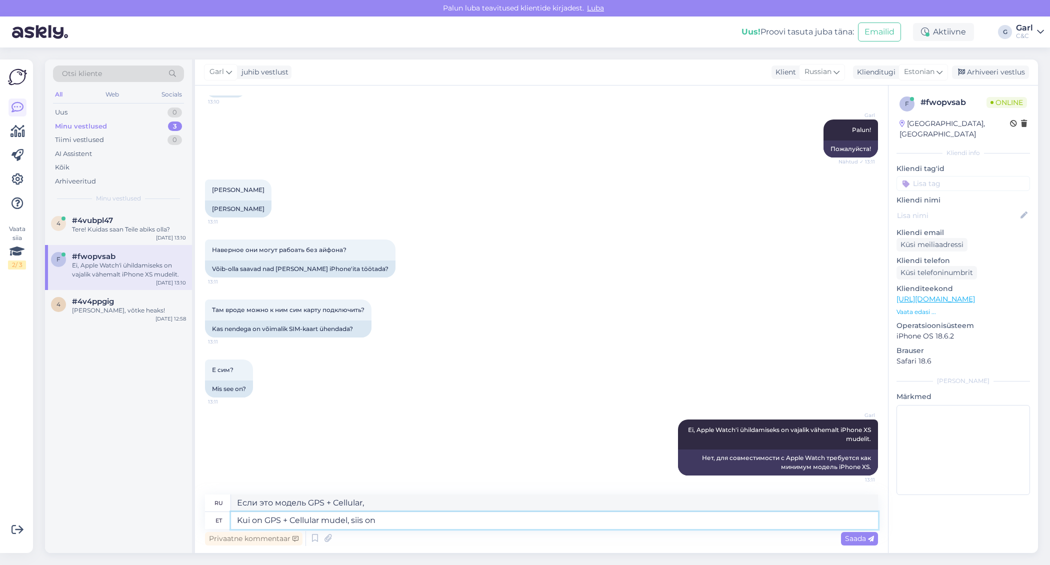
type textarea "Если это модель GPS + Cellular, то"
type textarea "Kui on GPS + Cellular mudel, siis on võimalik"
type textarea "Если у вас модель GPS + Cellular, возможно"
type textarea "Kui on GPS + Cellular mudel, siis on võimalik Apple W"
type textarea "Если есть модель GPS + Cellular, то вполне возможно, что Apple"
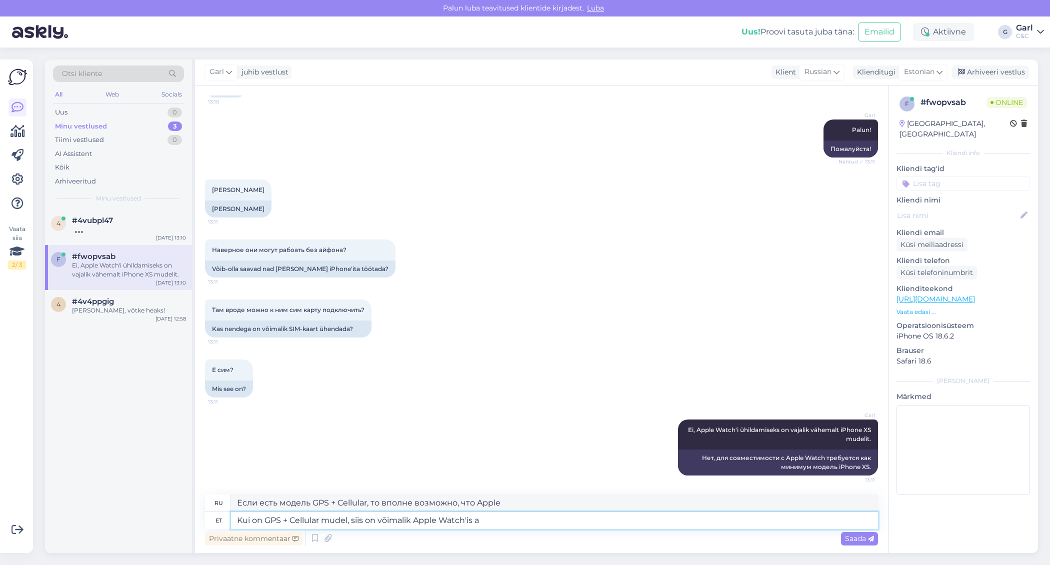
type textarea "Kui on GPS + Cellular mudel, siis on võimalik Apple Watch'is ak"
type textarea "Если у вас модель GPS + Cellular, это возможно на Apple Watch."
type textarea "Kui on GPS + Cellular mudel, siis on võimalik Apple Watch'is aktiveerida e"
type textarea "Если у вас модель GPS + Cellular, вы можете активировать ее на Apple Watch."
type textarea "Kui on GPS + Cellular mudel, siis on võimalik Apple Watch'is aktiveerida eSIM."
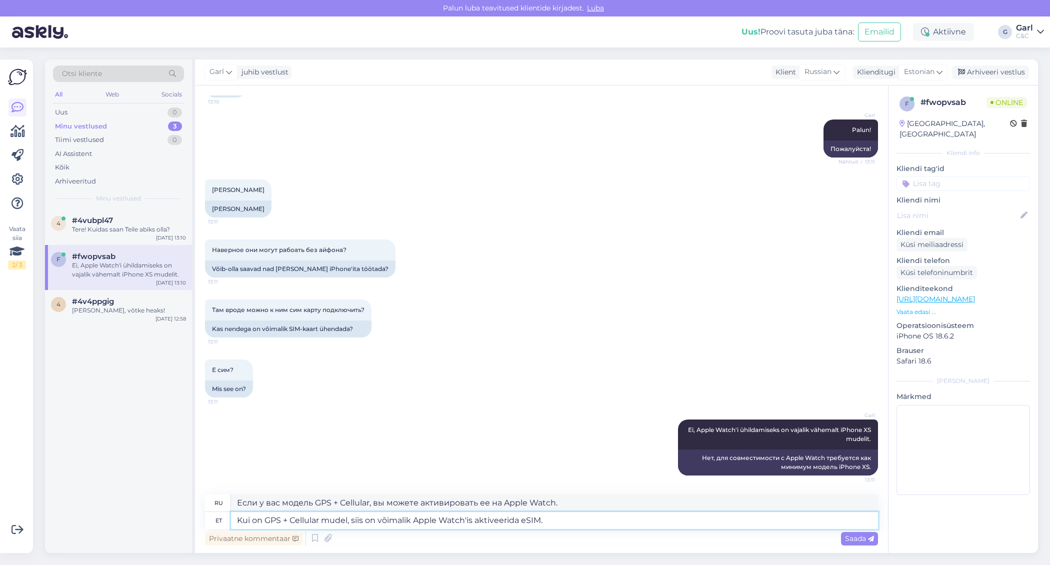
type textarea "Если у вас модель GPS + Cellular, вы можете активировать eSIM на своих Apple Wa…"
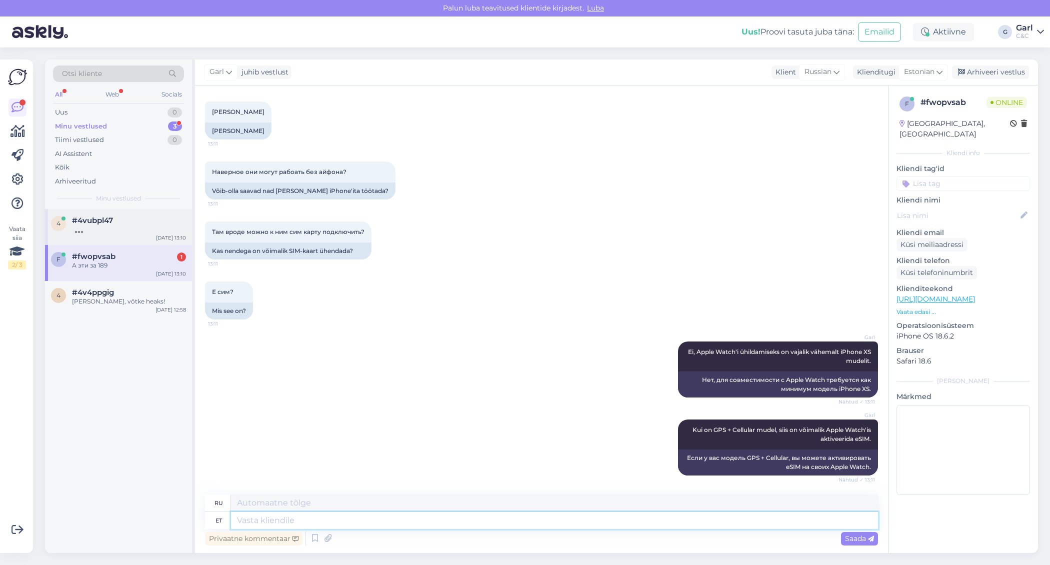
scroll to position [771, 0]
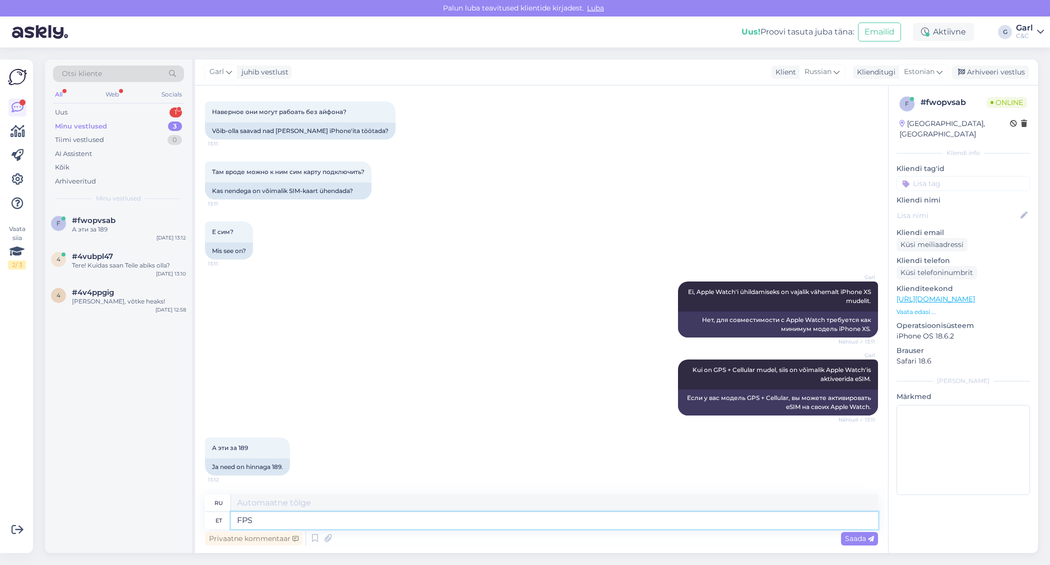
type textarea "FPS +"
type textarea "FPS"
type textarea "F"
type textarea "GPS"
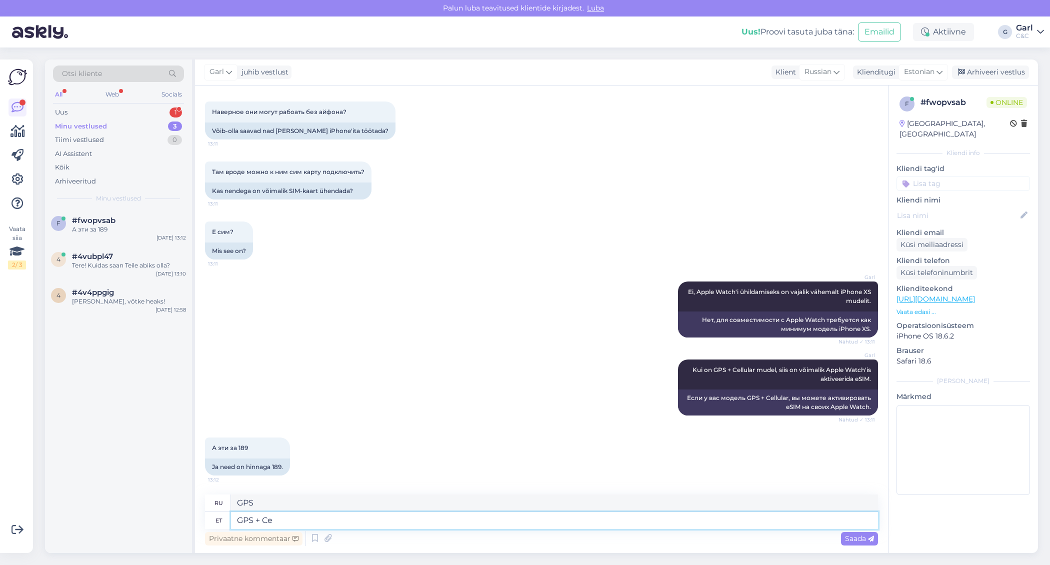
type textarea "GPS + Cel"
type textarea "GPS+"
type textarea "GPS + Cellular hi"
type textarea "GPS + Сотовая связь"
type textarea "GPS + Cellular hind ei"
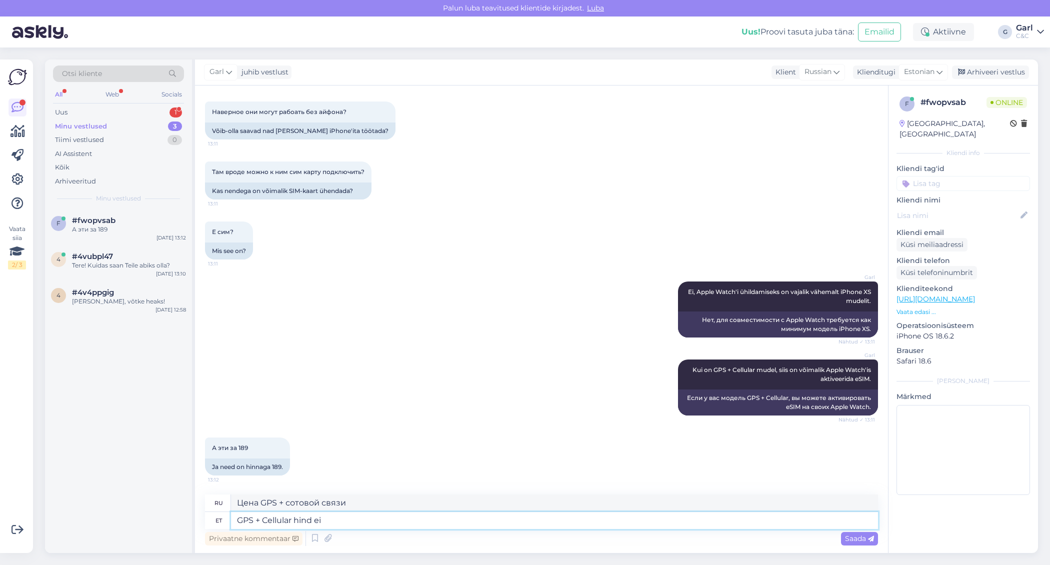
type textarea "Цена GPS + сотовой связи нет"
type textarea "GPS + Cellular hind ei ole hetk"
type textarea "Цена на GPS + сотовую связь не указана."
type textarea "GPS + Cellular hind ei ole hetkel 1"
type textarea "Цена на услугу GPS + сотовая связь в данный момент недоступна."
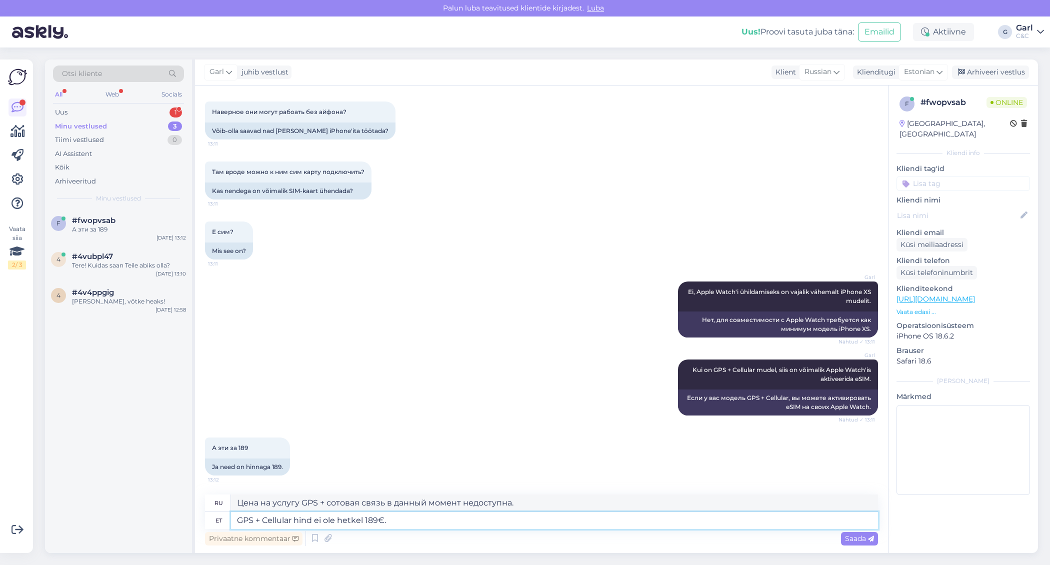
type textarea "GPS + Cellular hind ei ole hetkel 189€."
type textarea "Цена GPS + Cellular в настоящее время не составляет 189 евро."
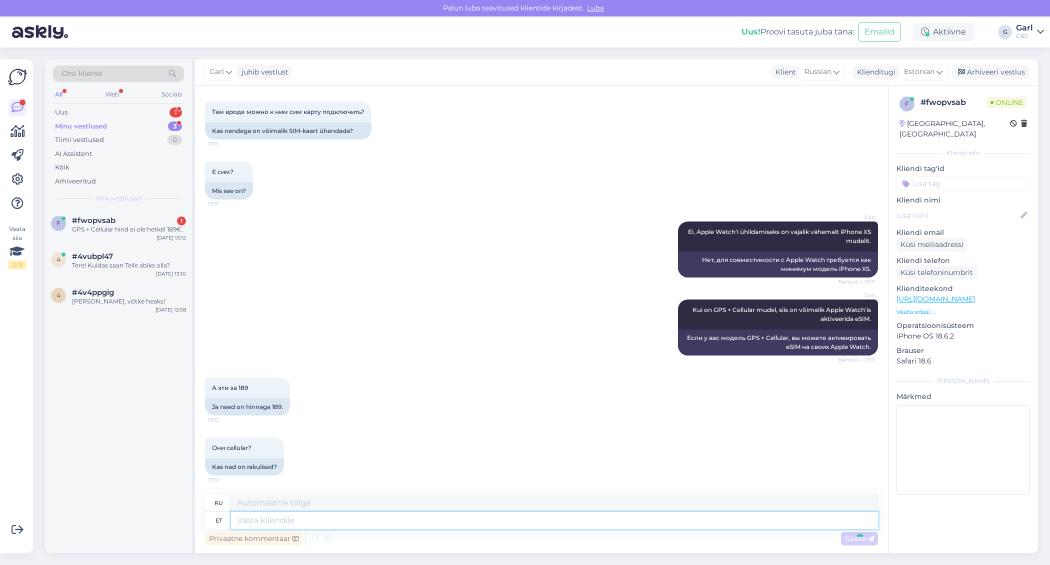
scroll to position [900, 0]
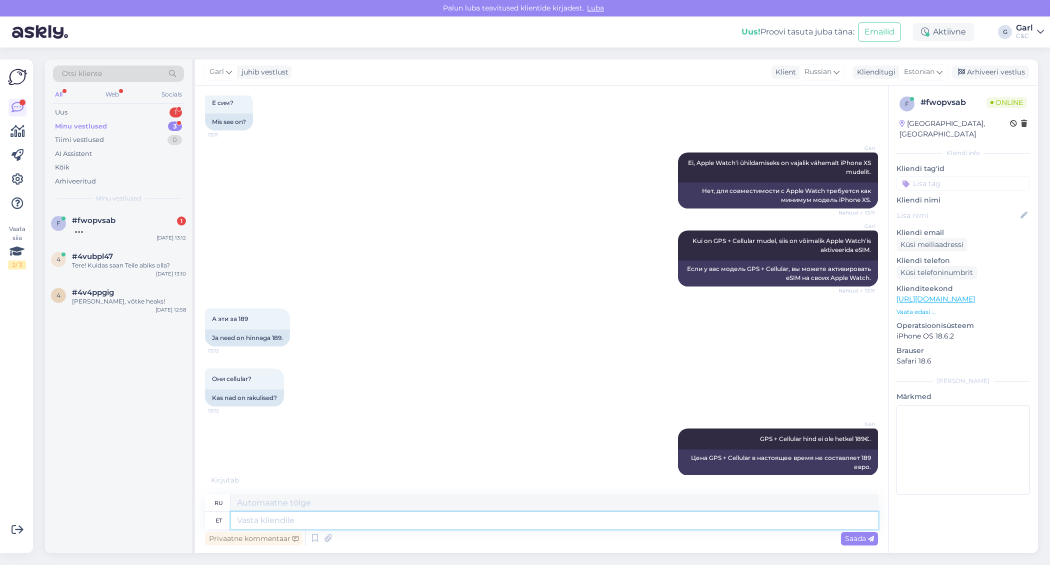
paste textarea "https://cec.ee/e-smaspaev"
type textarea "https://cec.ee/e-smaspaev"
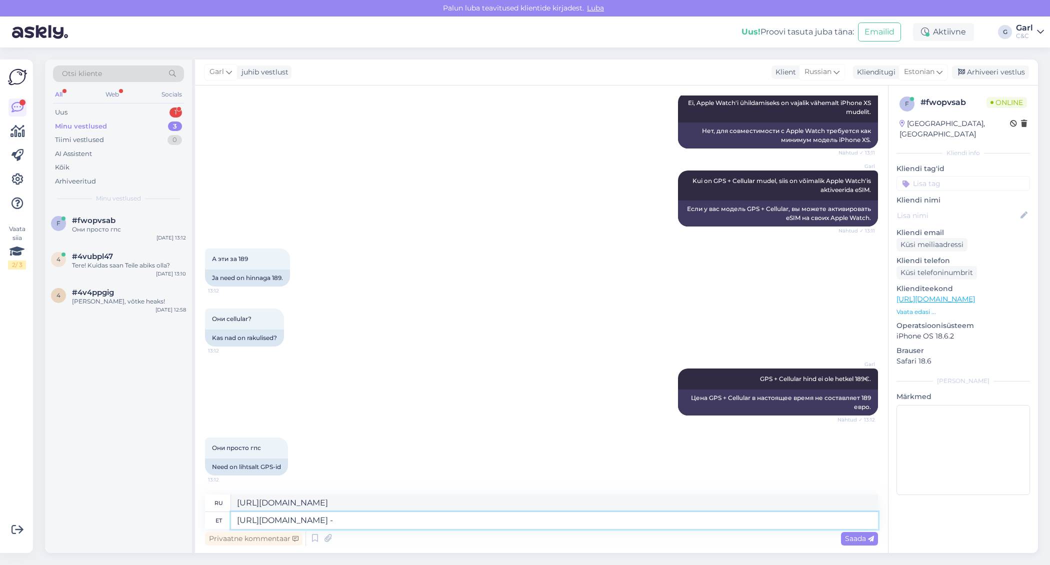
type textarea "https://cec.ee/e-smaspaev -"
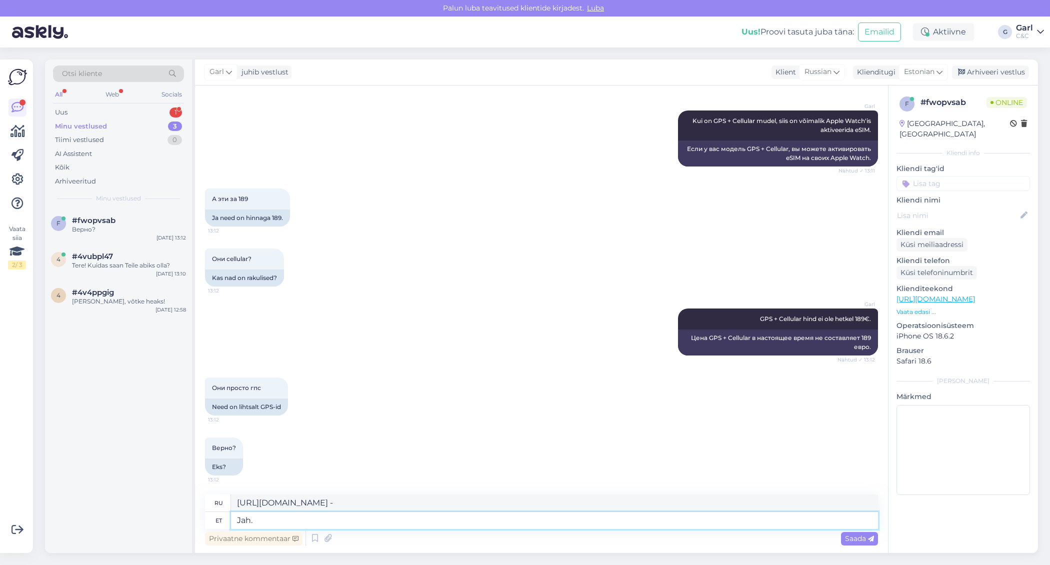
type textarea "Jah."
type textarea "Да."
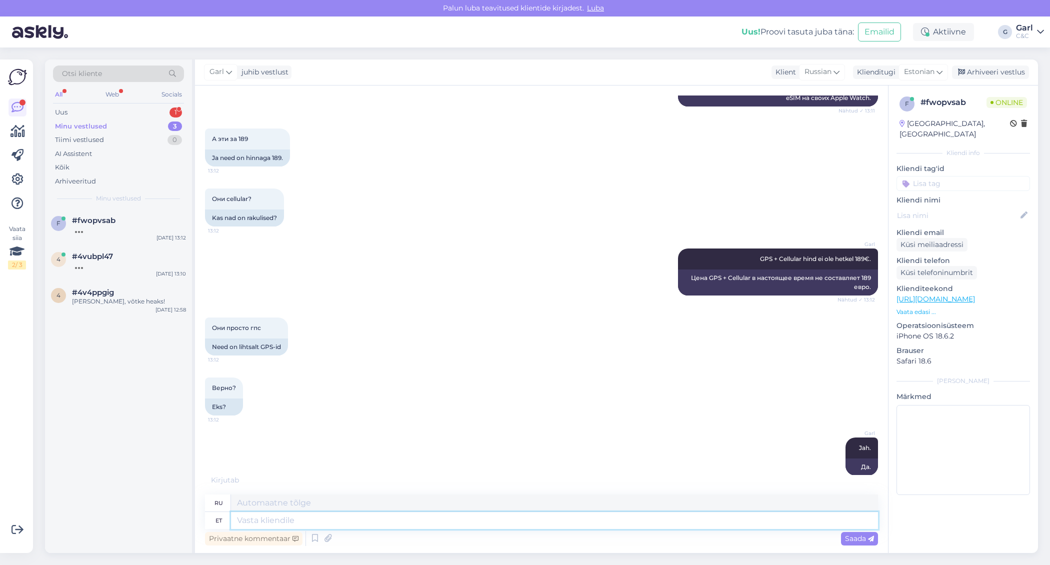
scroll to position [1140, 0]
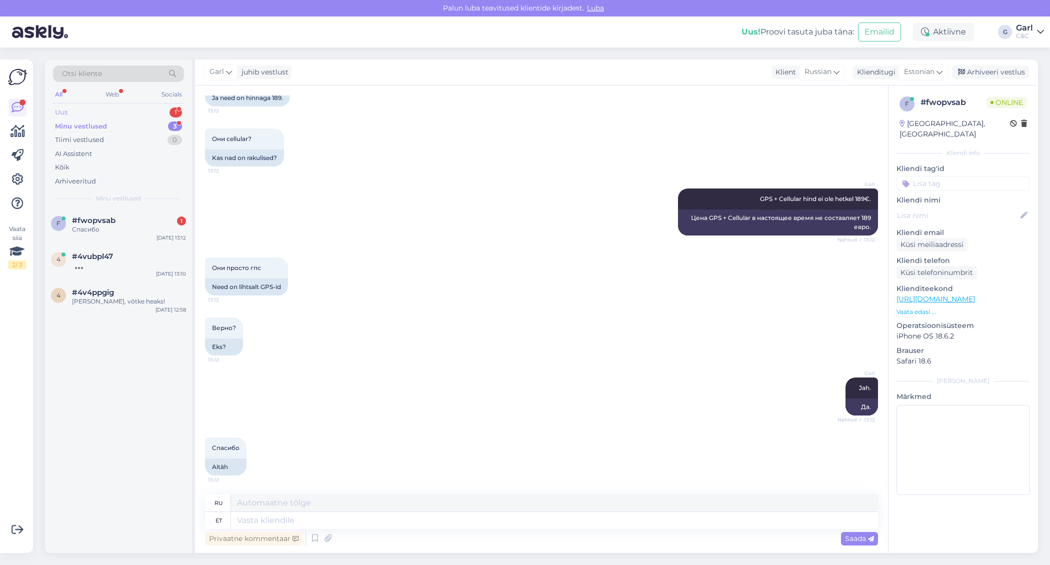
click at [171, 112] on div "1" at bounding box center [176, 113] width 13 height 10
click at [129, 222] on div "#ket4ltvy 1" at bounding box center [129, 220] width 114 height 9
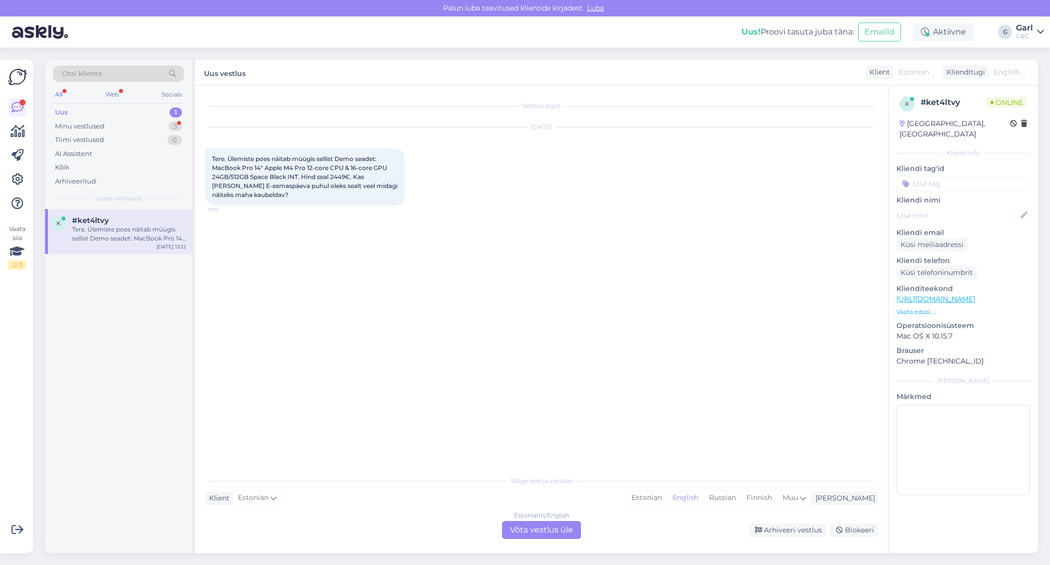
scroll to position [0, 0]
click at [667, 504] on div "Estonian" at bounding box center [647, 498] width 41 height 15
click at [538, 530] on div "Estonian to Estonian Võta vestlus üle" at bounding box center [541, 530] width 79 height 18
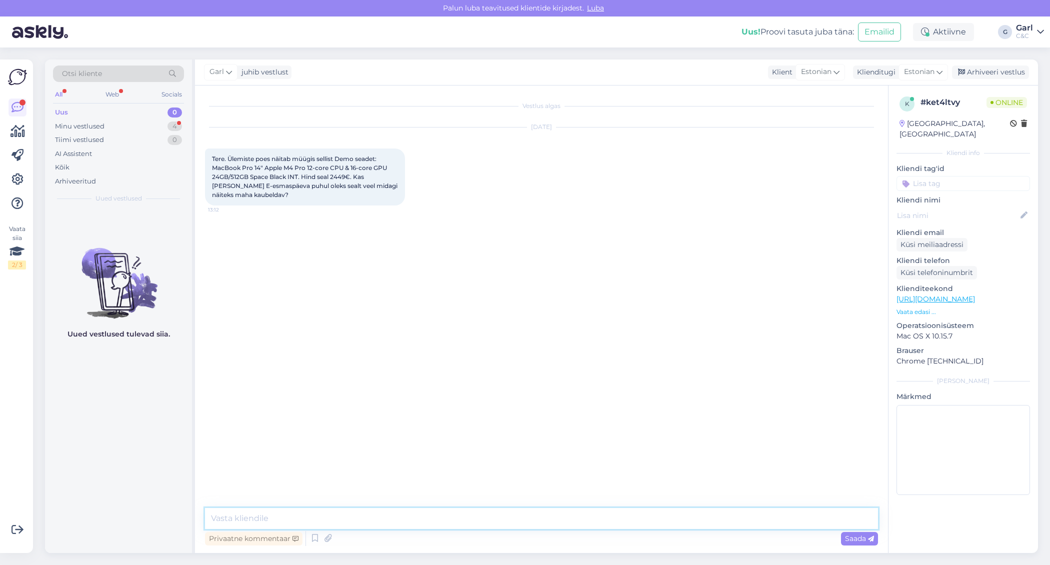
click at [538, 519] on textarea at bounding box center [541, 518] width 673 height 21
paste textarea "https://cec.ee/e-smaspaev"
type textarea "Tere! Paraku mitte. E-smaspäeva raames on vaid valitud tooted allahindluses - h…"
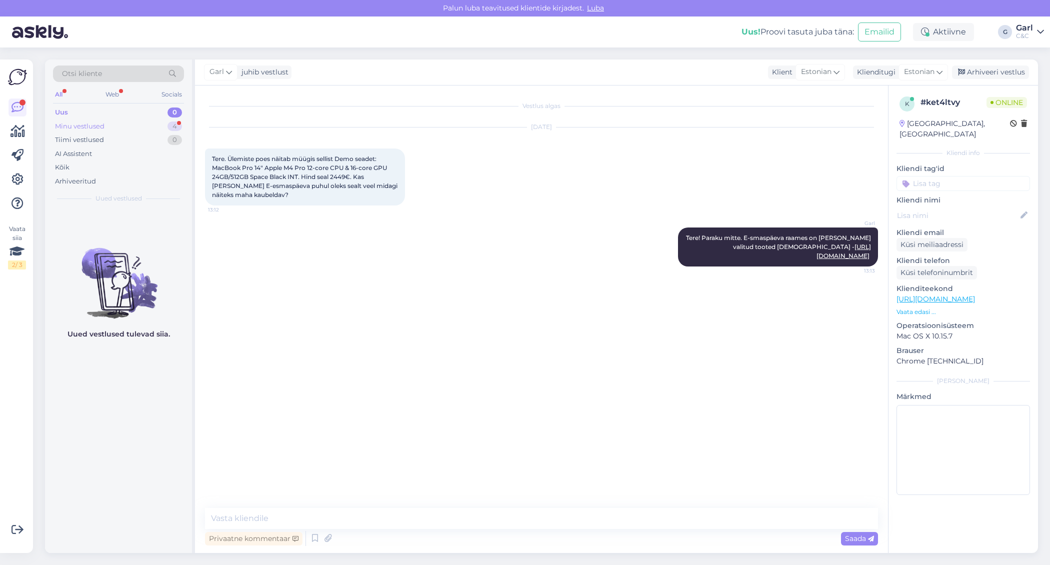
click at [159, 120] on div "Minu vestlused 4" at bounding box center [118, 127] width 131 height 14
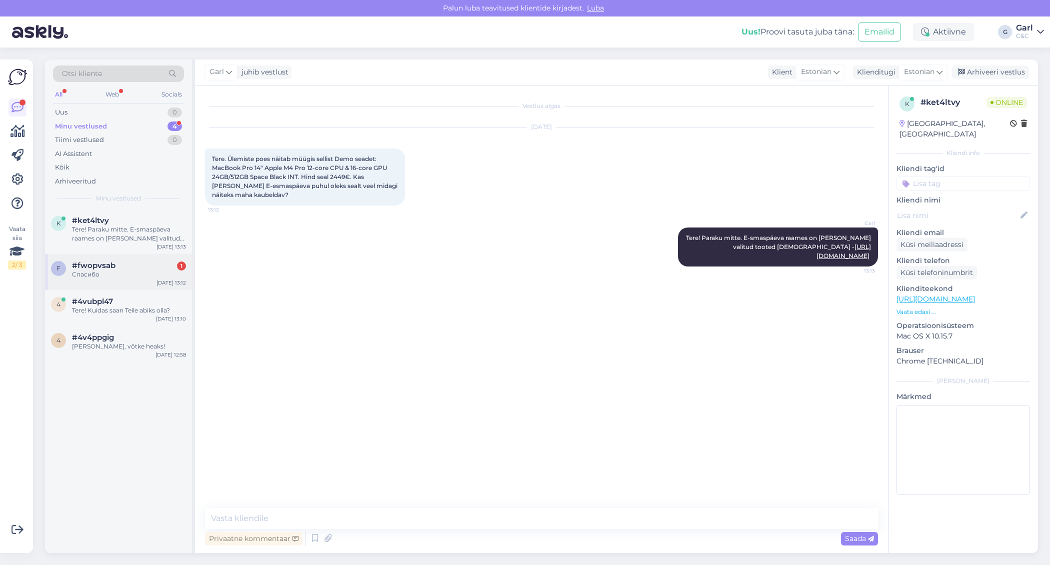
click at [142, 260] on div "f #fwopvsab 1 Спасибо Sep 8 13:12" at bounding box center [118, 272] width 147 height 36
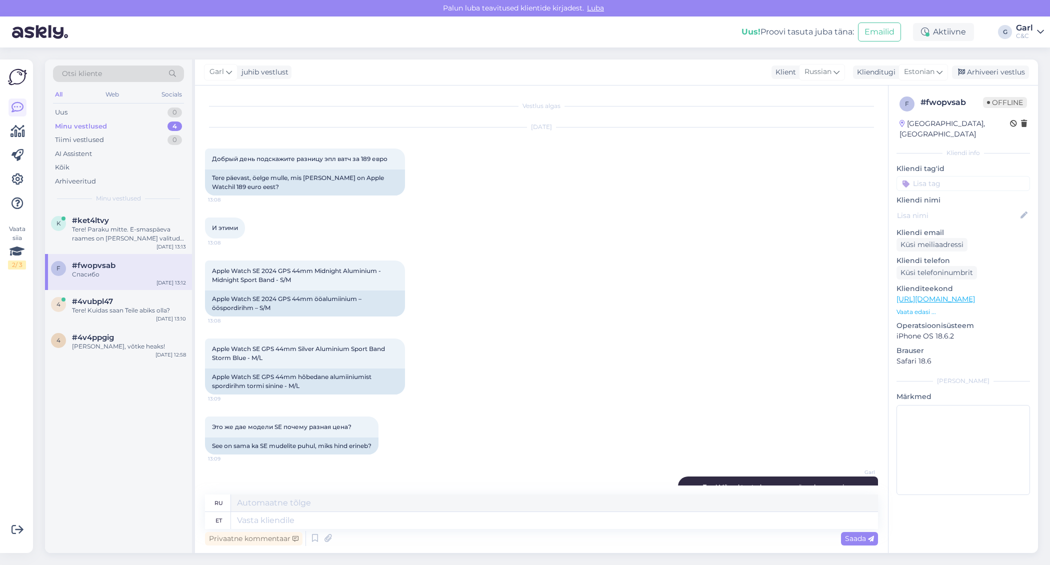
scroll to position [1140, 0]
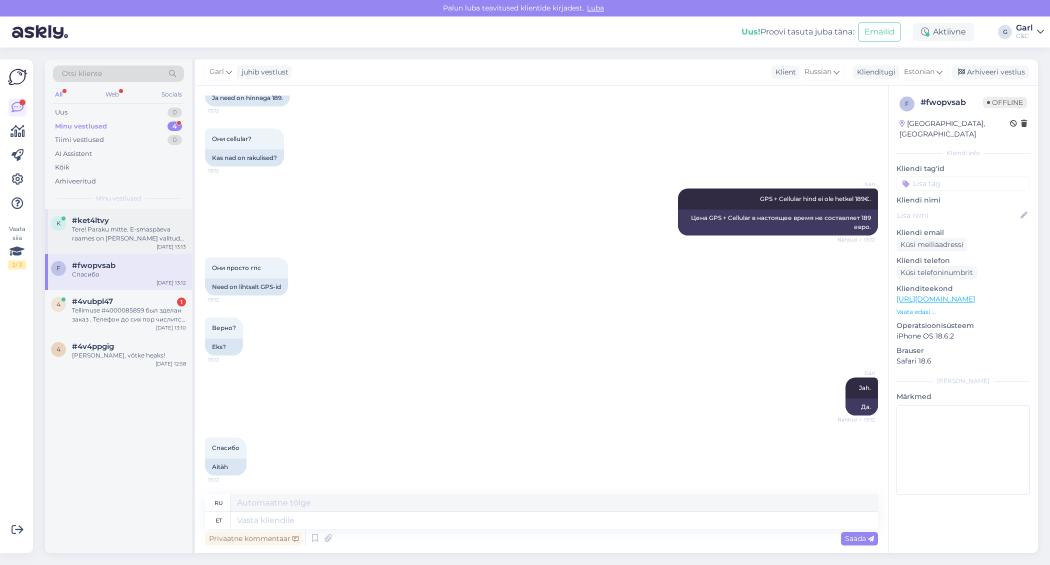
click at [141, 229] on div "Tere! Paraku mitte. E-smaspäeva raames on vaid valitud tooted allahindluses - h…" at bounding box center [129, 234] width 114 height 18
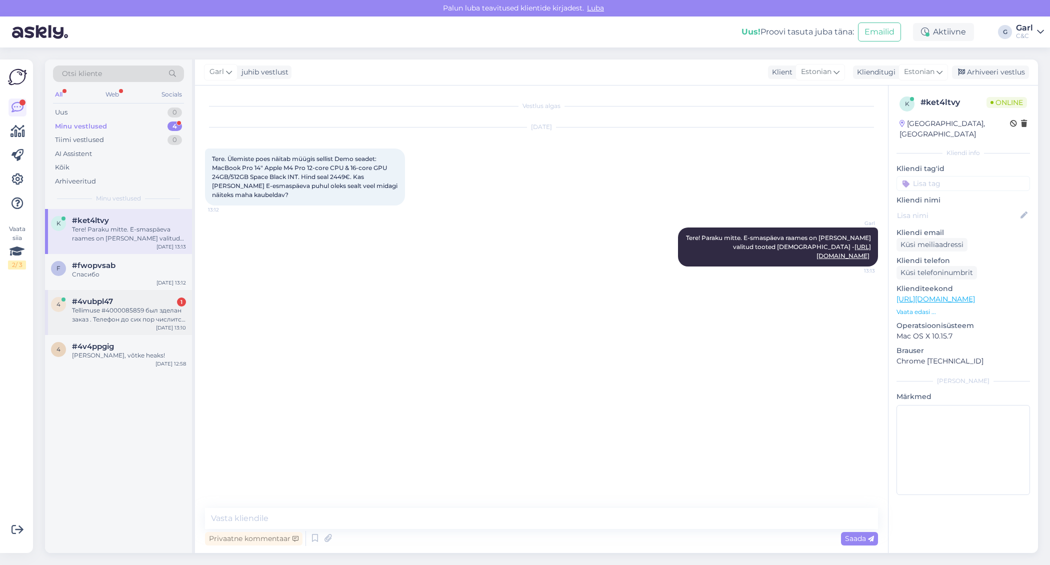
click at [138, 313] on div "Tellimuse #4000085859 был зделан заказ . Телефон до сих пор числится в предлага…" at bounding box center [129, 315] width 114 height 18
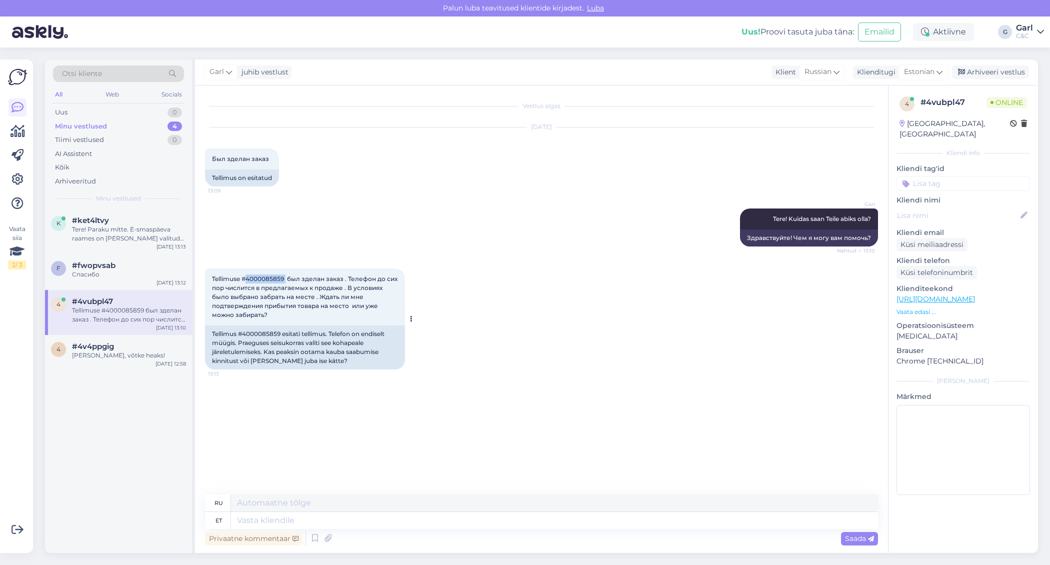
drag, startPoint x: 248, startPoint y: 279, endPoint x: 286, endPoint y: 276, distance: 37.6
click at [286, 276] on span "Tellimuse #4000085859 был зделан заказ . Телефон до сих пор числится в предлага…" at bounding box center [305, 297] width 187 height 44
copy span "4000085859"
click at [350, 517] on textarea at bounding box center [554, 520] width 647 height 17
type textarea "Teile s"
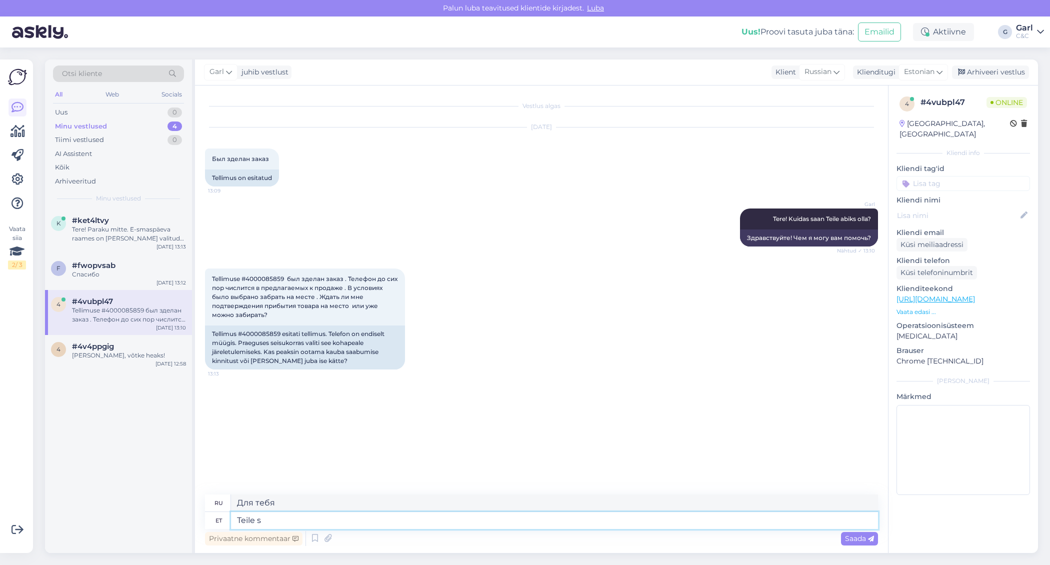
type textarea "Для тебя"
type textarea "Teile saadetakse t"
type textarea "Вам будет отправлено"
type textarea "Teile saadetakse teavitus, k"
type textarea "Вы будете уведомлены,"
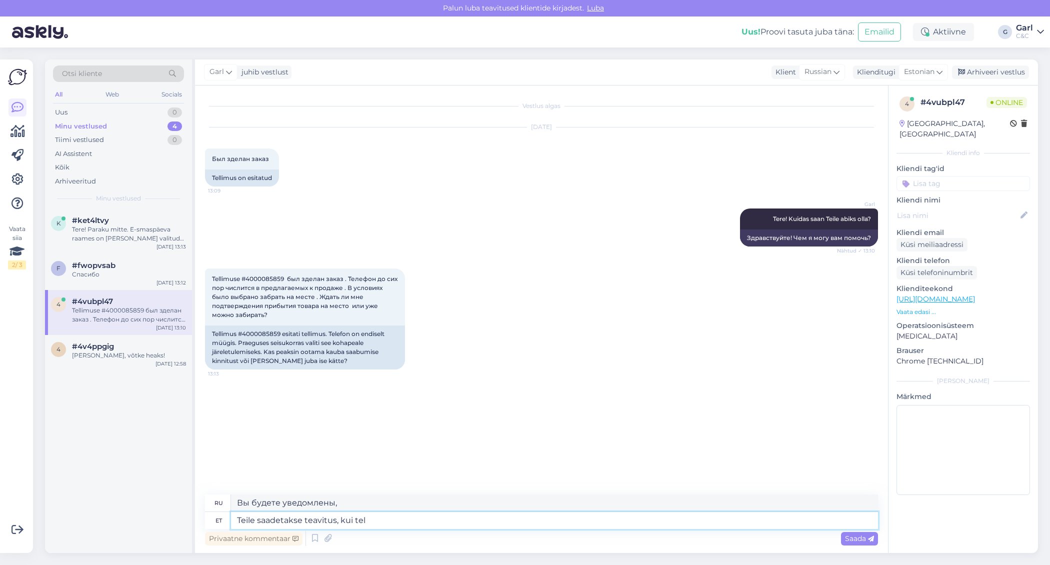
type textarea "Teile saadetakse teavitus, kui tell"
type textarea "Вы будете уведомлены, когда"
type textarea "Teile saadetakse teavitus, kui tellimus on"
type textarea "Вы будете уведомлены, когда ваш заказ будет готов."
type textarea "Teile saadetakse teavitus, kui tellimus on komplekteeritud ja v"
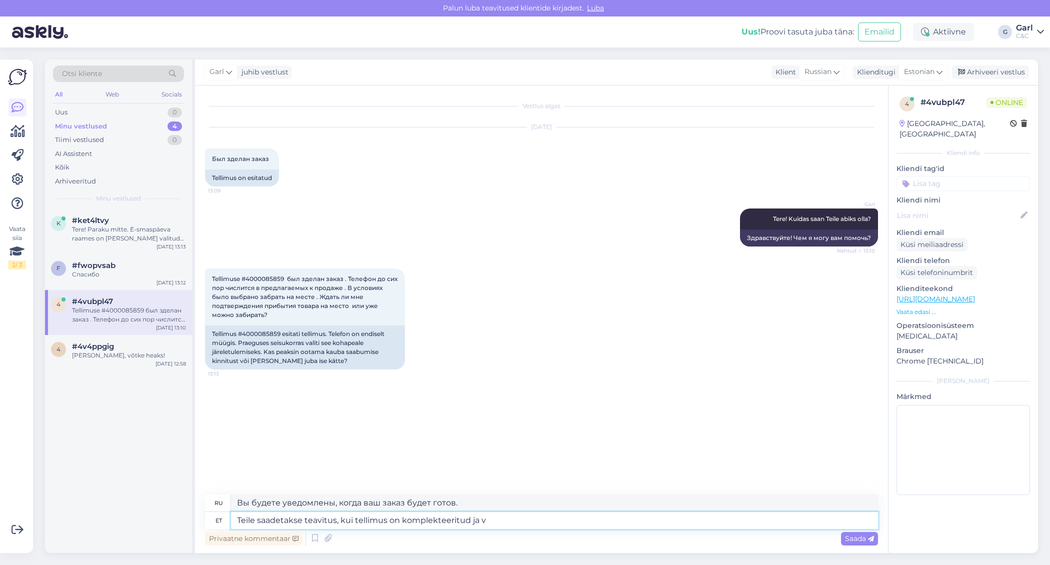
type textarea "Вы будете уведомлены, когда ваш заказ будет выполнен."
type textarea "Teile saadetakse teavitus, kui tellimus on komplekteeritud ja valm"
type textarea "Вы будете уведомлены, когда ваш заказ будет выполнен и"
type textarea "Teile saadetakse teavitus, kui tellimus on komplekteeritud ja valmis jä"
type textarea "Вы будете уведомлены, когда ваш заказ будет выполнен и готов."
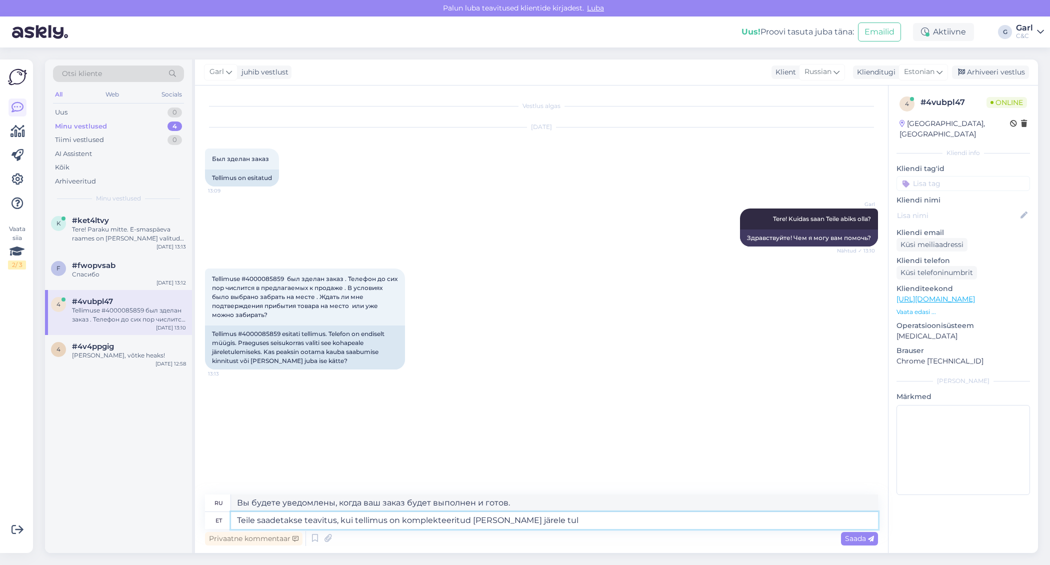
type textarea "Teile saadetakse teavitus, kui tellimus on komplekteeritud ja valmis järele tule"
type textarea "Вы получите уведомление, когда ваш заказ будет готов к выдаче."
type textarea "Teile saadetakse teavitus, kui tellimus on komplekteeritud ja valmis järele tul…"
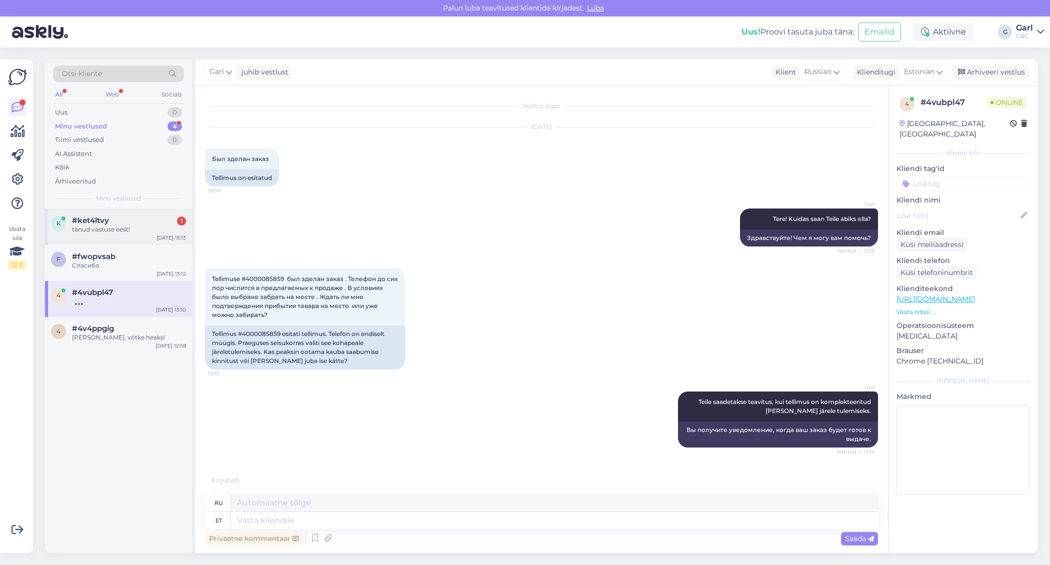
click at [155, 227] on div "tänud vastuse eest!" at bounding box center [129, 229] width 114 height 9
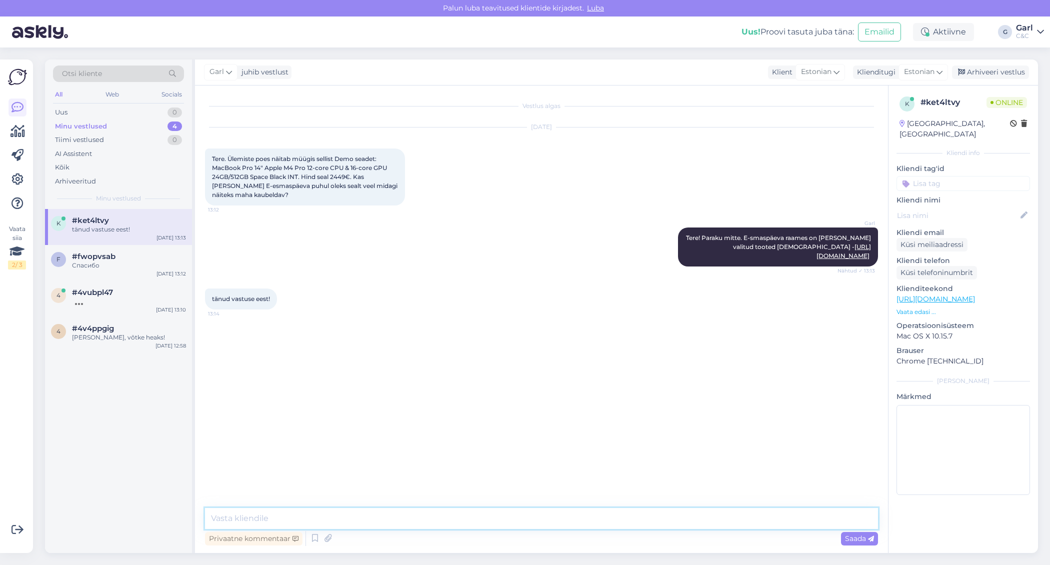
click at [424, 526] on textarea at bounding box center [541, 518] width 673 height 21
type textarea "Ikka, võtke heaks!"
click at [168, 290] on div "#4vubpl47" at bounding box center [129, 292] width 114 height 9
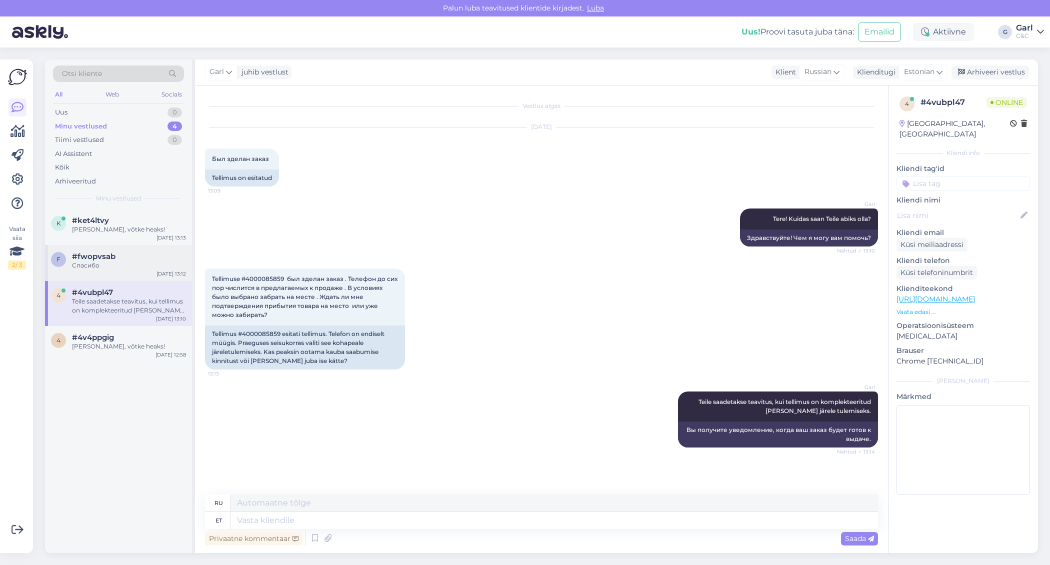
click at [152, 256] on div "#fwopvsab" at bounding box center [129, 256] width 114 height 9
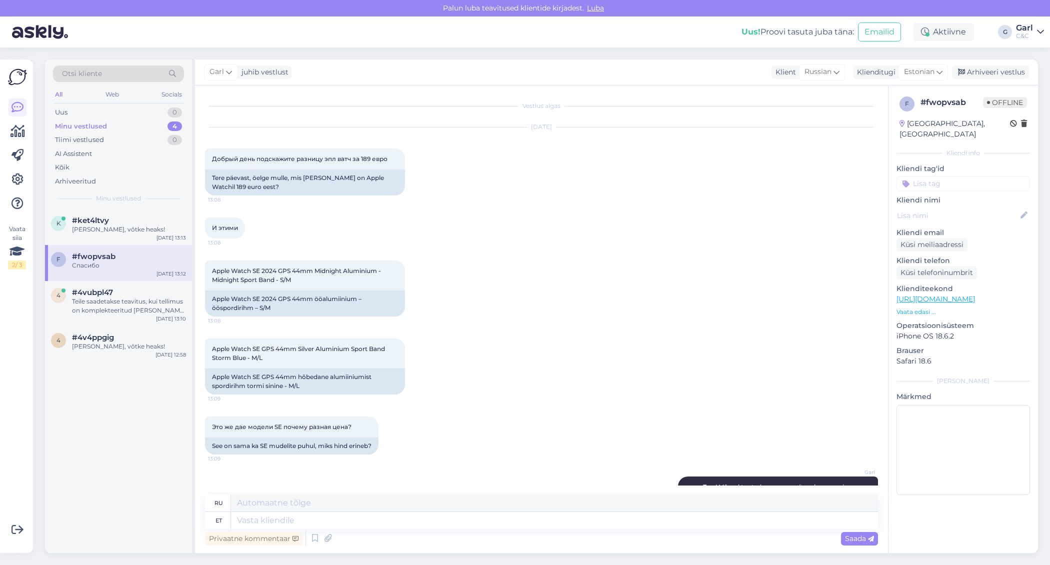
scroll to position [1140, 0]
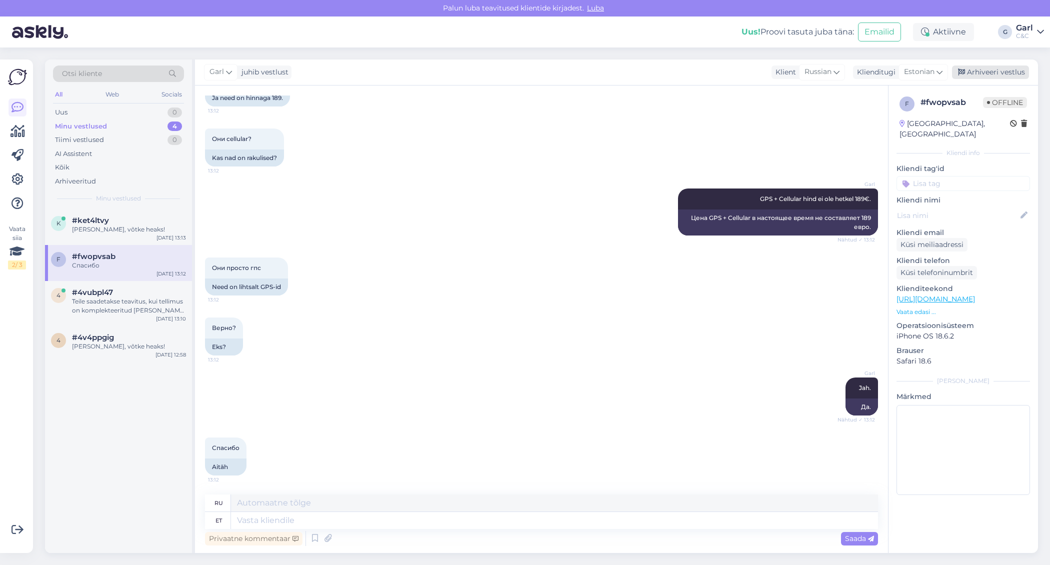
click at [991, 67] on div "Arhiveeri vestlus" at bounding box center [990, 73] width 77 height 14
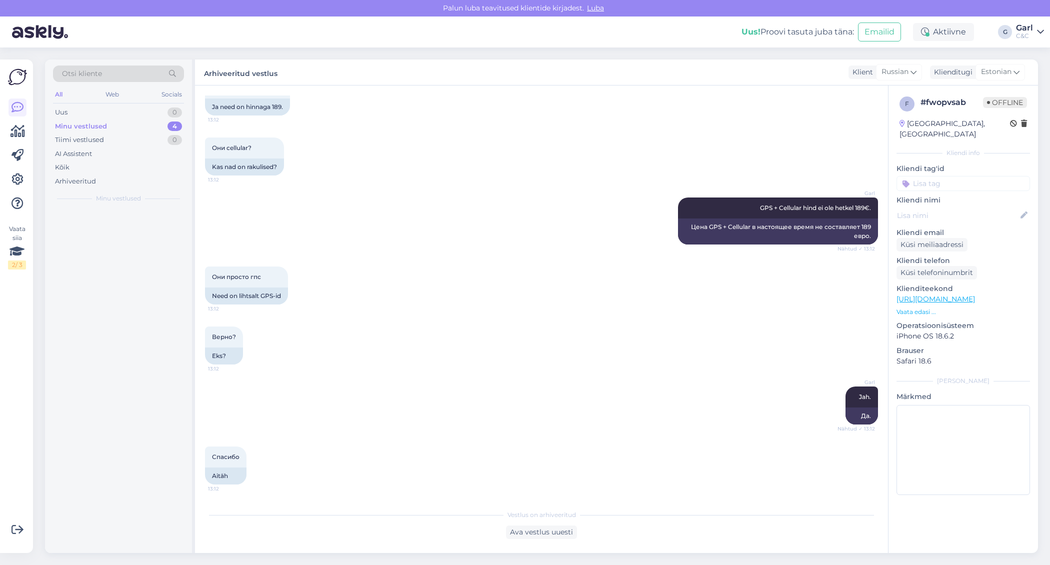
scroll to position [1131, 0]
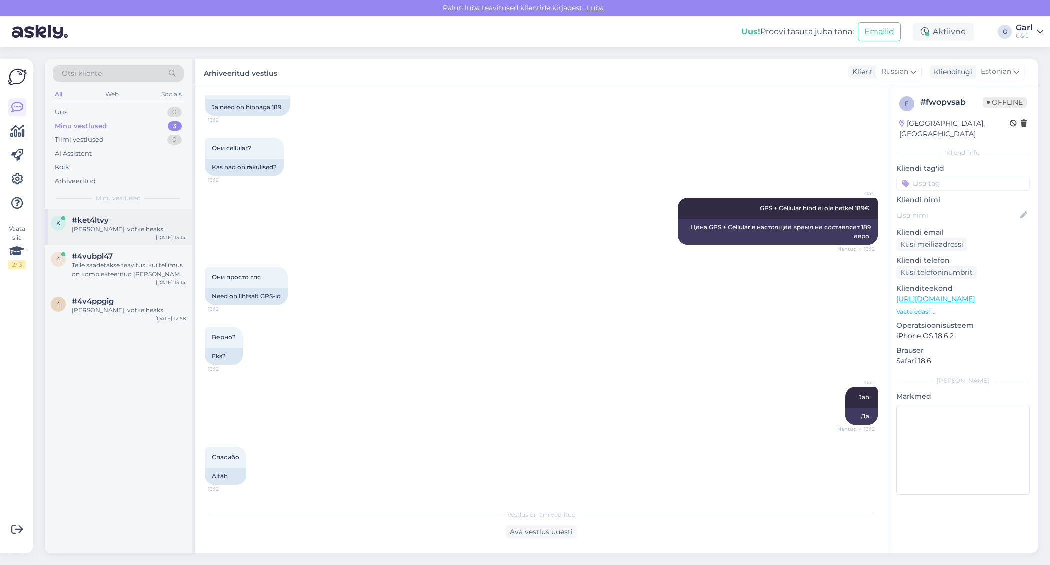
click at [144, 223] on div "#ket4ltvy" at bounding box center [129, 220] width 114 height 9
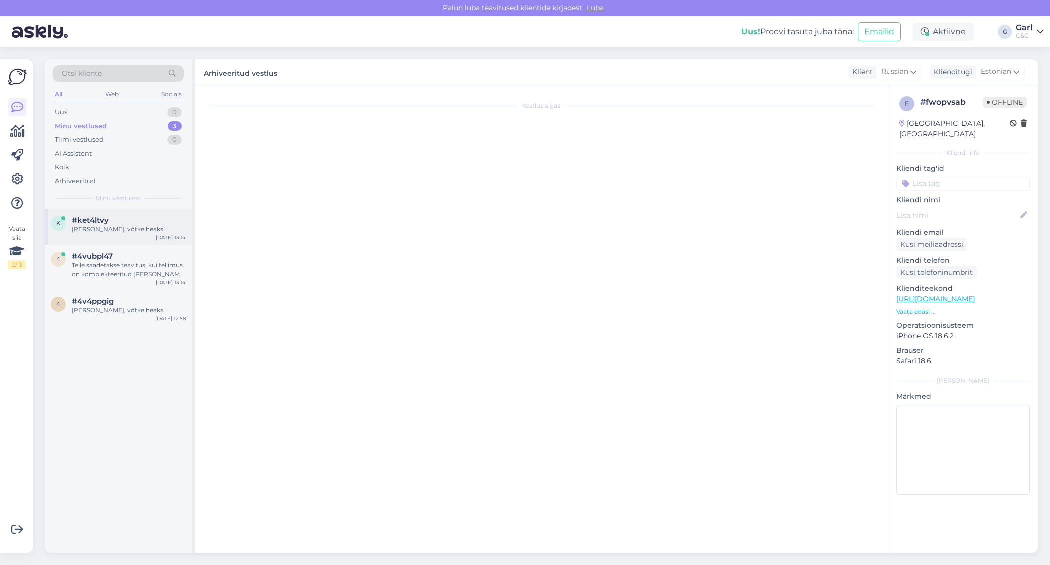
scroll to position [0, 0]
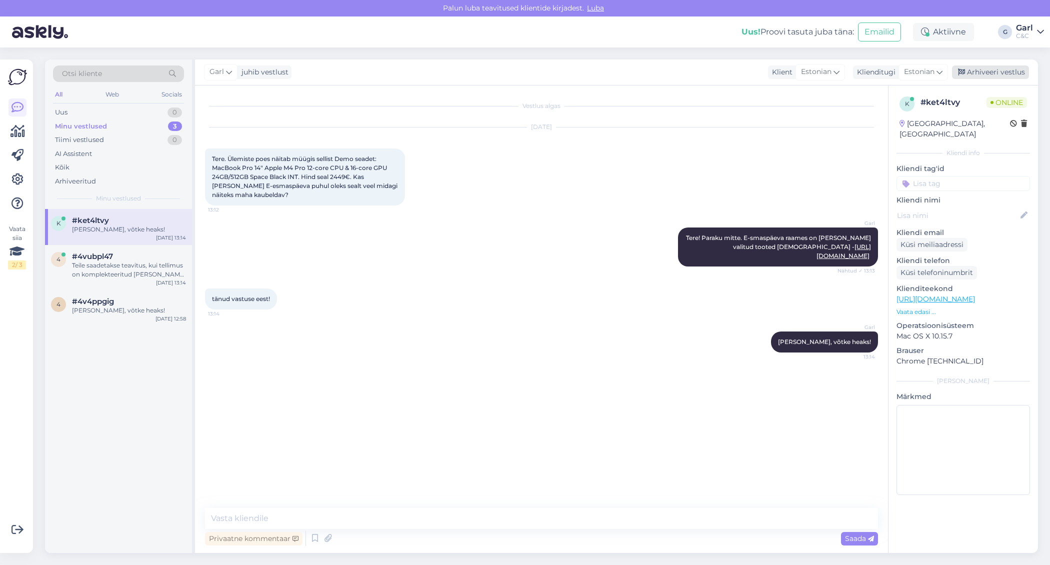
click at [960, 74] on icon at bounding box center [961, 72] width 7 height 7
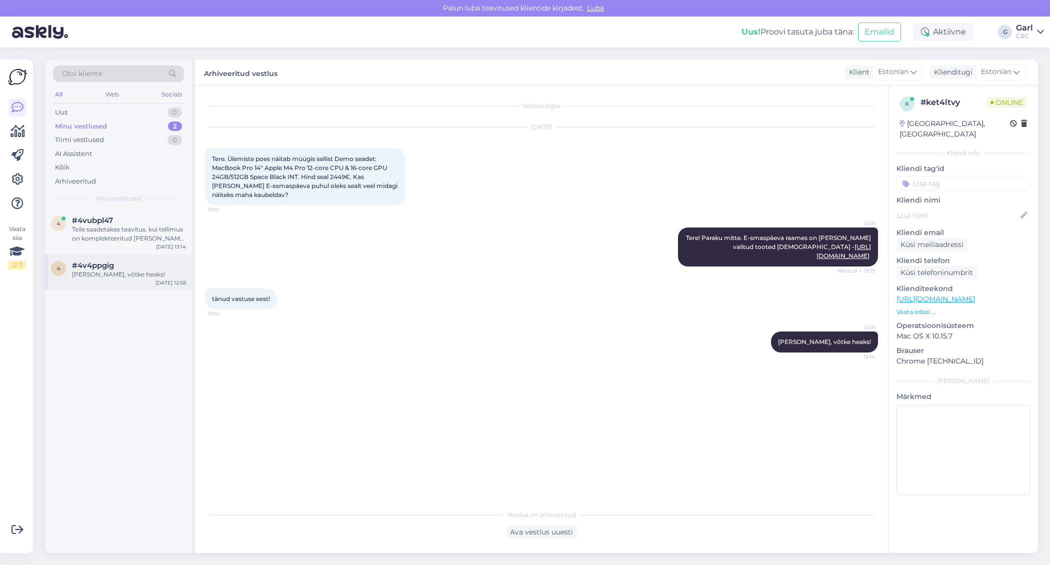
click at [159, 267] on div "#4v4ppgig" at bounding box center [129, 265] width 114 height 9
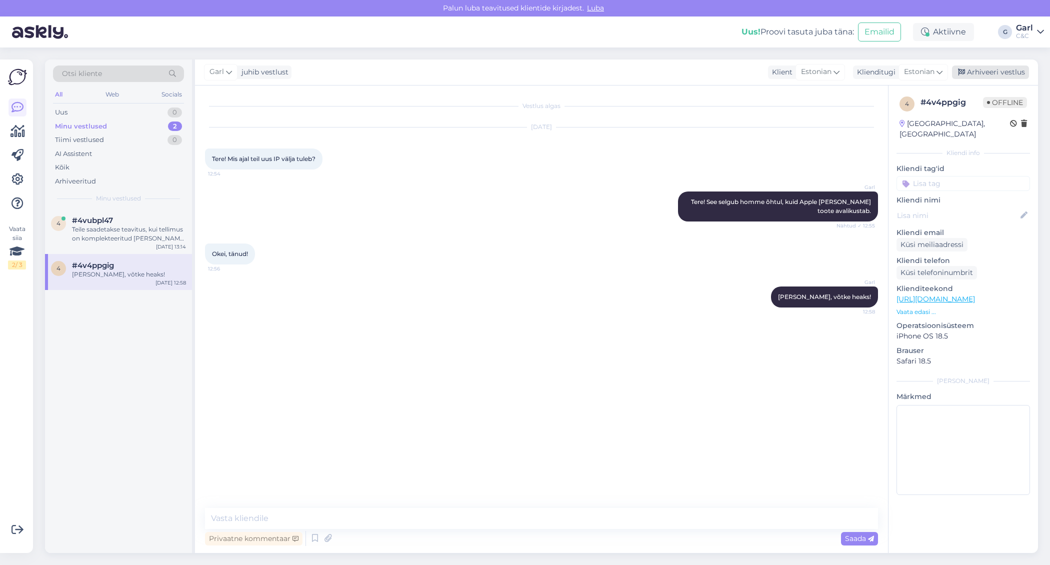
click at [996, 74] on div "Arhiveeri vestlus" at bounding box center [990, 73] width 77 height 14
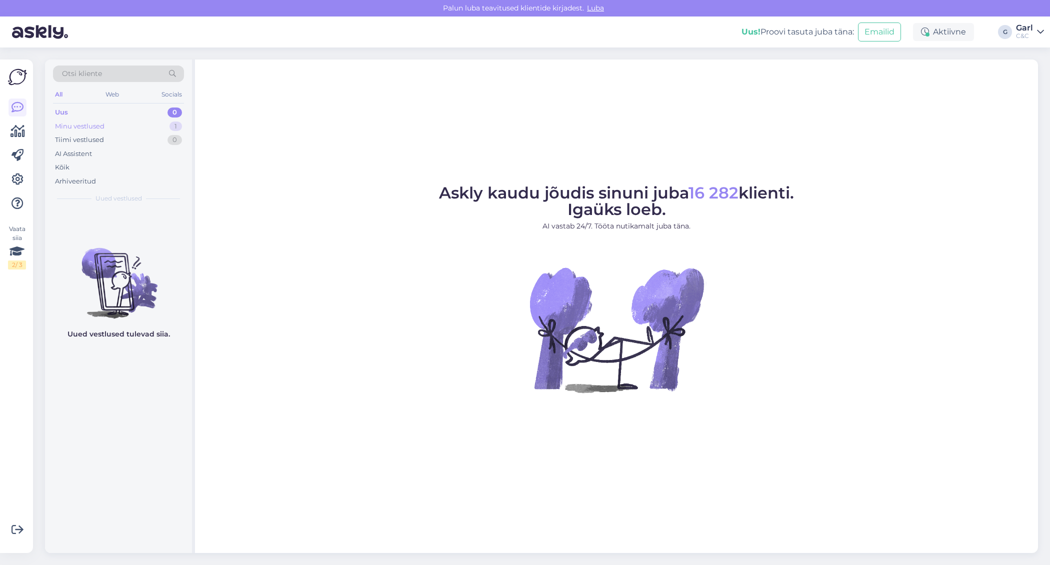
click at [171, 128] on div "1" at bounding box center [176, 127] width 13 height 10
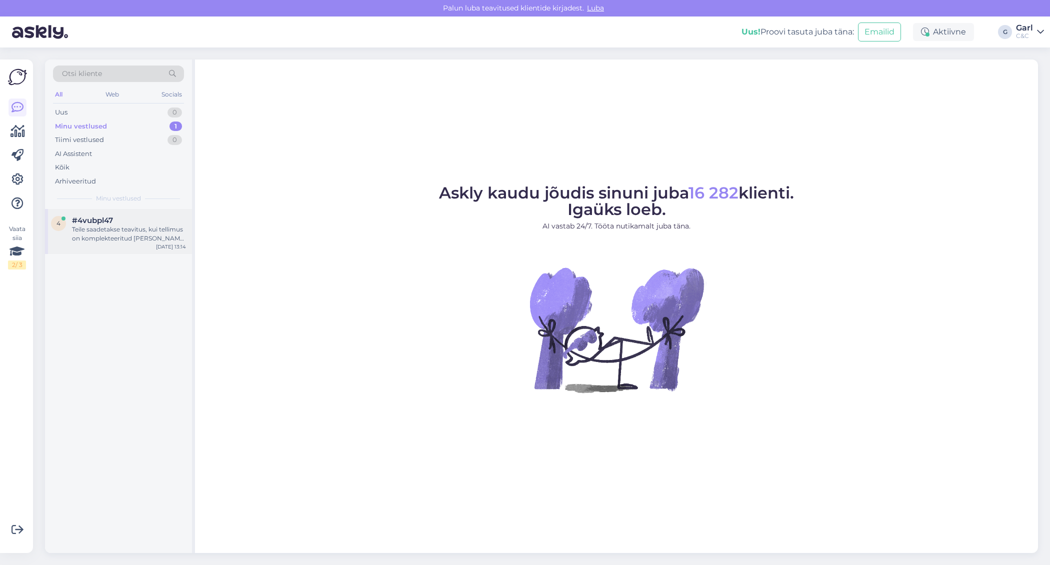
click at [153, 231] on div "Teile saadetakse teavitus, kui tellimus on komplekteeritud [PERSON_NAME] järele…" at bounding box center [129, 234] width 114 height 18
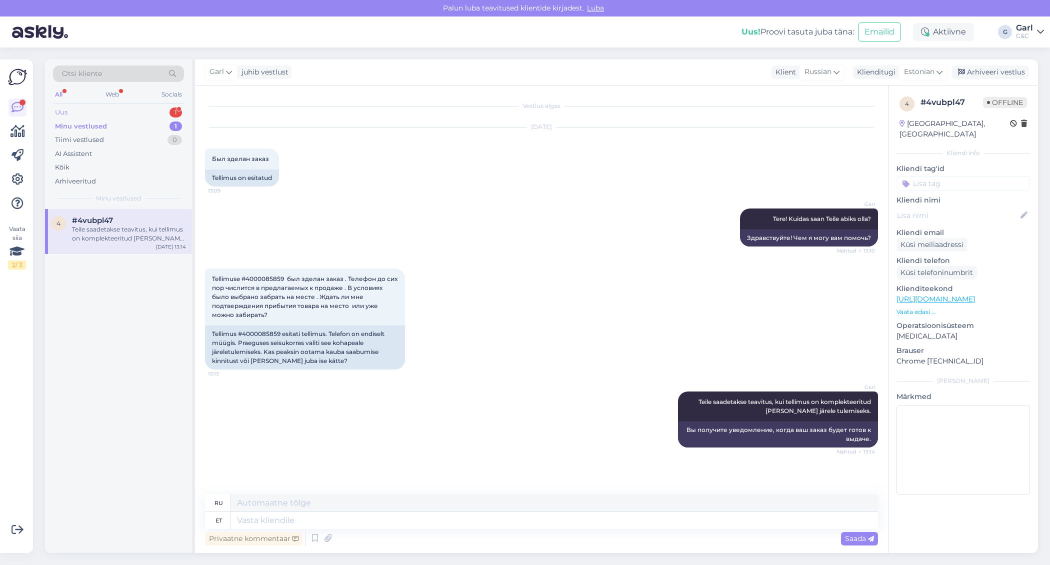
click at [144, 108] on div "Uus 1" at bounding box center [118, 113] width 131 height 14
click at [141, 222] on div "#sqbwg426 2" at bounding box center [129, 220] width 114 height 9
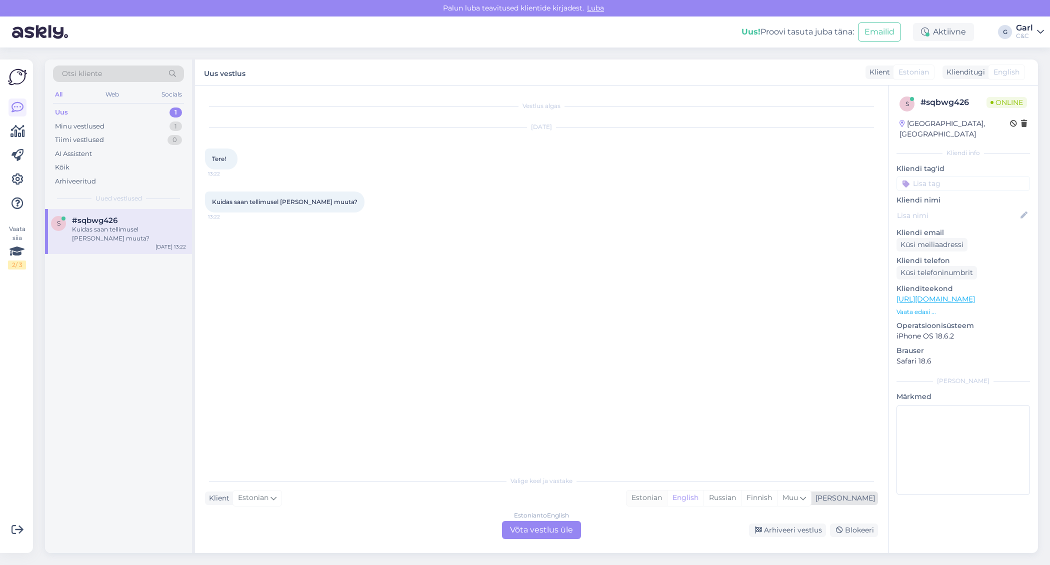
click at [667, 499] on div "Estonian" at bounding box center [647, 498] width 41 height 15
click at [509, 533] on div "Estonian to Estonian Võta vestlus üle" at bounding box center [541, 530] width 79 height 18
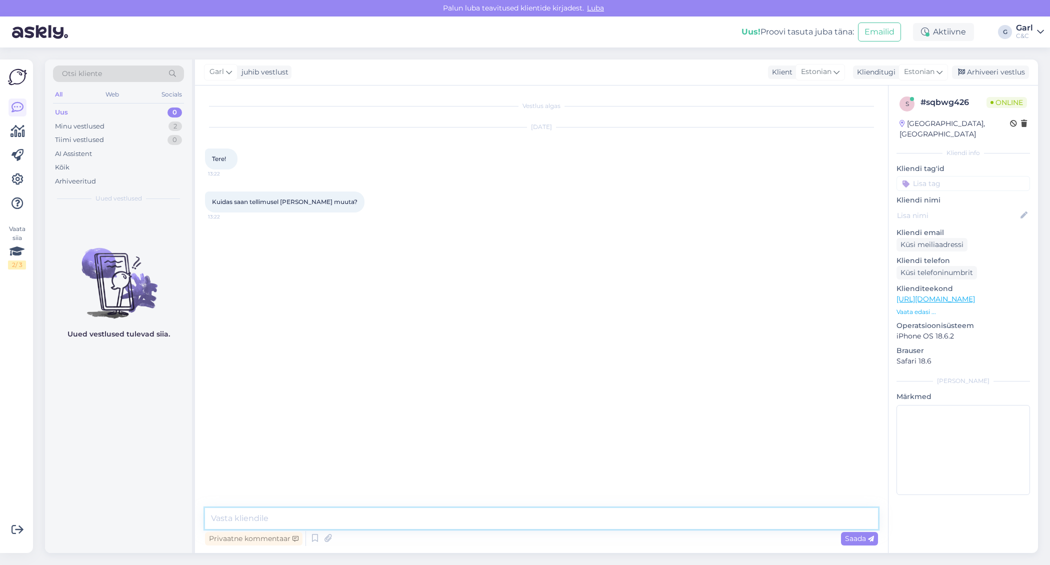
click at [510, 522] on textarea at bounding box center [541, 518] width 673 height 21
type textarea "Tere! Kuidas on tellimuse number?"
drag, startPoint x: 204, startPoint y: 290, endPoint x: 267, endPoint y: 291, distance: 63.0
click at [268, 291] on div "Vestlus algas Sep 8 2025 Tere! 13:22 Kuidas saan tellimusel meili muuta? 13:22 …" at bounding box center [541, 320] width 693 height 468
copy span "4000085993"
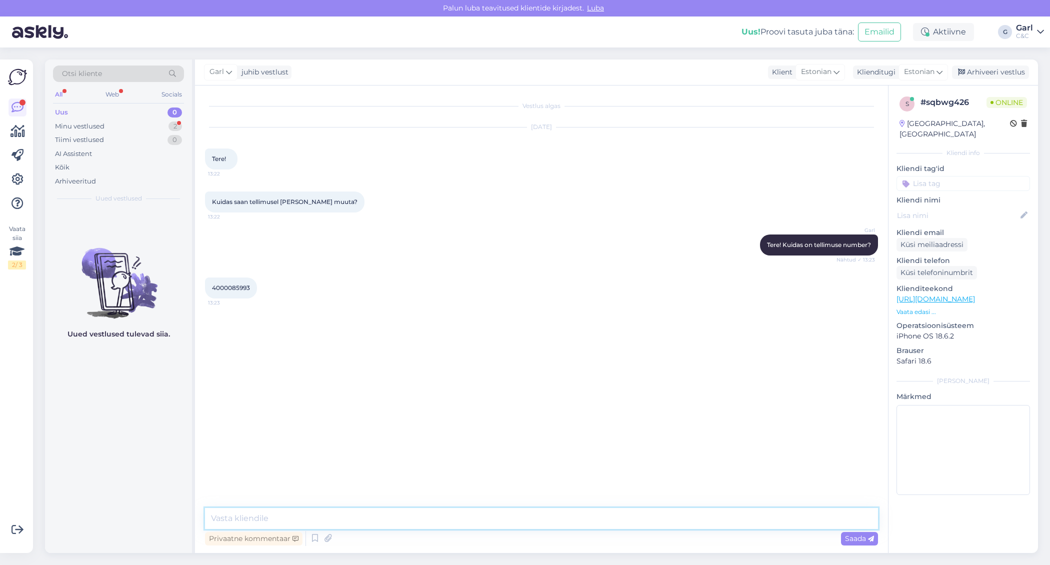
click at [353, 519] on textarea at bounding box center [541, 518] width 673 height 21
type textarea "K"
type textarea "Ja milline peaks olema korrektne e-mail aadress?"
click at [560, 162] on div "Sep 8 2025 Tere! 13:22" at bounding box center [541, 149] width 673 height 64
click at [147, 133] on div "Tiimi vestlused 0" at bounding box center [118, 140] width 131 height 14
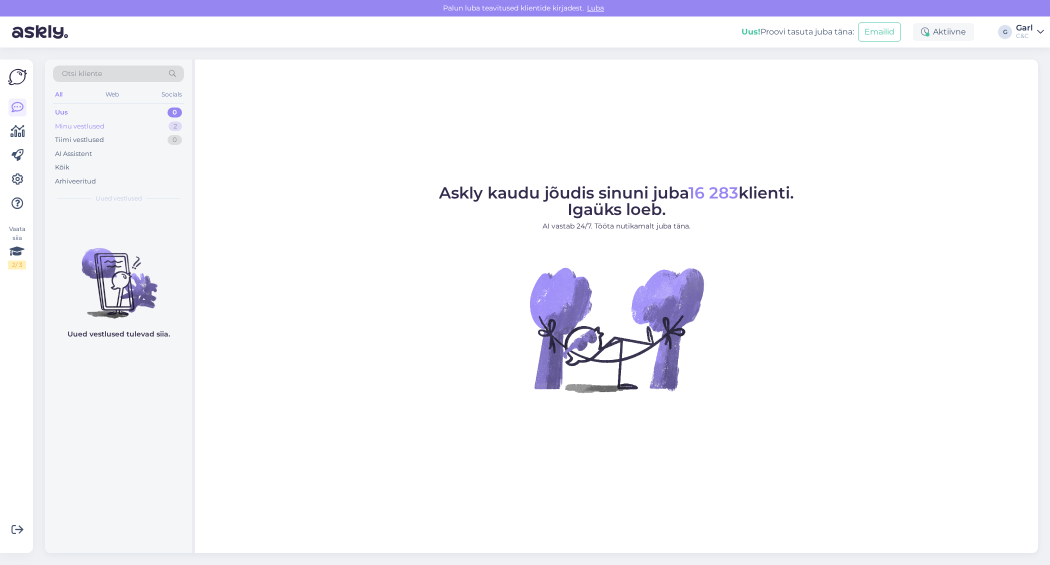
click at [166, 123] on div "Minu vestlused 2" at bounding box center [118, 127] width 131 height 14
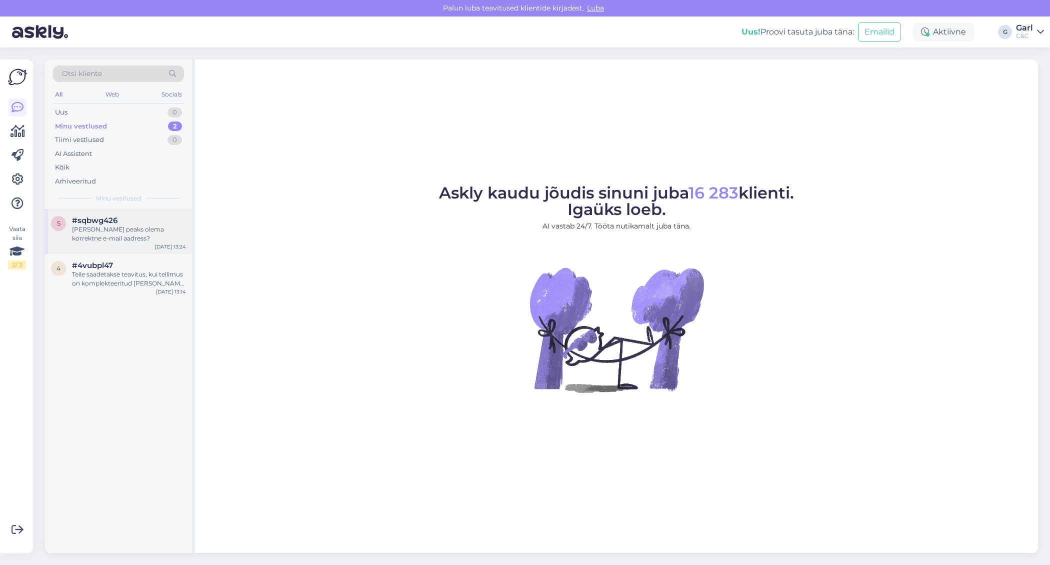
click at [149, 228] on div "[PERSON_NAME] peaks olema korrektne e-mail aadress?" at bounding box center [129, 234] width 114 height 18
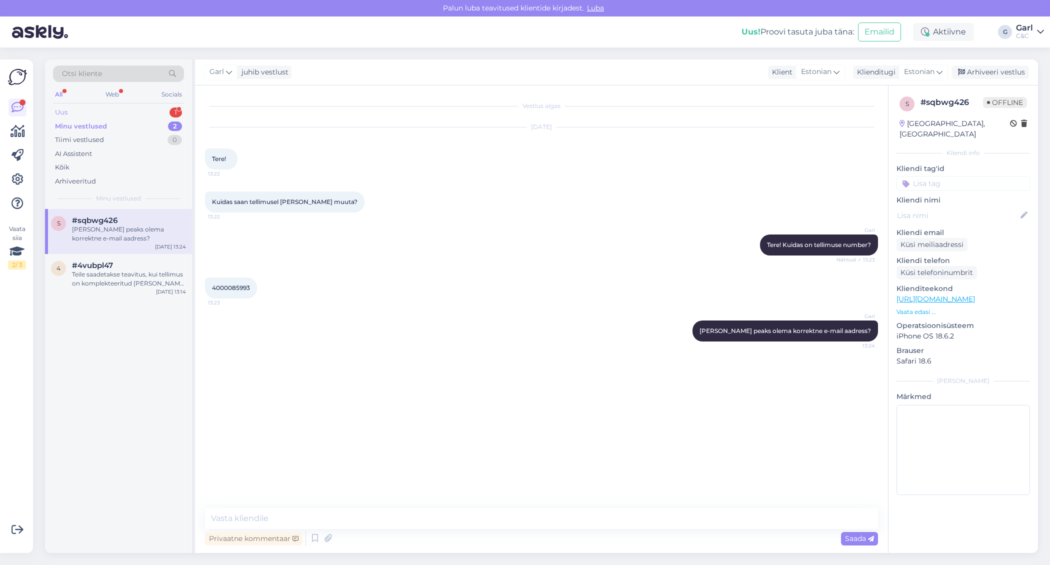
click at [172, 110] on div "1" at bounding box center [176, 113] width 13 height 10
click at [160, 241] on div "Tere! Kas oskate öelda, millal saabub teile müügile iphone 17 pro max?" at bounding box center [129, 234] width 114 height 18
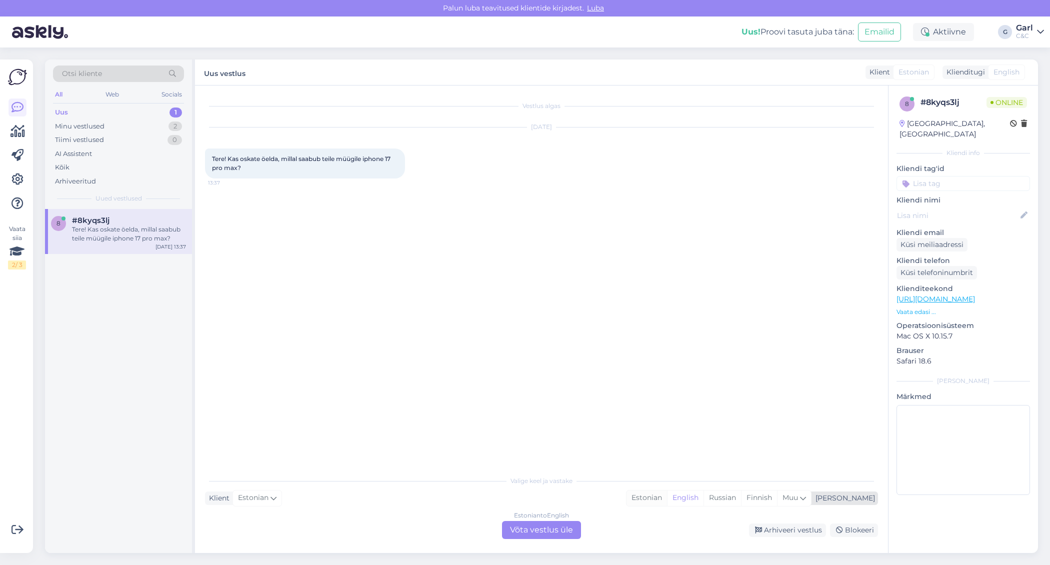
click at [667, 493] on div "Estonian" at bounding box center [647, 498] width 41 height 15
click at [560, 533] on div "Estonian to Estonian Võta vestlus üle" at bounding box center [541, 530] width 79 height 18
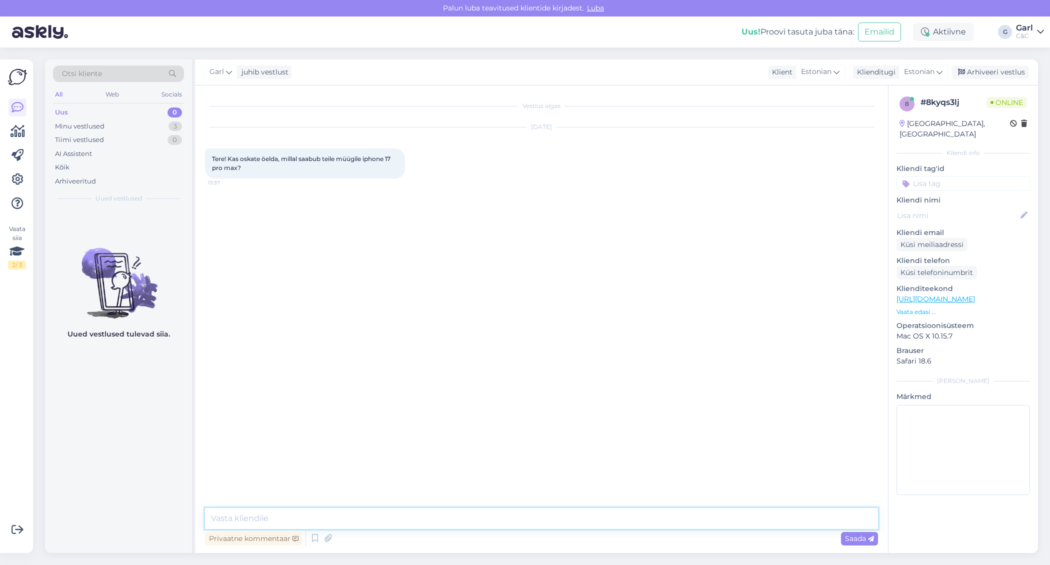
click at [560, 523] on textarea at bounding box center [541, 518] width 673 height 21
type textarea "Tere! See selgub homme õhtul, kui toimub Apple Keynote üritus."
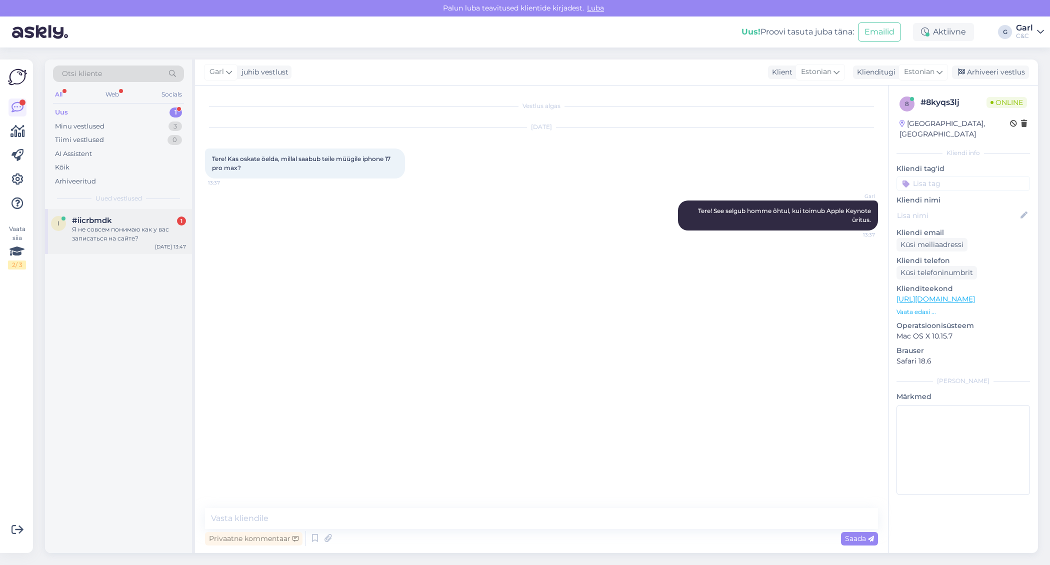
click at [129, 234] on div "Я не совсем понимаю как у вас записаться на сайте?" at bounding box center [129, 234] width 114 height 18
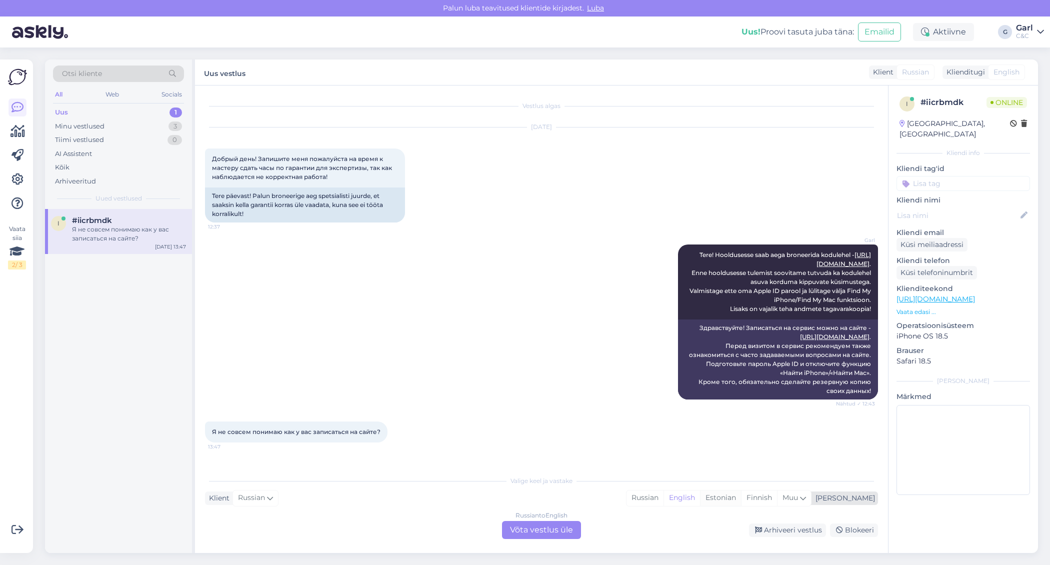
click at [741, 502] on div "Estonian" at bounding box center [720, 498] width 41 height 15
click at [547, 523] on div "Russian to Estonian Võta vestlus üle" at bounding box center [541, 530] width 79 height 18
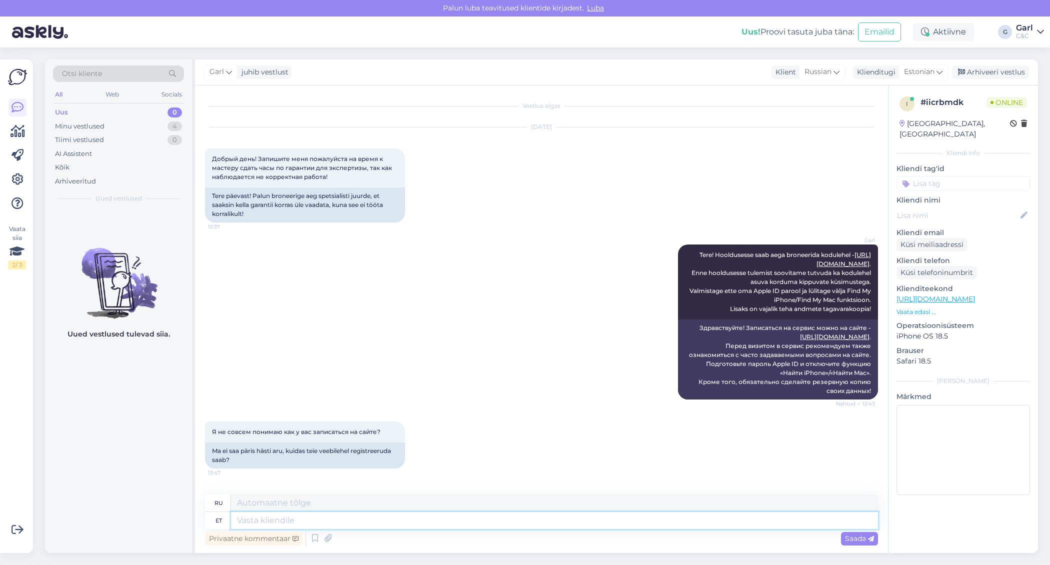
click at [498, 520] on textarea at bounding box center [554, 520] width 647 height 17
type textarea "c"
type textarea "www.cec.ee/hooldus l"
type textarea "[DOMAIN_NAME][URL]"
type textarea "www.cec.ee/hooldus lehel on br"
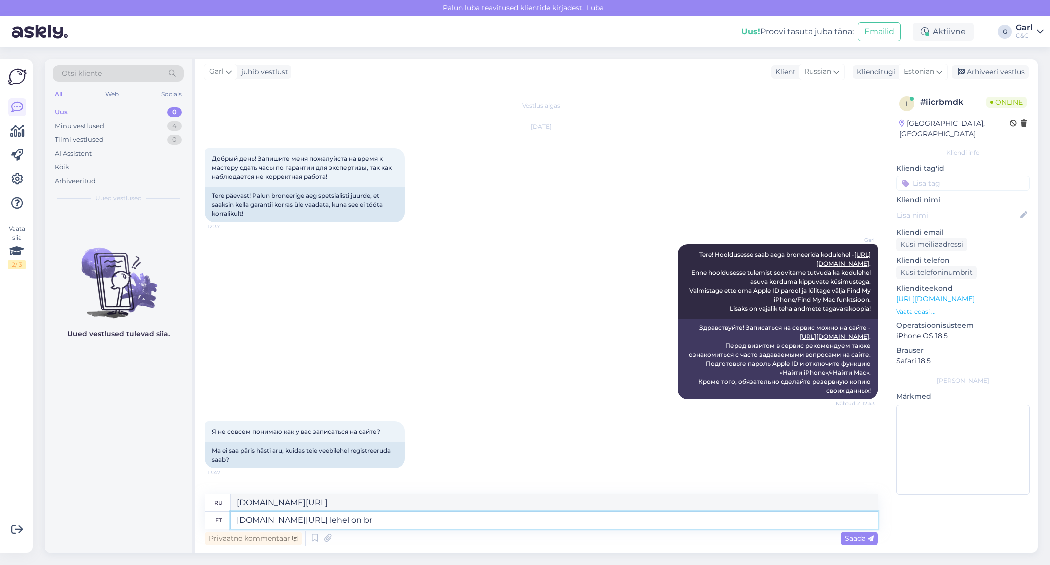
type textarea "www.cec.ee/hooldus имеет"
type textarea "www.cec.ee/hooldus lehel on broneeringusüsteem, ku"
type textarea "На сайте www.cec.ee/hooldus есть система бронирования,"
type textarea "www.cec.ee/hooldus lehel on broneeringusüsteem, kus"
type textarea "На сайте www.cec.ee/hooldus есть система бронирования, где"
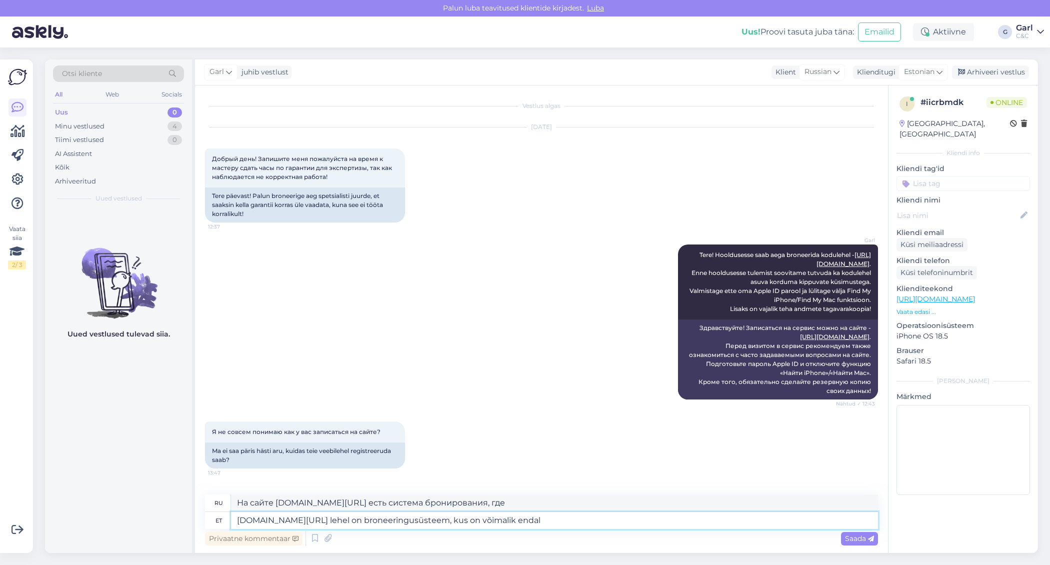
type textarea "www.cec.ee/hooldus lehel on broneeringusüsteem, kus on võimalik endale"
type textarea "На сайте www.cec.ee/hooldus есть система бронирования, где можно"
type textarea "www.cec.ee/hooldus lehel on broneeringusüsteem, kus on võimalik endale so"
type textarea "На сайте www.cec.ee/hooldus есть система бронирования, где вы можете заброниров…"
type textarea "www.cec.ee/hooldus lehel on broneeringusüsteem, kus on võimalik endale sobiv hoo"
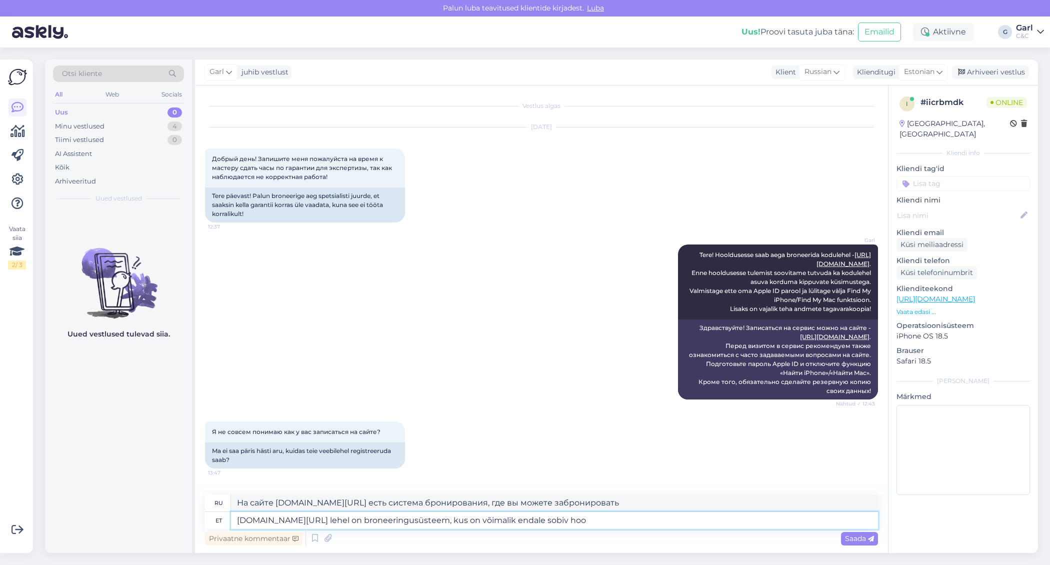
type textarea "На сайте www.cec.ee/hooldus есть система бронирования, где вы можете найти подх…"
type textarea "www.cec.ee/hooldus lehel on broneeringusüsteem, kus on võimalik endale sobiv ho…"
type textarea "На www.cec.ee/hooldus имеется система бронирования, где вы можете выбрать удобн…"
type textarea "[DOMAIN_NAME][URL] lehel on broneeringusüsteem, kus on võimalik endale sobiv ho…"
type textarea "На сайте www.cec.ee/hooldus имеется система бронирования, с помощью которой вы …"
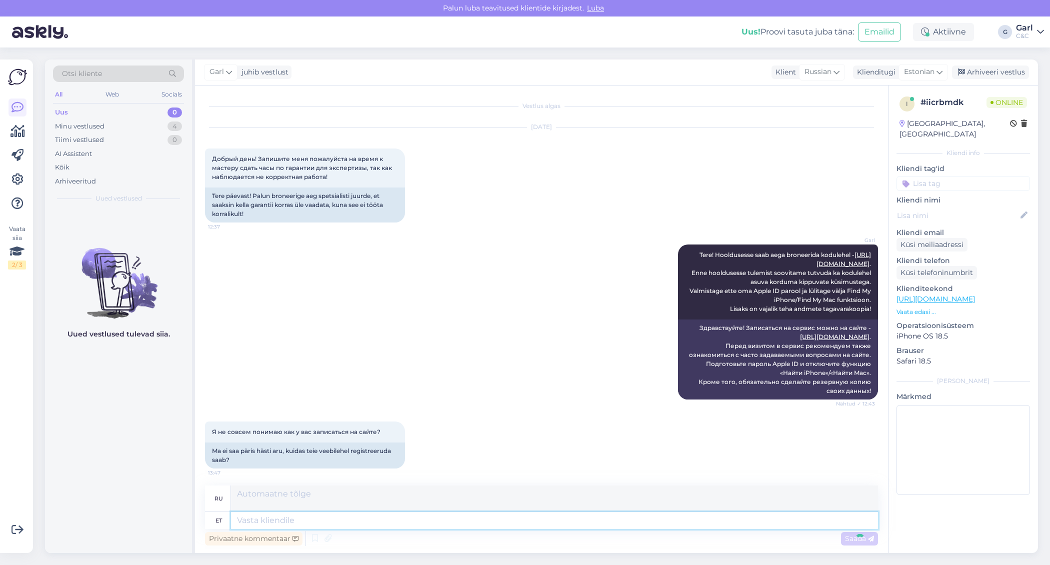
scroll to position [90, 0]
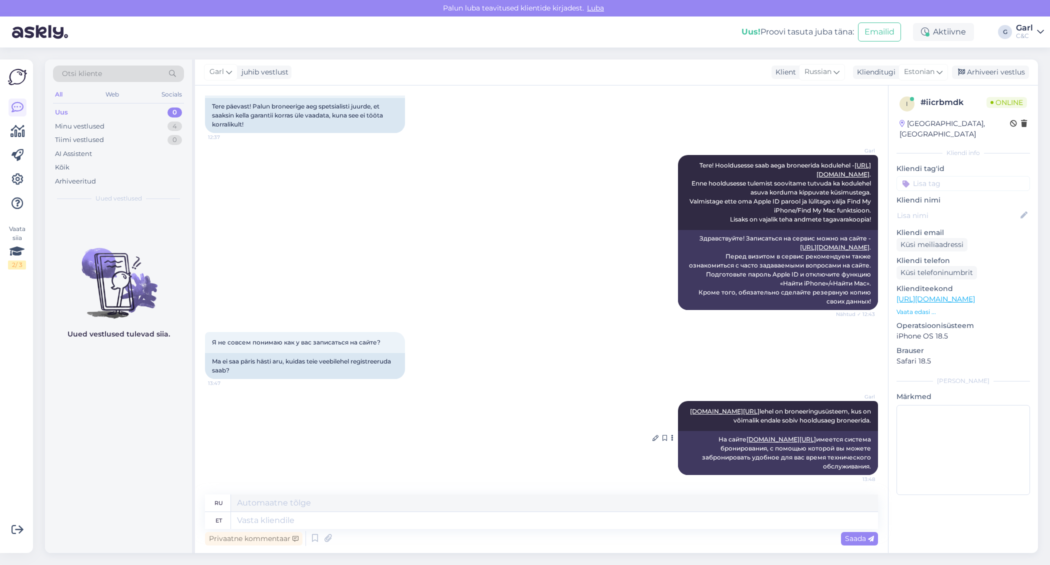
click at [772, 440] on link "[DOMAIN_NAME][URL]" at bounding box center [782, 440] width 70 height 8
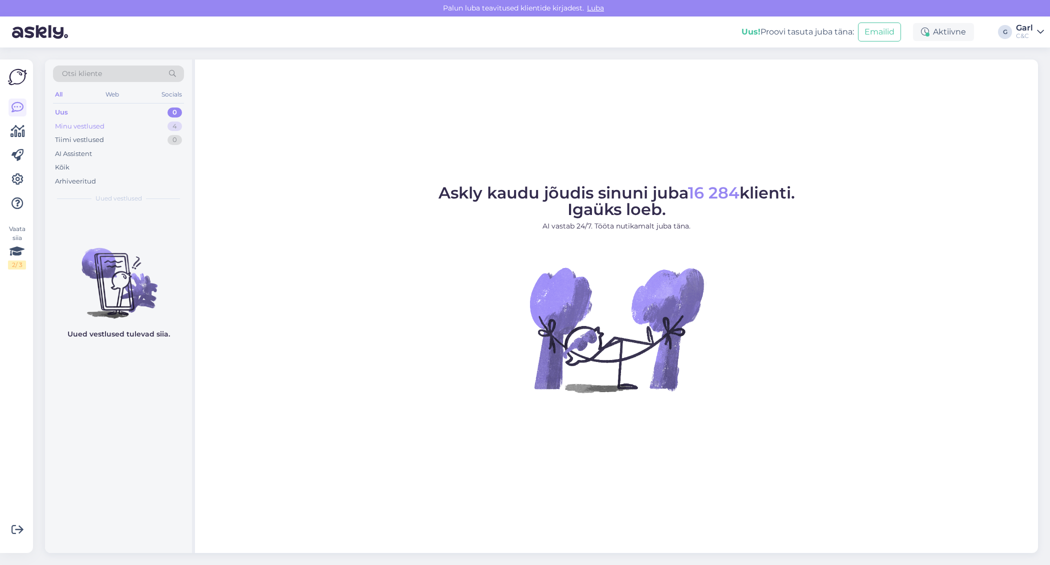
click at [164, 126] on div "Minu vestlused 4" at bounding box center [118, 127] width 131 height 14
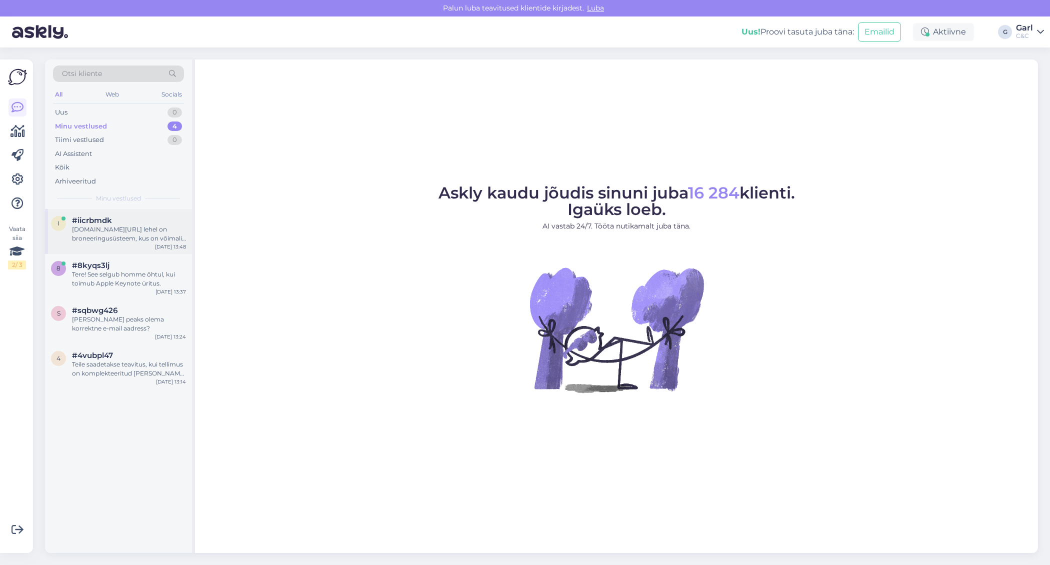
click at [147, 222] on div "#iicrbmdk" at bounding box center [129, 220] width 114 height 9
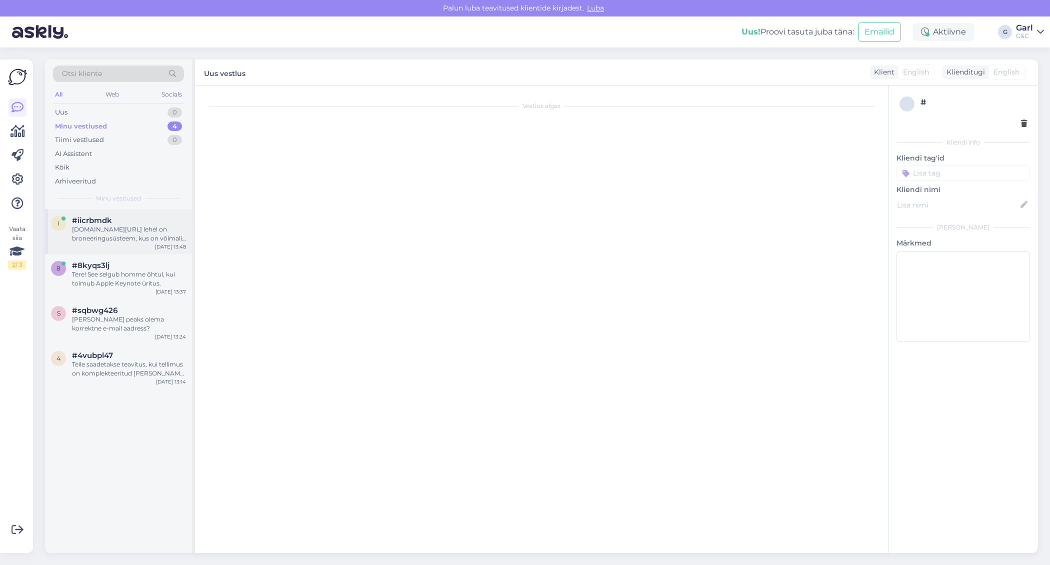
scroll to position [90, 0]
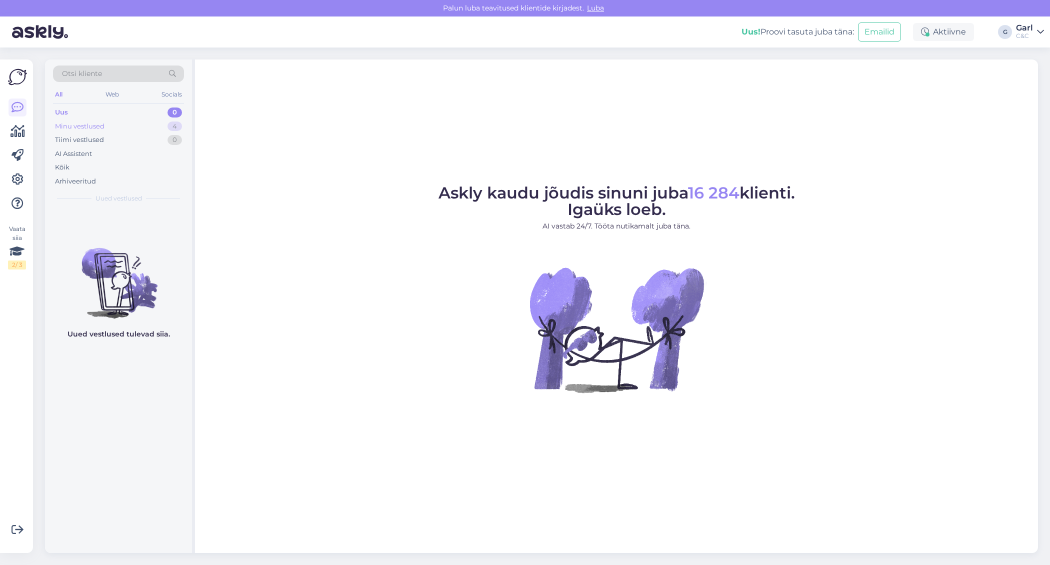
click at [167, 130] on div "Minu vestlused 4" at bounding box center [118, 127] width 131 height 14
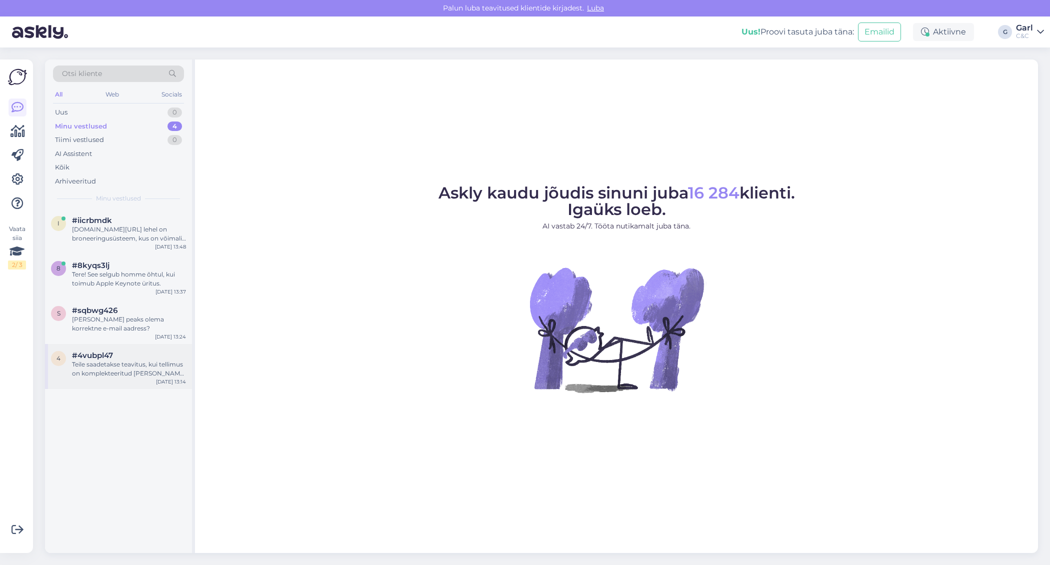
click at [140, 386] on div "4 #4vubpl47 Teile saadetakse teavitus, kui tellimus on komplekteeritud [PERSON_…" at bounding box center [118, 366] width 147 height 45
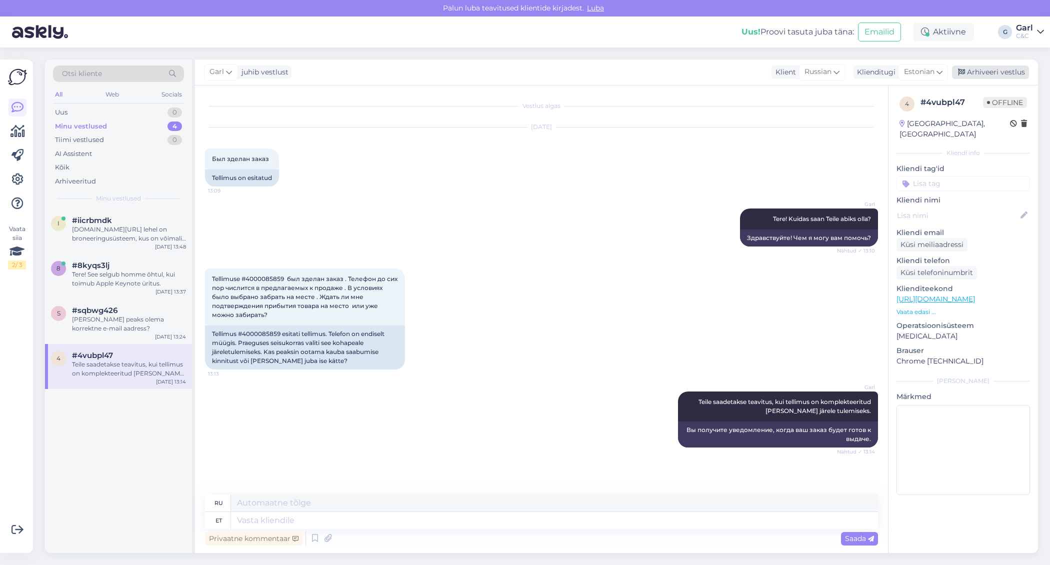
click at [1000, 72] on div "Arhiveeri vestlus" at bounding box center [990, 73] width 77 height 14
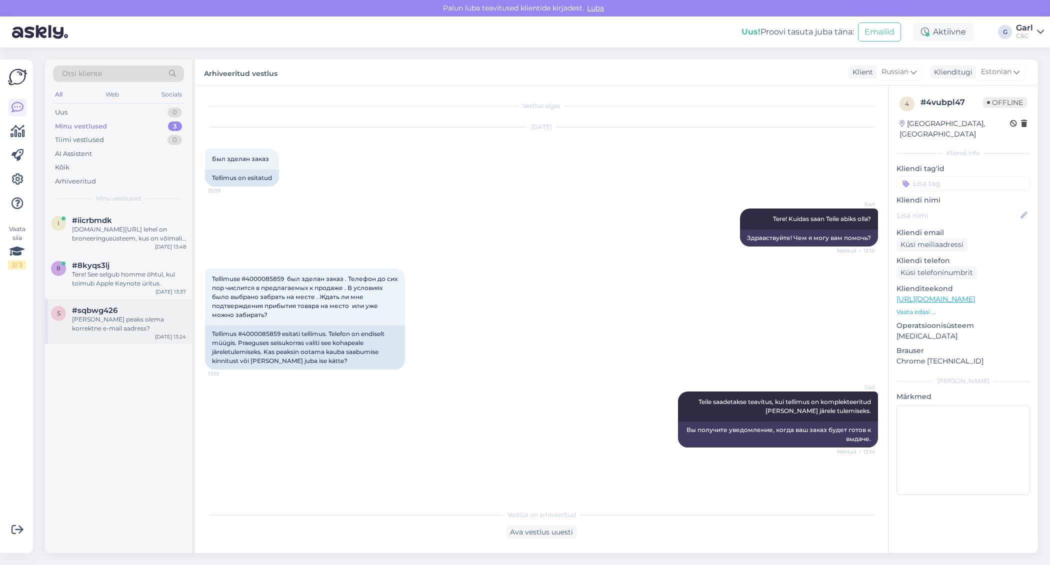
click at [124, 301] on div "s #sqbwg426 [PERSON_NAME] peaks olema korrektne e-mail aadress? [DATE] 13:24" at bounding box center [118, 321] width 147 height 45
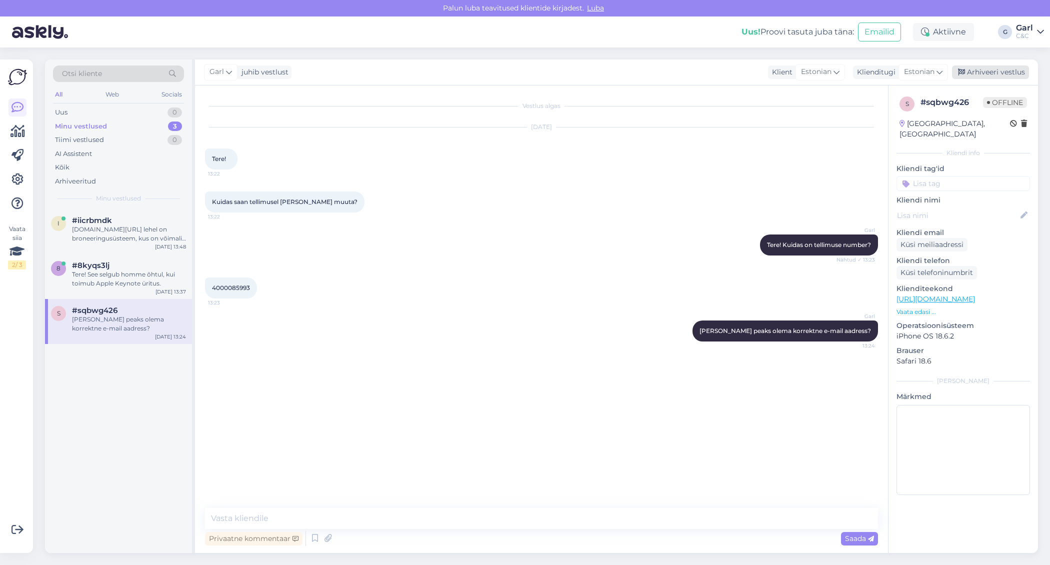
click at [1009, 73] on div "Arhiveeri vestlus" at bounding box center [990, 73] width 77 height 14
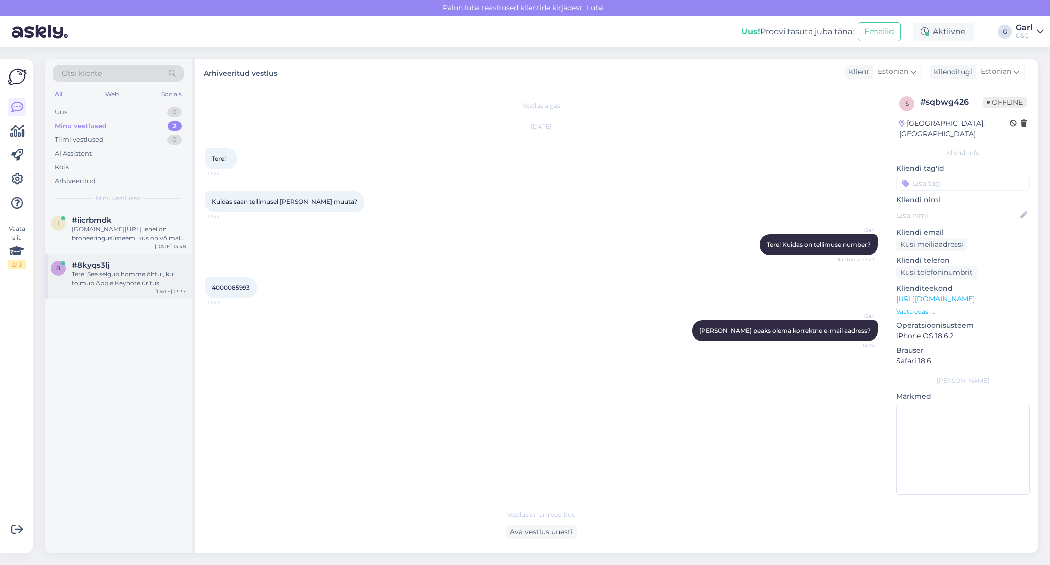
click at [150, 263] on div "#8kyqs3lj" at bounding box center [129, 265] width 114 height 9
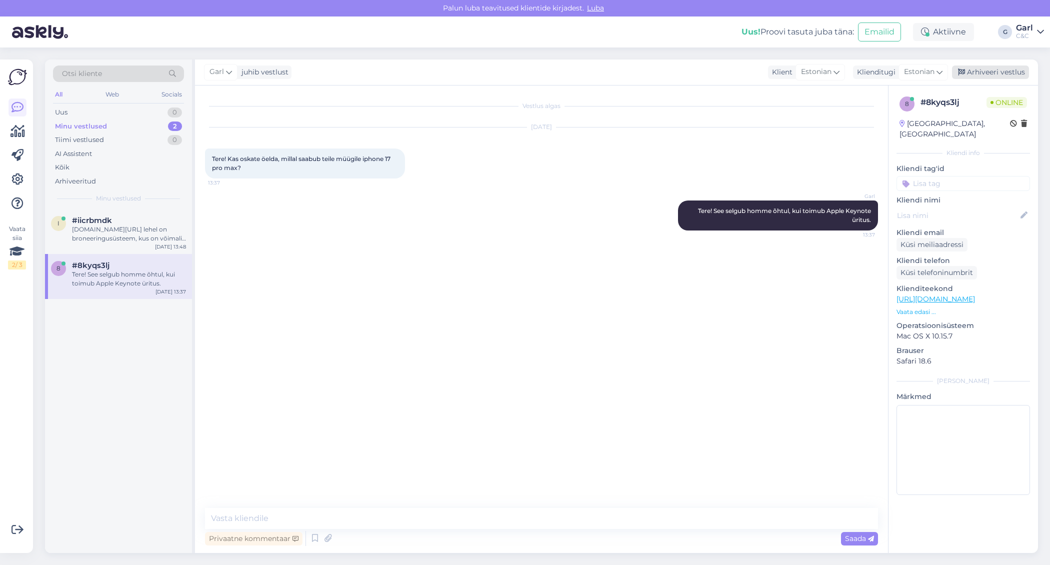
click at [994, 75] on div "Arhiveeri vestlus" at bounding box center [990, 73] width 77 height 14
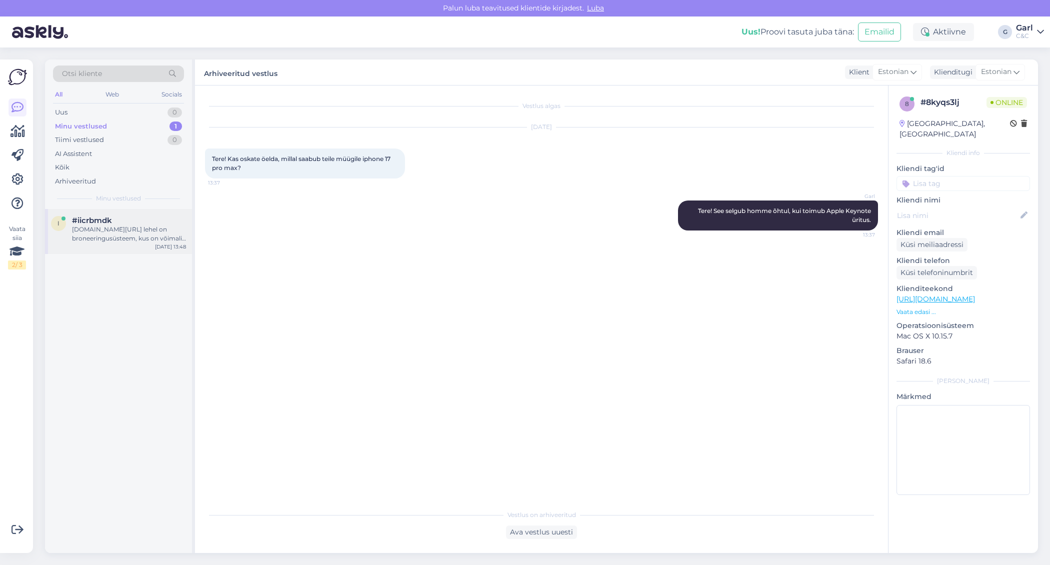
click at [138, 228] on div "[DOMAIN_NAME][URL] lehel on broneeringusüsteem, kus on võimalik endale sobiv ho…" at bounding box center [129, 234] width 114 height 18
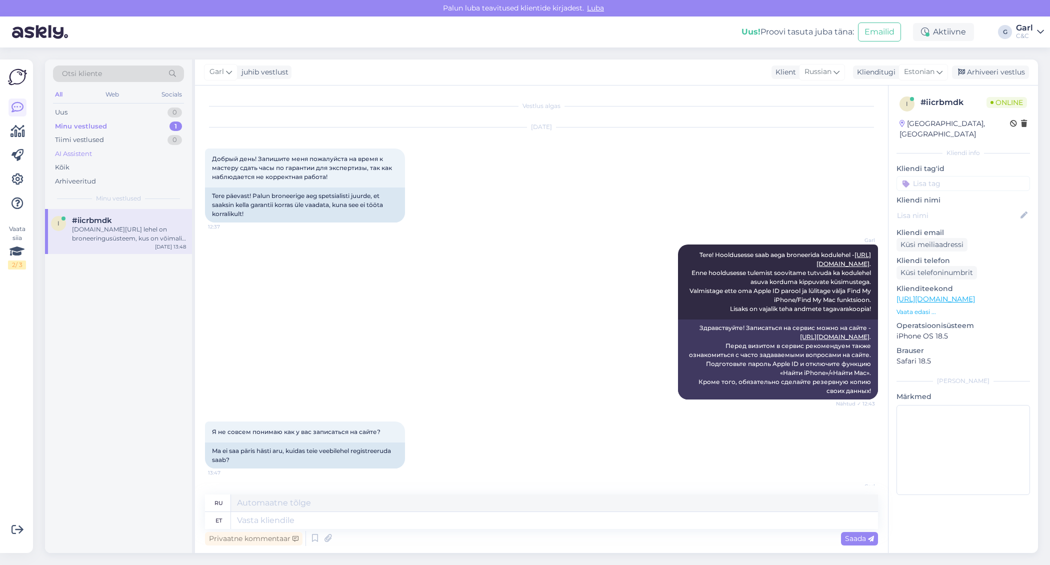
scroll to position [90, 0]
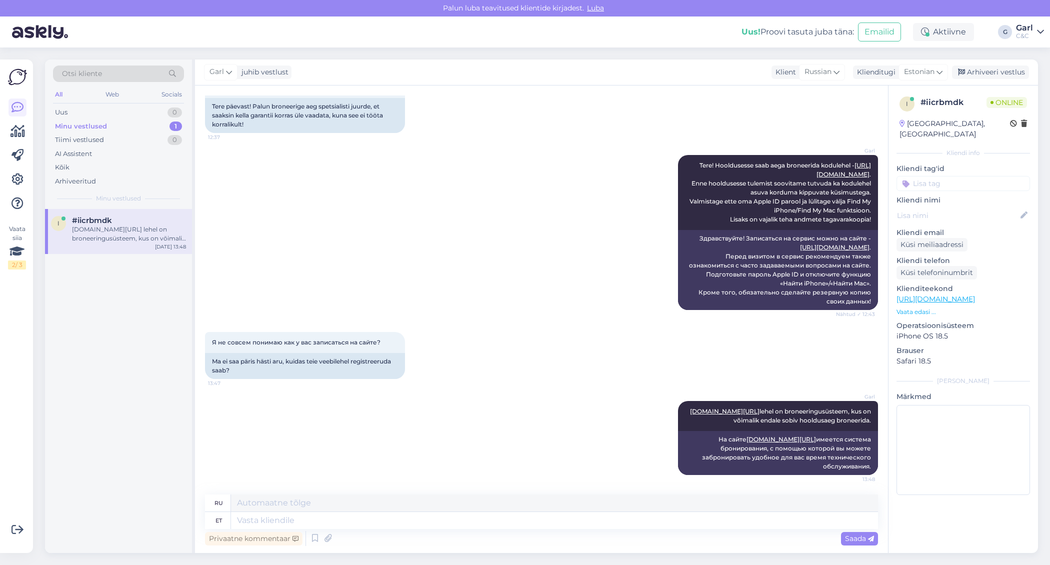
click at [138, 124] on div "Minu vestlused 1" at bounding box center [118, 127] width 131 height 14
click at [138, 114] on div "Uus 0" at bounding box center [118, 113] width 131 height 14
click at [116, 217] on div "#8kyqs3lj 1" at bounding box center [129, 220] width 114 height 9
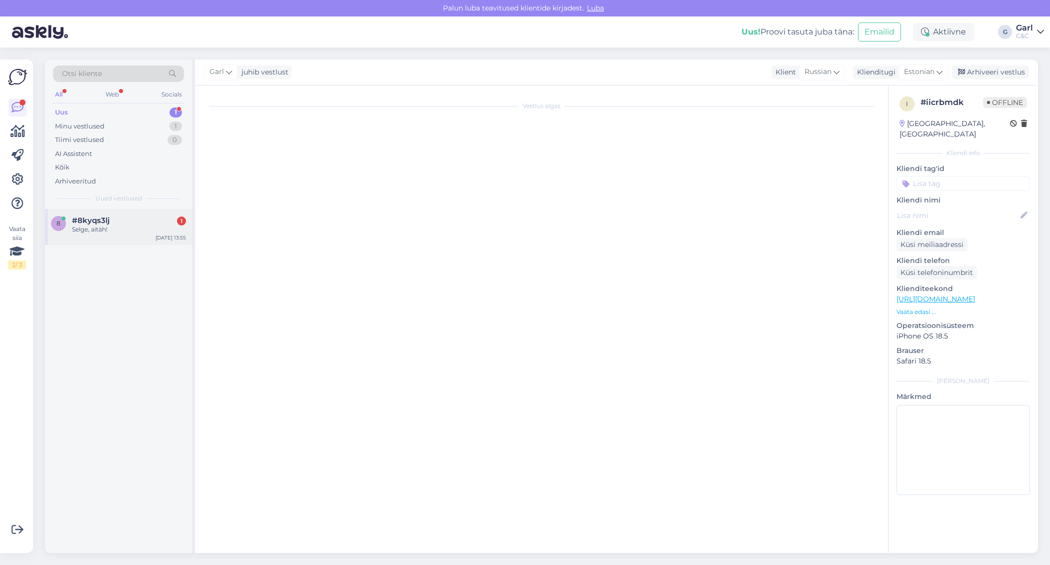
scroll to position [0, 0]
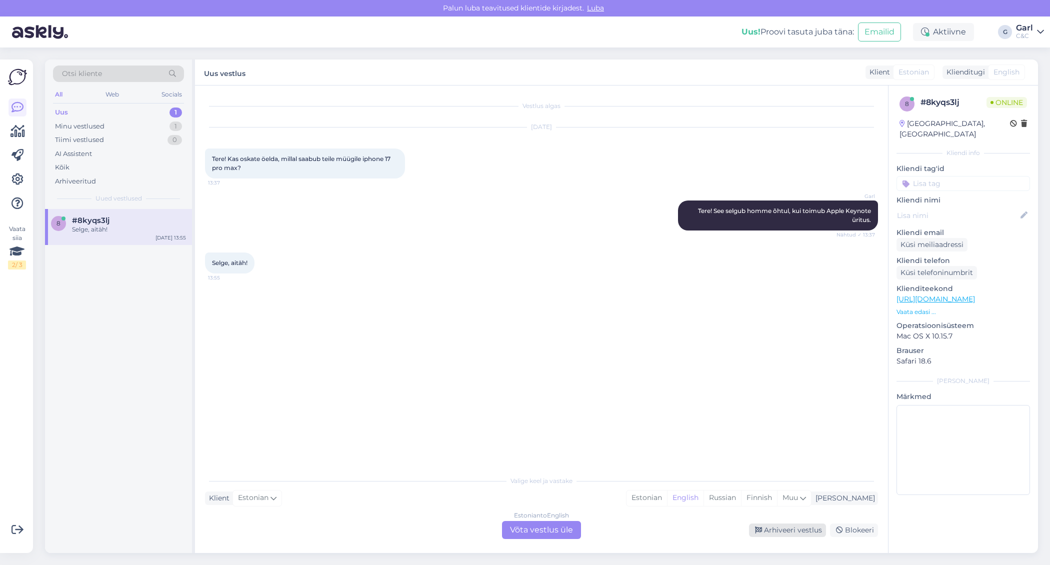
click at [766, 528] on div "Arhiveeri vestlus" at bounding box center [787, 531] width 77 height 14
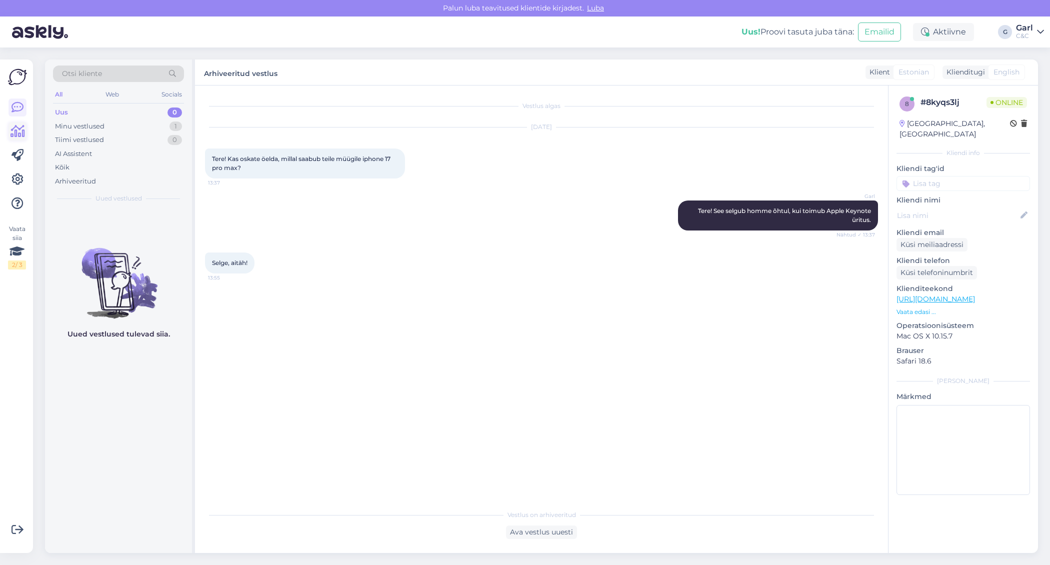
click at [15, 131] on icon at bounding box center [18, 132] width 15 height 12
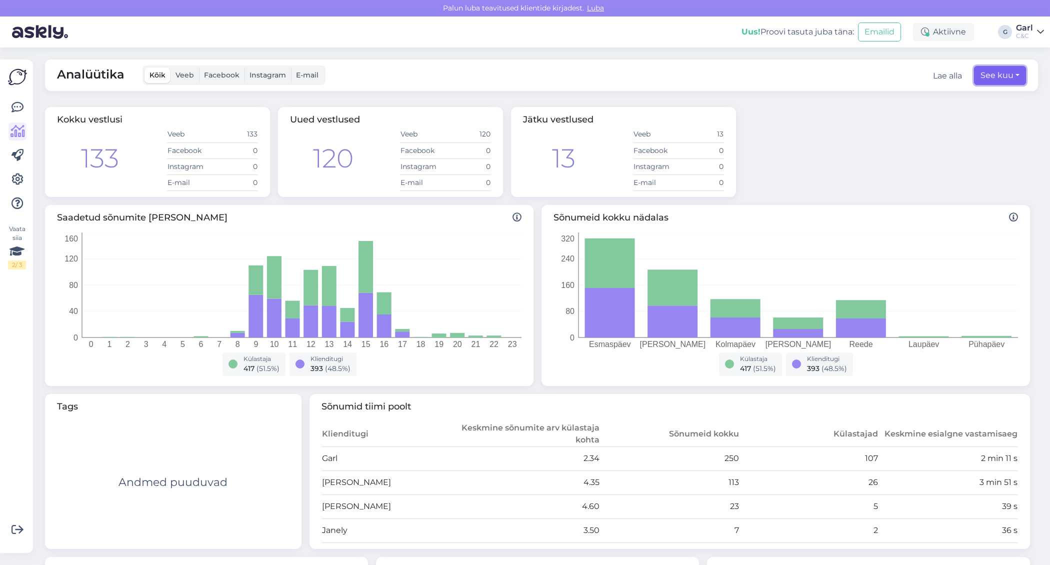
click at [1005, 79] on button "See kuu" at bounding box center [1000, 75] width 52 height 19
select select "8"
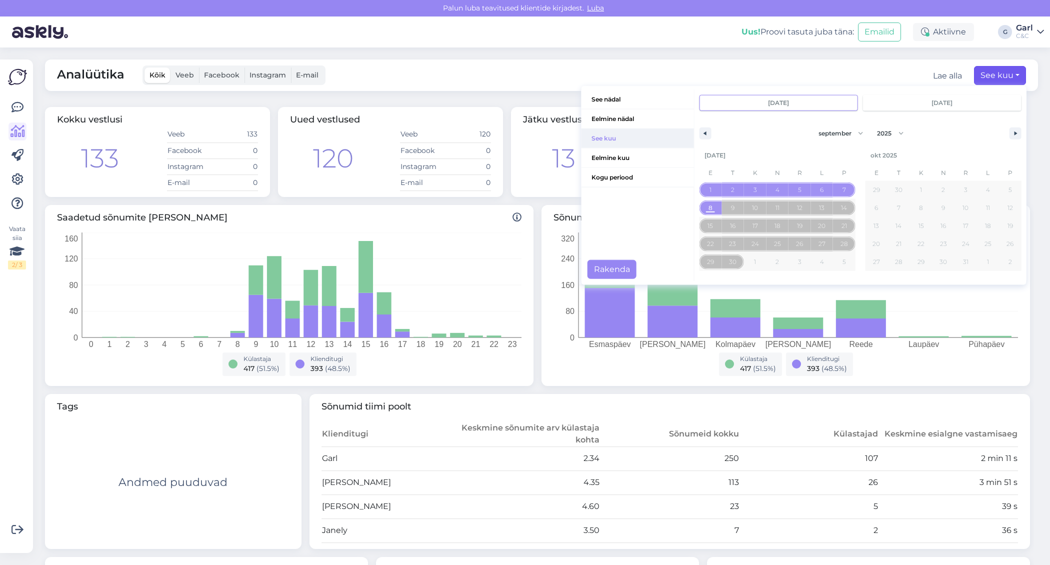
click at [603, 136] on span "See kuu" at bounding box center [638, 138] width 113 height 19
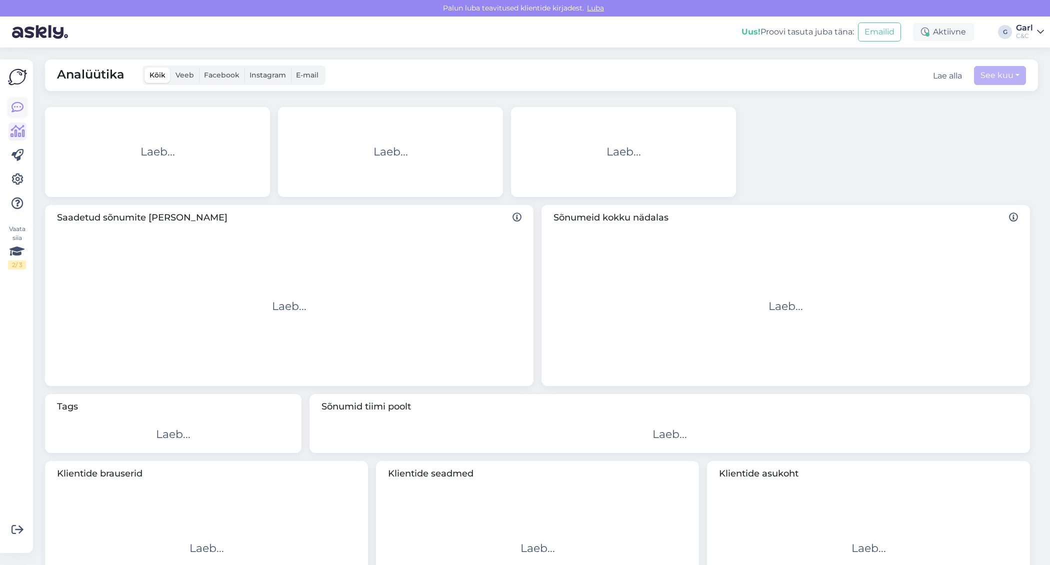
click at [20, 111] on icon at bounding box center [18, 108] width 12 height 12
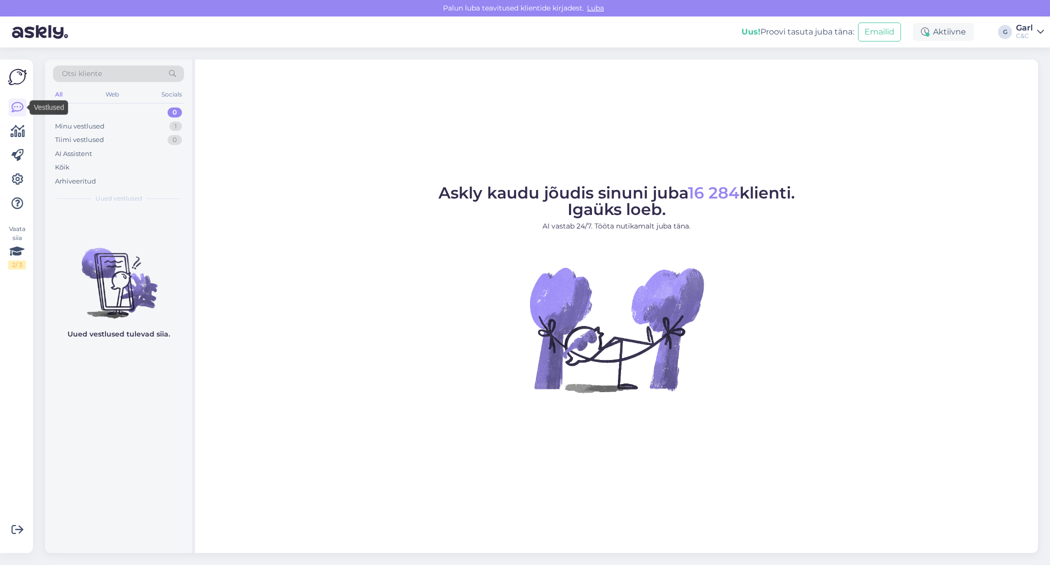
click at [20, 91] on div "Vaata siia 2 / 3" at bounding box center [17, 307] width 19 height 478
click at [19, 135] on icon at bounding box center [18, 132] width 15 height 12
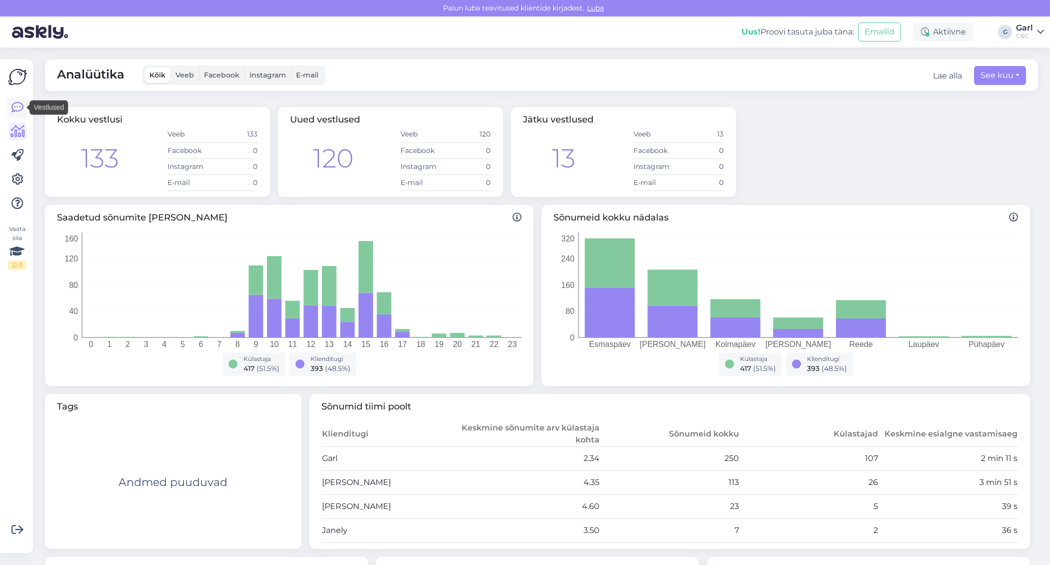
click at [16, 109] on icon at bounding box center [18, 108] width 12 height 12
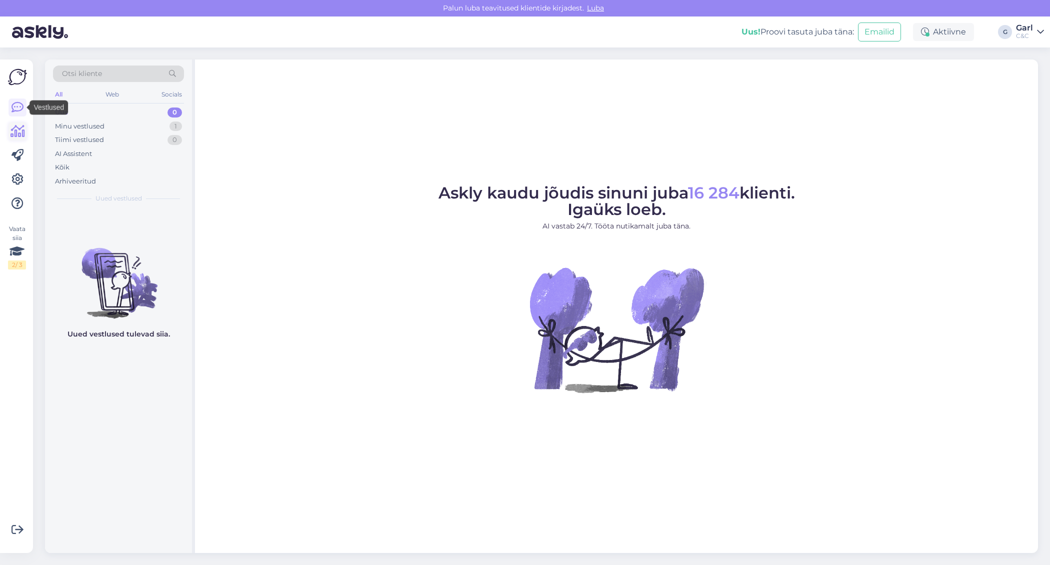
click at [19, 135] on icon at bounding box center [18, 132] width 15 height 12
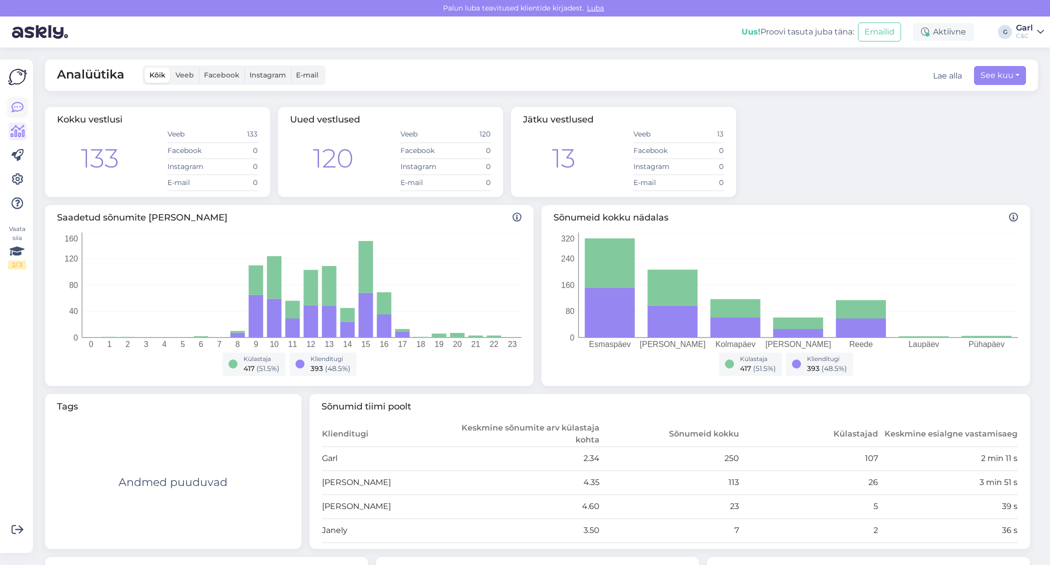
click at [20, 102] on icon at bounding box center [18, 108] width 12 height 12
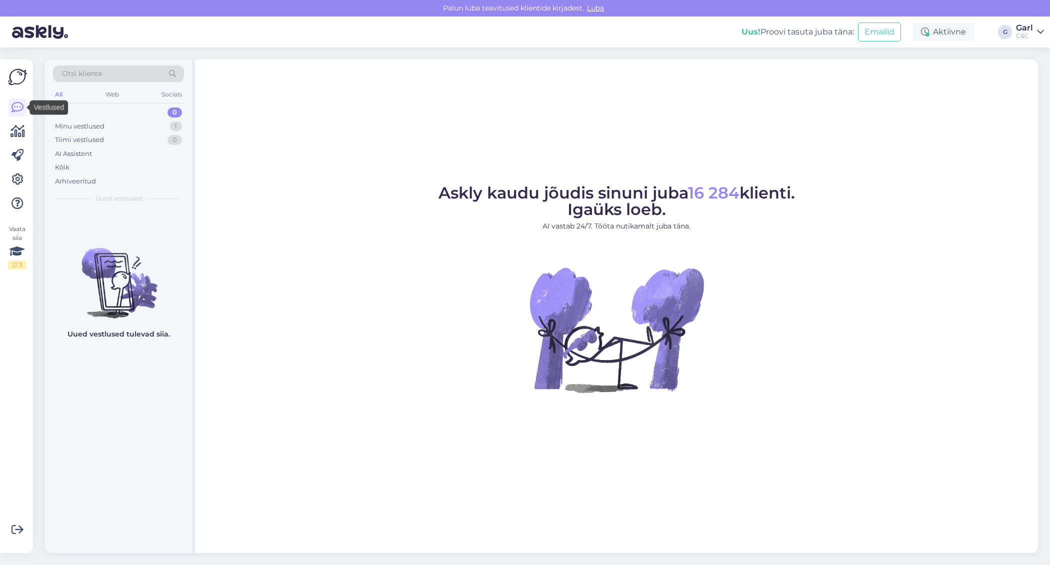
click at [17, 80] on img at bounding box center [17, 77] width 19 height 19
click at [17, 129] on icon at bounding box center [18, 132] width 15 height 12
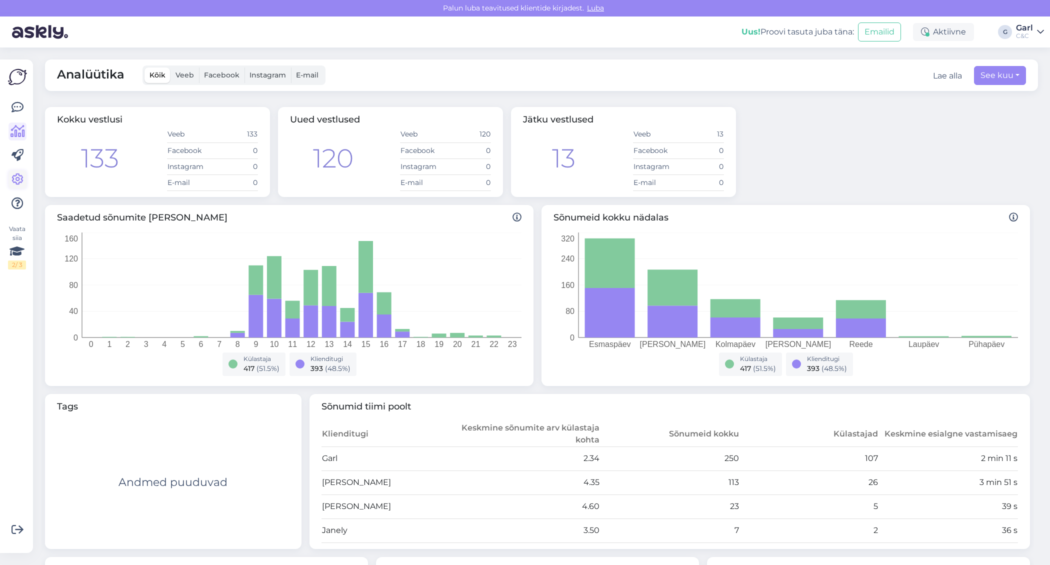
click at [18, 179] on icon at bounding box center [18, 180] width 12 height 12
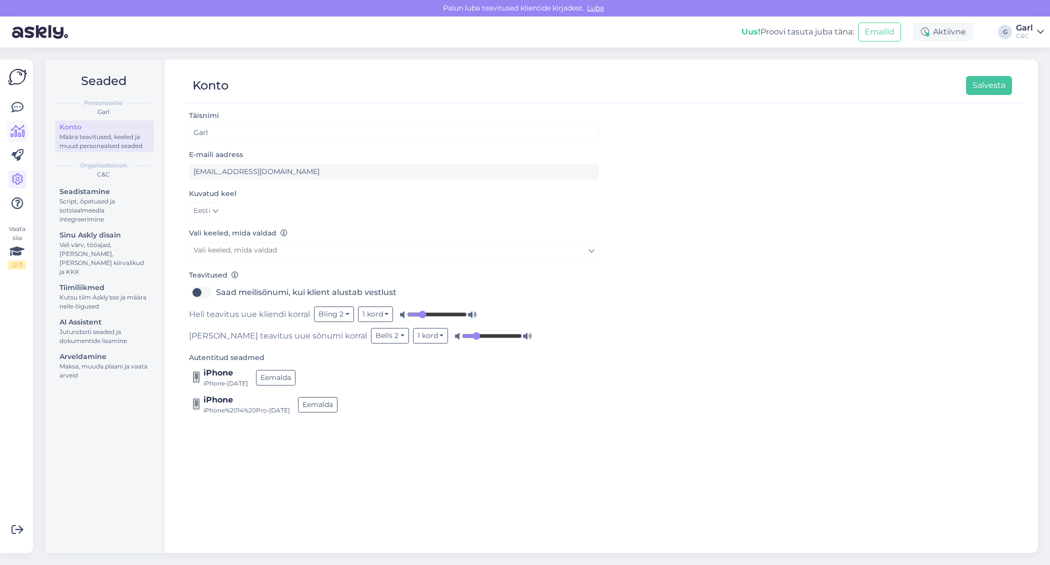
click at [19, 135] on icon at bounding box center [18, 132] width 15 height 12
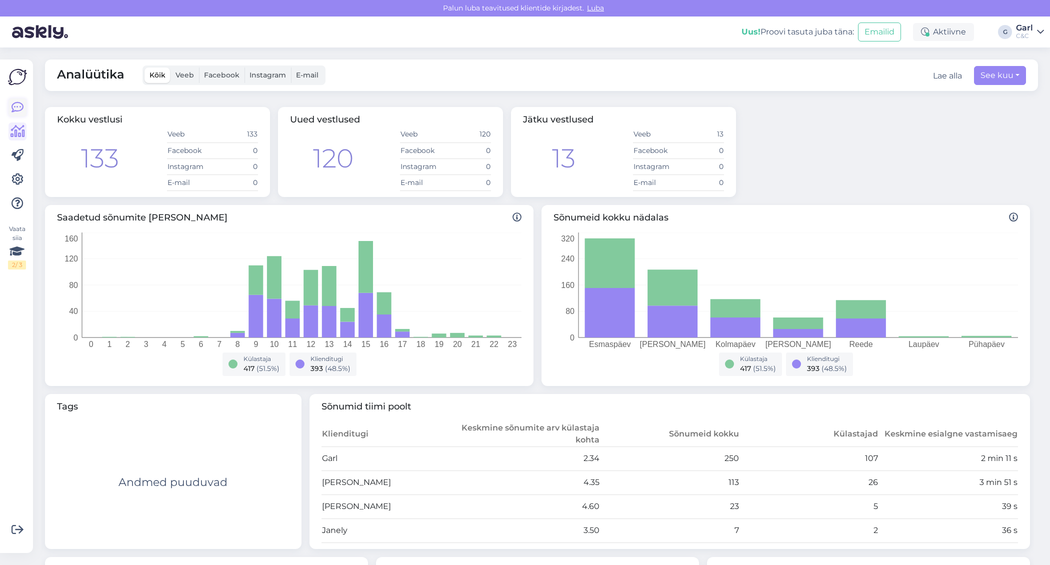
click at [20, 107] on icon at bounding box center [18, 108] width 12 height 12
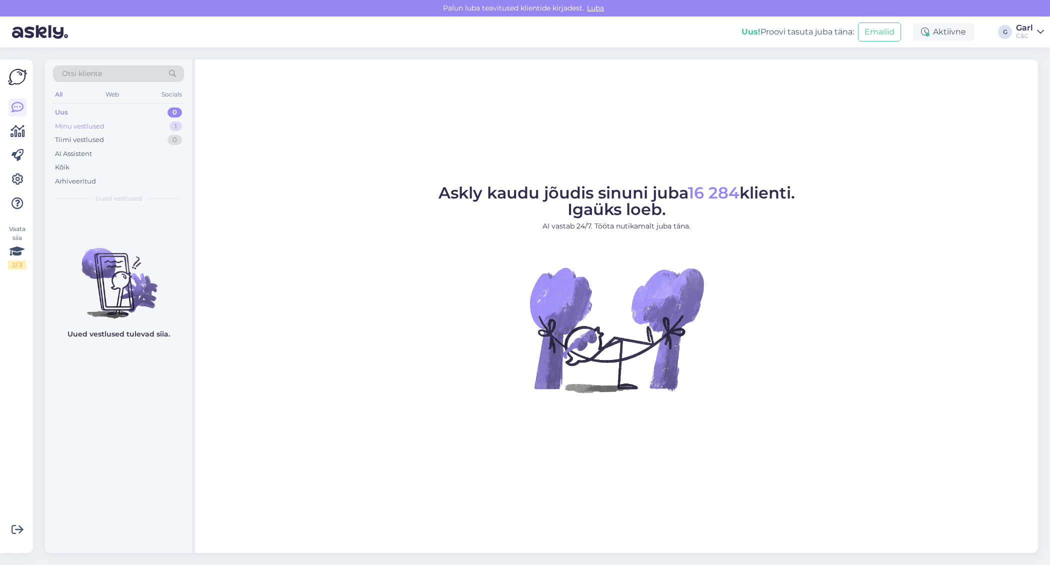
click at [140, 129] on div "Minu vestlused 1" at bounding box center [118, 127] width 131 height 14
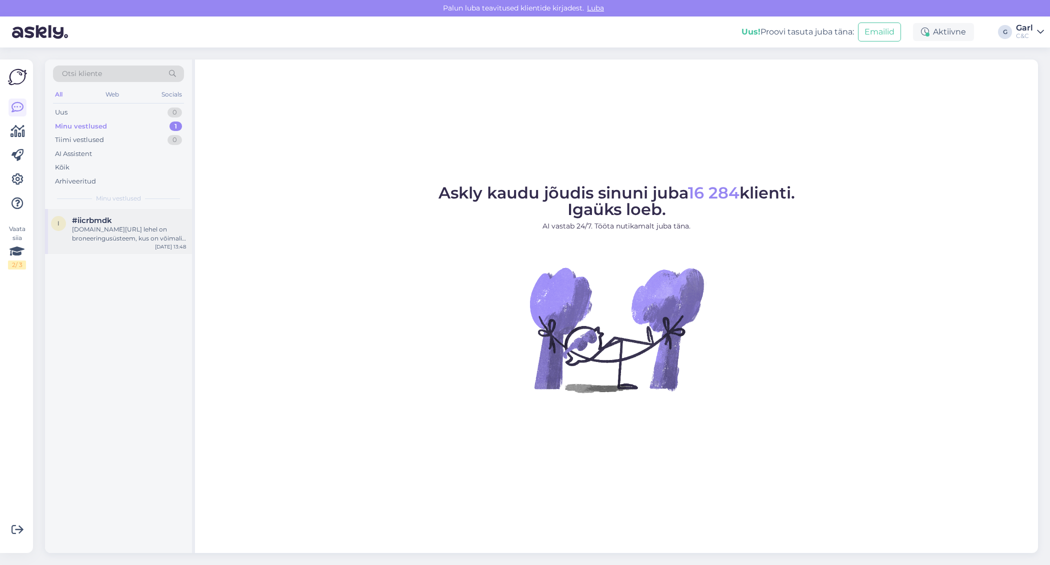
click at [155, 221] on div "#iicrbmdk" at bounding box center [129, 220] width 114 height 9
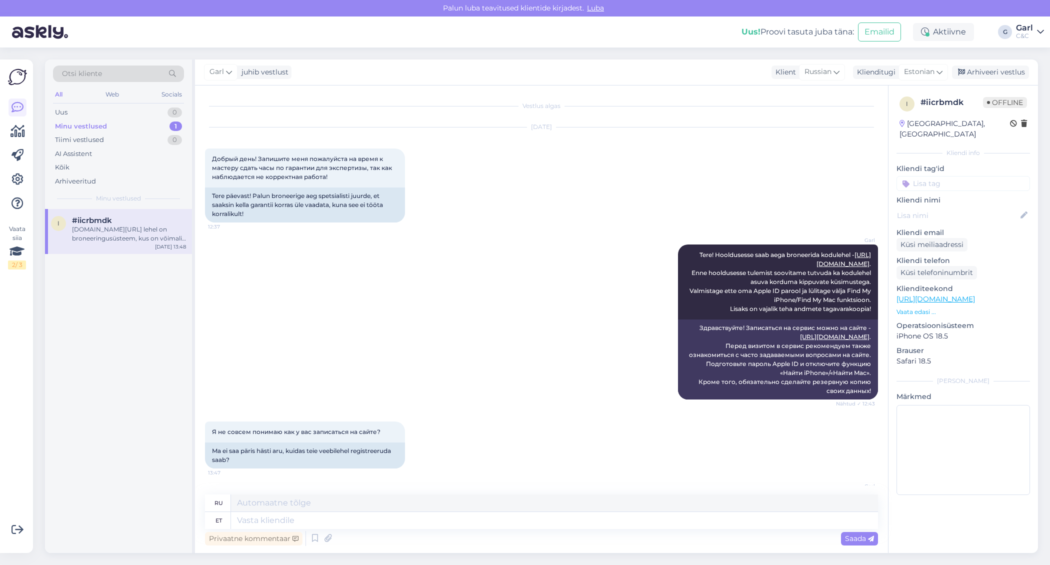
scroll to position [90, 0]
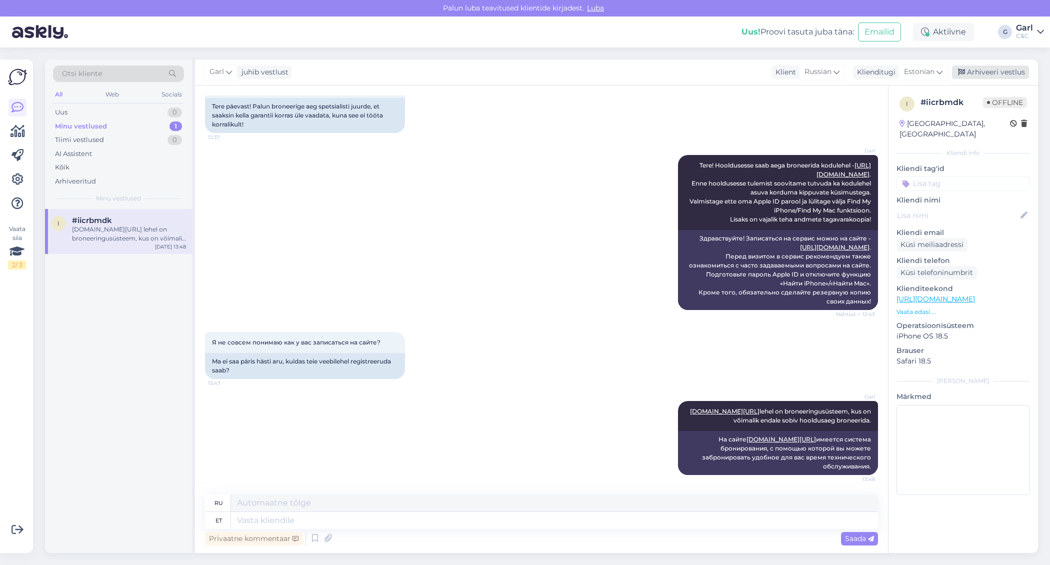
click at [999, 71] on div "Arhiveeri vestlus" at bounding box center [990, 73] width 77 height 14
drag, startPoint x: 947, startPoint y: 37, endPoint x: 961, endPoint y: 64, distance: 30.6
click at [961, 64] on div "[PERSON_NAME] teavitused klientide kirjadest. Luba Uus! Proovi tasuta [PERSON_N…" at bounding box center [525, 282] width 1050 height 565
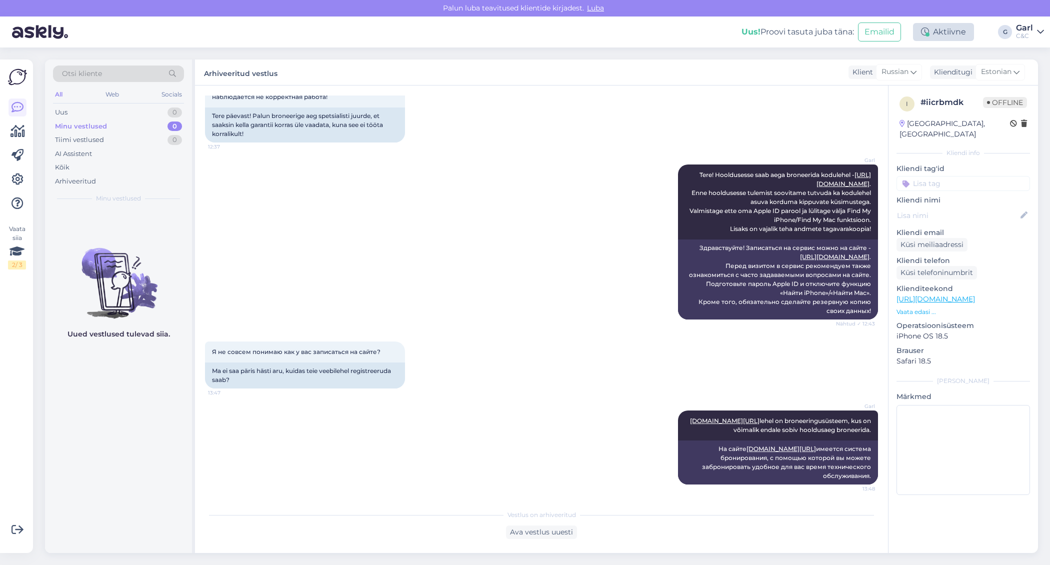
click at [934, 33] on div "Aktiivne" at bounding box center [943, 32] width 61 height 18
click at [877, 96] on button "1 tund" at bounding box center [876, 93] width 29 height 11
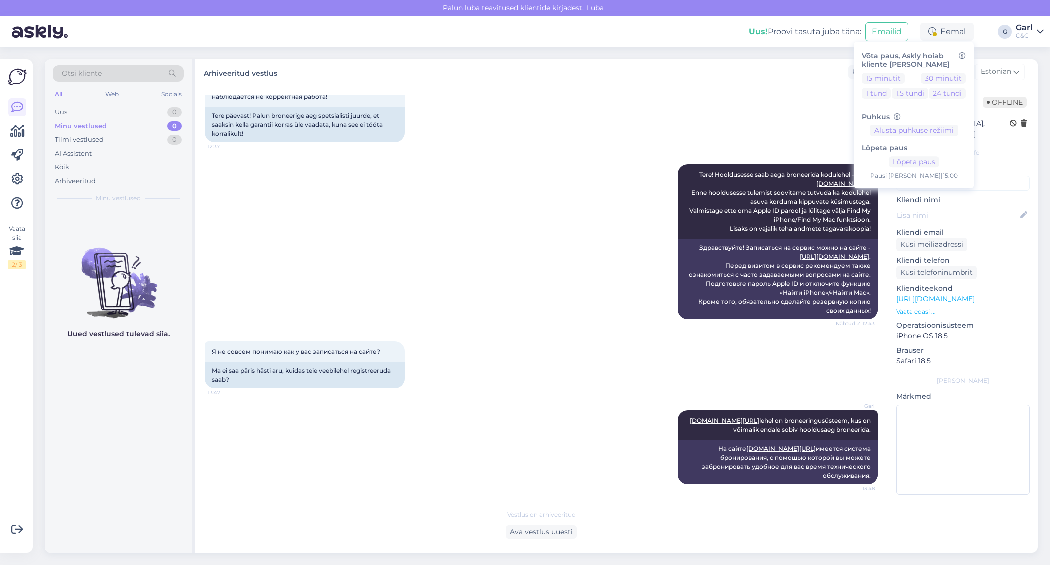
click at [671, 148] on div "[DATE] Добрый день! Запишите меня пожалуйста на время к мастеру сдать часы по г…" at bounding box center [541, 95] width 673 height 117
